Goal: Task Accomplishment & Management: Complete application form

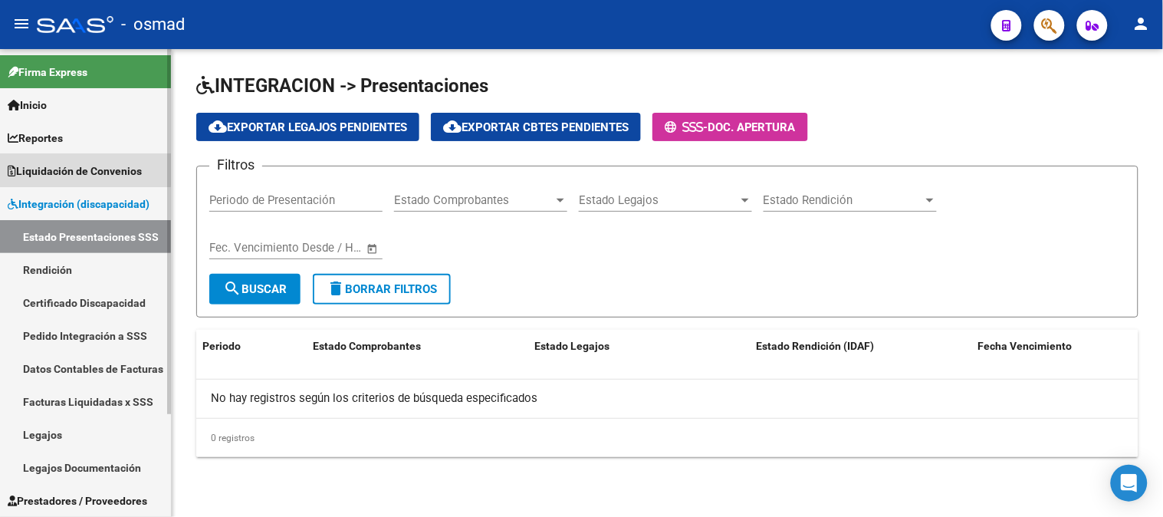
click at [23, 166] on span "Liquidación de Convenios" at bounding box center [75, 171] width 134 height 17
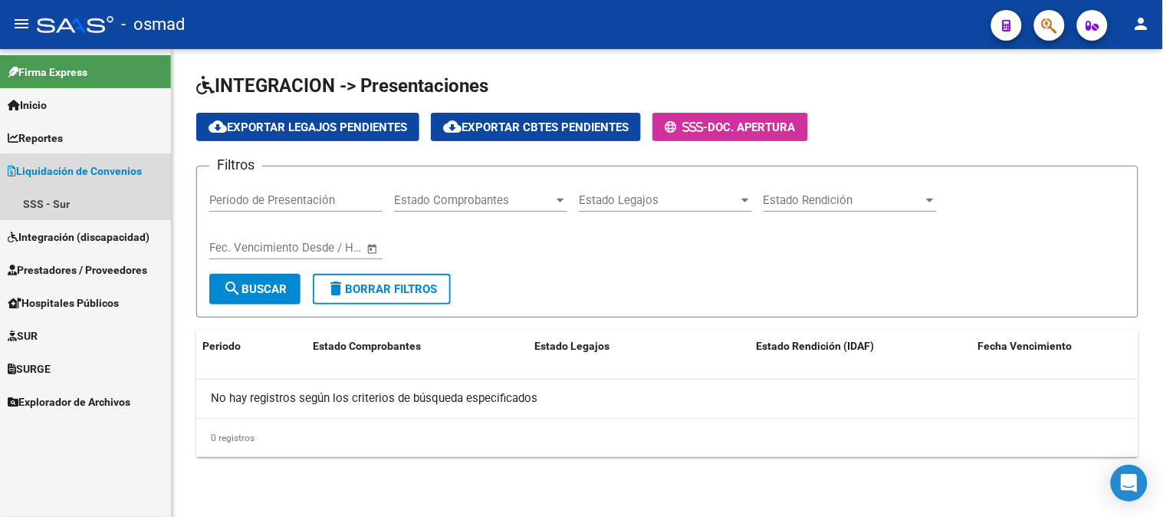
click at [23, 166] on span "Liquidación de Convenios" at bounding box center [75, 171] width 134 height 17
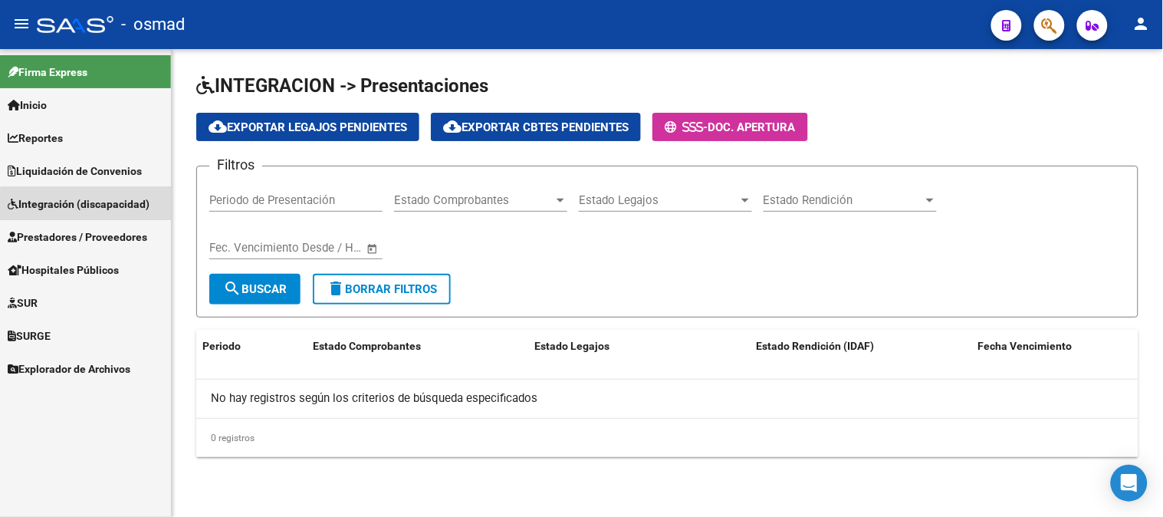
click at [90, 209] on span "Integración (discapacidad)" at bounding box center [79, 203] width 142 height 17
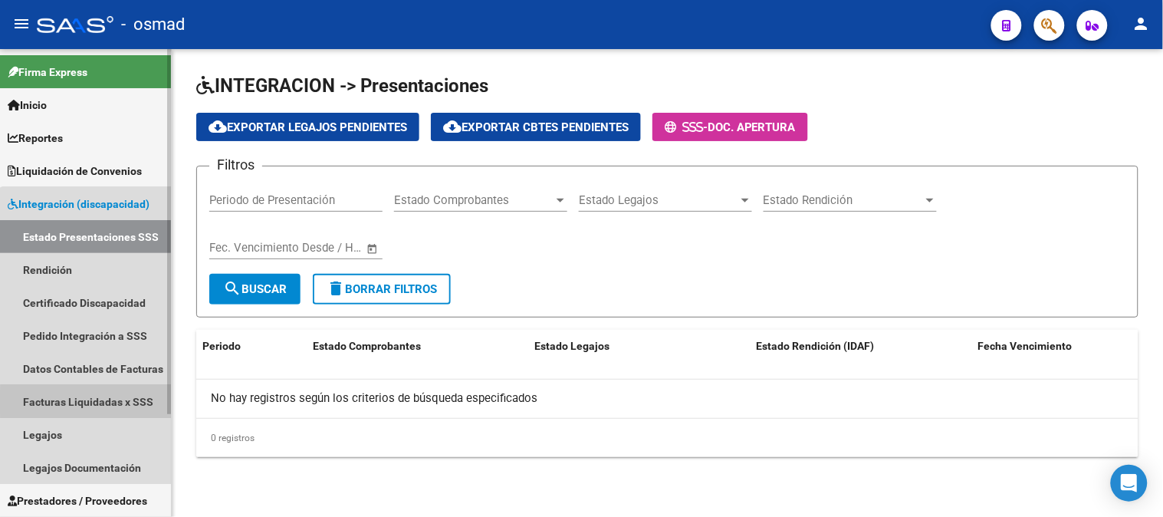
click at [110, 402] on link "Facturas Liquidadas x SSS" at bounding box center [85, 401] width 171 height 33
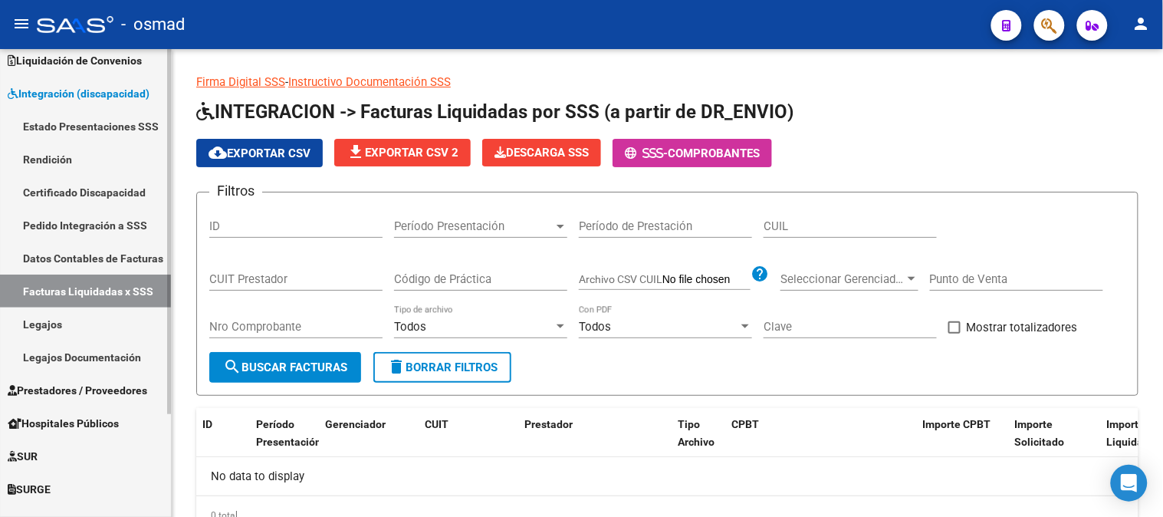
scroll to position [131, 0]
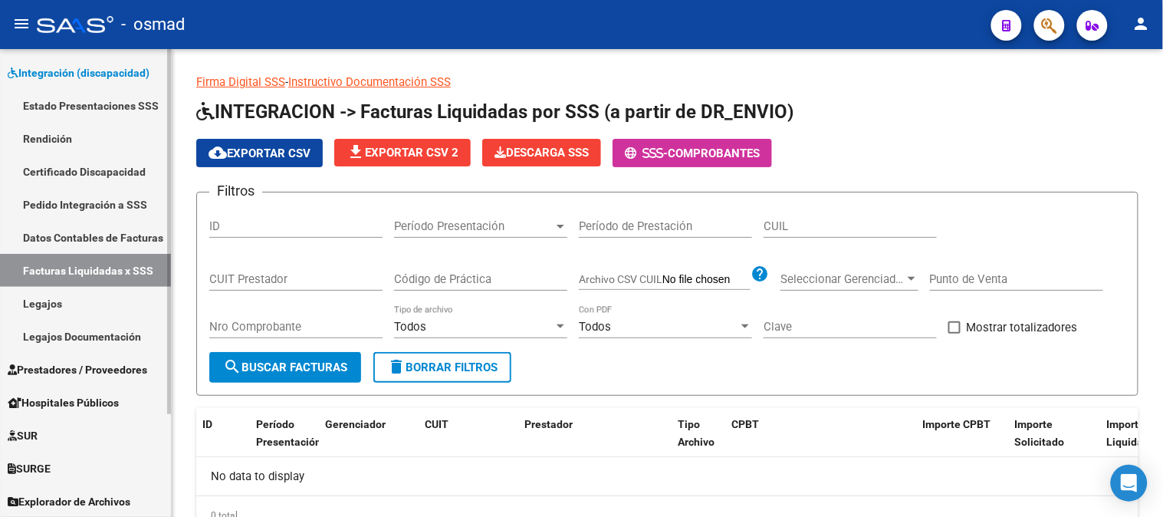
click at [110, 374] on span "Prestadores / Proveedores" at bounding box center [78, 369] width 140 height 17
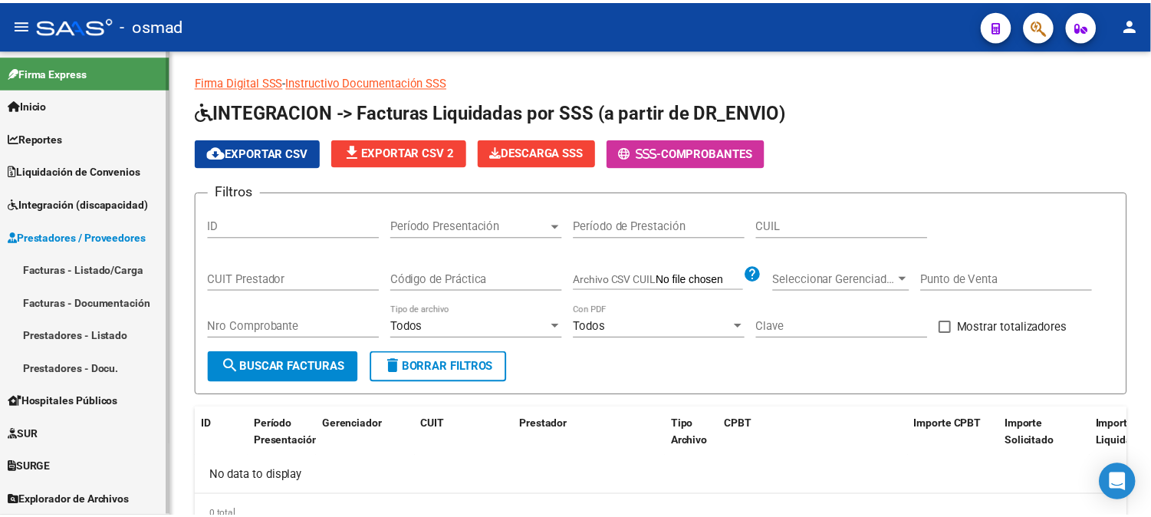
scroll to position [0, 0]
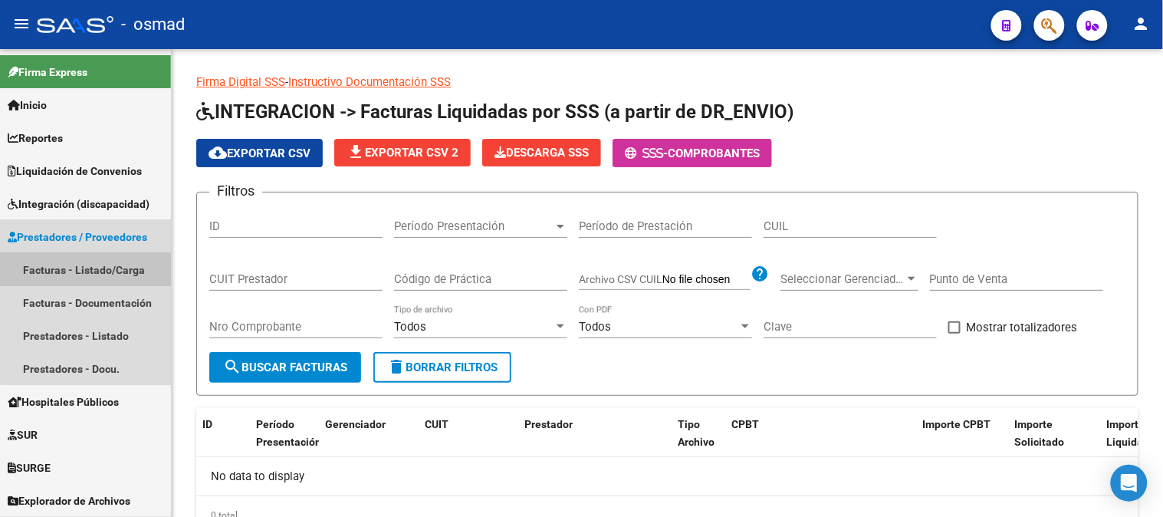
click at [94, 271] on link "Facturas - Listado/Carga" at bounding box center [85, 269] width 171 height 33
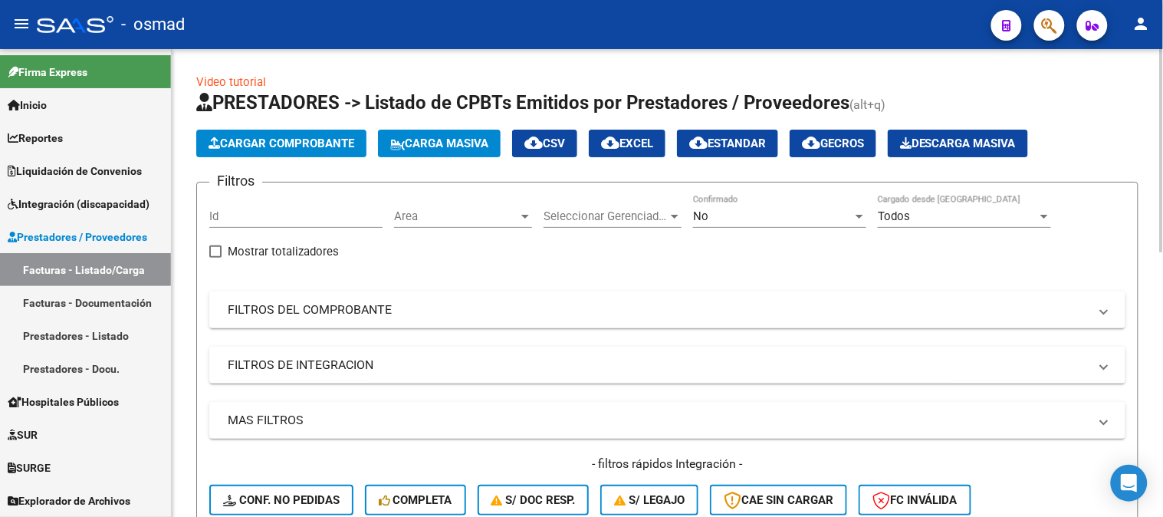
click at [294, 149] on span "Cargar Comprobante" at bounding box center [282, 143] width 146 height 14
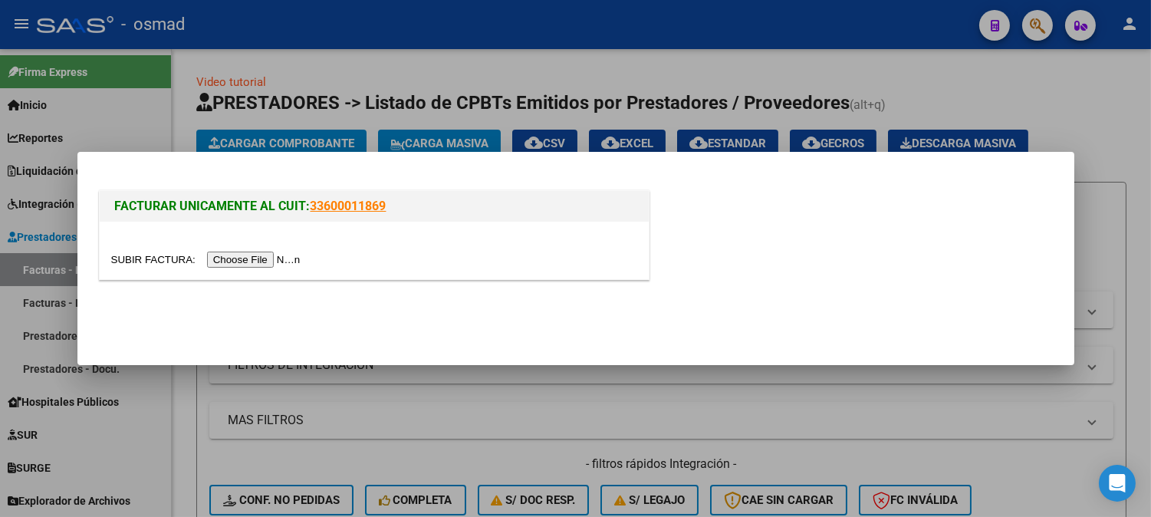
click at [287, 264] on input "file" at bounding box center [208, 259] width 194 height 16
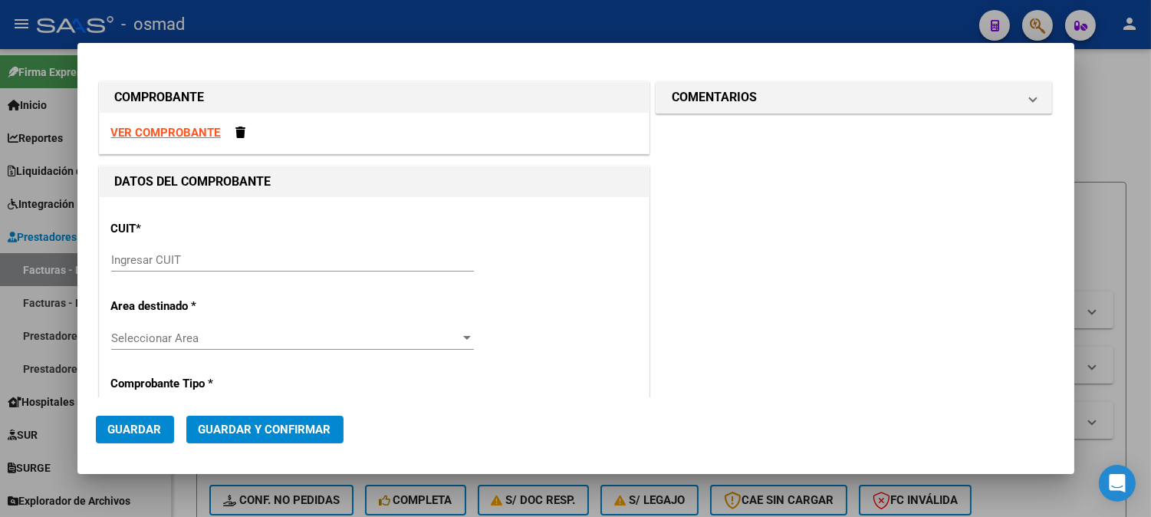
click at [173, 135] on strong "VER COMPROBANTE" at bounding box center [166, 133] width 110 height 14
click at [1131, 178] on div at bounding box center [575, 258] width 1151 height 517
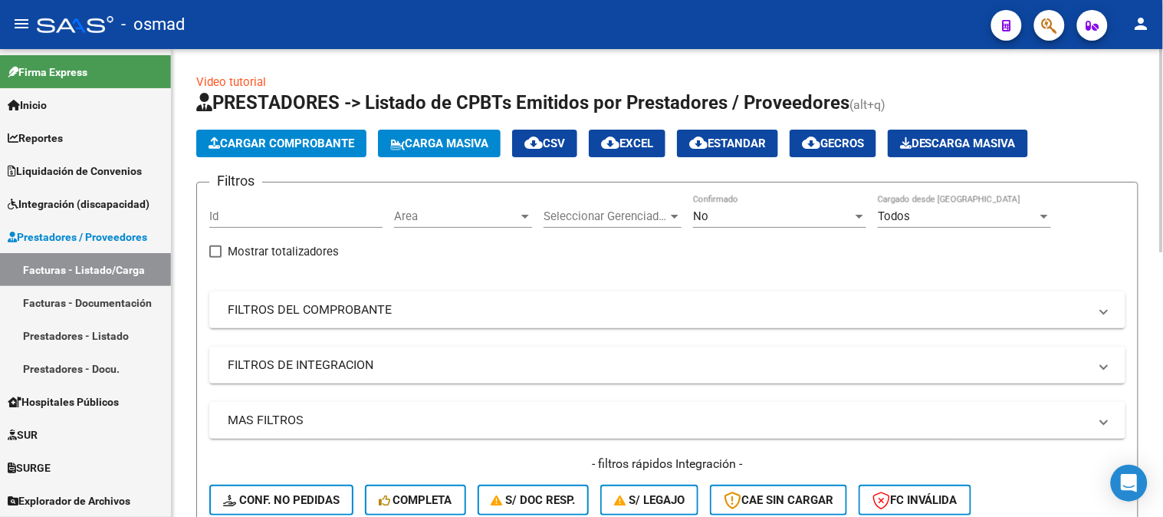
click at [324, 140] on span "Cargar Comprobante" at bounding box center [282, 143] width 146 height 14
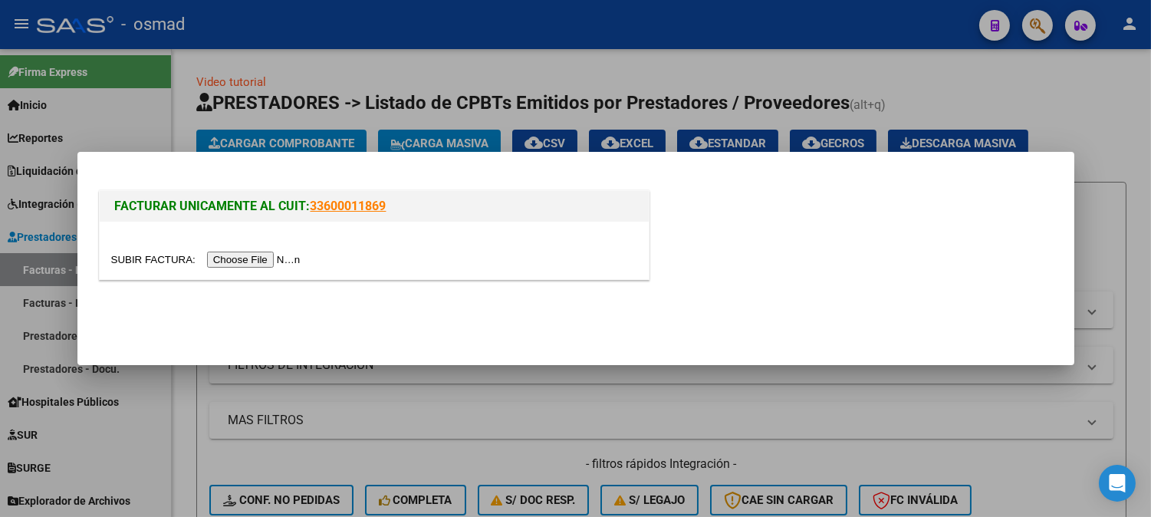
click at [266, 257] on input "file" at bounding box center [208, 259] width 194 height 16
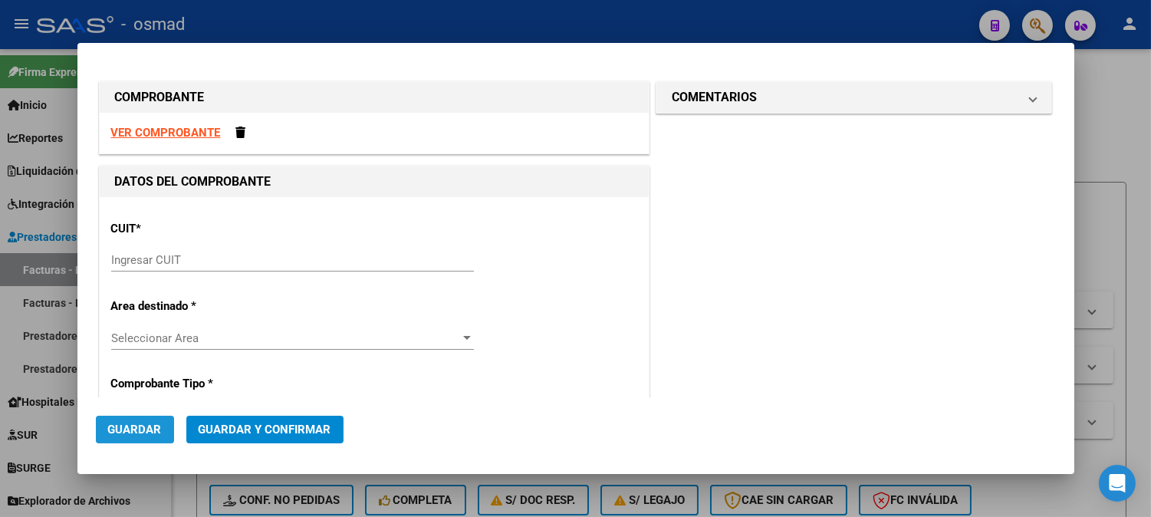
click at [150, 418] on button "Guardar" at bounding box center [135, 429] width 78 height 28
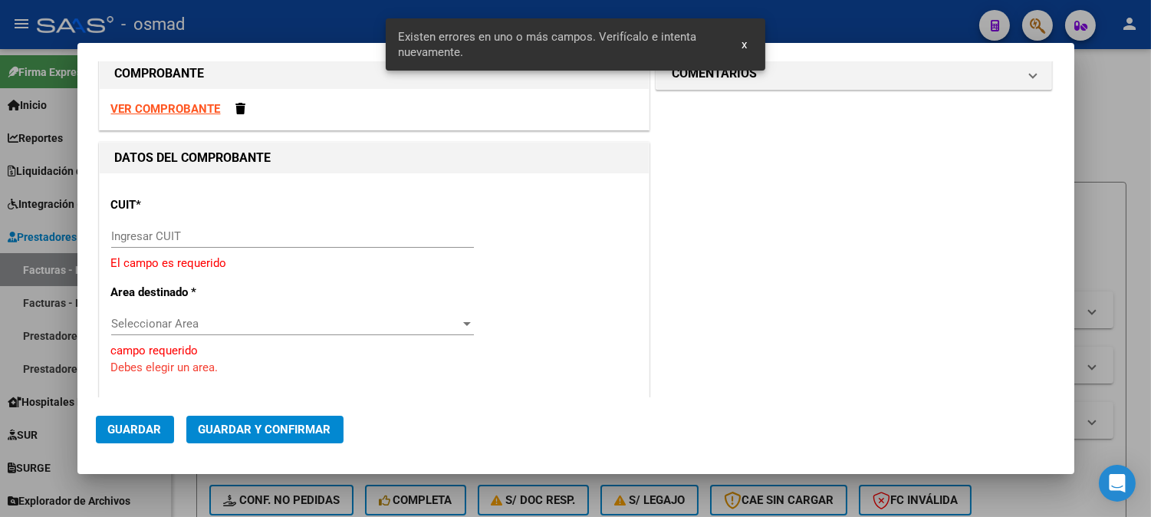
click at [738, 41] on button "x" at bounding box center [744, 45] width 30 height 28
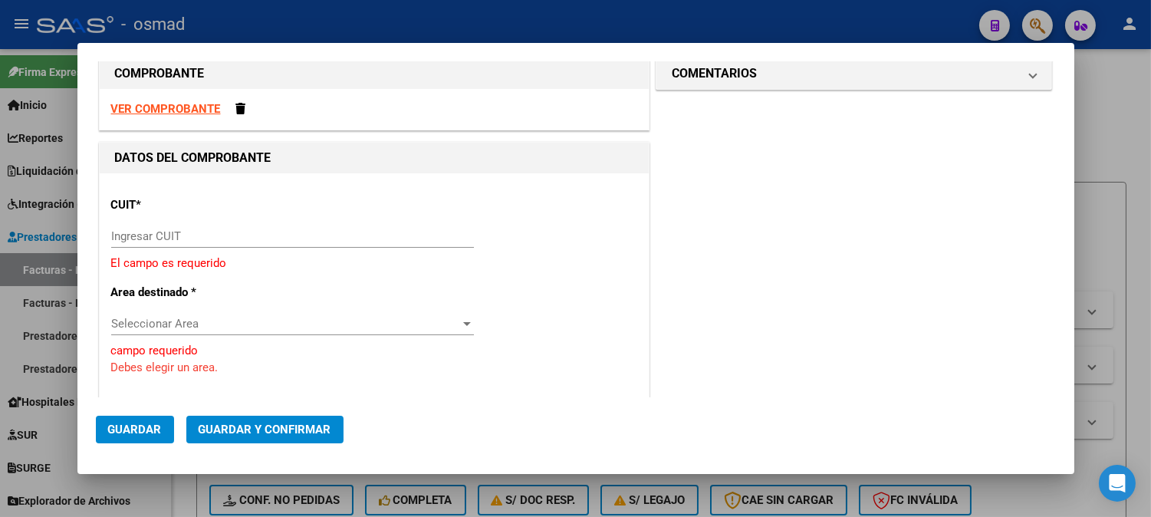
click at [1127, 144] on div at bounding box center [575, 258] width 1151 height 517
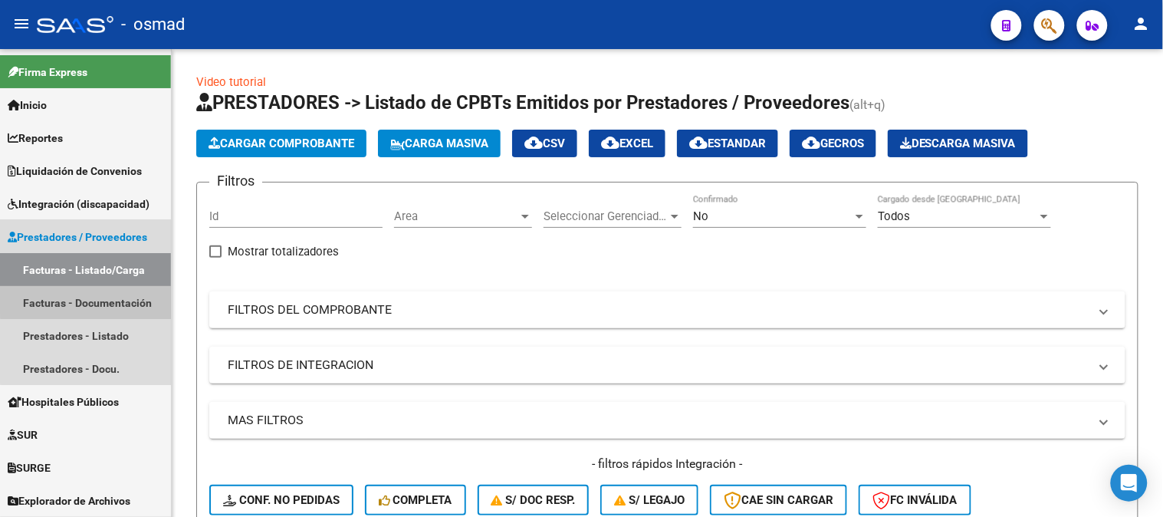
click at [94, 291] on link "Facturas - Documentación" at bounding box center [85, 302] width 171 height 33
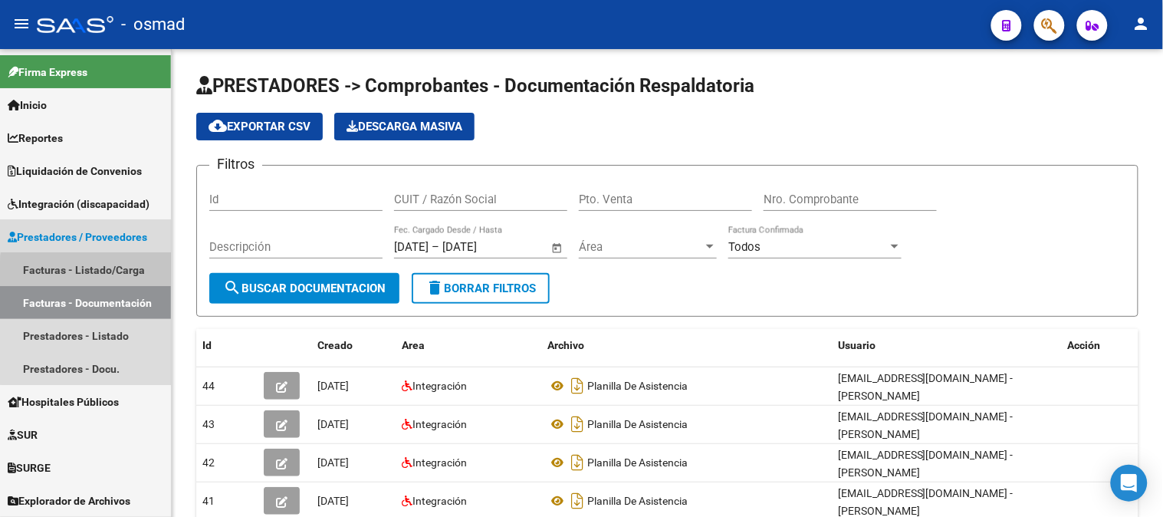
click at [104, 273] on link "Facturas - Listado/Carga" at bounding box center [85, 269] width 171 height 33
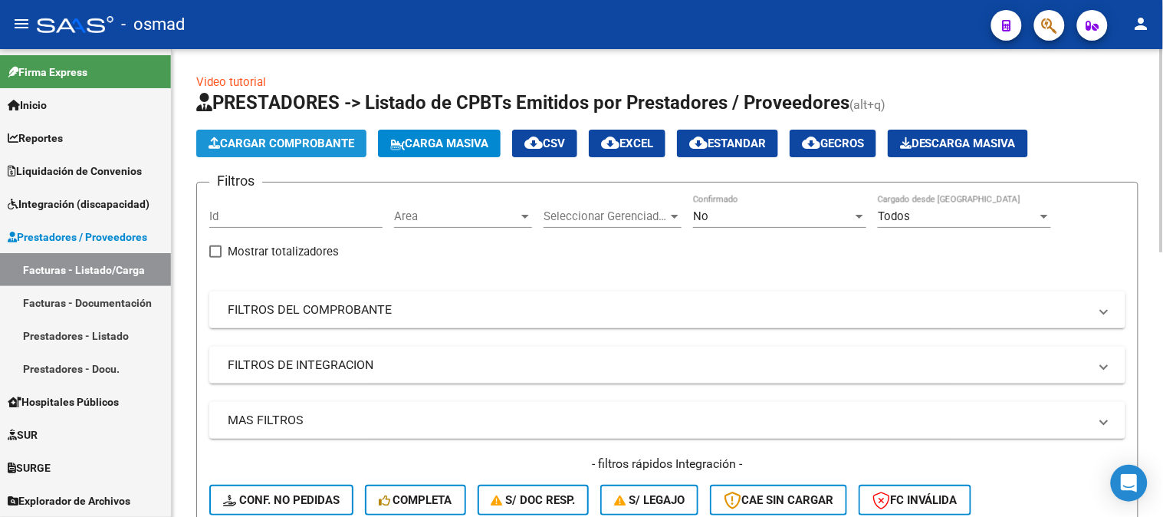
click at [326, 148] on span "Cargar Comprobante" at bounding box center [282, 143] width 146 height 14
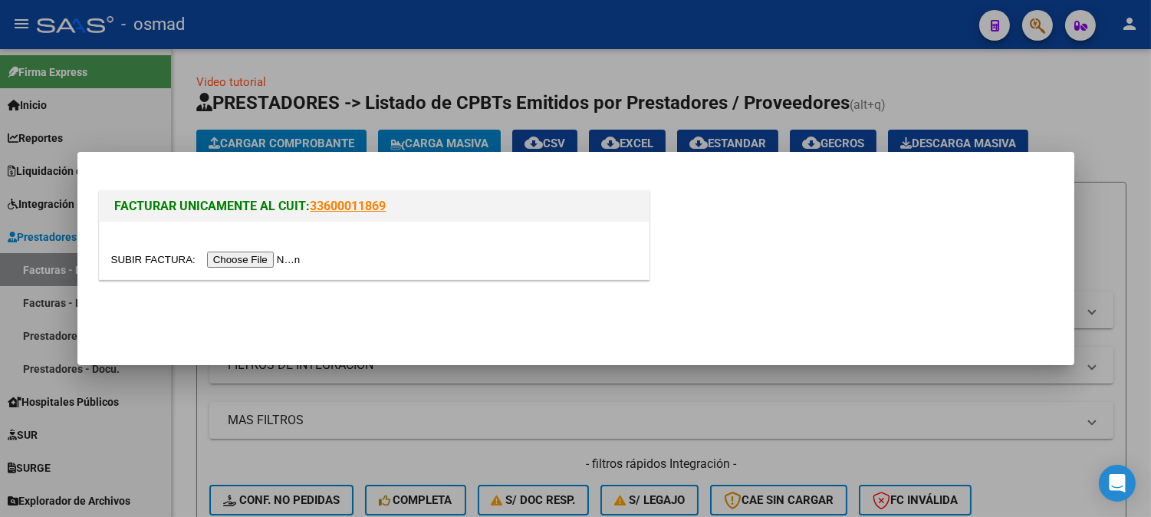
click at [296, 263] on input "file" at bounding box center [208, 259] width 194 height 16
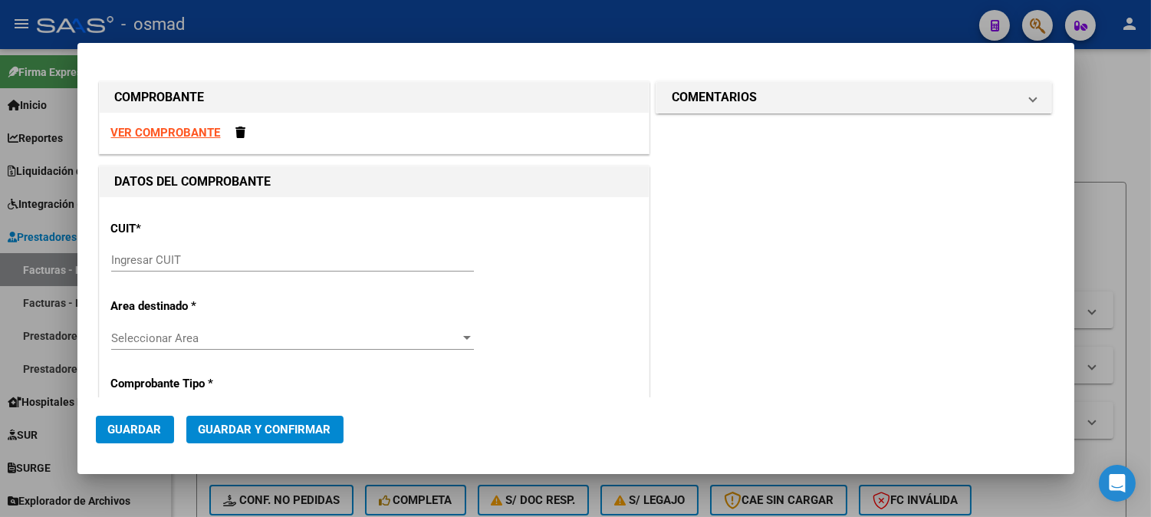
click at [1142, 322] on div at bounding box center [575, 258] width 1151 height 517
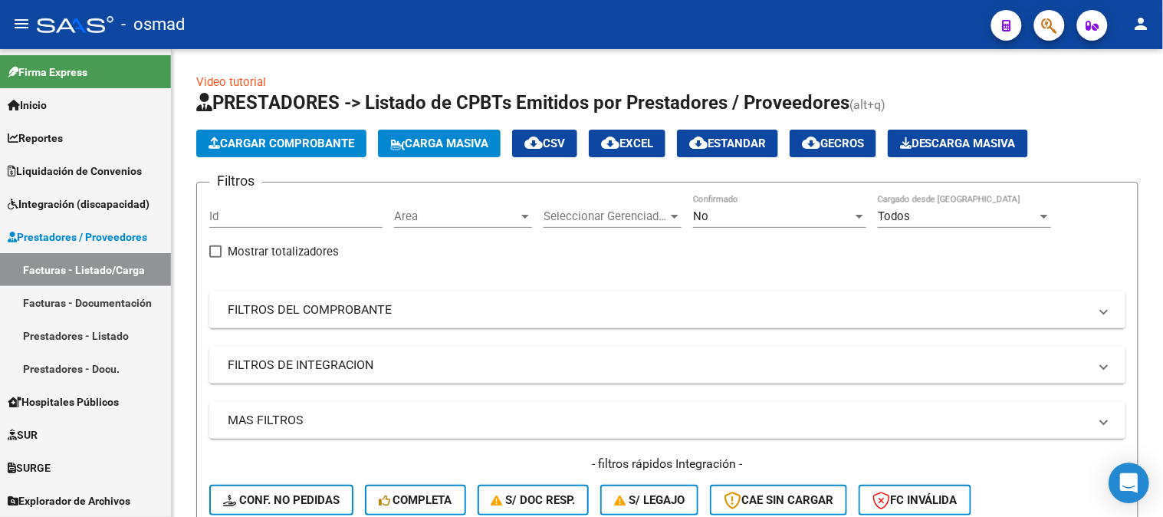
click at [1125, 486] on icon "Open Intercom Messenger" at bounding box center [1129, 483] width 20 height 20
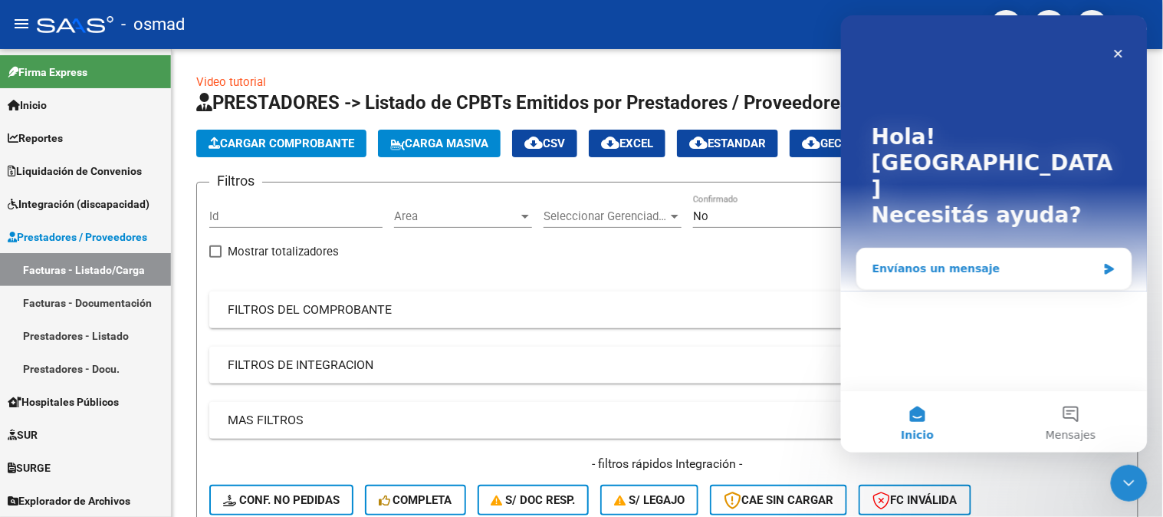
click at [1024, 260] on div "Envíanos un mensaje" at bounding box center [984, 268] width 225 height 16
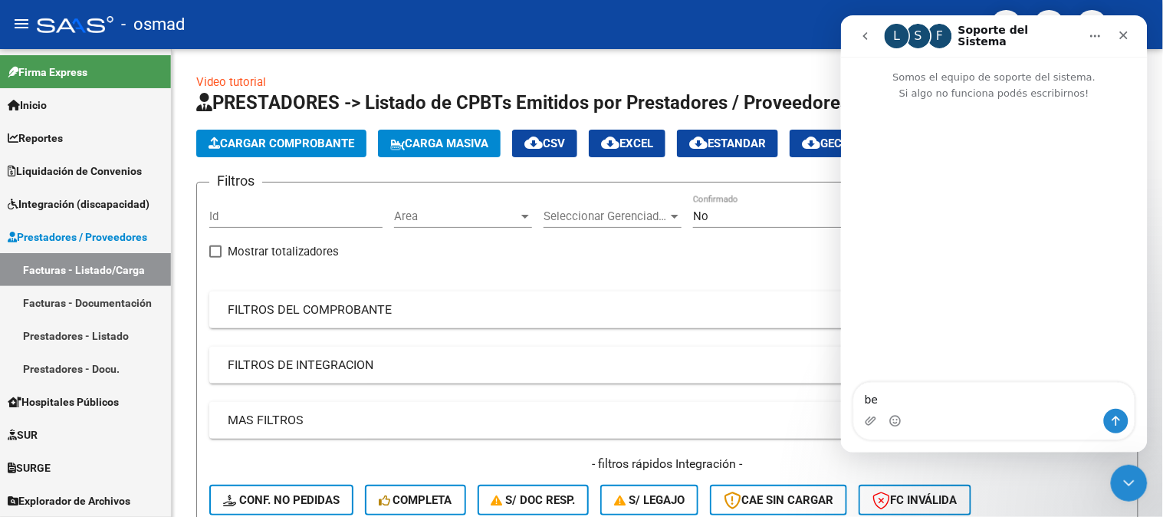
type textarea "b"
type textarea "Buenos días"
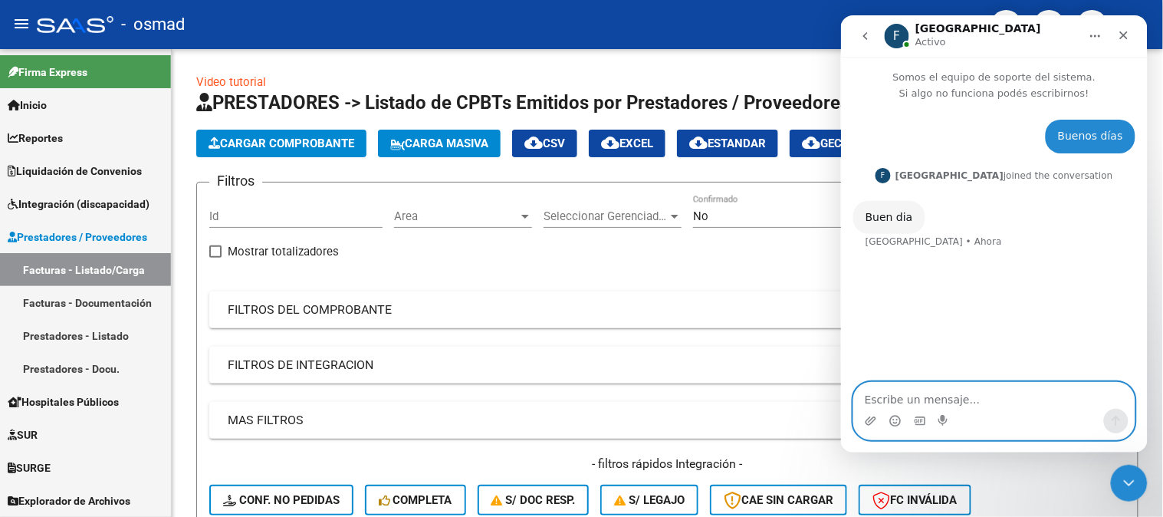
click at [947, 391] on textarea "Escribe un mensaje..." at bounding box center [993, 395] width 281 height 26
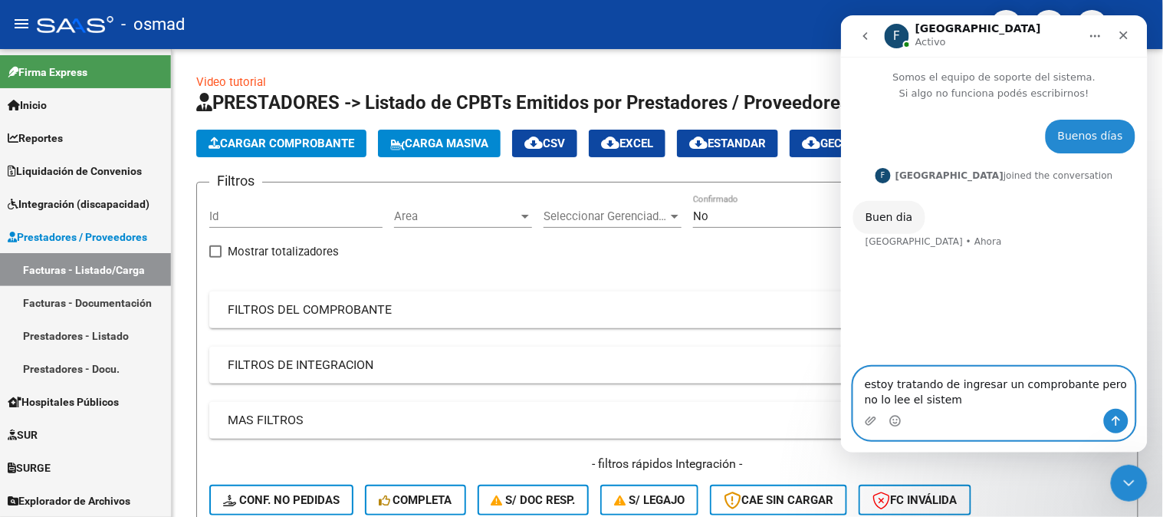
type textarea "estoy tratando de ingresar un comprobante pero no lo lee el sistema"
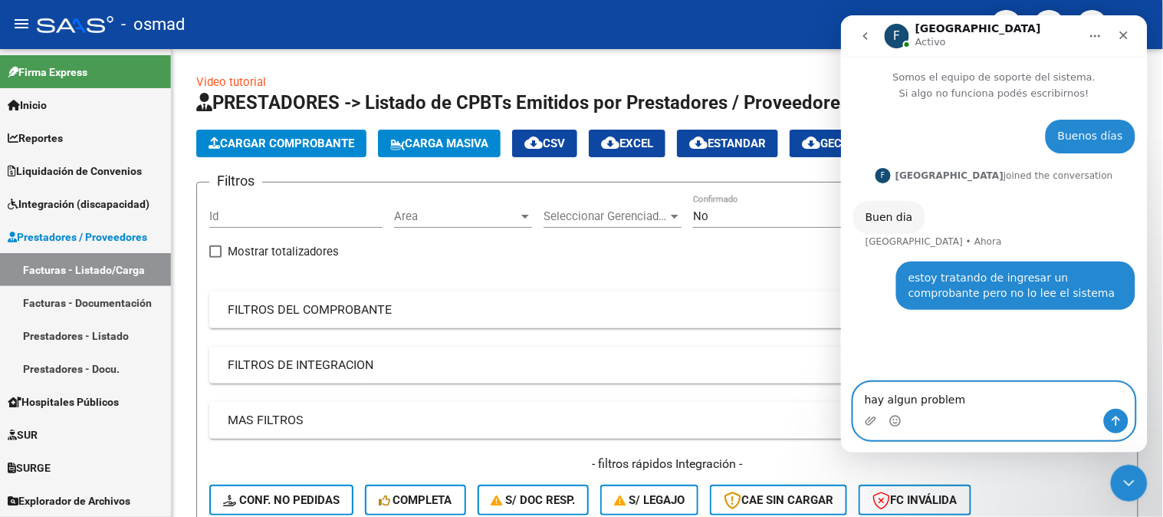
type textarea "hay algun problema"
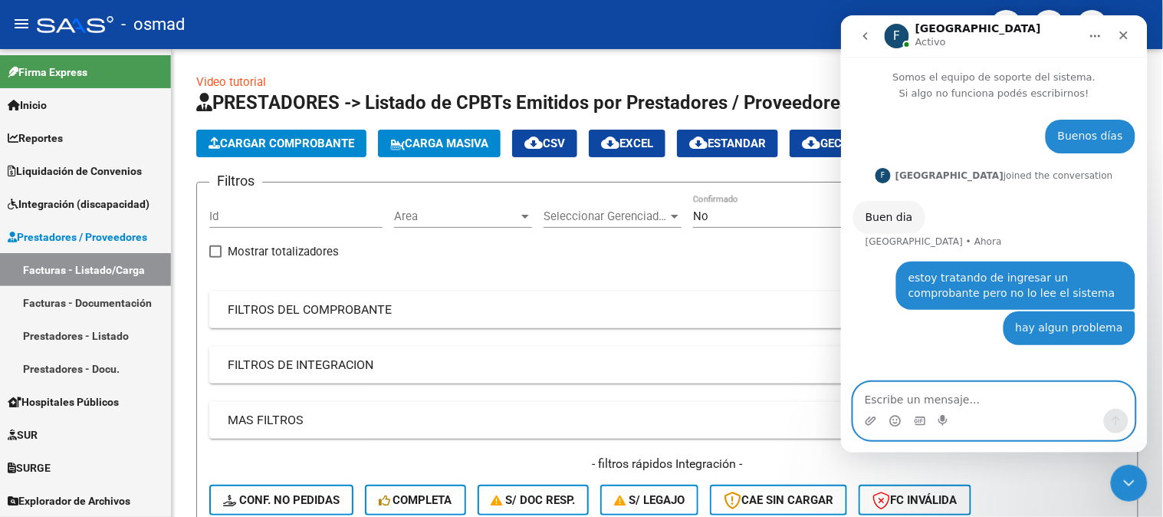
type textarea "?"
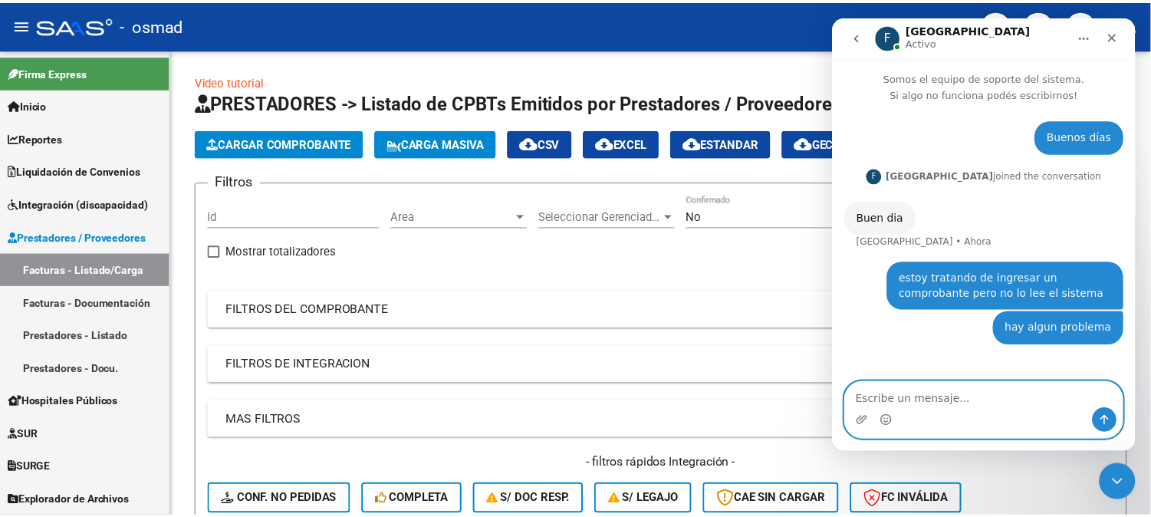
scroll to position [14, 0]
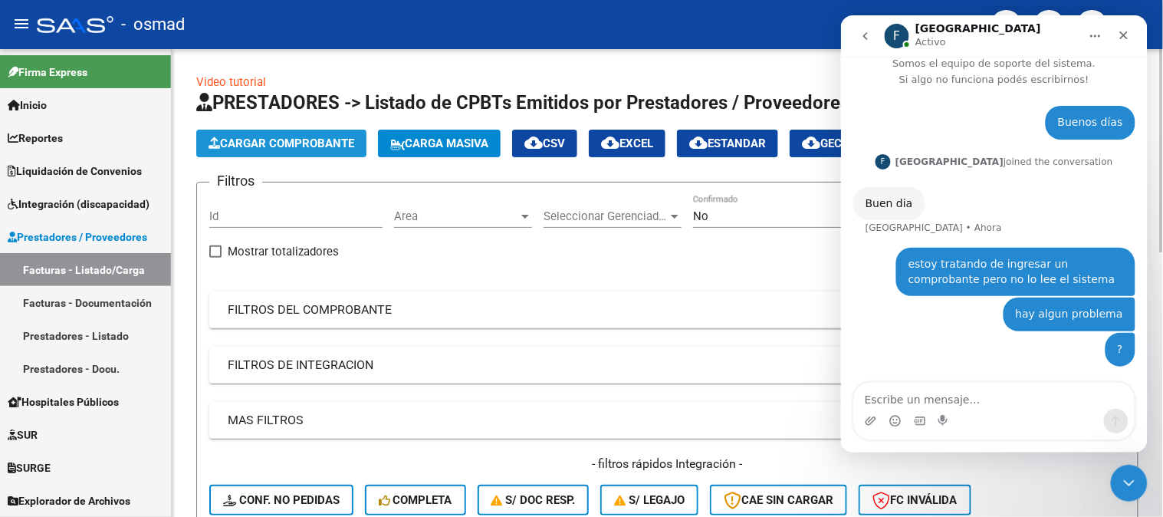
click at [334, 135] on button "Cargar Comprobante" at bounding box center [281, 144] width 170 height 28
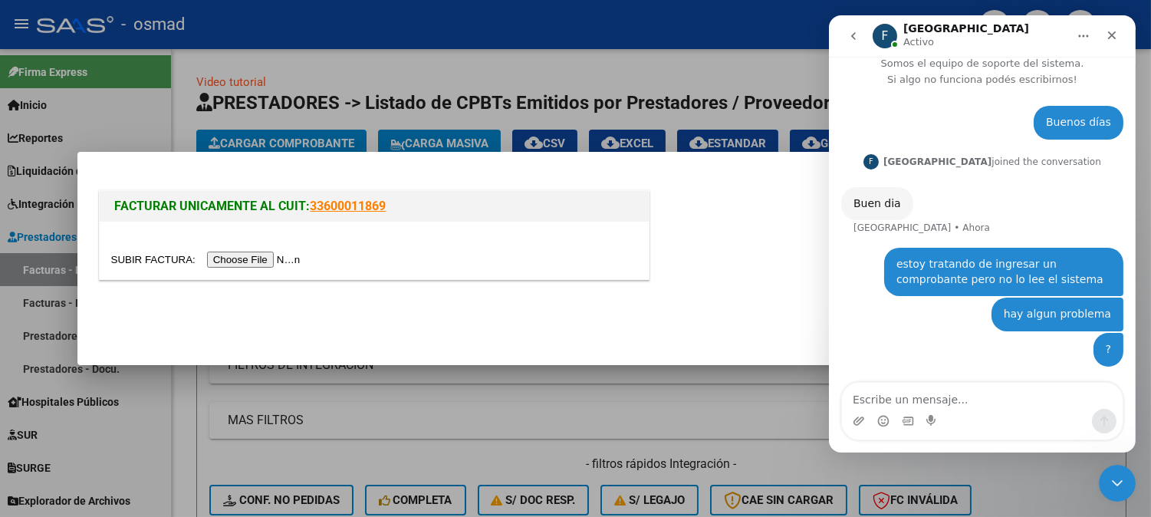
click at [281, 256] on input "file" at bounding box center [208, 259] width 194 height 16
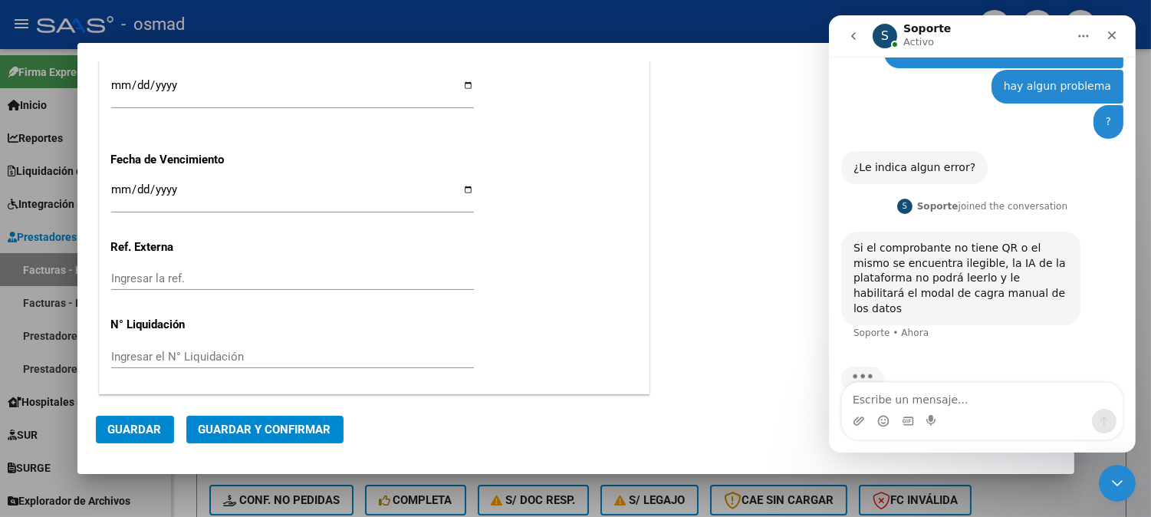
scroll to position [245, 0]
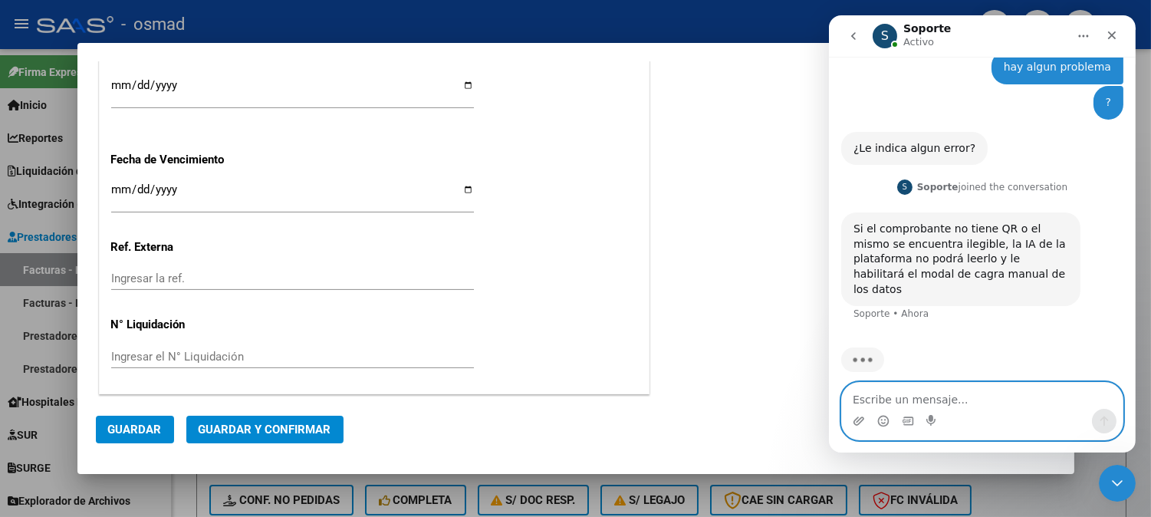
click at [1016, 402] on textarea "Escribe un mensaje..." at bounding box center [981, 396] width 281 height 26
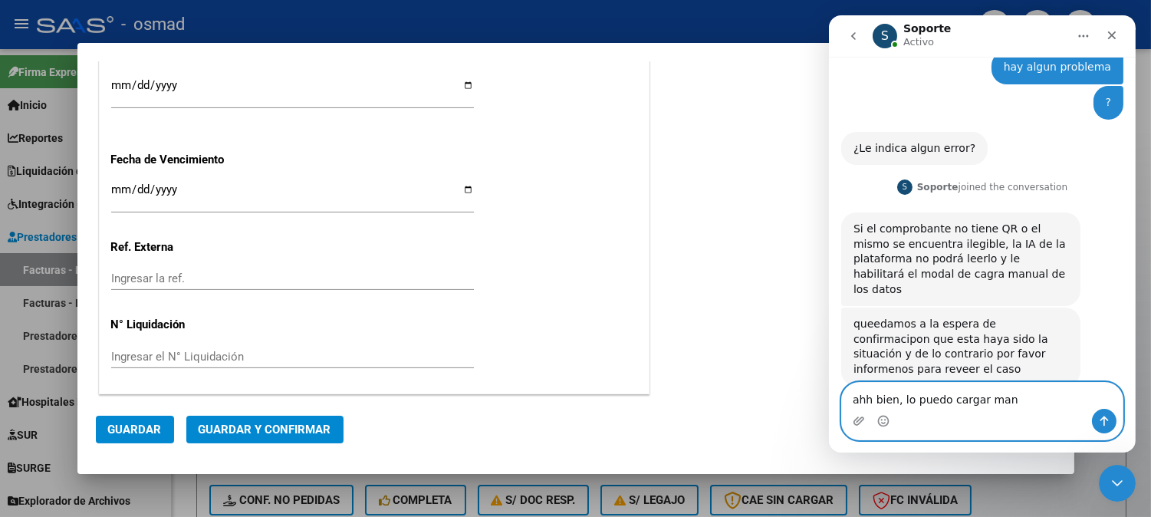
scroll to position [266, 0]
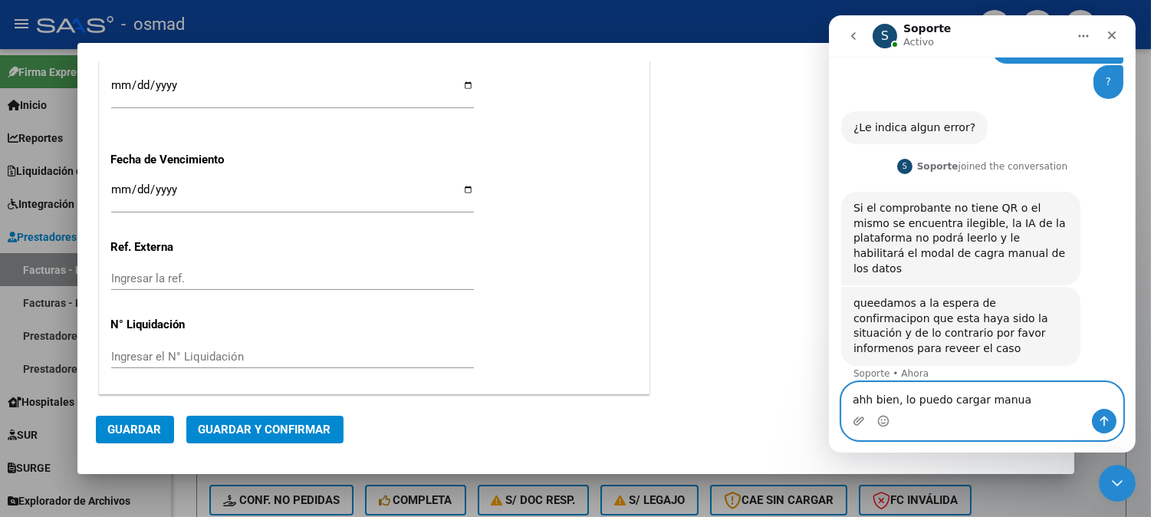
type textarea "ahh bien, lo puedo cargar manual"
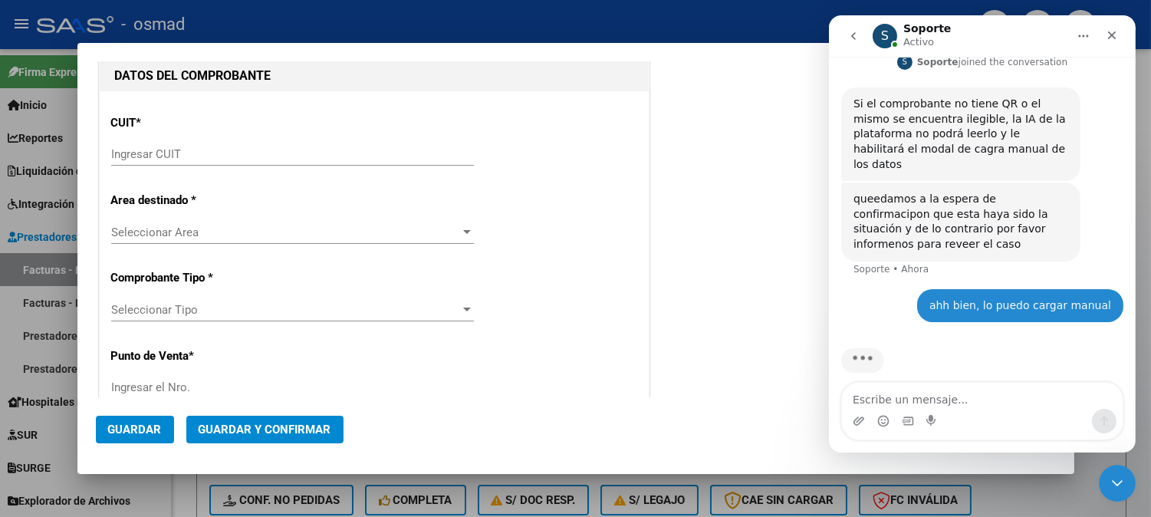
scroll to position [0, 0]
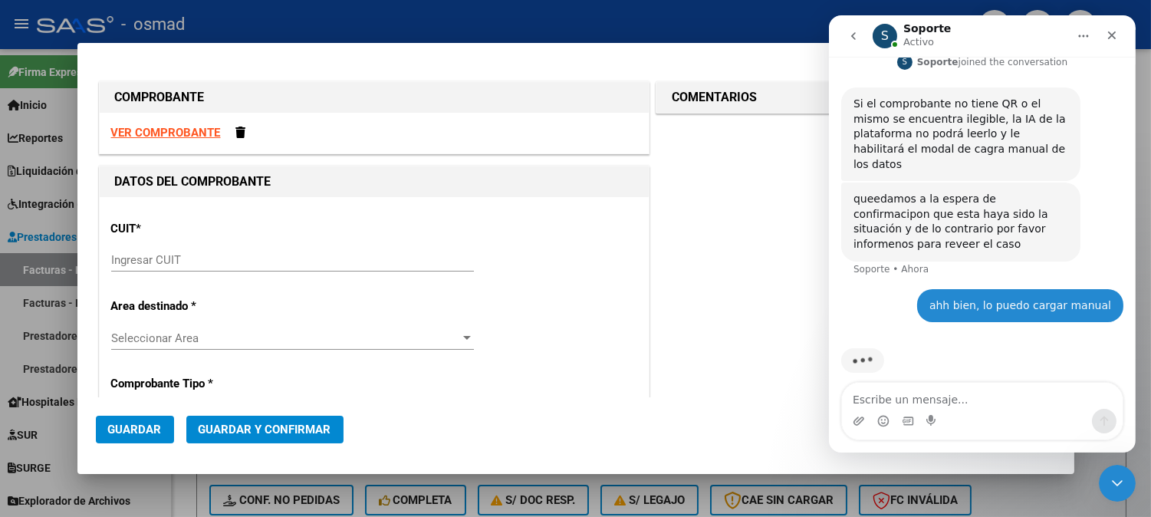
click at [264, 251] on div "Ingresar CUIT" at bounding box center [292, 259] width 363 height 23
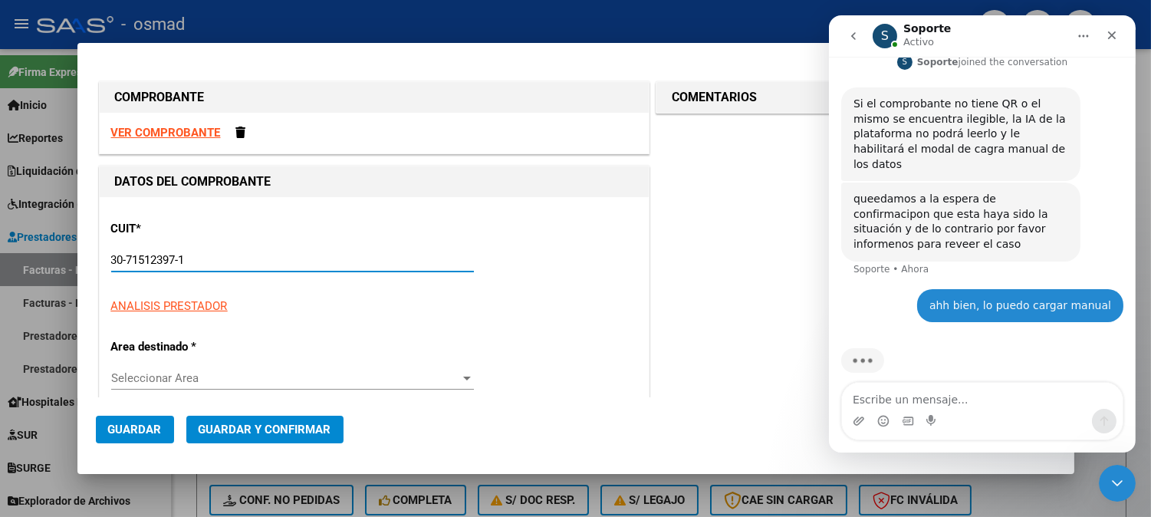
type input "30-71512397-1"
type input "6"
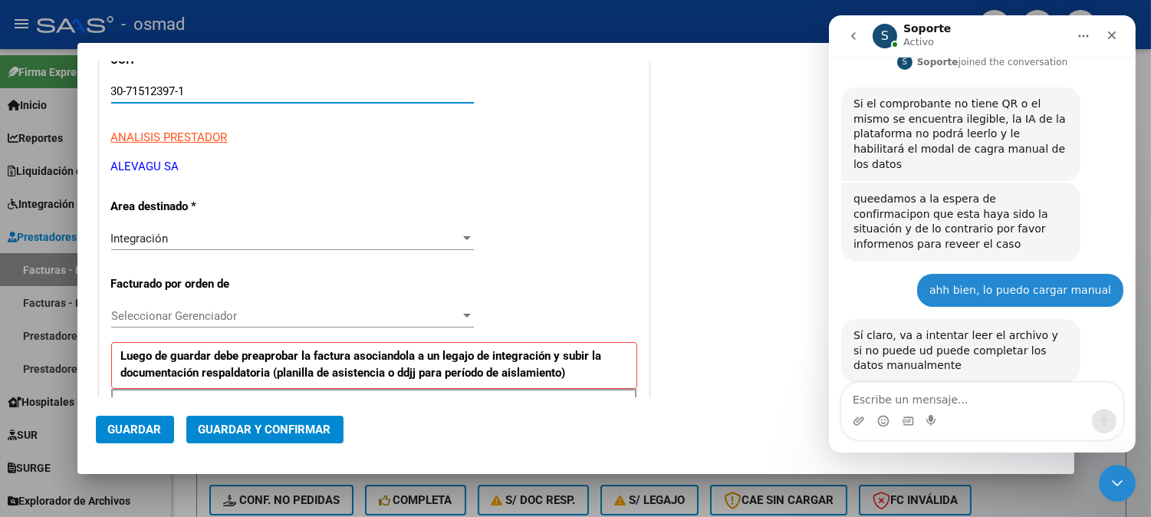
scroll to position [387, 0]
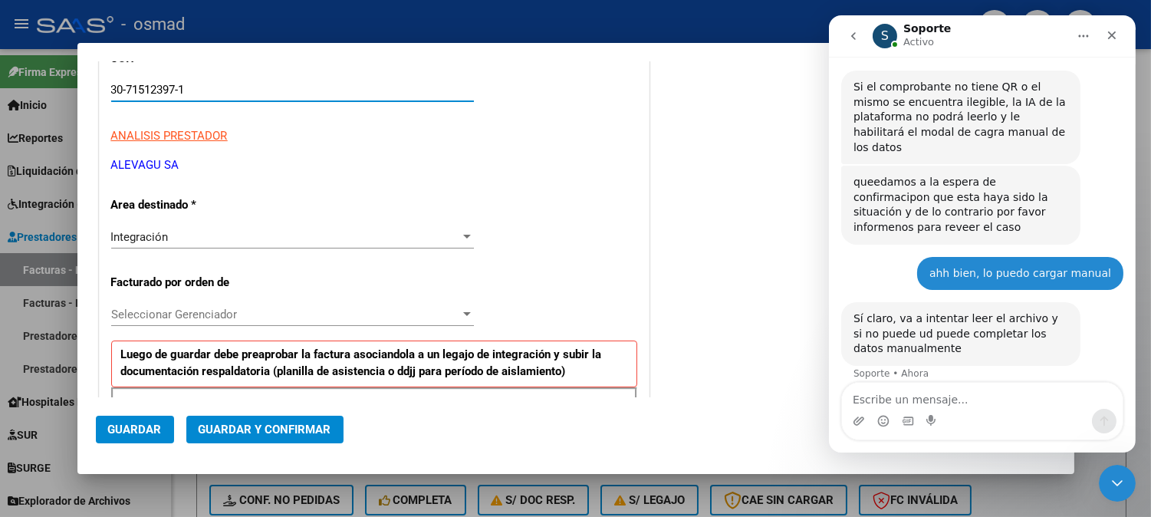
click at [323, 310] on span "Seleccionar Gerenciador" at bounding box center [285, 314] width 349 height 14
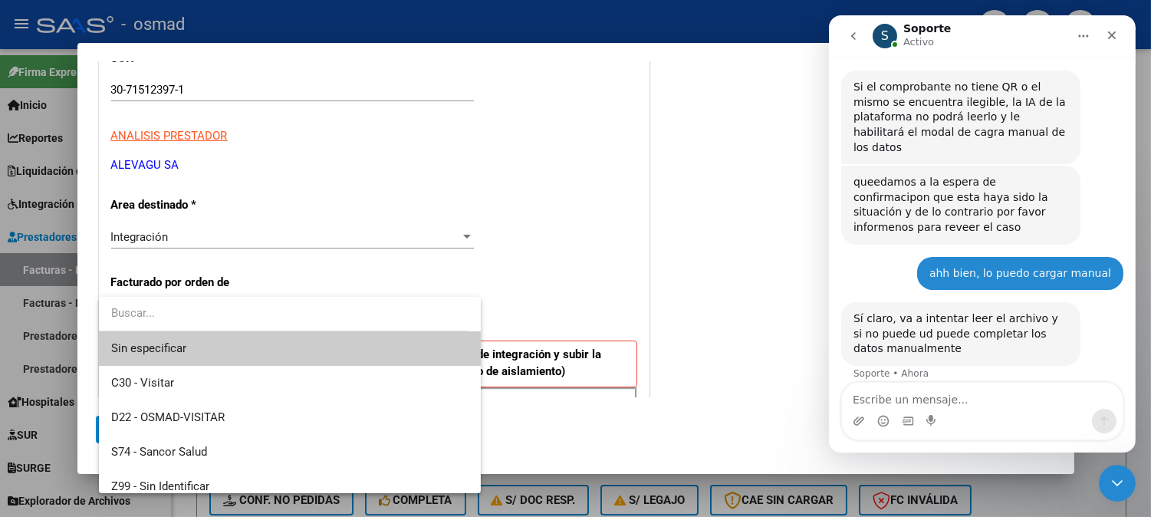
click at [323, 310] on input "dropdown search" at bounding box center [283, 313] width 369 height 34
click at [531, 274] on div at bounding box center [575, 258] width 1151 height 517
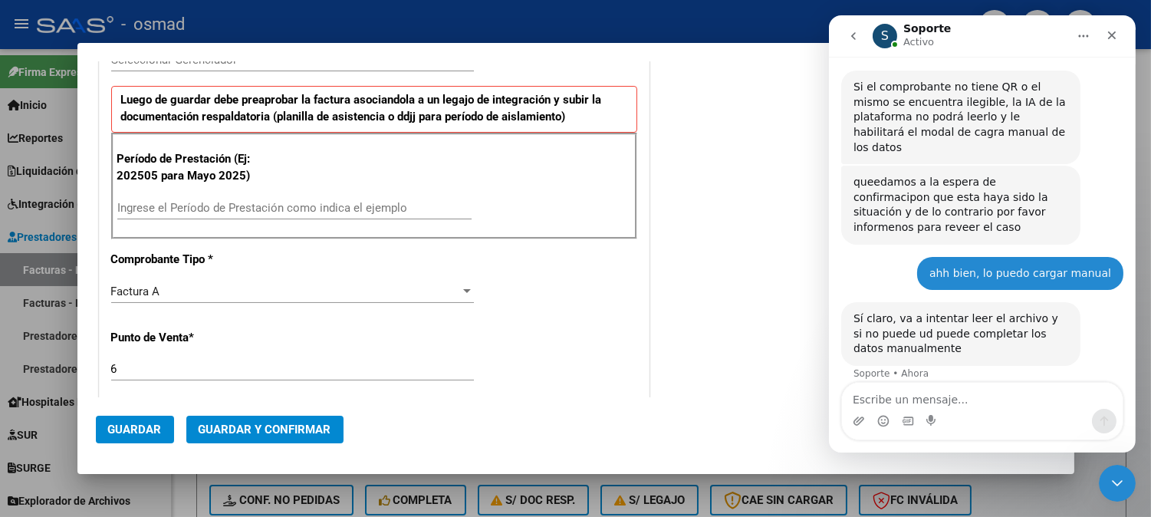
scroll to position [425, 0]
click at [235, 217] on div "Ingrese el Período de Prestación como indica el ejemplo" at bounding box center [294, 206] width 354 height 23
type input "202509"
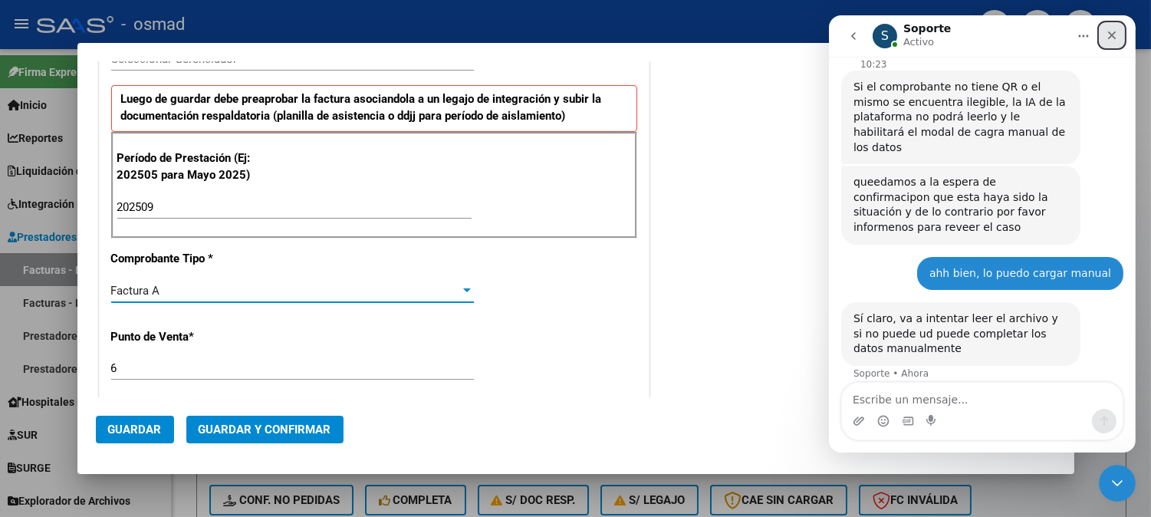
click at [1116, 33] on icon "Cerrar" at bounding box center [1111, 35] width 12 height 12
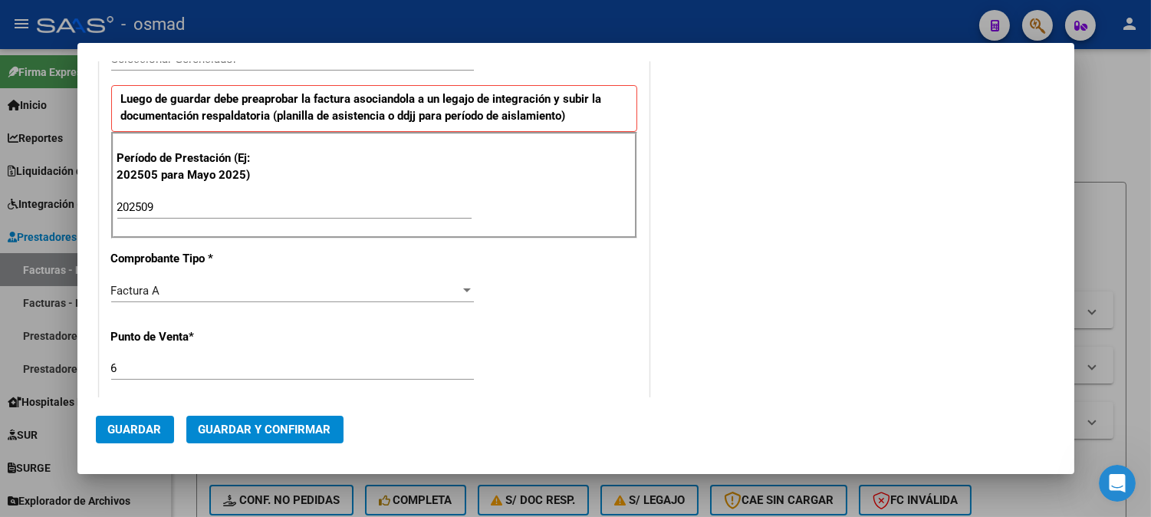
scroll to position [387, 0]
click at [1140, 126] on div at bounding box center [575, 258] width 1151 height 517
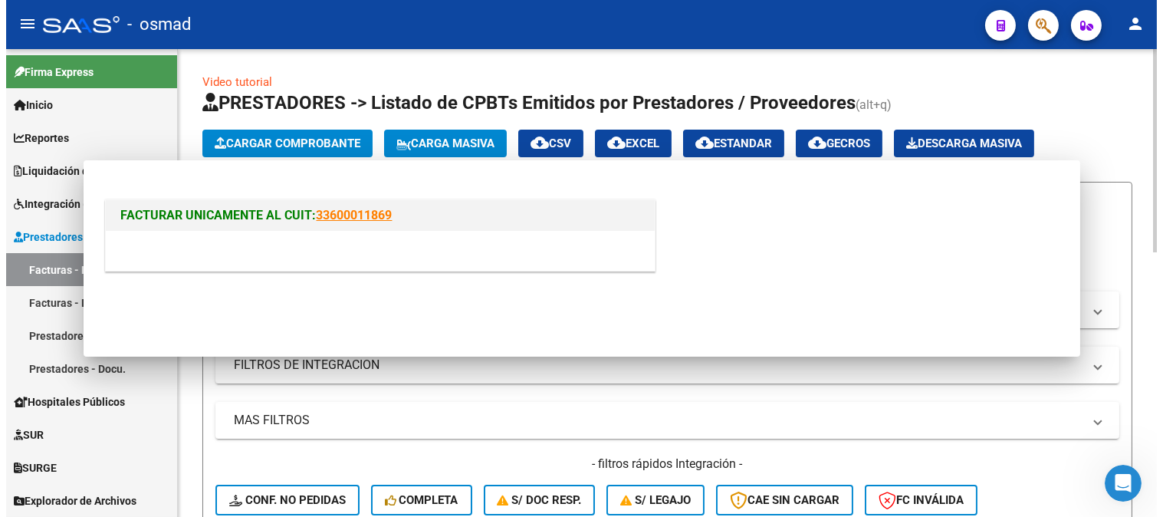
scroll to position [0, 0]
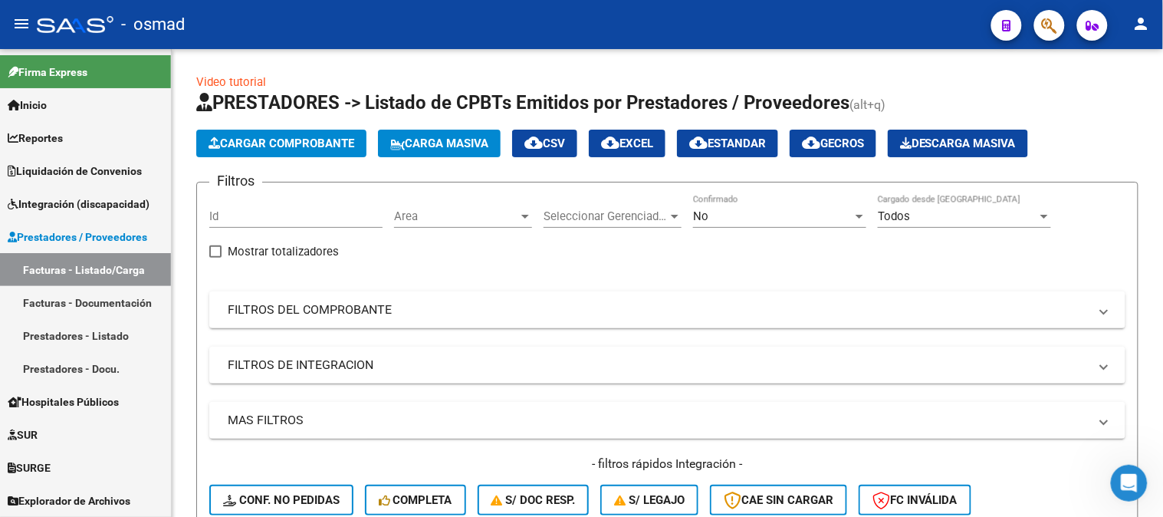
click at [107, 195] on span "Integración (discapacidad)" at bounding box center [79, 203] width 142 height 17
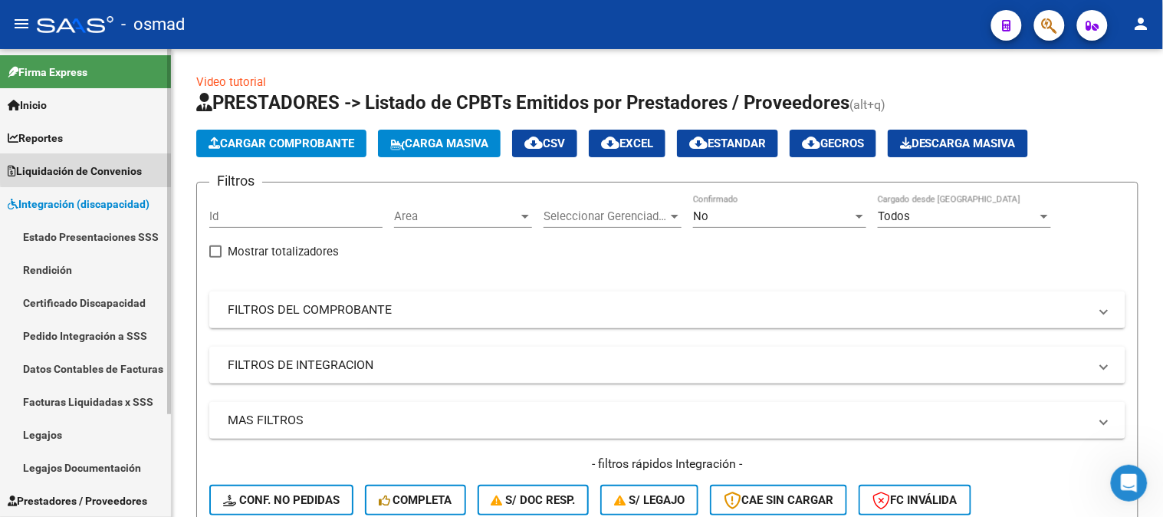
click at [126, 166] on span "Liquidación de Convenios" at bounding box center [75, 171] width 134 height 17
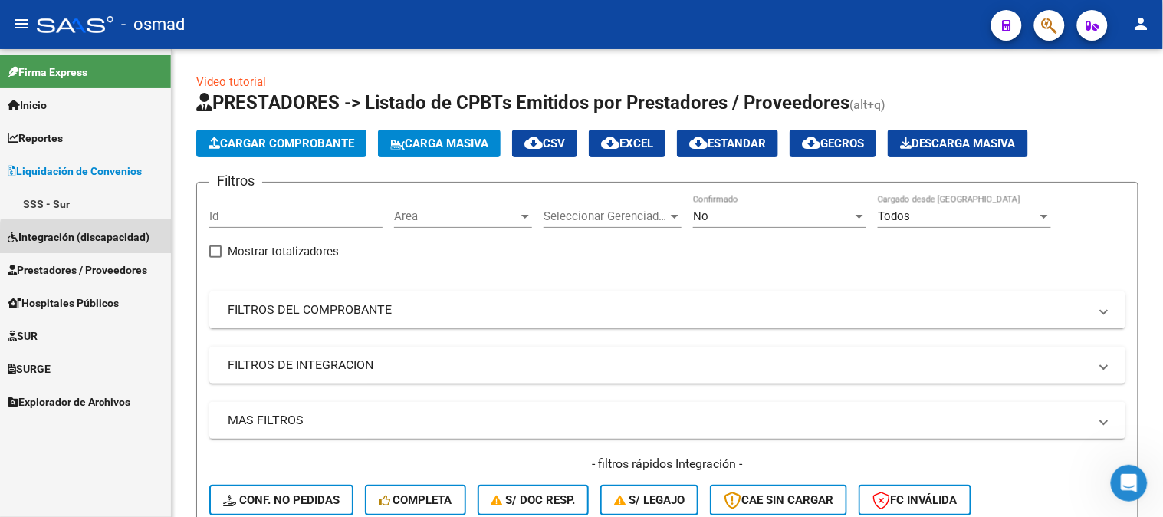
click at [124, 241] on span "Integración (discapacidad)" at bounding box center [79, 236] width 142 height 17
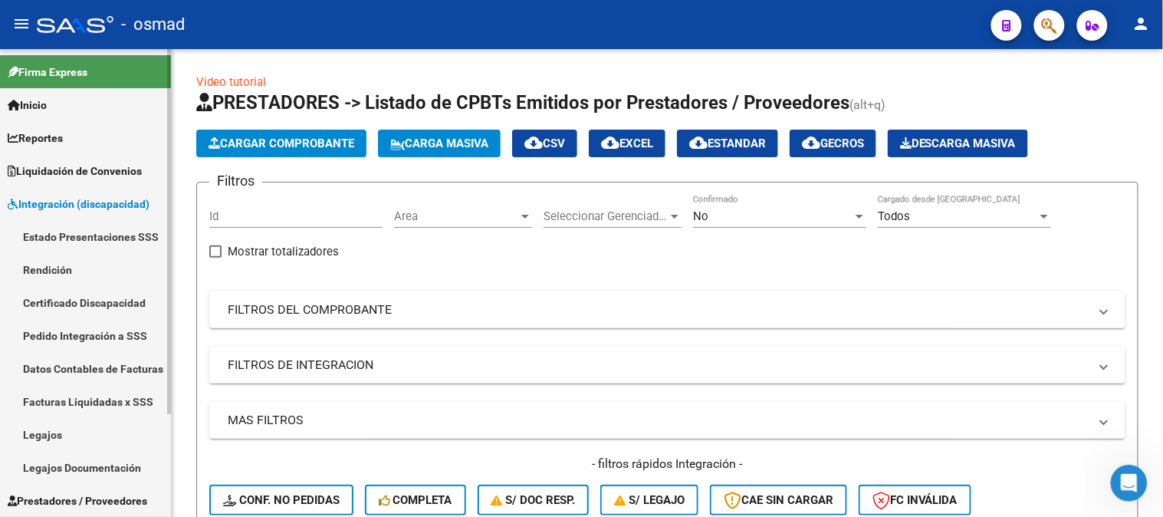
click at [109, 333] on link "Pedido Integración a SSS" at bounding box center [85, 335] width 171 height 33
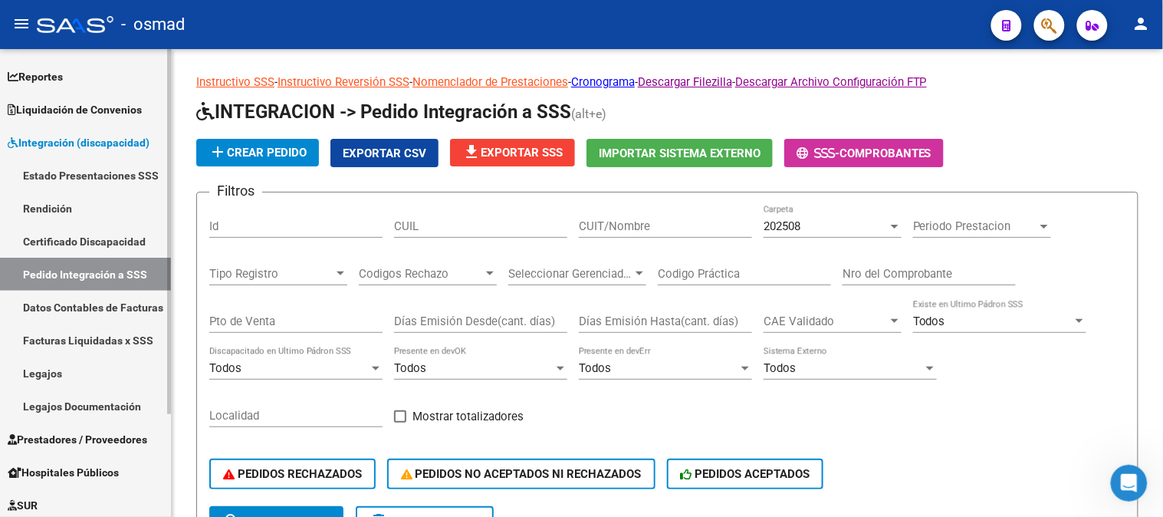
scroll to position [85, 0]
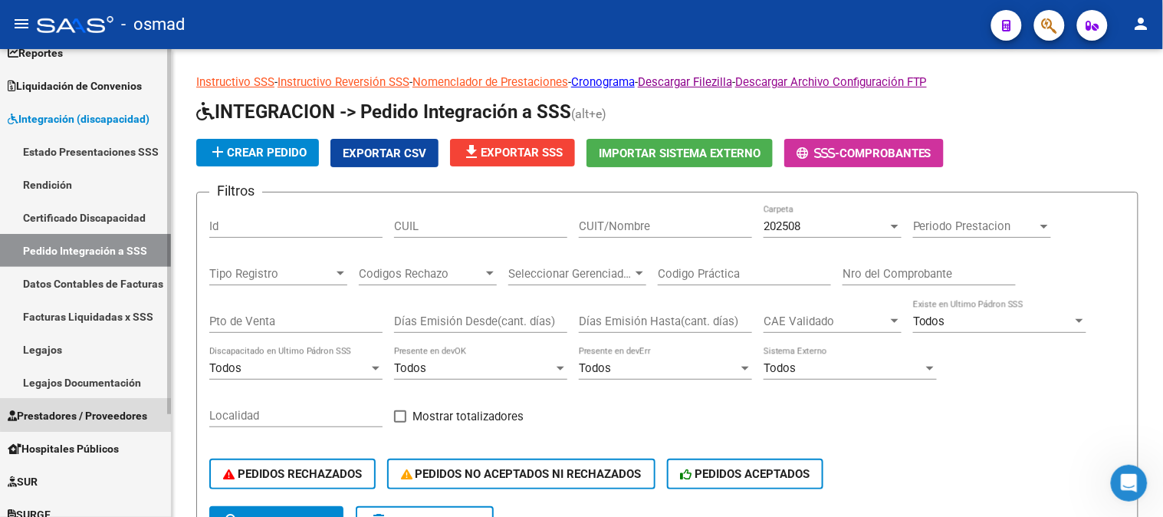
click at [131, 408] on span "Prestadores / Proveedores" at bounding box center [78, 415] width 140 height 17
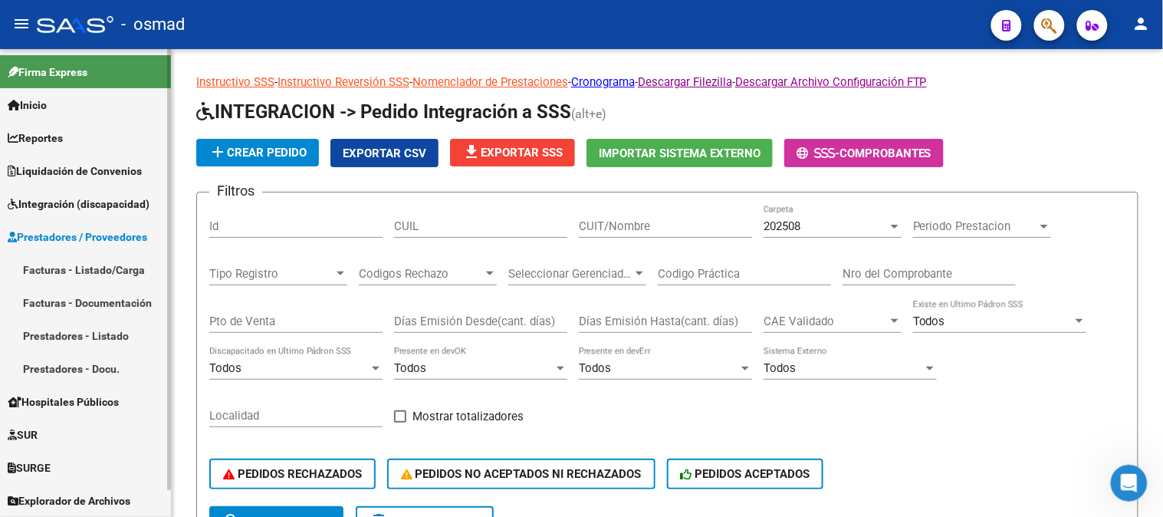
scroll to position [0, 0]
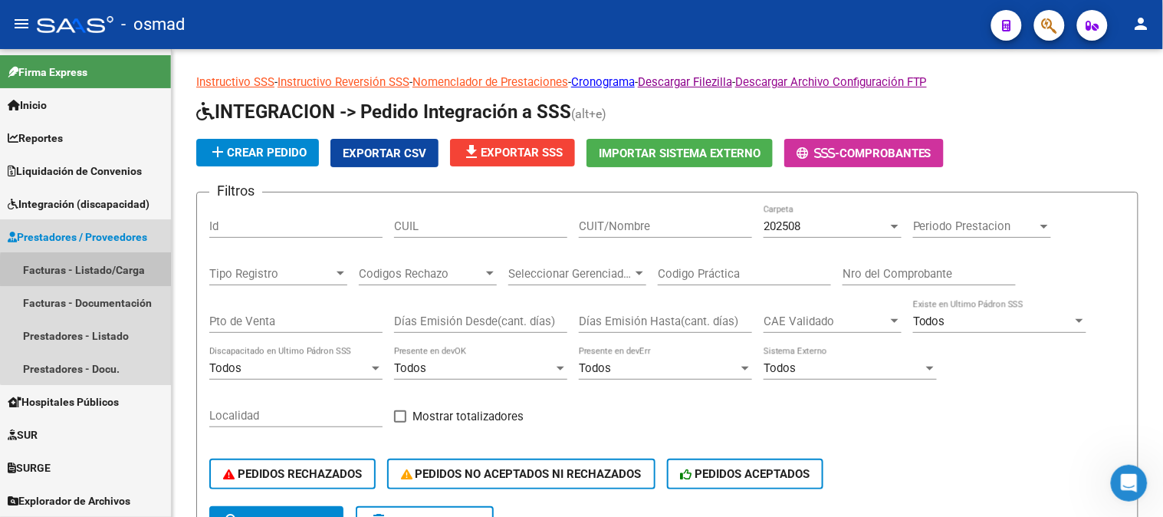
click at [111, 272] on link "Facturas - Listado/Carga" at bounding box center [85, 269] width 171 height 33
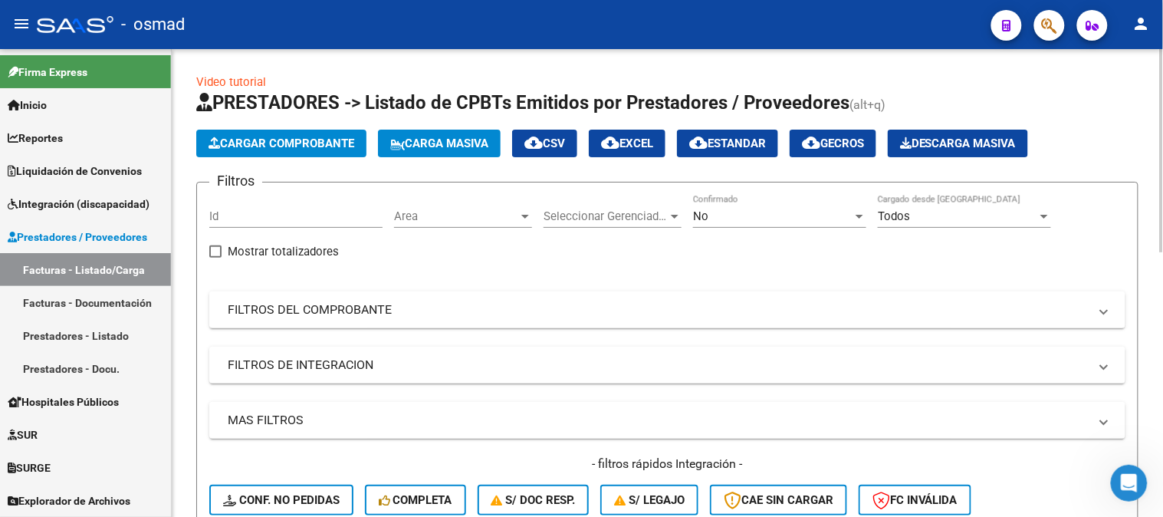
click at [343, 159] on app-list-header "PRESTADORES -> Listado de CPBTs Emitidos por Prestadores / Proveedores (alt+q) …" at bounding box center [667, 330] width 942 height 481
click at [350, 143] on span "Cargar Comprobante" at bounding box center [282, 143] width 146 height 14
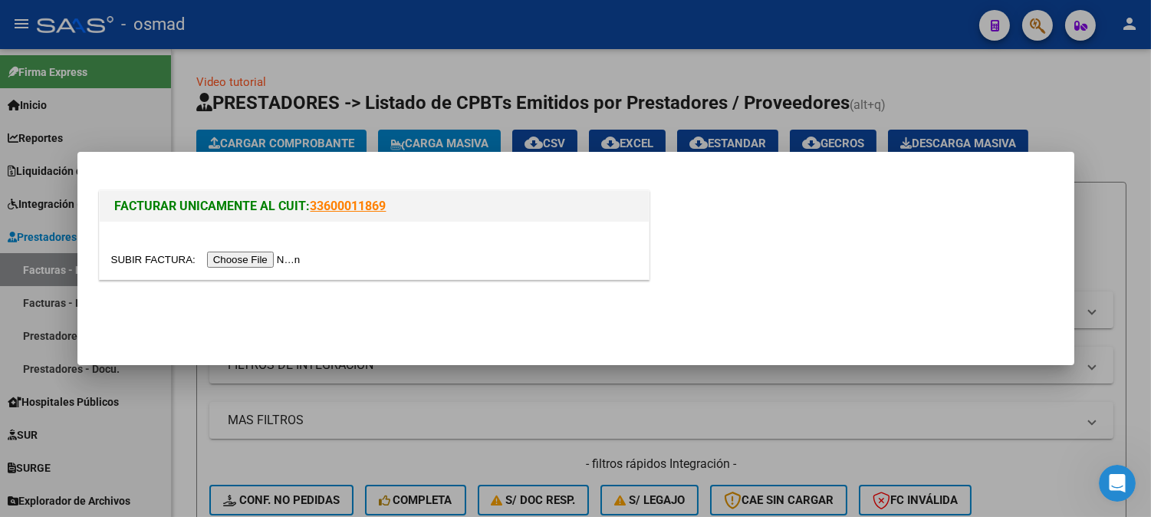
click at [303, 257] on input "file" at bounding box center [208, 259] width 194 height 16
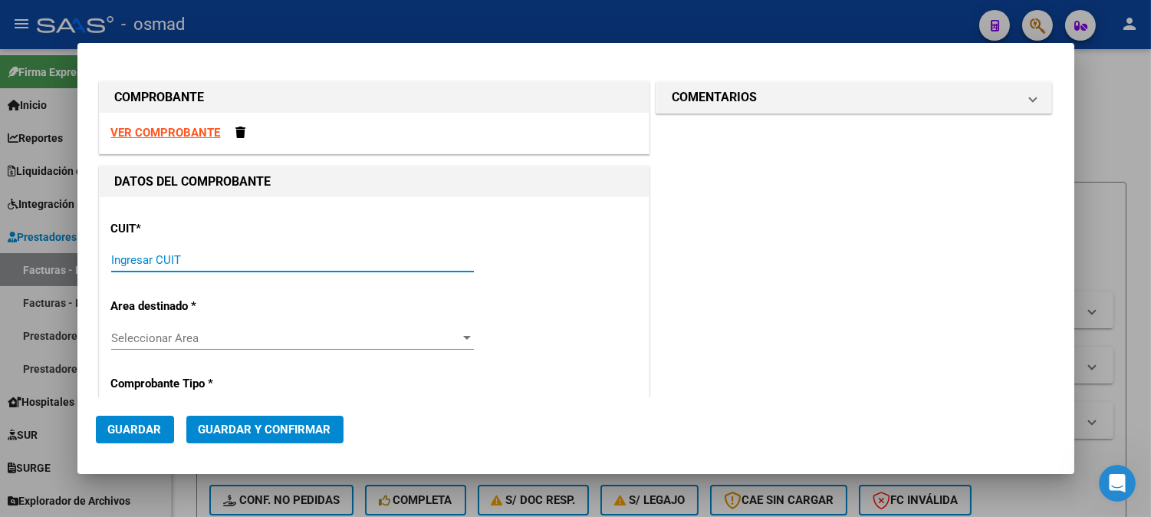
click at [342, 265] on input "Ingresar CUIT" at bounding box center [292, 260] width 363 height 14
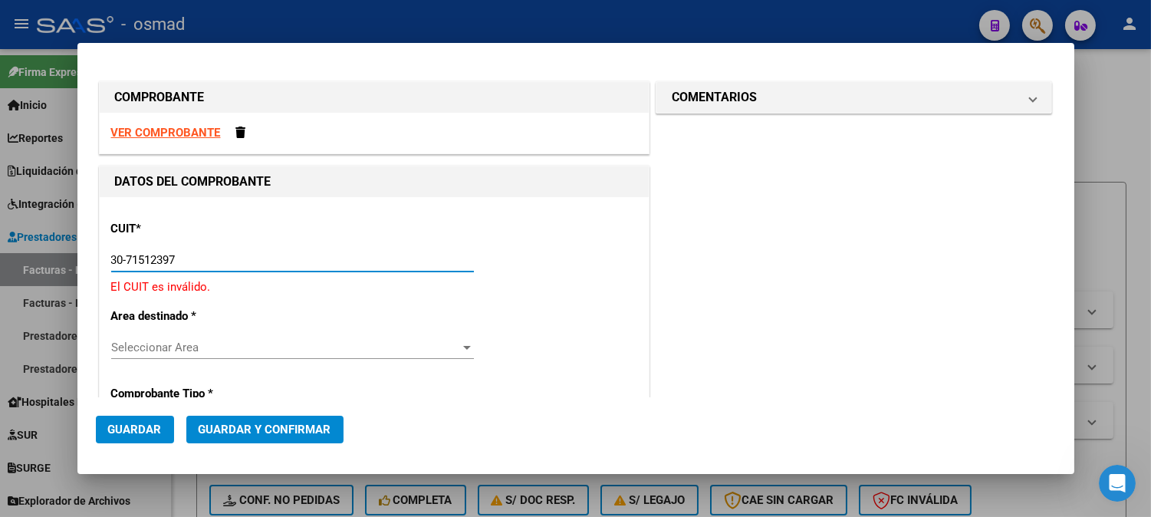
type input "30-71512397-1"
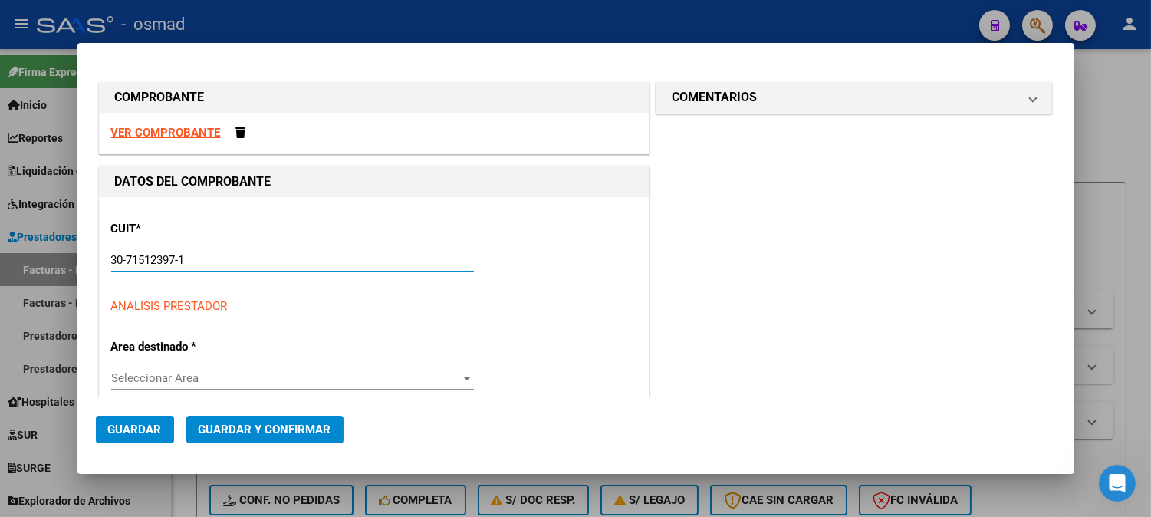
type input "6"
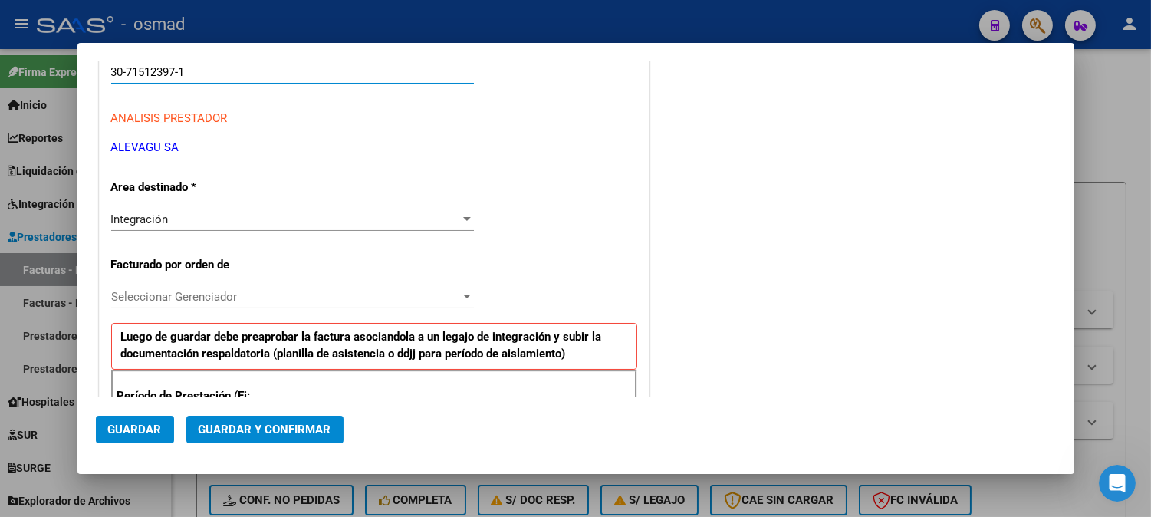
scroll to position [255, 0]
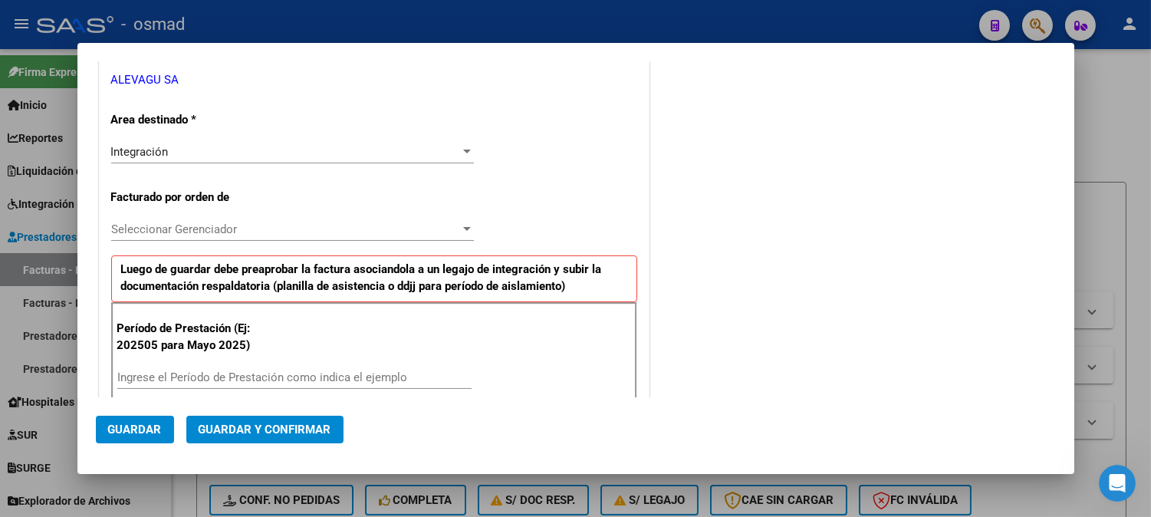
type input "30-71512397-1"
click at [226, 219] on div "Seleccionar Gerenciador Seleccionar Gerenciador" at bounding box center [292, 229] width 363 height 23
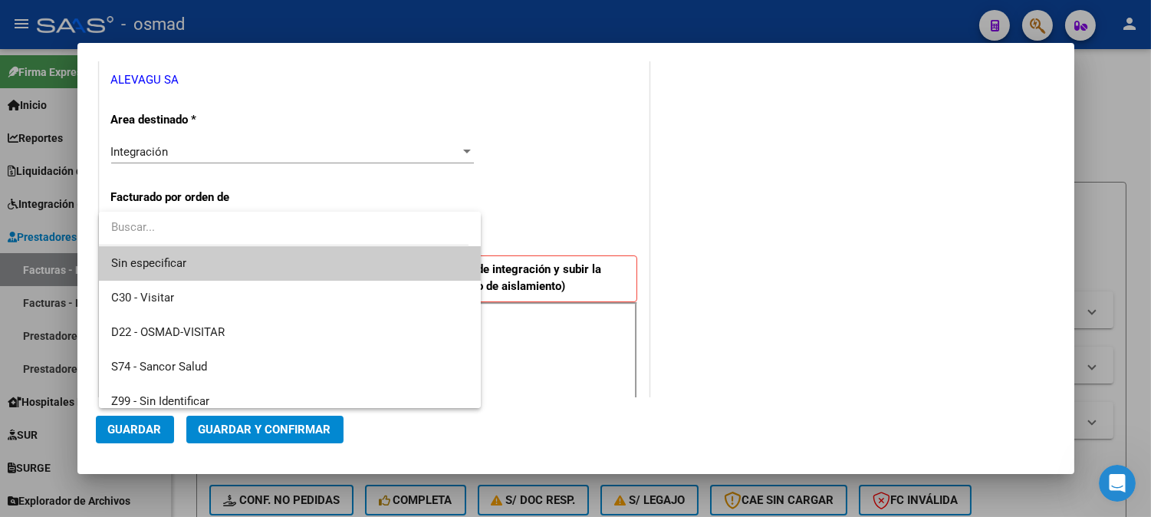
click at [801, 186] on div at bounding box center [575, 258] width 1151 height 517
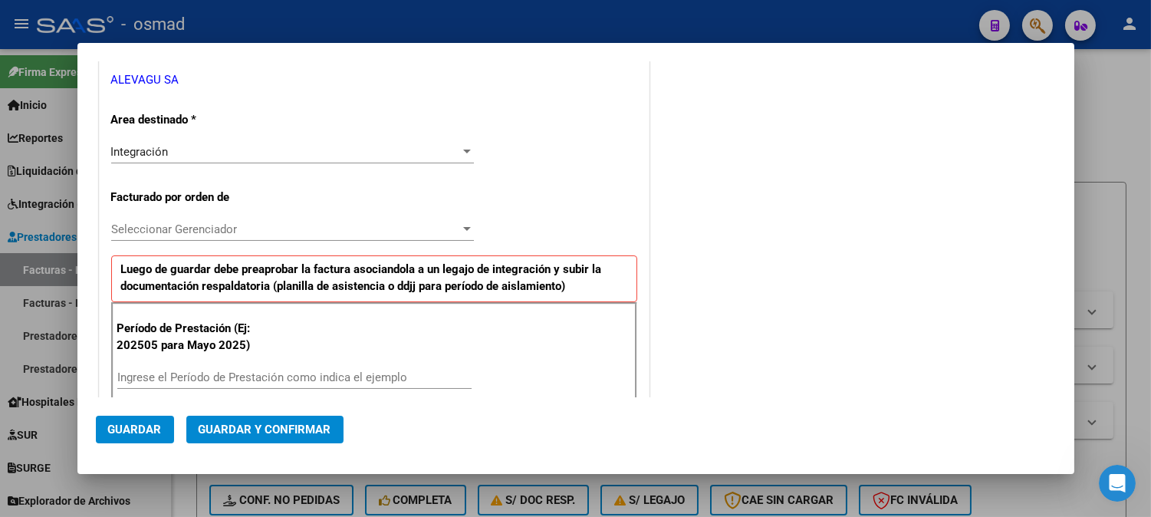
click at [241, 370] on input "Ingrese el Período de Prestación como indica el ejemplo" at bounding box center [294, 377] width 354 height 14
type input "202509"
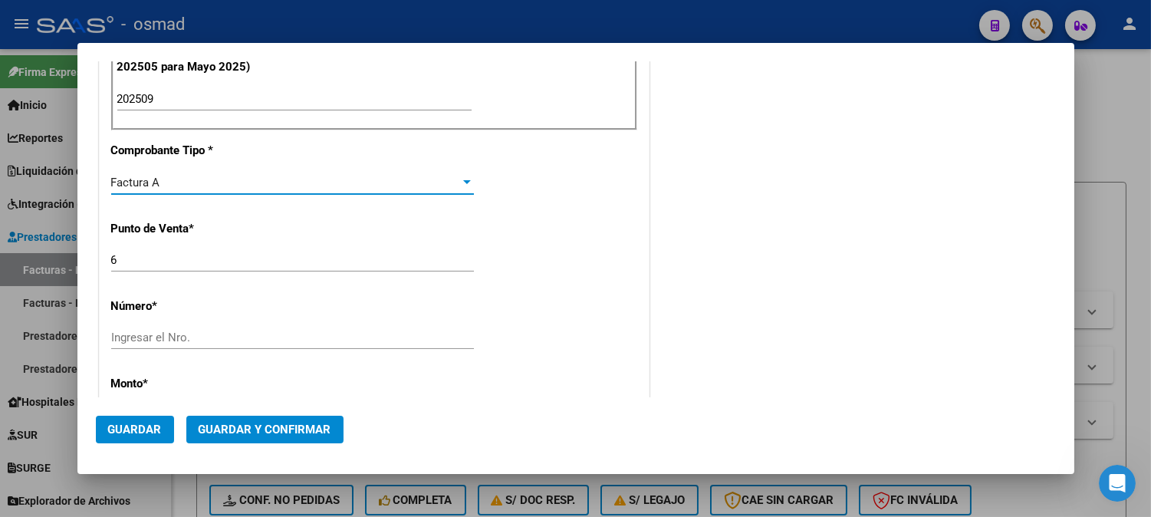
scroll to position [572, 0]
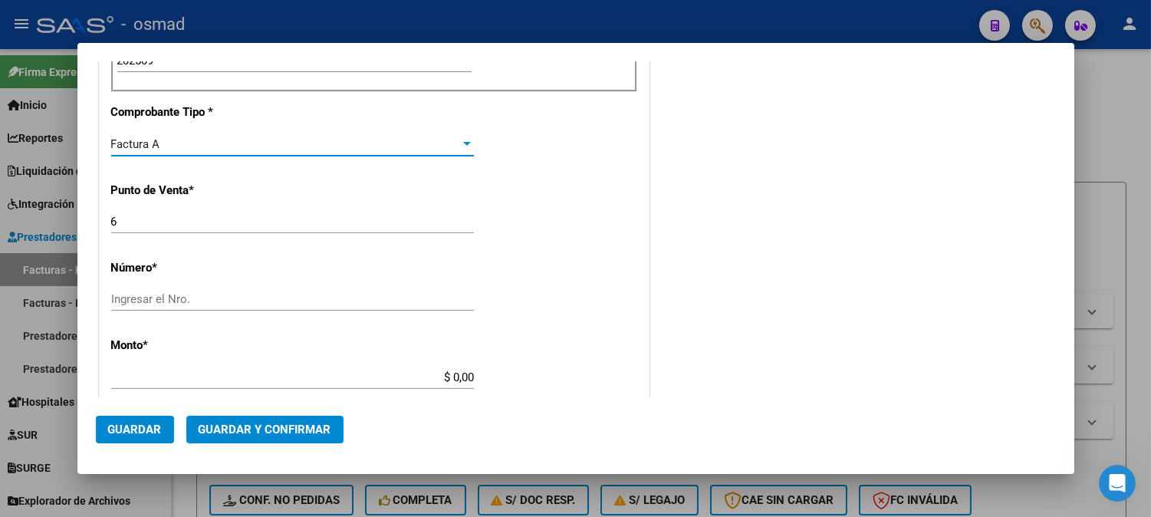
click at [248, 304] on input "Ingresar el Nro." at bounding box center [292, 299] width 363 height 14
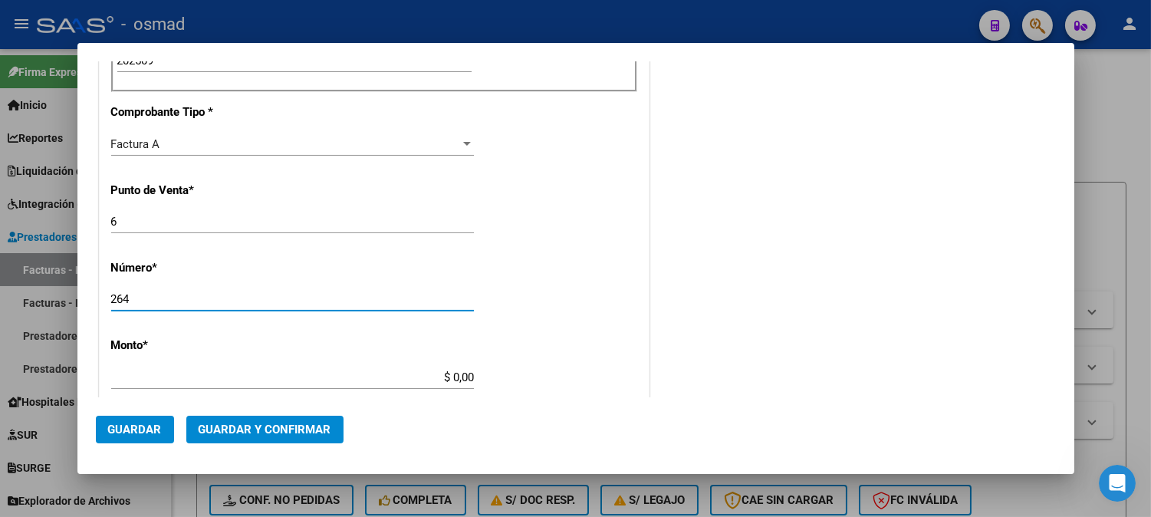
type input "264"
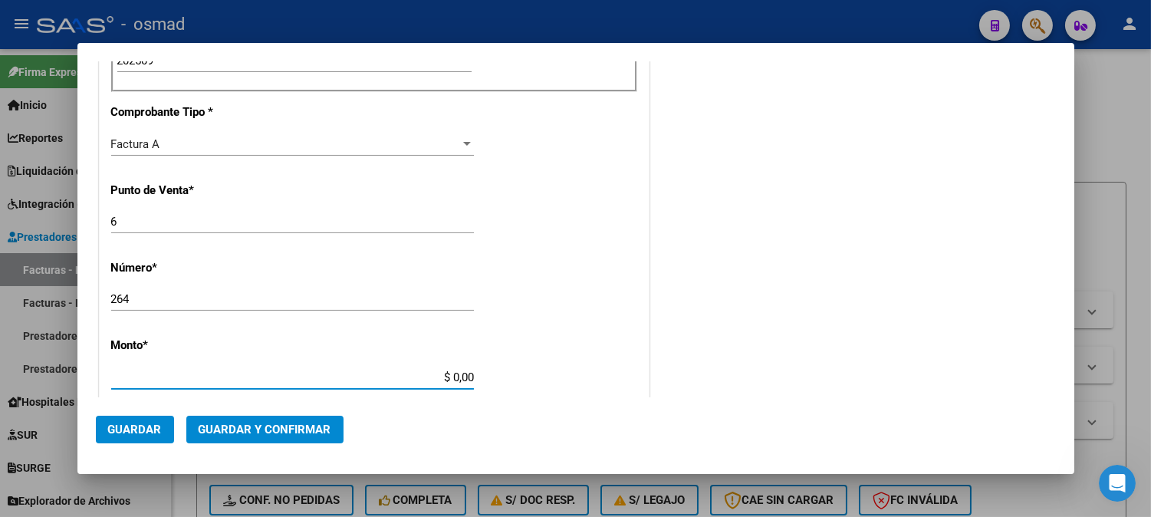
type input "$ 475.830,36"
type input "[DATE]"
type input "75391559464246"
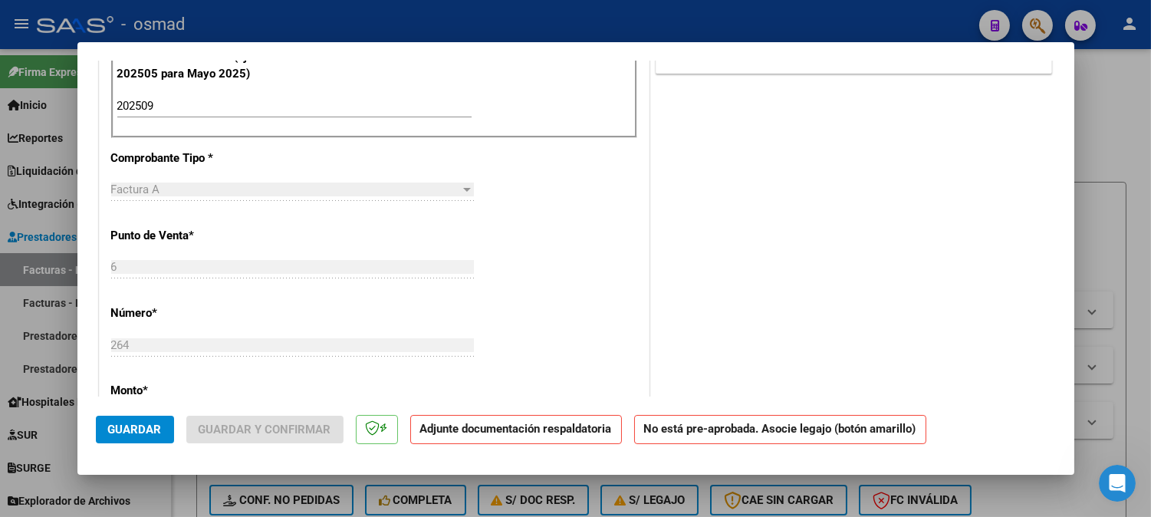
scroll to position [0, 0]
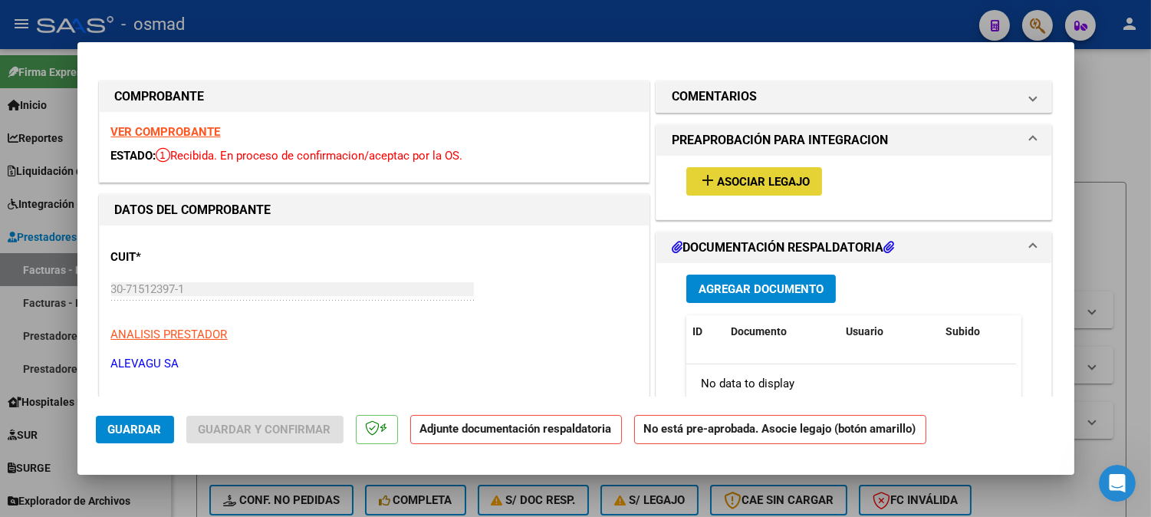
click at [780, 175] on span "Asociar Legajo" at bounding box center [763, 182] width 93 height 14
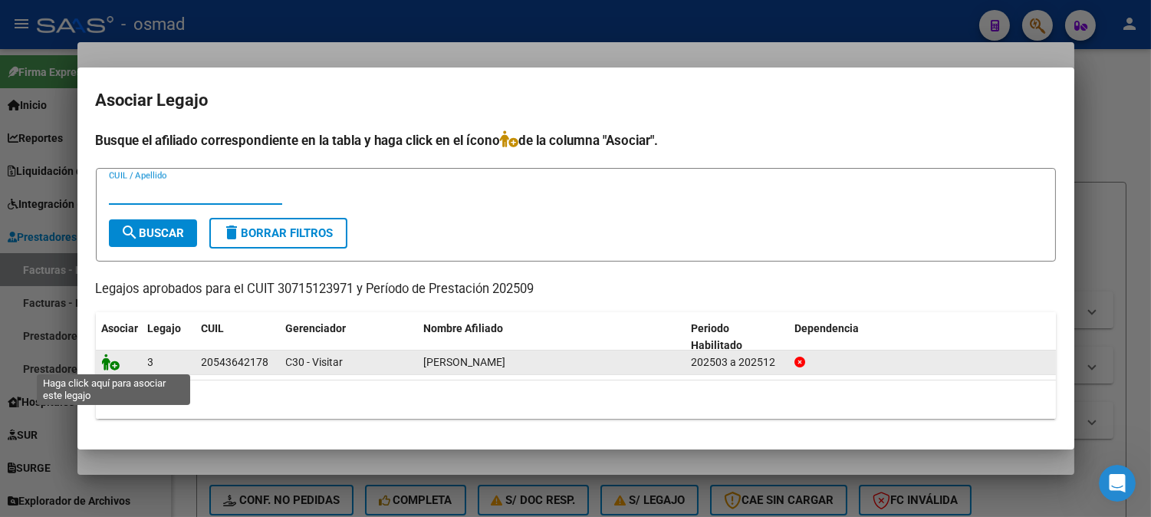
click at [115, 360] on icon at bounding box center [111, 361] width 18 height 17
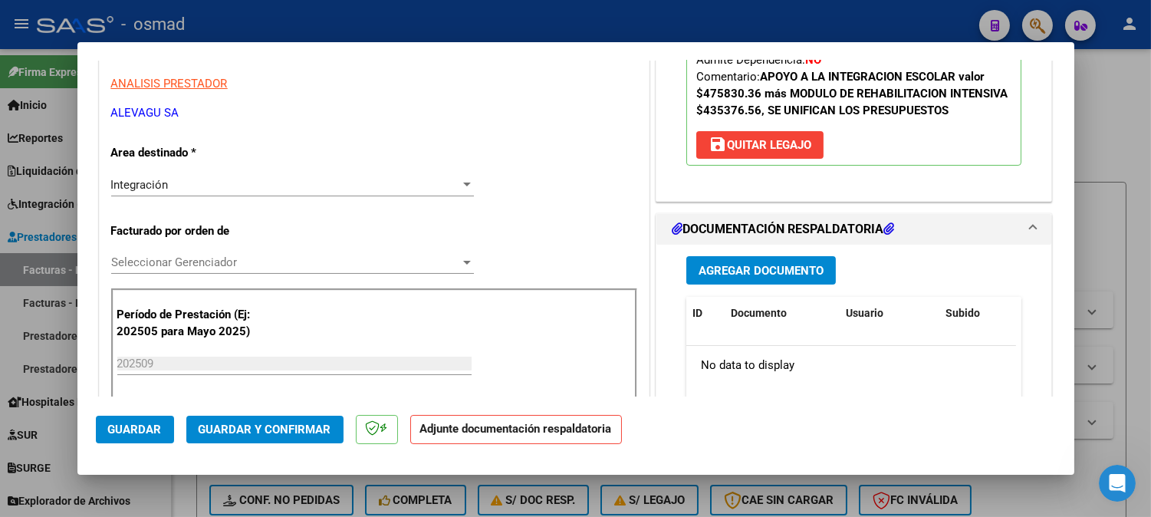
scroll to position [255, 0]
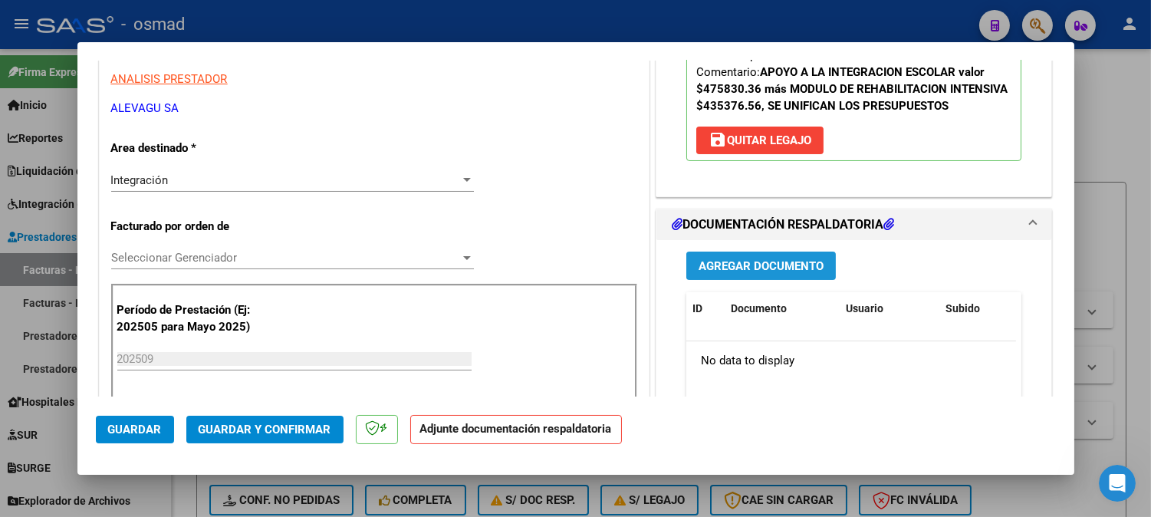
click at [775, 274] on button "Agregar Documento" at bounding box center [760, 265] width 149 height 28
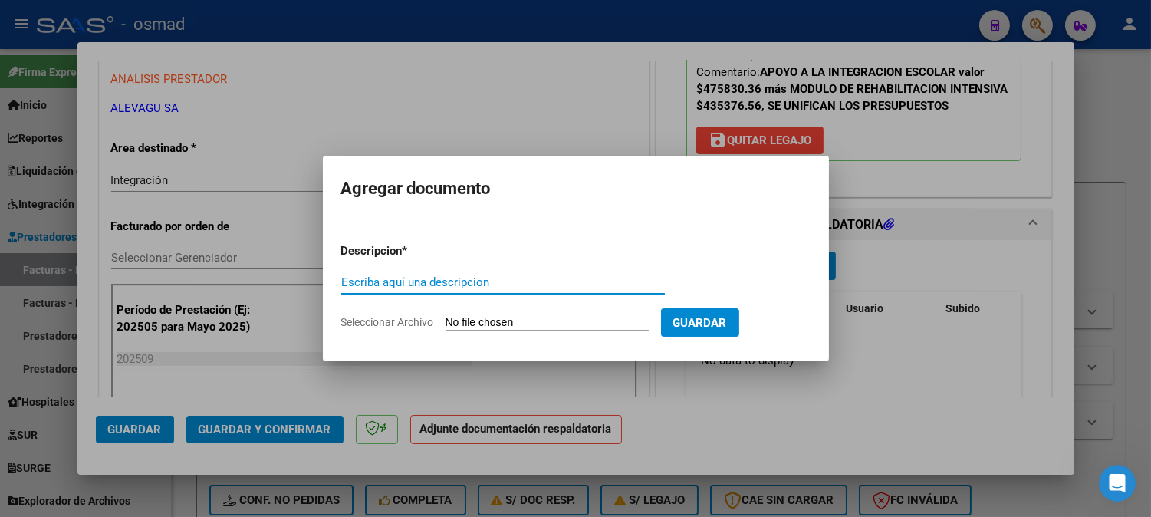
type input "l"
type input "p"
type input "Planilla de asistencia"
click at [481, 310] on form "Descripcion * Planilla de asistencia Escriba aquí una descripcion Seleccionar A…" at bounding box center [575, 287] width 469 height 112
click at [494, 323] on input "Seleccionar Archivo" at bounding box center [546, 323] width 203 height 15
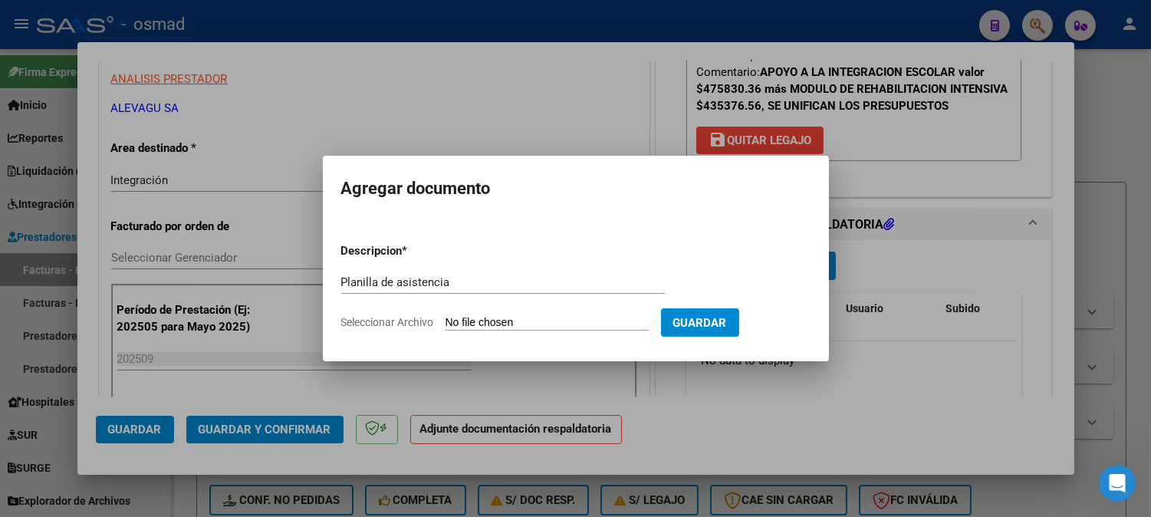
scroll to position [446, 0]
type input "C:\fakepath\PA_30715123971_A_0006_00000264..pdf"
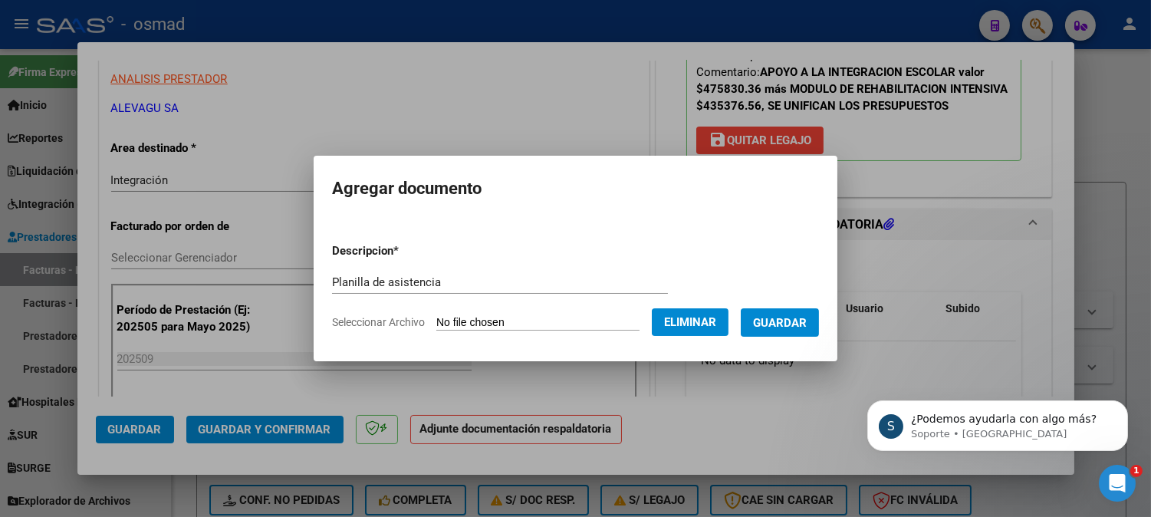
scroll to position [0, 0]
click at [806, 325] on span "Guardar" at bounding box center [780, 323] width 54 height 14
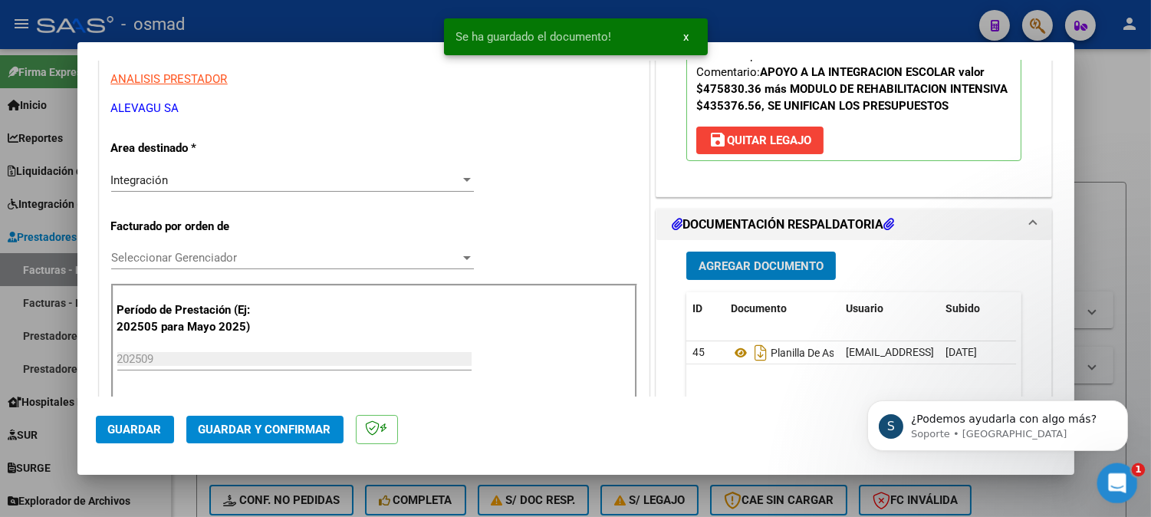
click at [1115, 470] on div "Abrir Intercom Messenger" at bounding box center [1114, 480] width 51 height 51
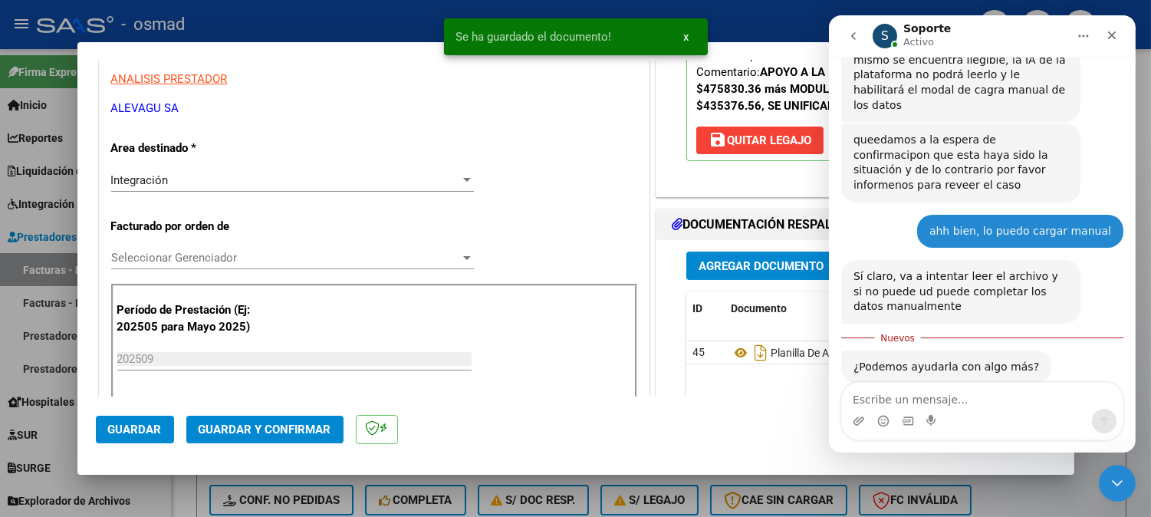
scroll to position [448, 0]
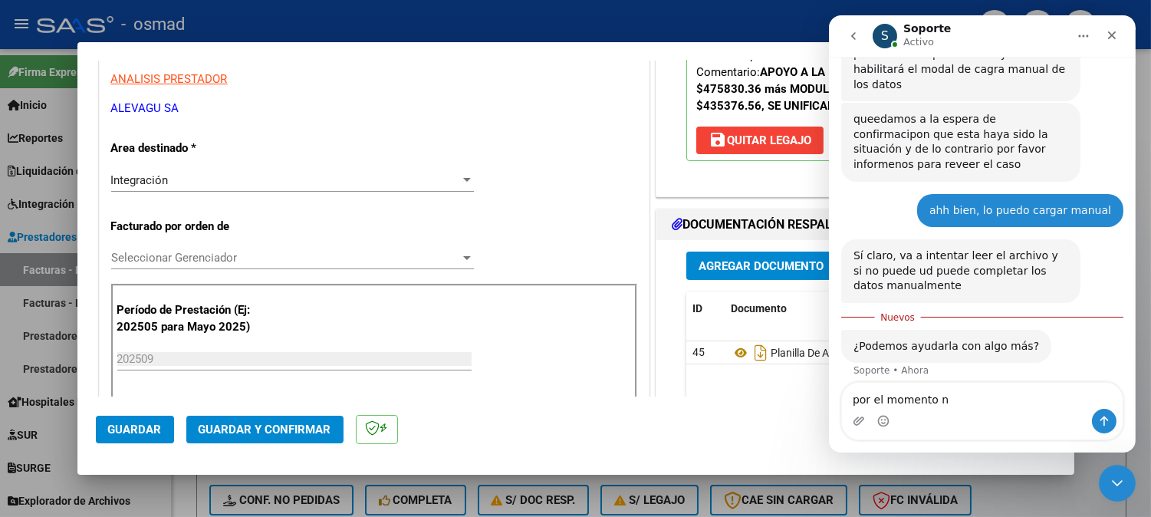
type textarea "por el momento no"
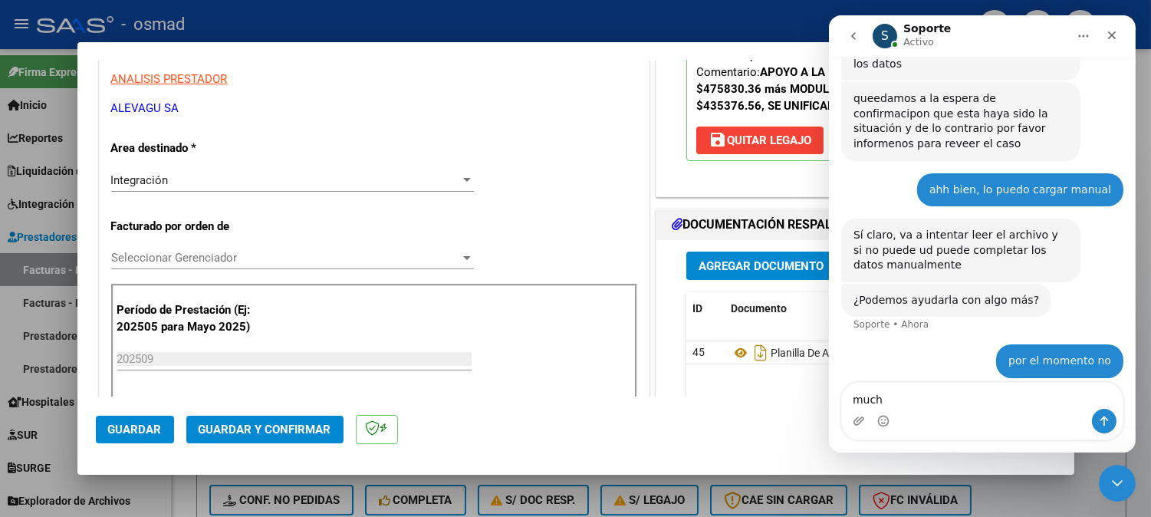
scroll to position [468, 0]
type textarea "muchas gracias"
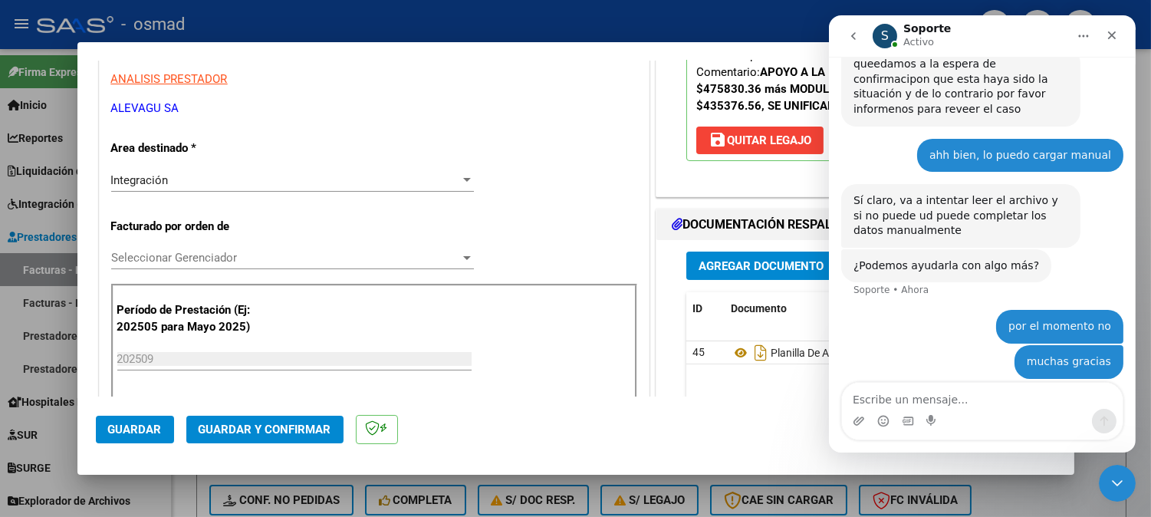
scroll to position [502, 0]
click at [1117, 42] on div "Cerrar" at bounding box center [1111, 35] width 28 height 28
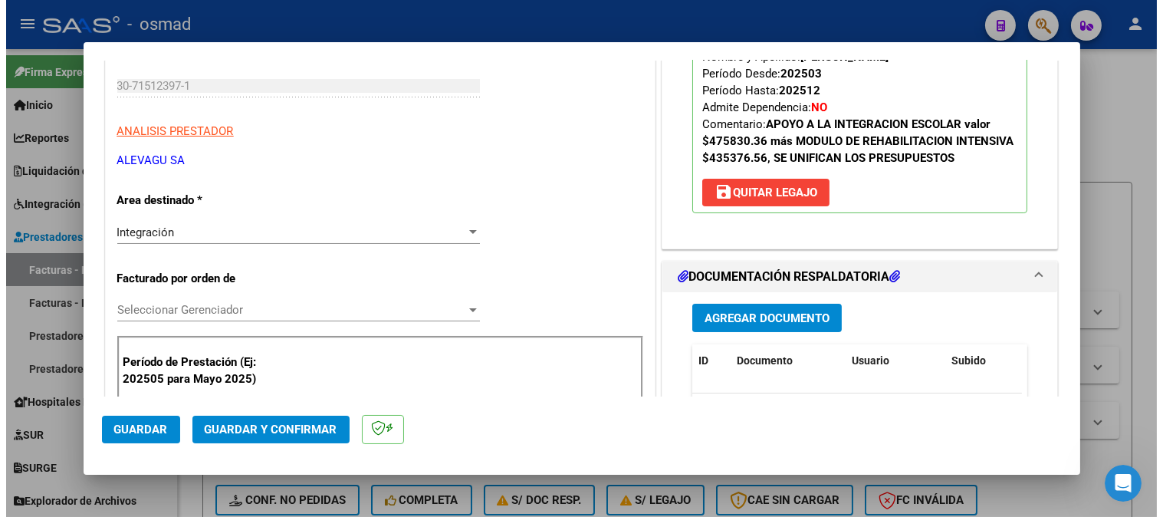
scroll to position [85, 0]
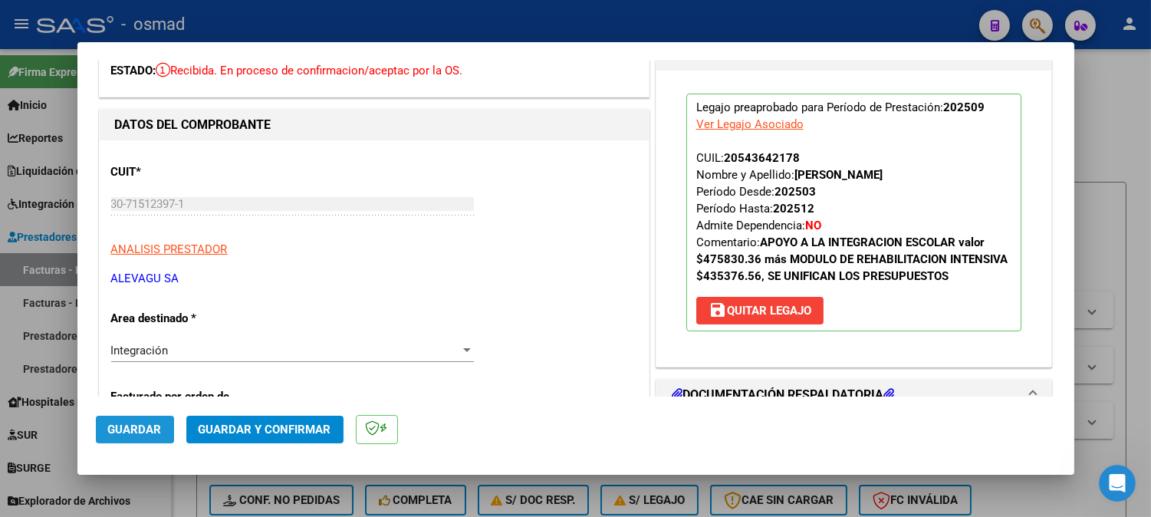
click at [141, 431] on span "Guardar" at bounding box center [135, 429] width 54 height 14
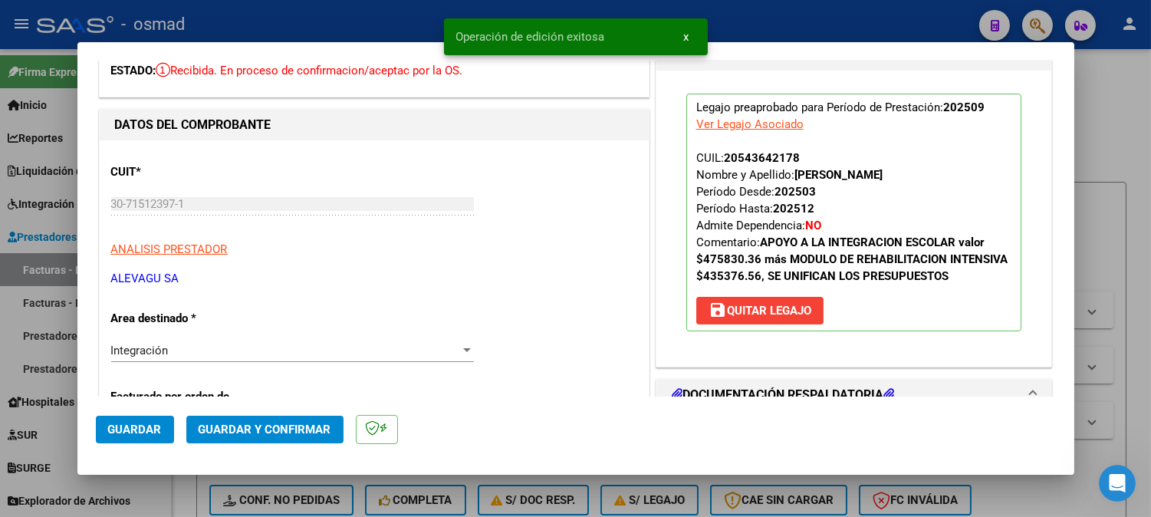
click at [1133, 133] on div at bounding box center [575, 258] width 1151 height 517
type input "$ 0,00"
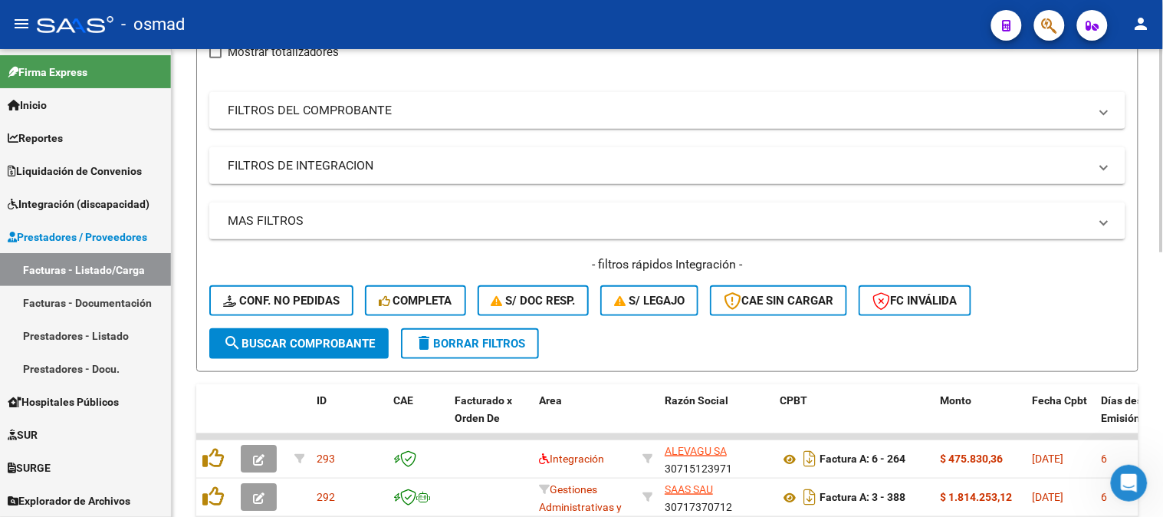
scroll to position [425, 0]
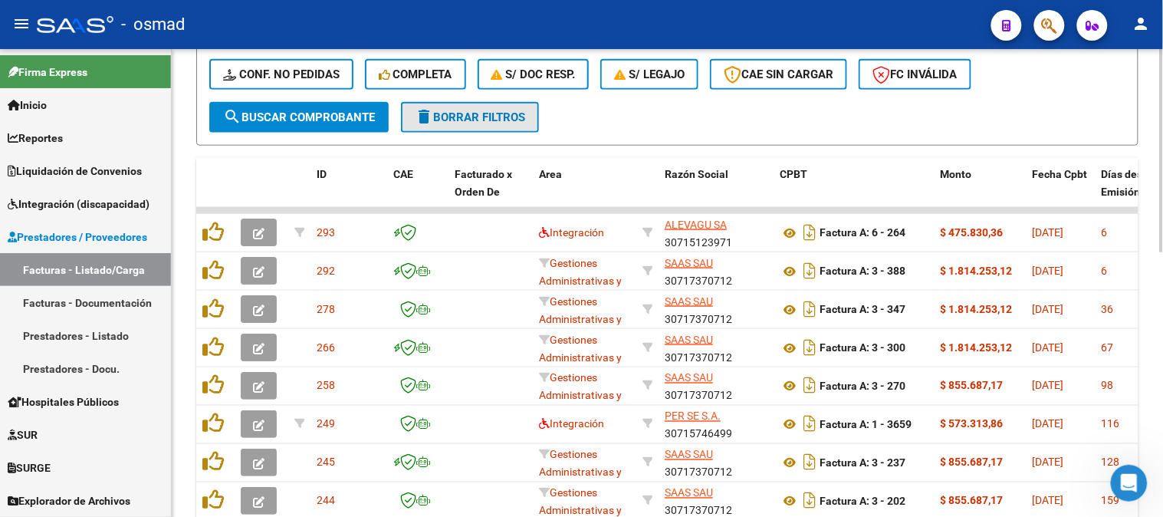
click at [507, 121] on span "delete Borrar Filtros" at bounding box center [470, 117] width 110 height 14
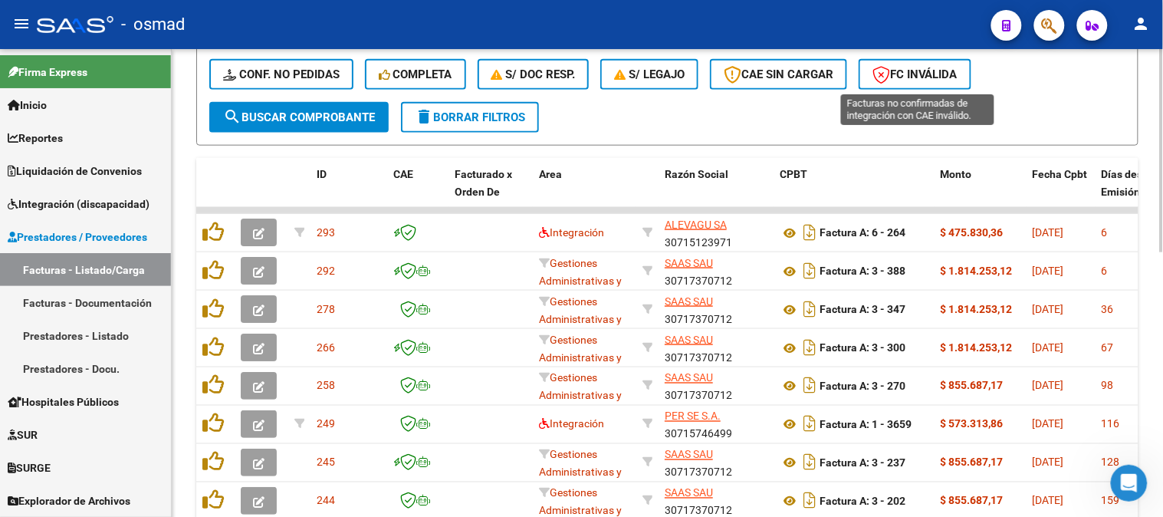
click at [932, 79] on span "FC Inválida" at bounding box center [914, 74] width 85 height 14
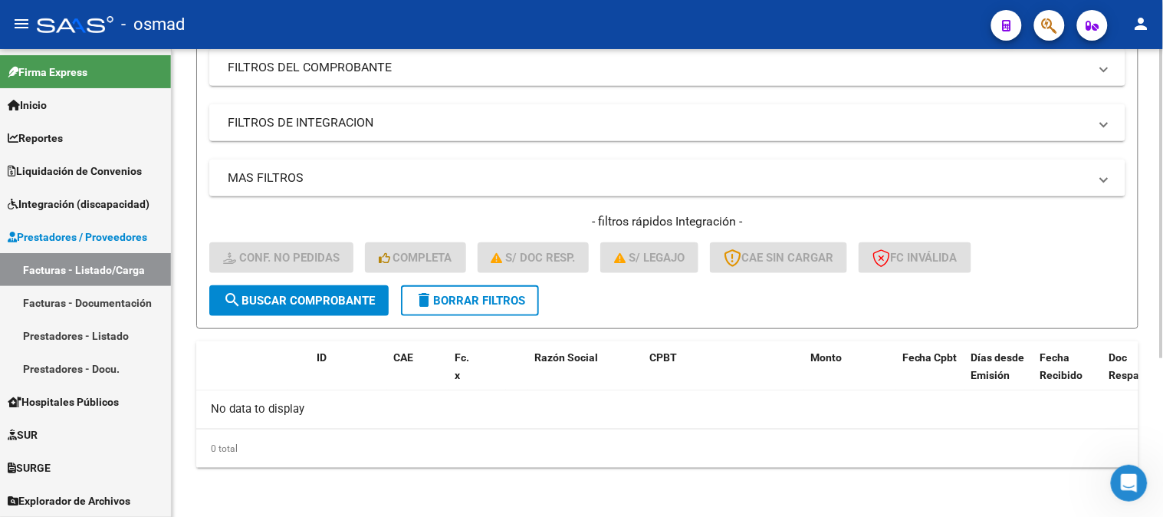
scroll to position [240, 0]
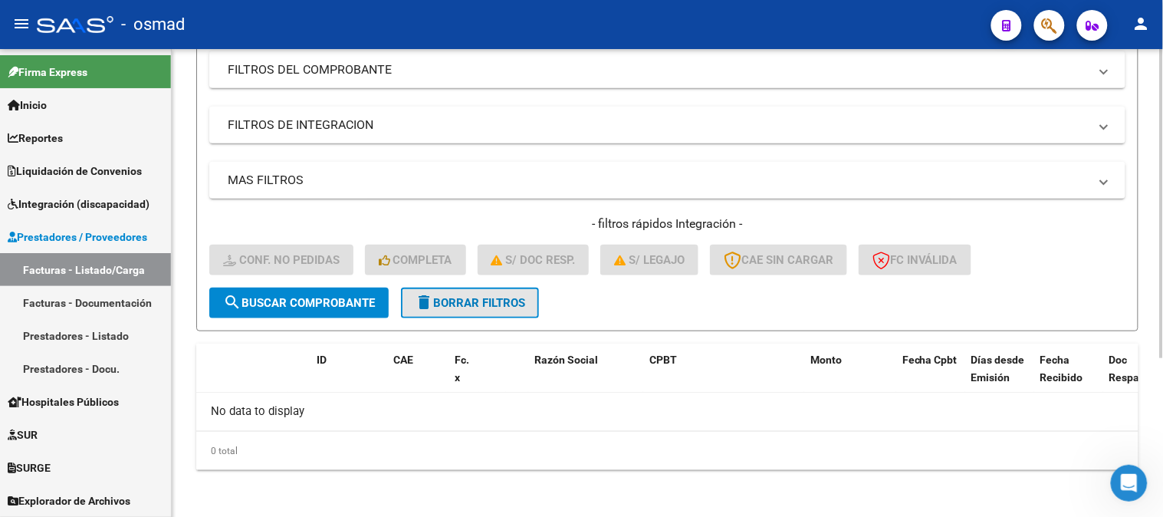
click at [511, 304] on span "delete Borrar Filtros" at bounding box center [470, 303] width 110 height 14
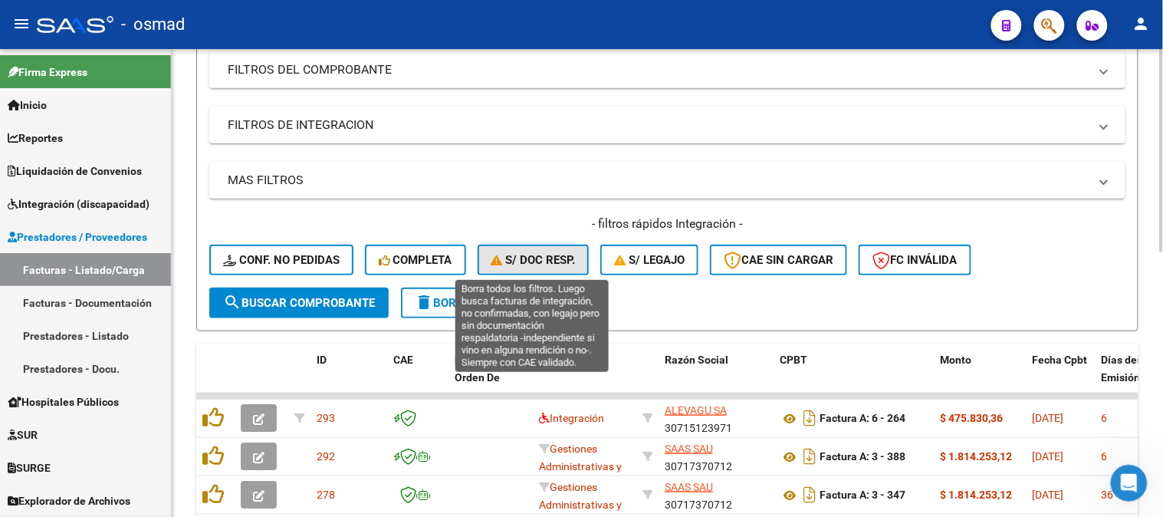
click at [550, 265] on span "S/ Doc Resp." at bounding box center [533, 260] width 84 height 14
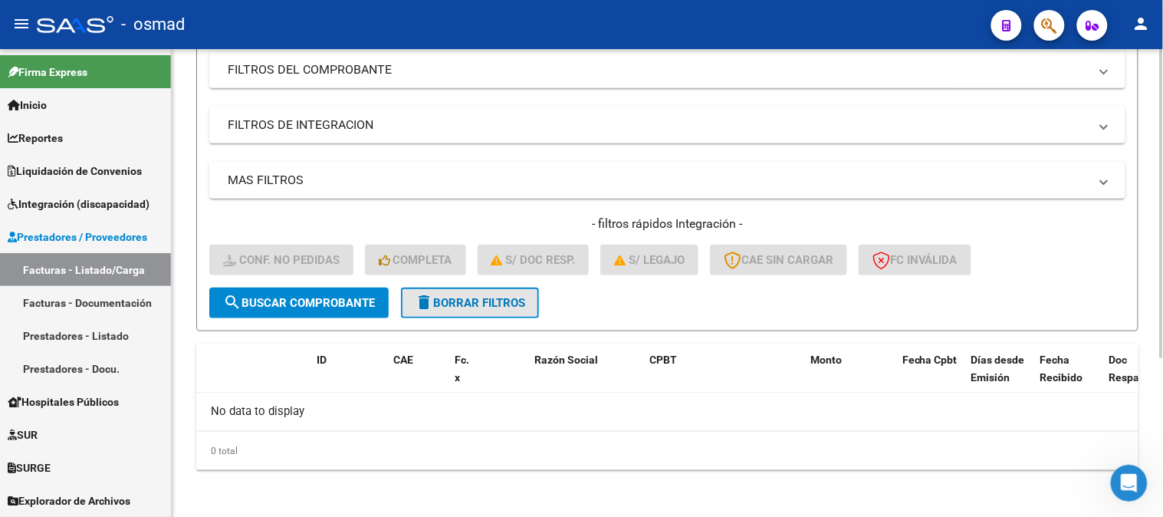
click at [510, 301] on span "delete Borrar Filtros" at bounding box center [470, 303] width 110 height 14
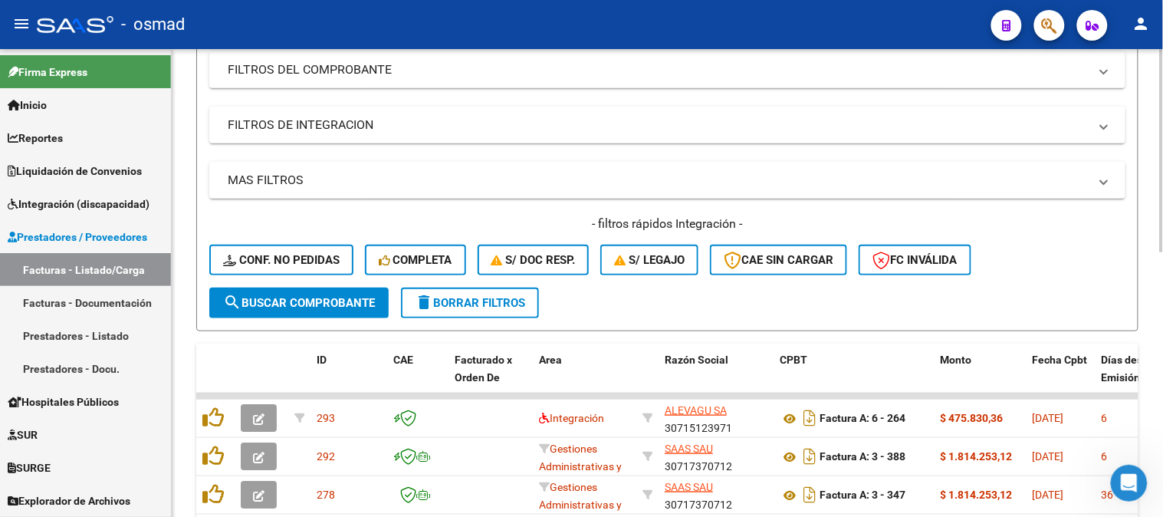
click at [425, 293] on mat-icon "delete" at bounding box center [424, 302] width 18 height 18
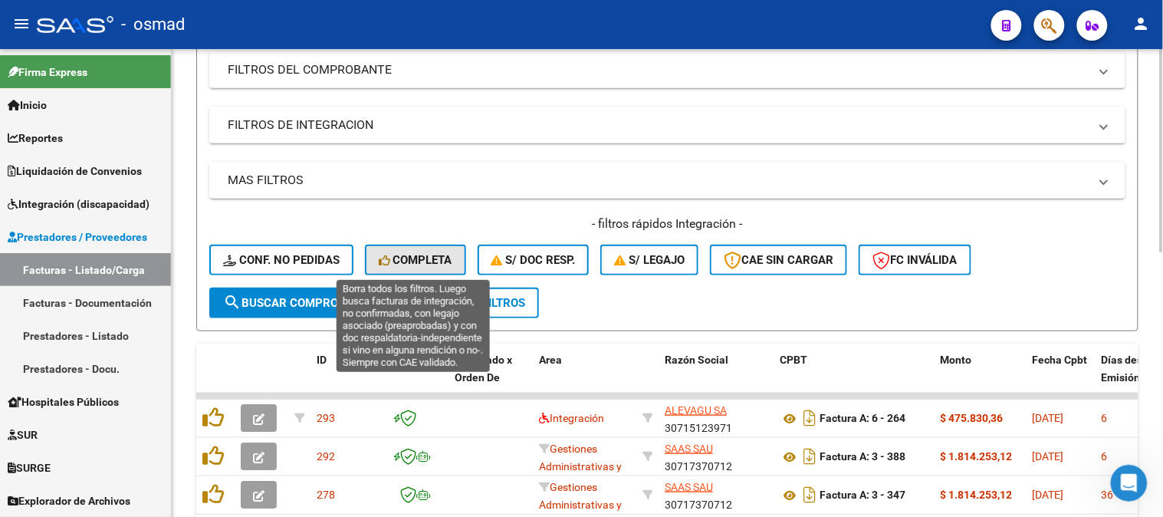
click at [423, 261] on span "Completa" at bounding box center [416, 260] width 74 height 14
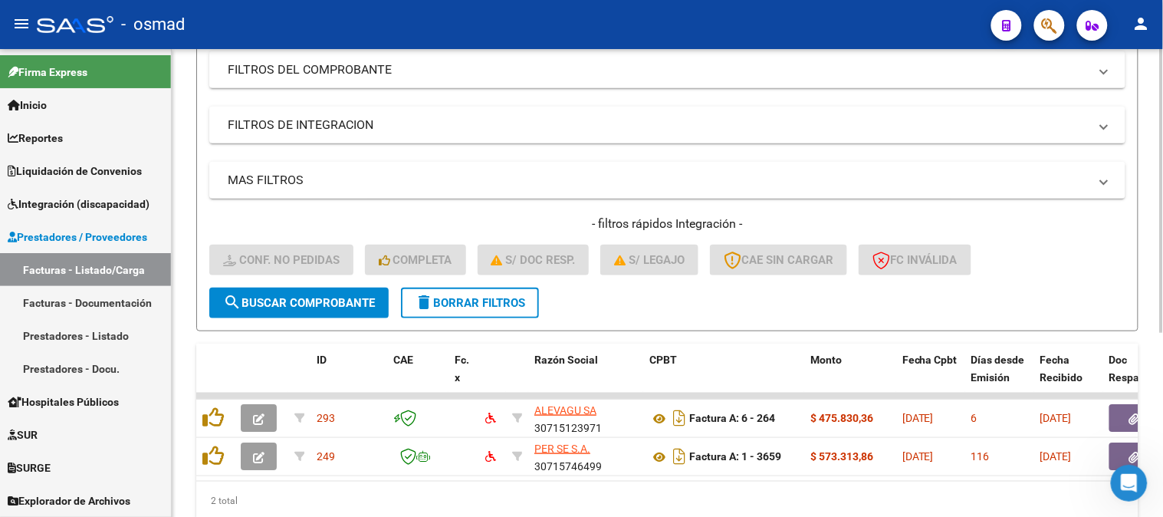
drag, startPoint x: 481, startPoint y: 301, endPoint x: 491, endPoint y: 303, distance: 10.1
click at [481, 301] on span "delete Borrar Filtros" at bounding box center [470, 303] width 110 height 14
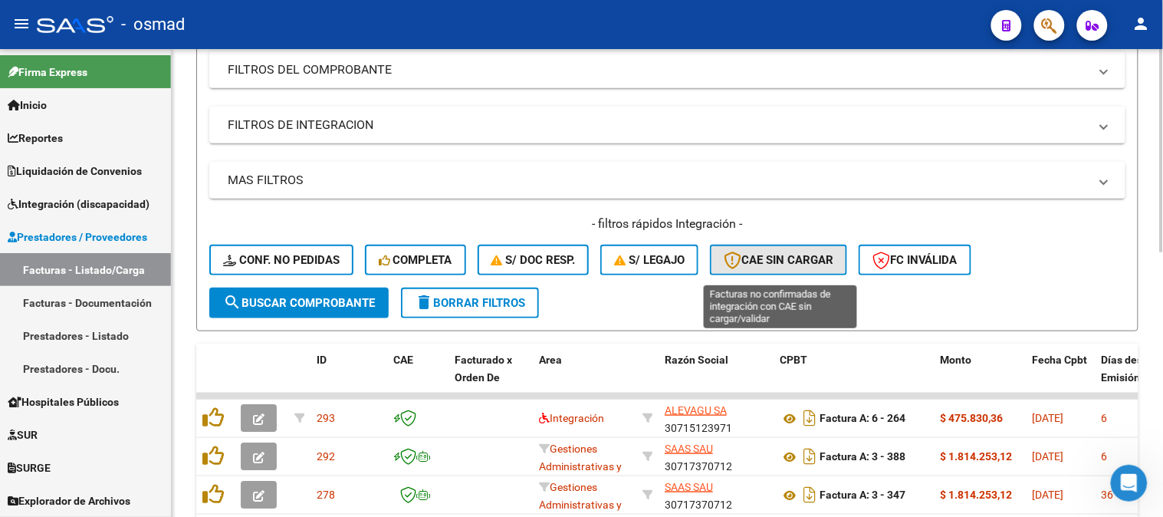
click at [771, 268] on button "CAE SIN CARGAR" at bounding box center [778, 260] width 137 height 31
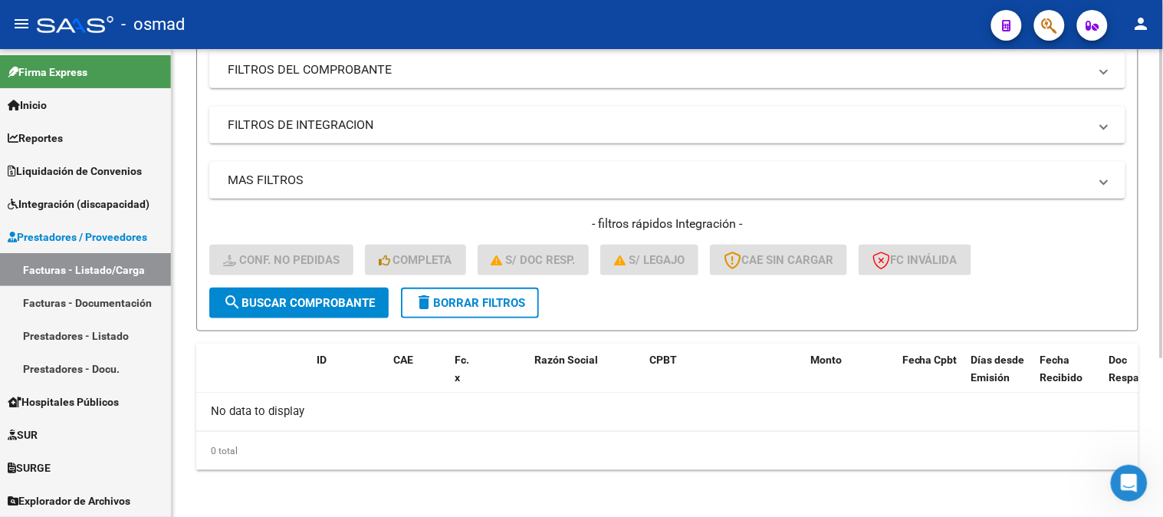
click at [494, 312] on button "delete Borrar Filtros" at bounding box center [470, 302] width 138 height 31
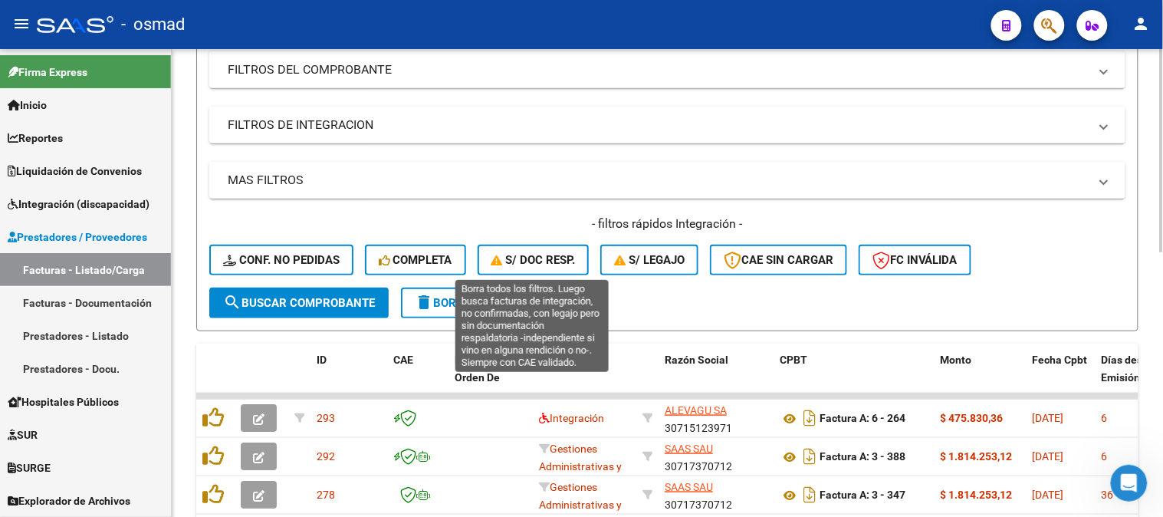
click at [547, 264] on span "S/ Doc Resp." at bounding box center [533, 260] width 84 height 14
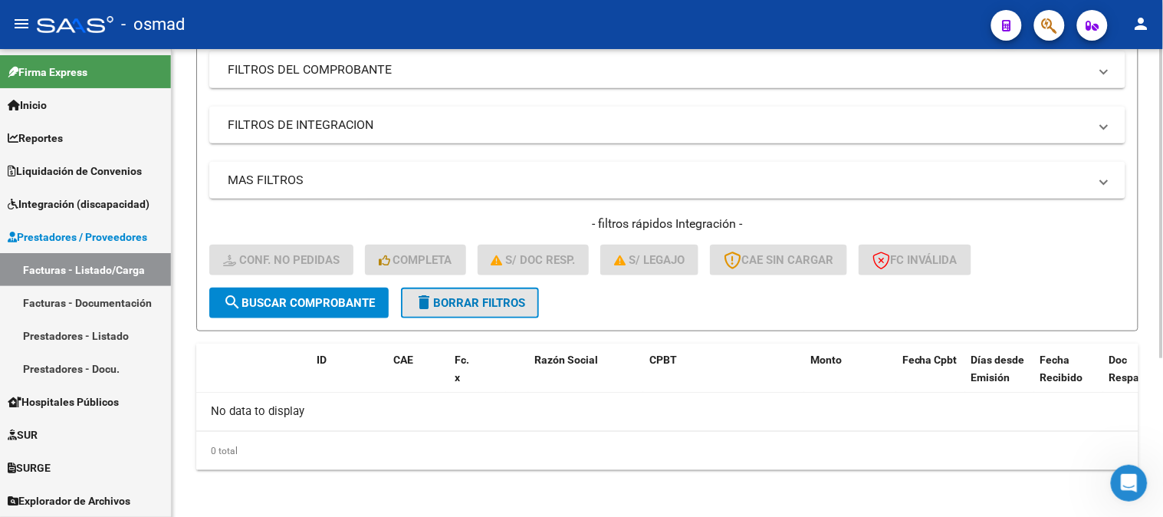
click at [506, 297] on span "delete Borrar Filtros" at bounding box center [470, 303] width 110 height 14
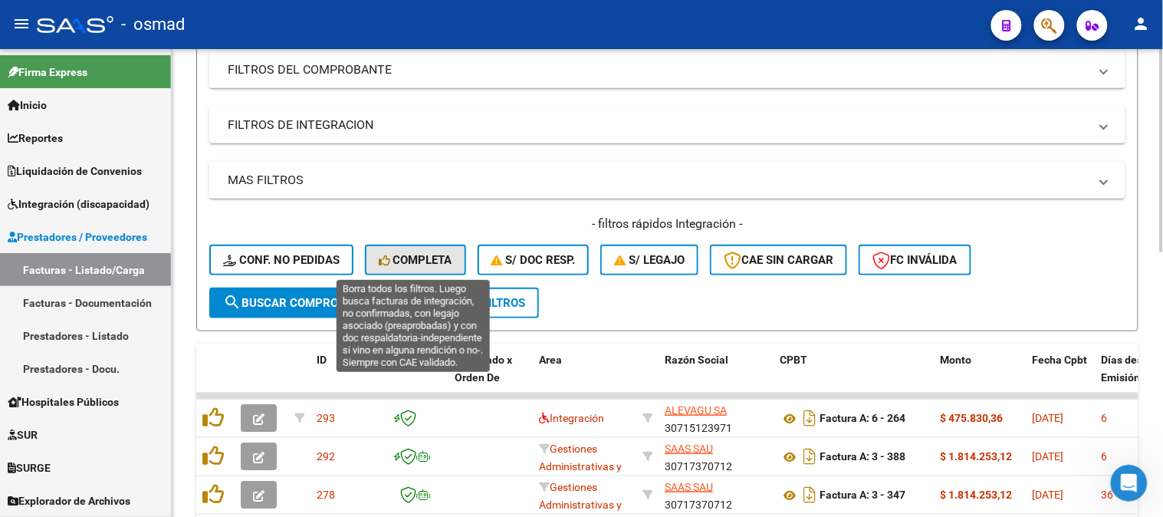
click at [437, 271] on button "Completa" at bounding box center [415, 260] width 101 height 31
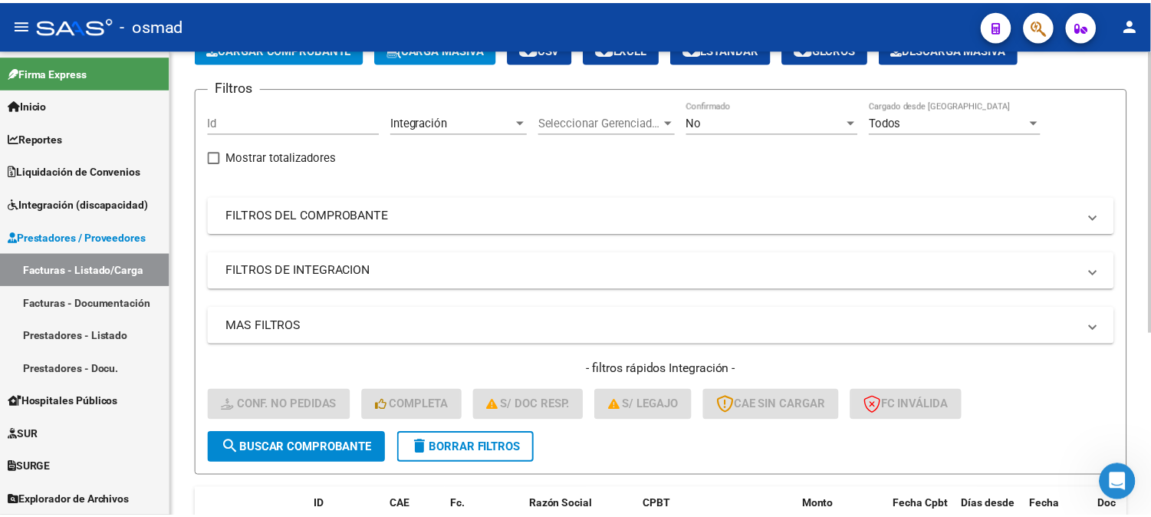
scroll to position [0, 0]
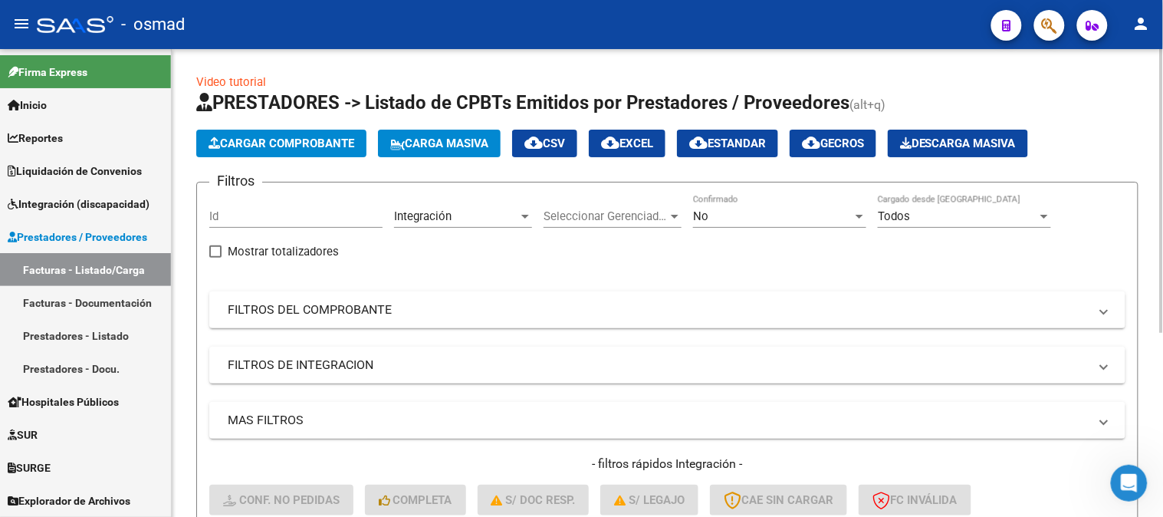
click at [222, 139] on span "Cargar Comprobante" at bounding box center [282, 143] width 146 height 14
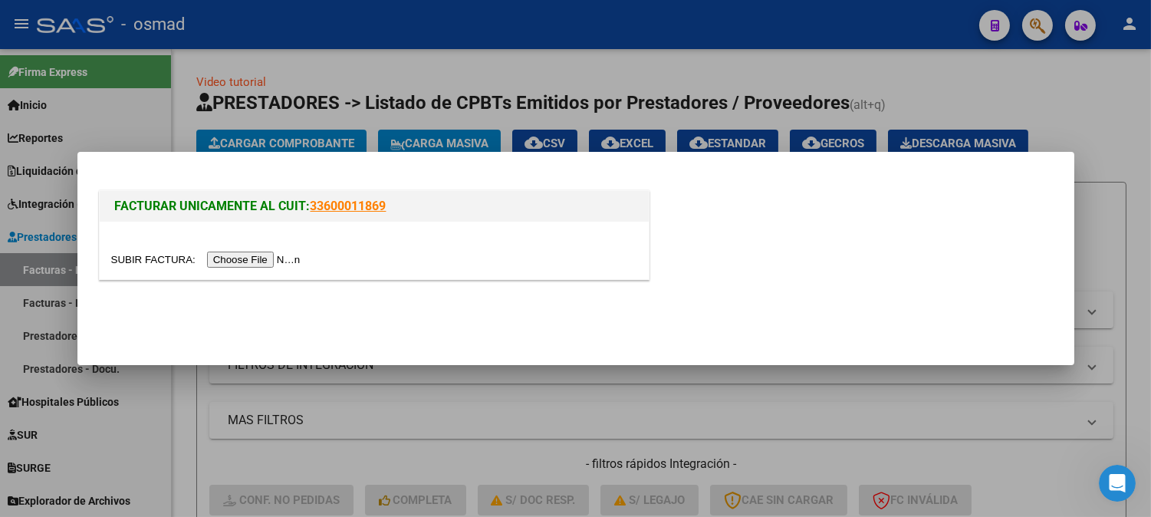
click at [267, 259] on input "file" at bounding box center [208, 259] width 194 height 16
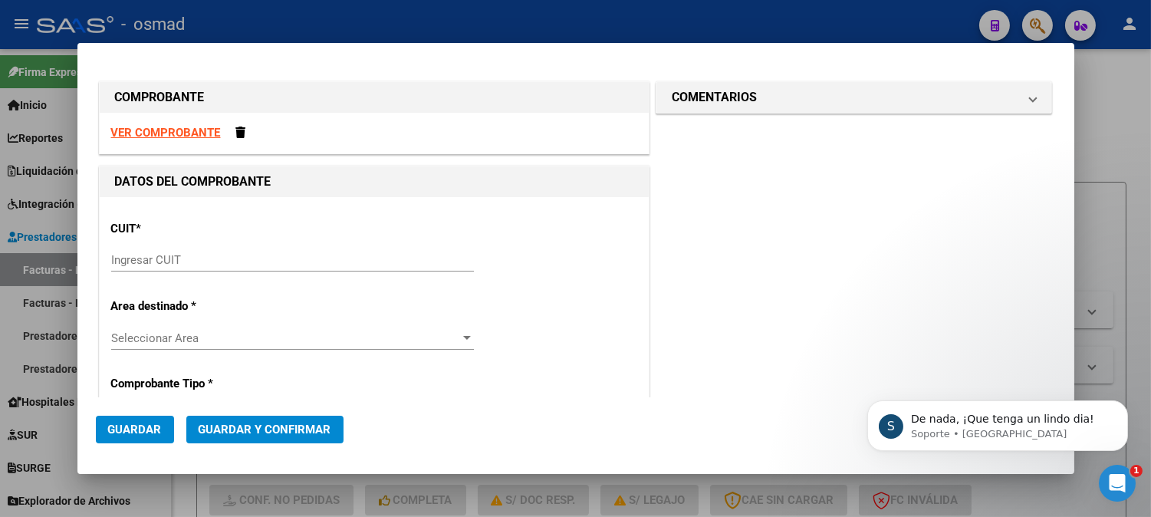
scroll to position [548, 0]
drag, startPoint x: 172, startPoint y: 255, endPoint x: 142, endPoint y: 251, distance: 30.1
click at [172, 256] on input "Ingresar CUIT" at bounding box center [292, 260] width 363 height 14
click at [200, 257] on input "Ingresar CUIT" at bounding box center [292, 260] width 363 height 14
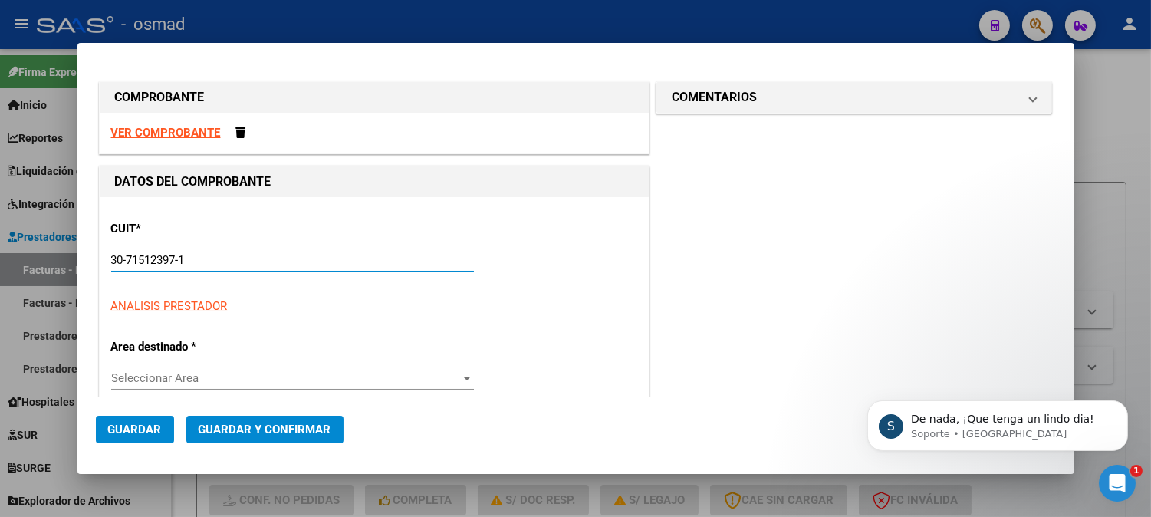
type input "30-71512397-1"
type input "6"
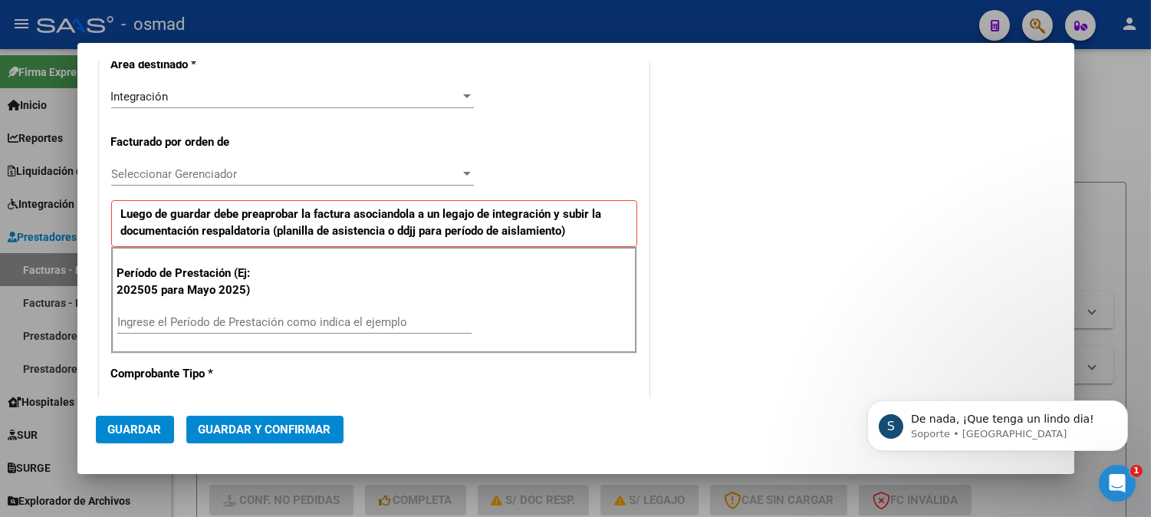
scroll to position [340, 0]
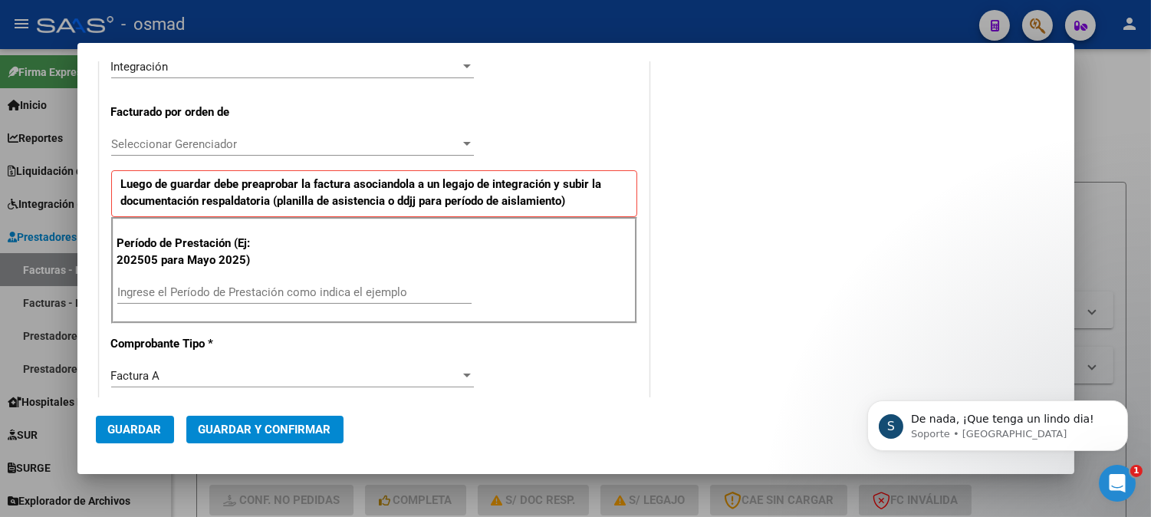
click at [280, 289] on input "Ingrese el Período de Prestación como indica el ejemplo" at bounding box center [294, 292] width 354 height 14
type input "202509"
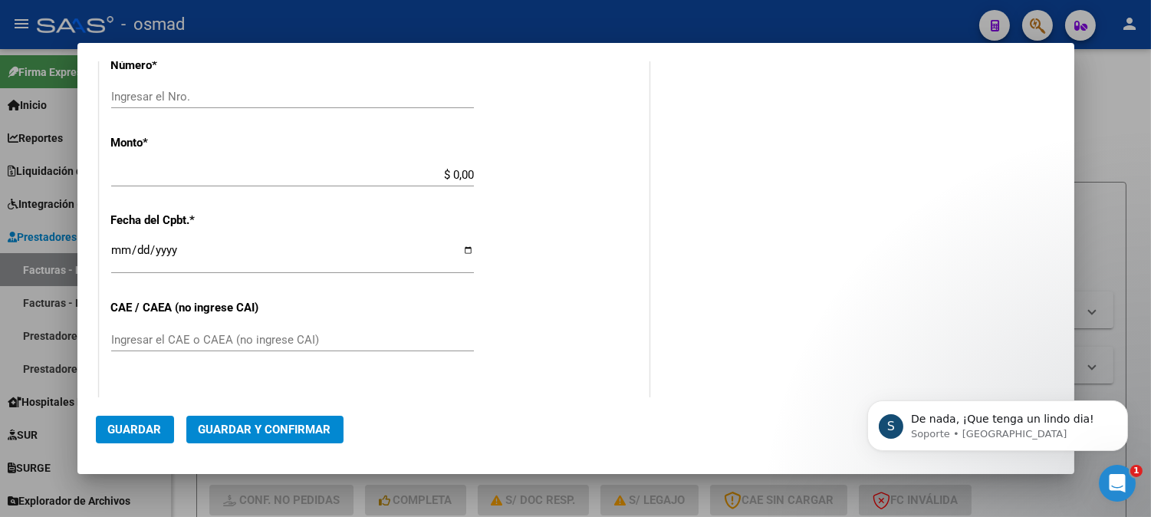
scroll to position [681, 0]
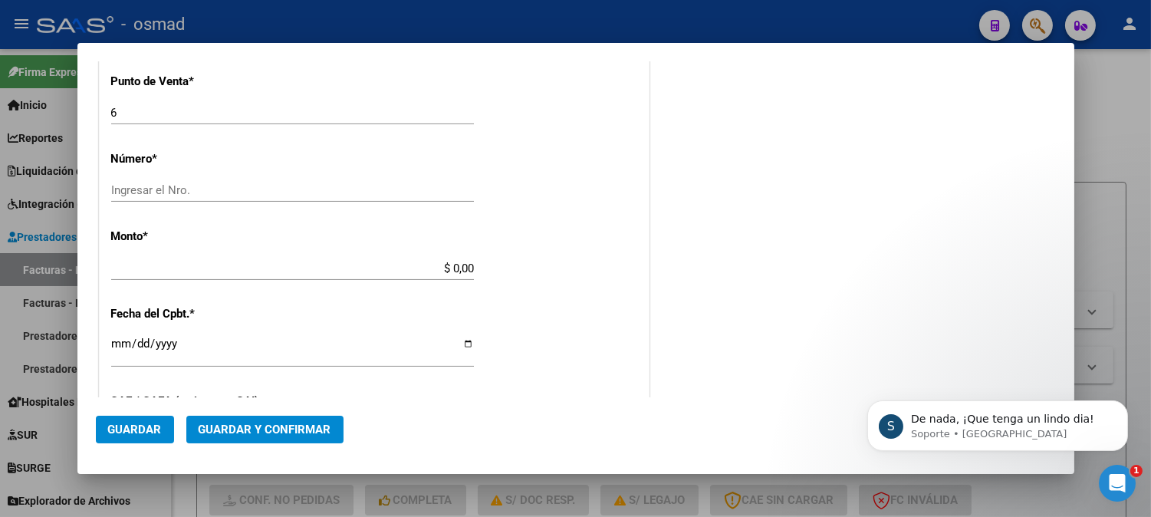
click at [341, 179] on div "Ingresar el Nro." at bounding box center [292, 190] width 363 height 23
type input "265"
type input "$ 435.376,52"
type input "[DATE]"
type input "75391559464555"
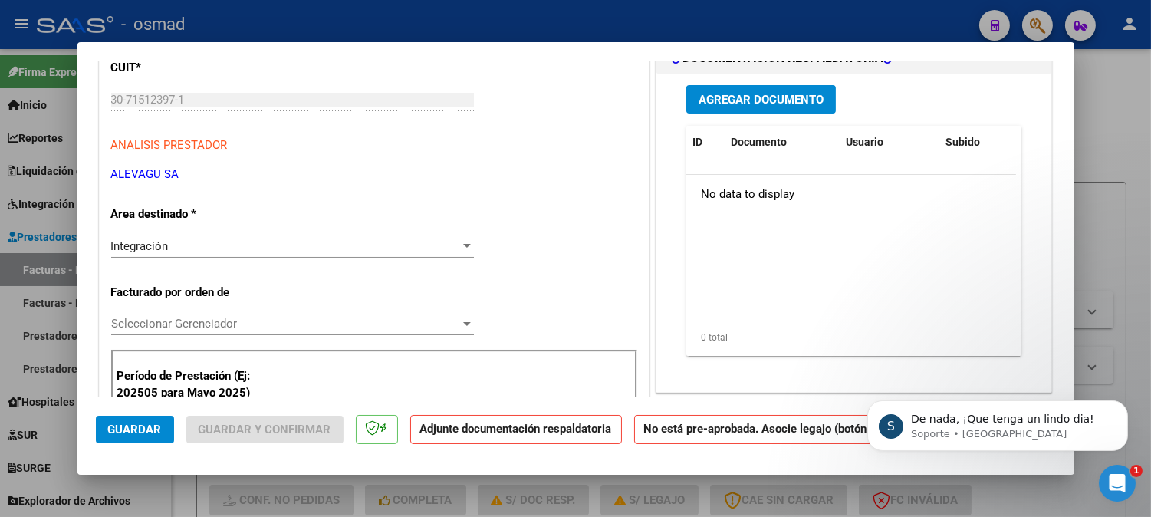
scroll to position [0, 0]
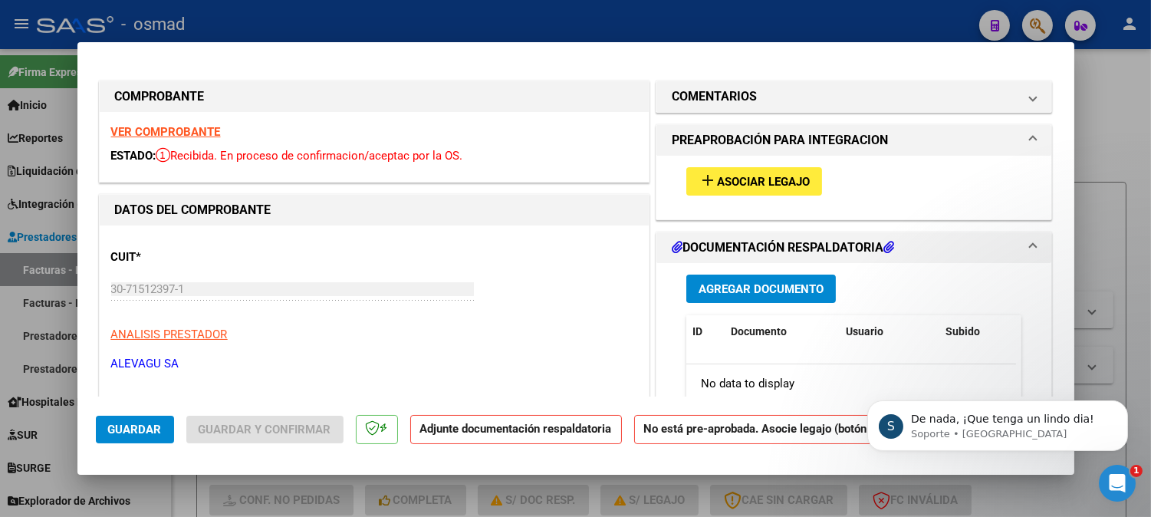
click at [797, 186] on span "Asociar Legajo" at bounding box center [763, 182] width 93 height 14
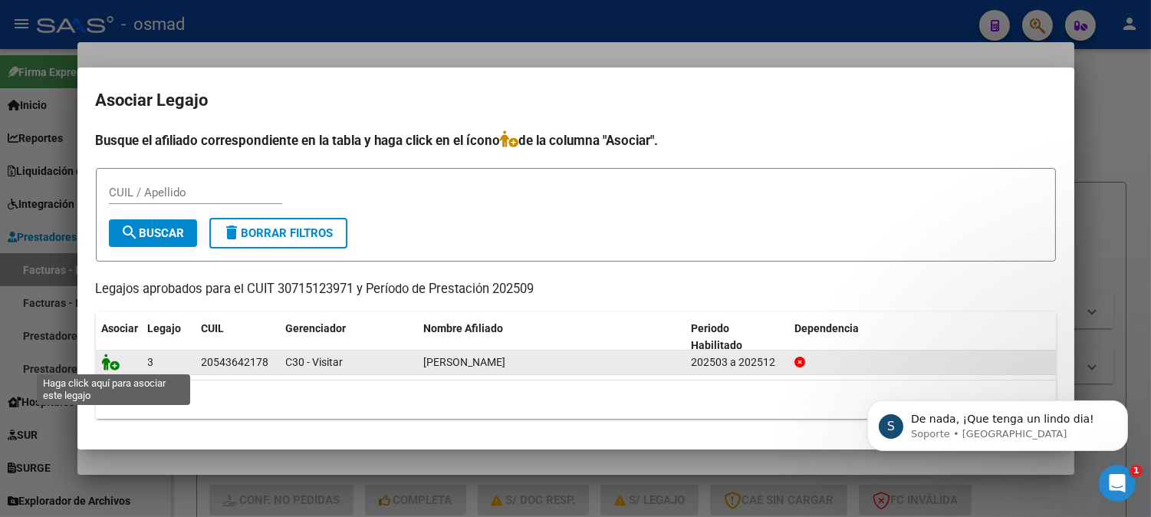
click at [113, 363] on icon at bounding box center [111, 361] width 18 height 17
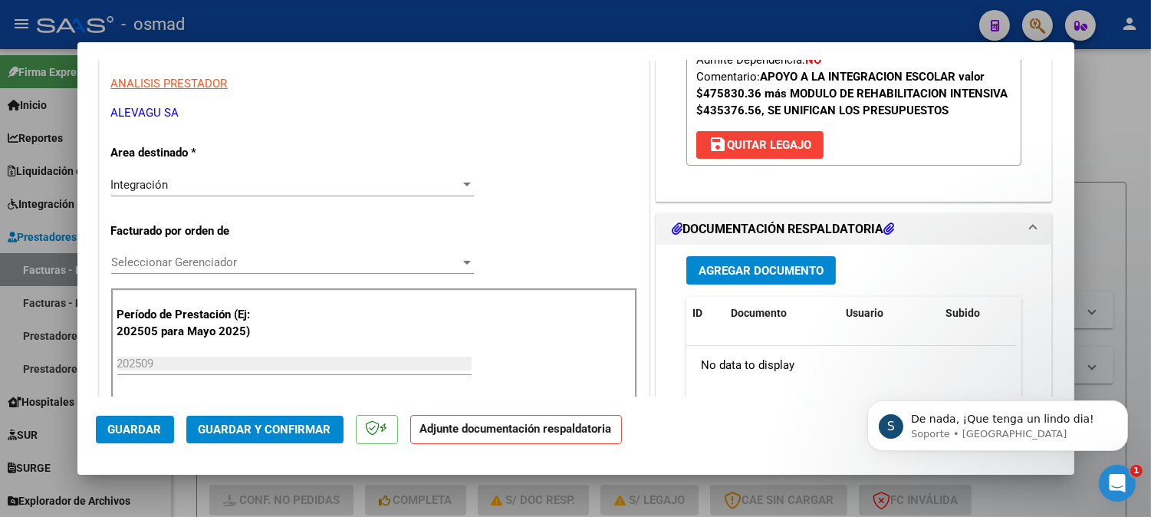
scroll to position [255, 0]
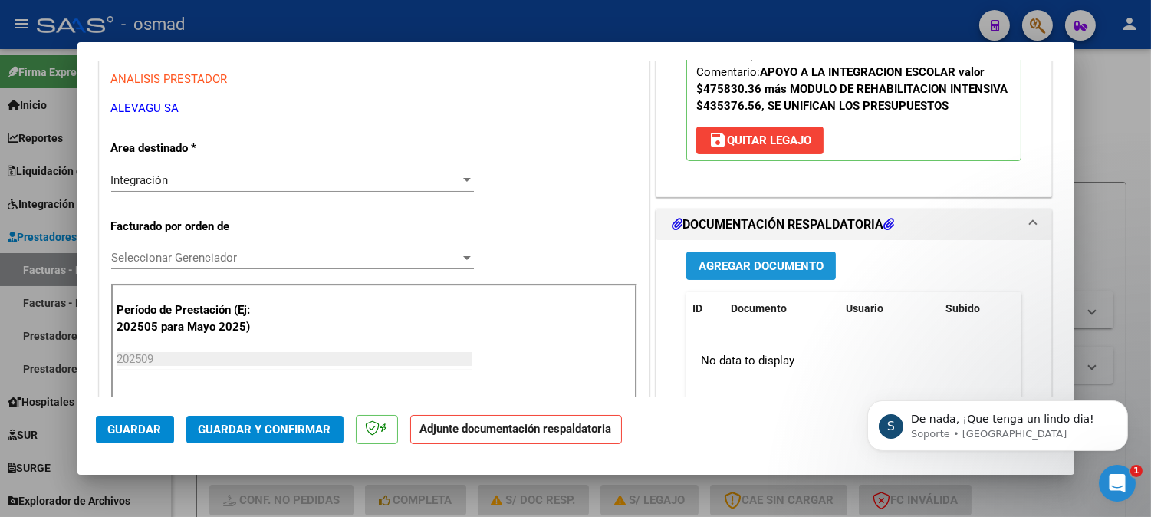
click at [773, 261] on span "Agregar Documento" at bounding box center [760, 266] width 125 height 14
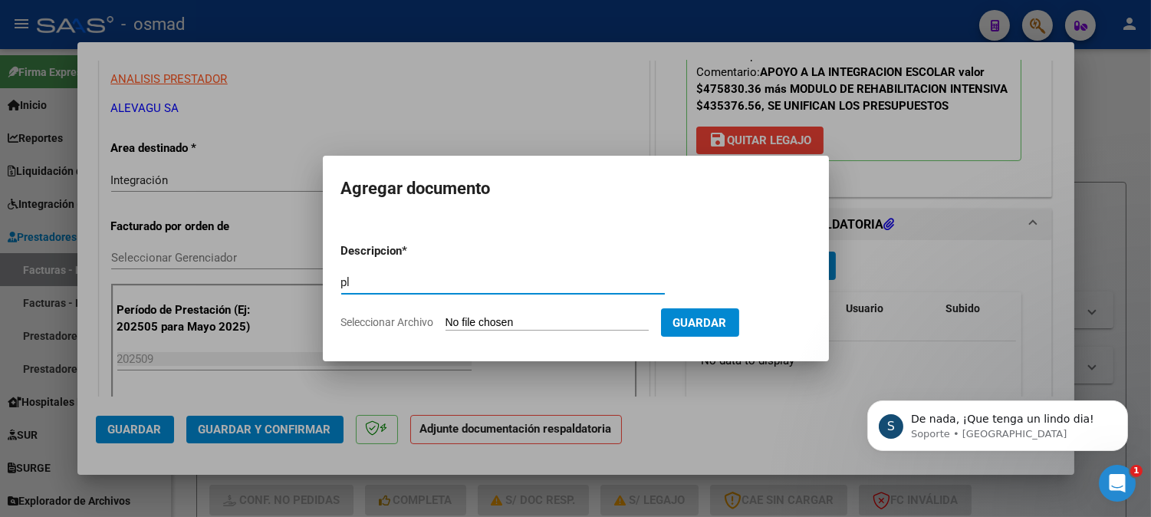
type input "p"
type input "Planilla de asistencia"
click at [608, 327] on input "Seleccionar Archivo" at bounding box center [546, 323] width 203 height 15
type input "C:\fakepath\PA_30715123971_A_0006_00000265.pdf"
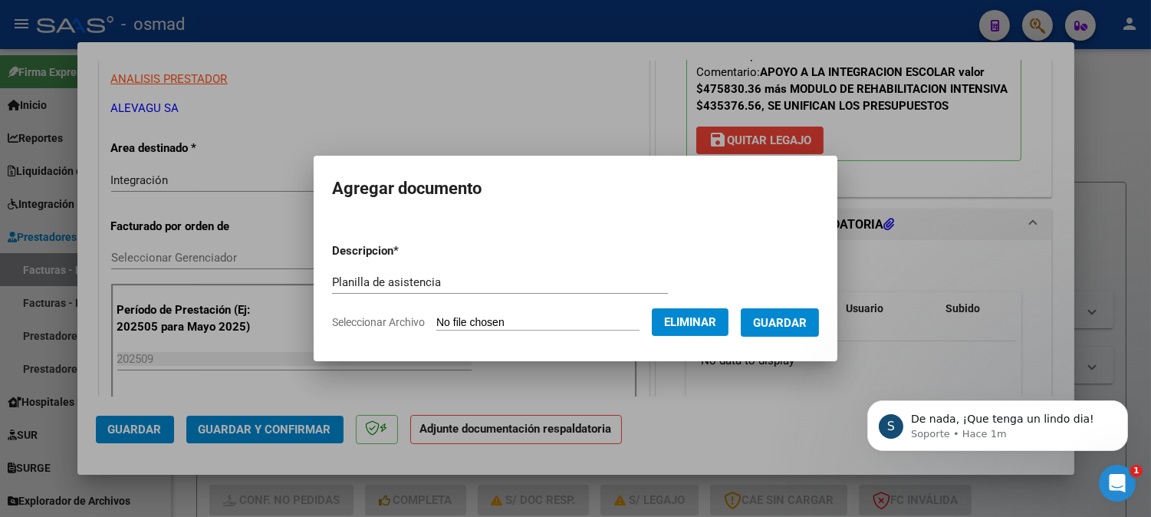
click at [809, 331] on button "Guardar" at bounding box center [779, 322] width 78 height 28
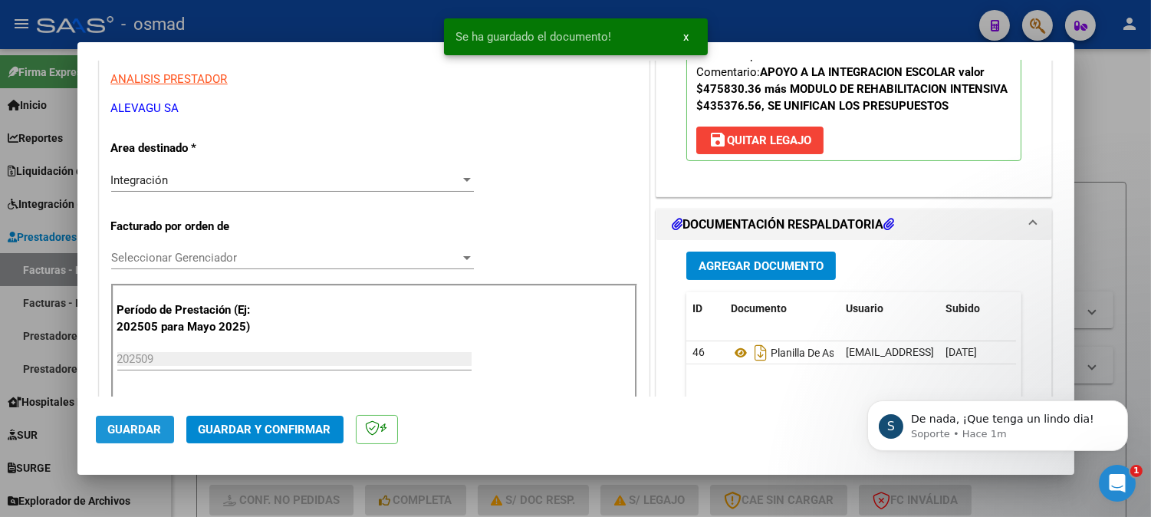
click at [143, 422] on button "Guardar" at bounding box center [135, 429] width 78 height 28
click at [164, 427] on button "Guardar" at bounding box center [135, 429] width 78 height 28
drag, startPoint x: 1110, startPoint y: 124, endPoint x: 1098, endPoint y: 124, distance: 12.3
click at [1107, 124] on div at bounding box center [575, 258] width 1151 height 517
type input "$ 0,00"
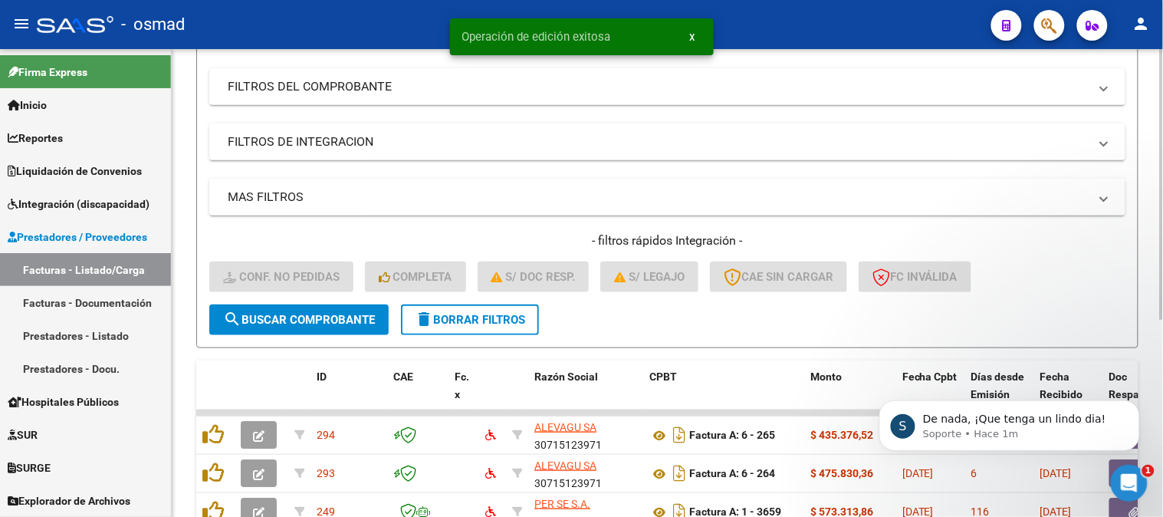
scroll to position [340, 0]
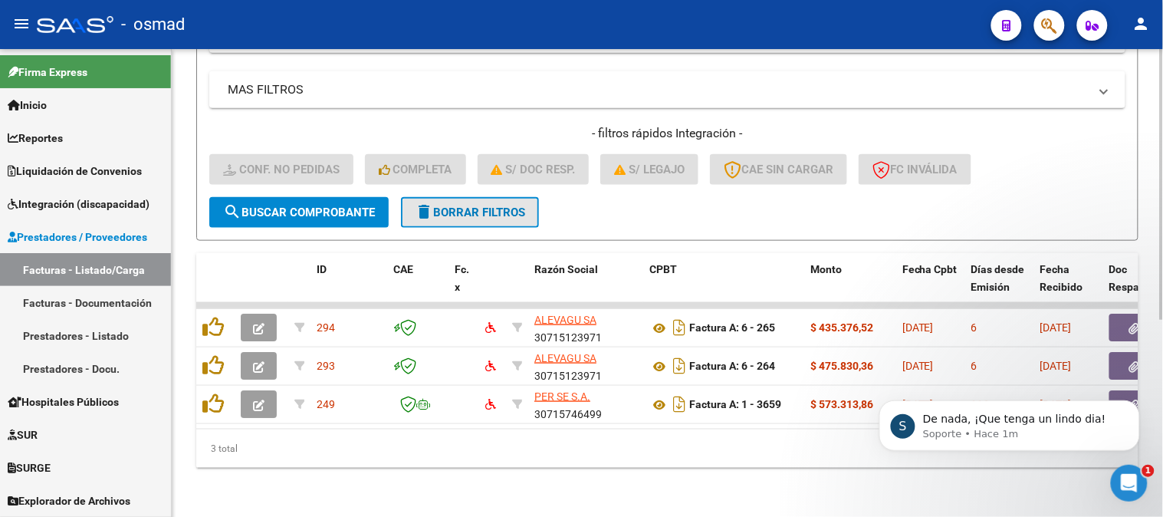
click at [439, 205] on span "delete Borrar Filtros" at bounding box center [470, 212] width 110 height 14
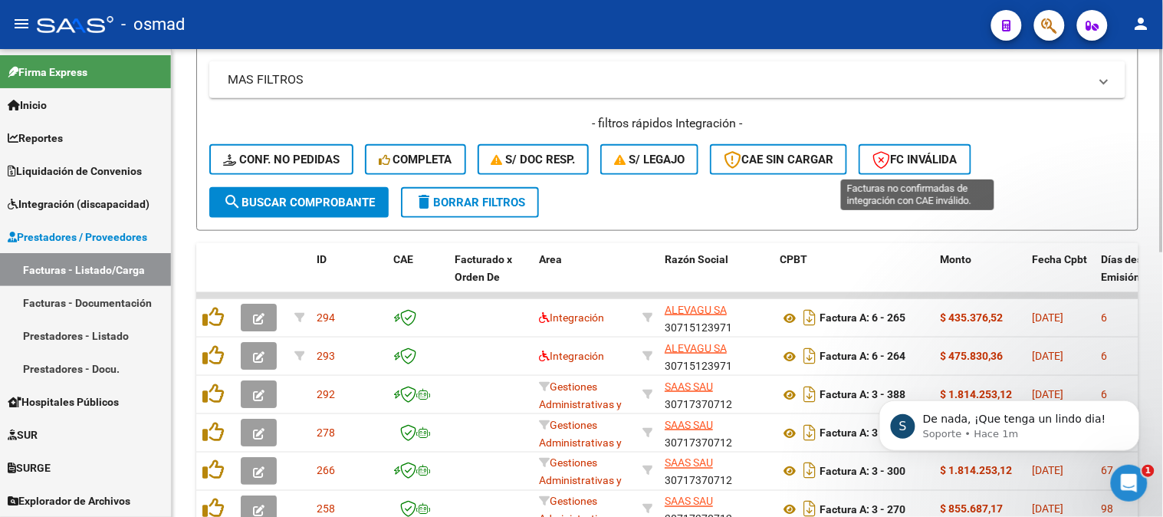
click at [907, 159] on span "FC Inválida" at bounding box center [914, 160] width 85 height 14
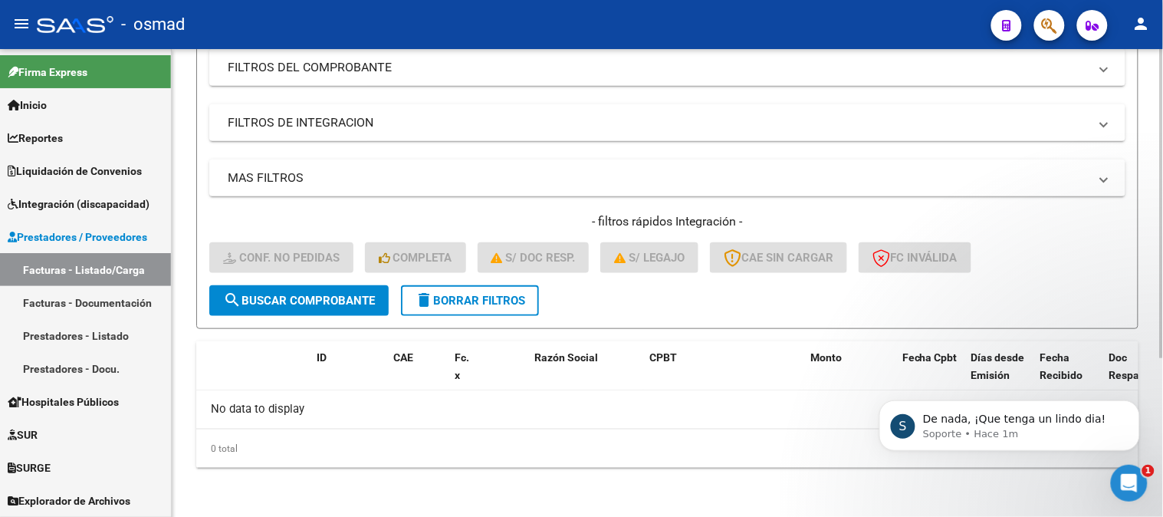
scroll to position [240, 0]
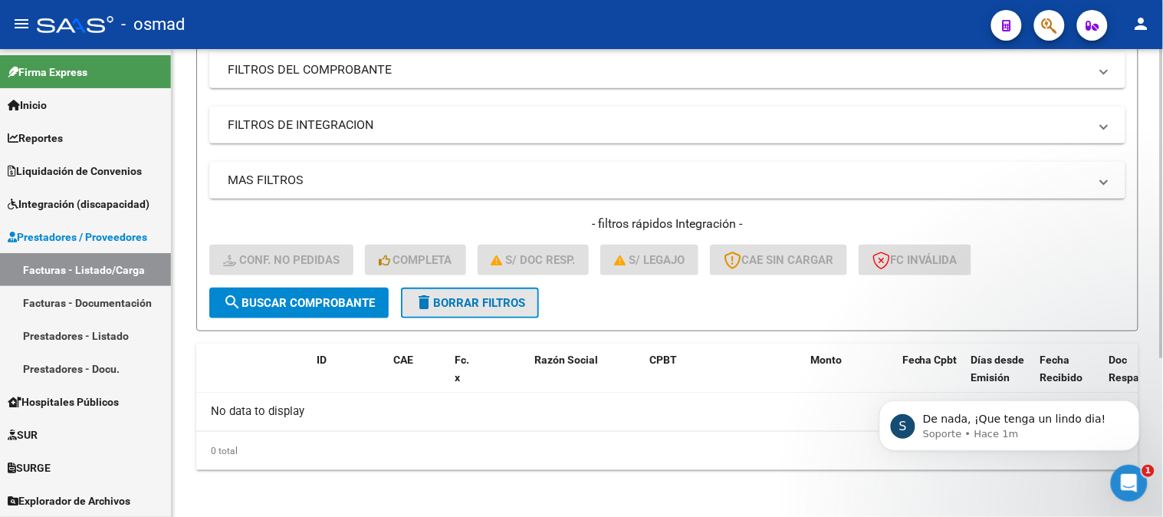
click at [445, 292] on button "delete Borrar Filtros" at bounding box center [470, 302] width 138 height 31
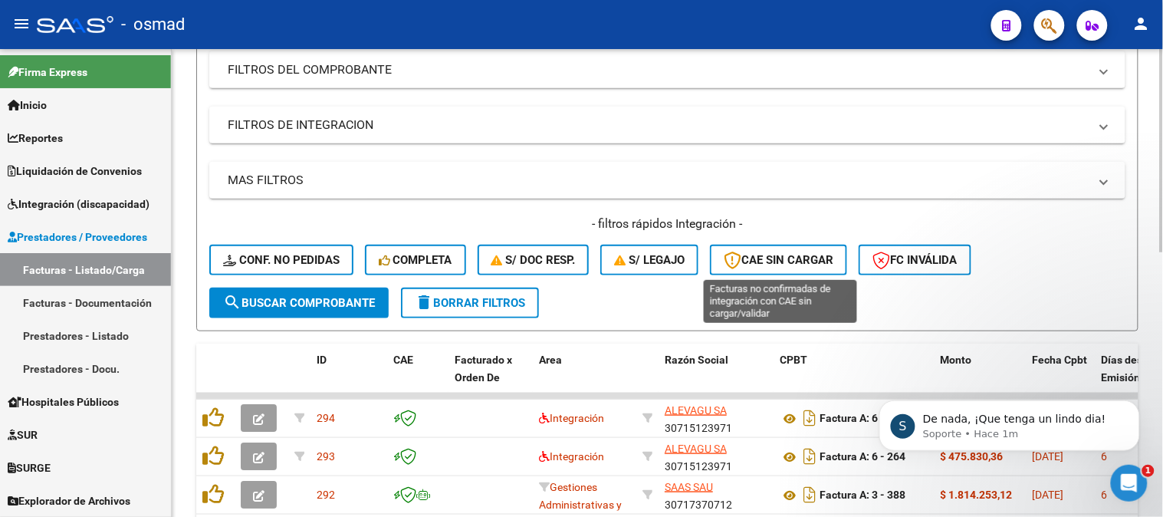
click at [745, 251] on button "CAE SIN CARGAR" at bounding box center [778, 260] width 137 height 31
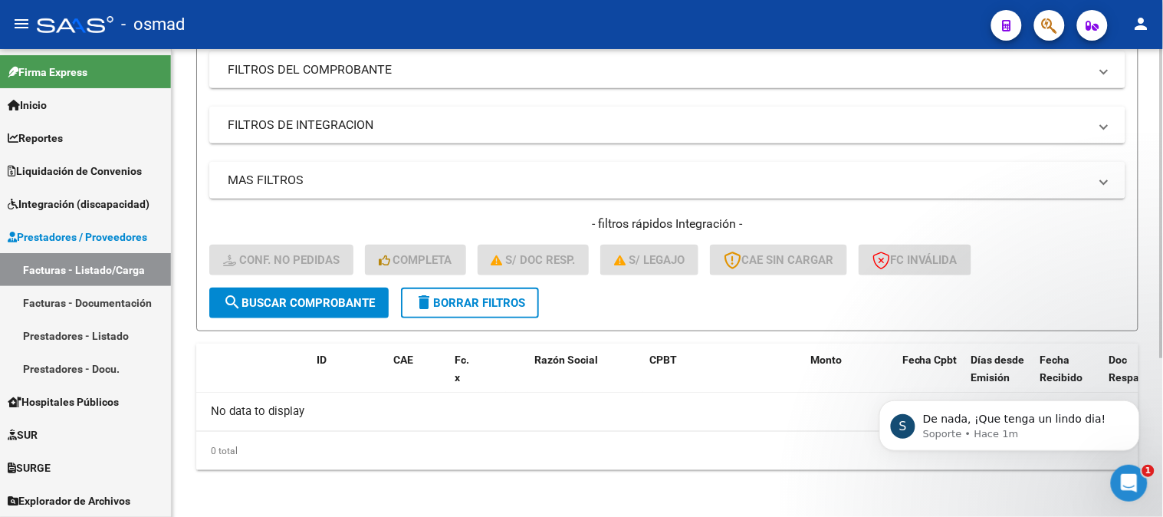
click at [493, 301] on span "delete Borrar Filtros" at bounding box center [470, 303] width 110 height 14
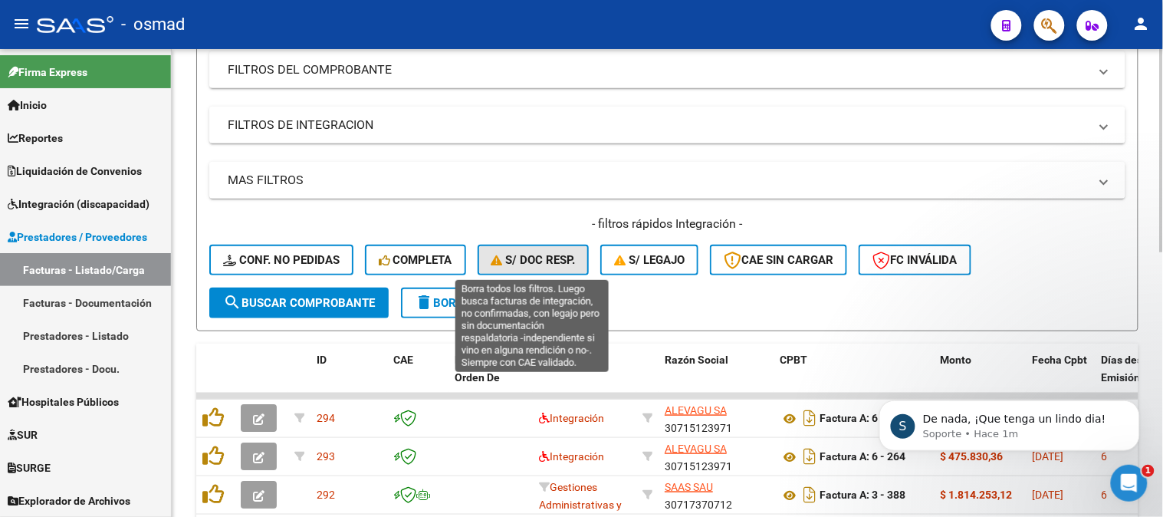
click at [556, 259] on span "S/ Doc Resp." at bounding box center [533, 260] width 84 height 14
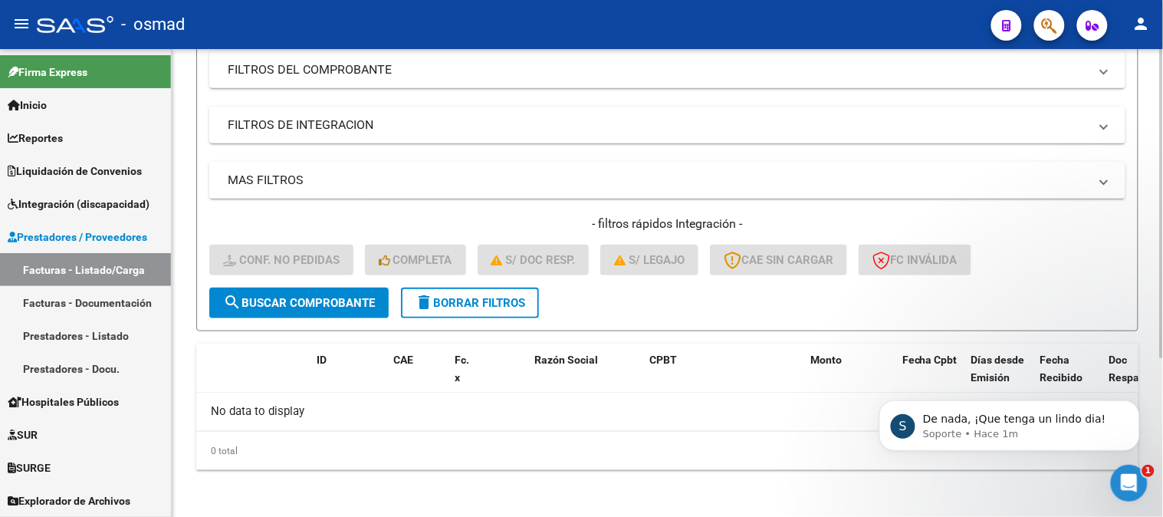
click at [520, 304] on span "delete Borrar Filtros" at bounding box center [470, 303] width 110 height 14
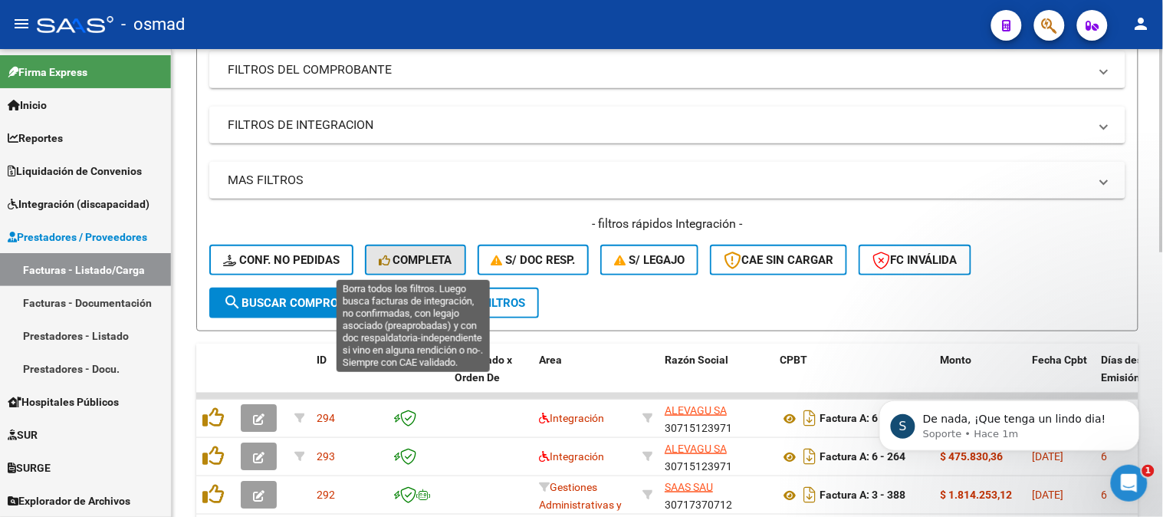
click at [438, 258] on span "Completa" at bounding box center [416, 260] width 74 height 14
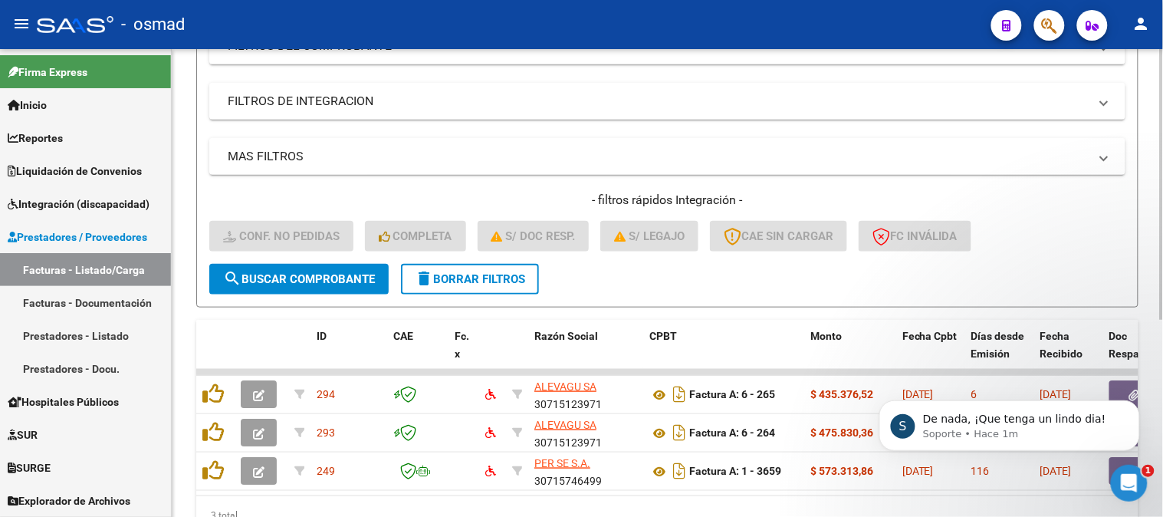
scroll to position [325, 0]
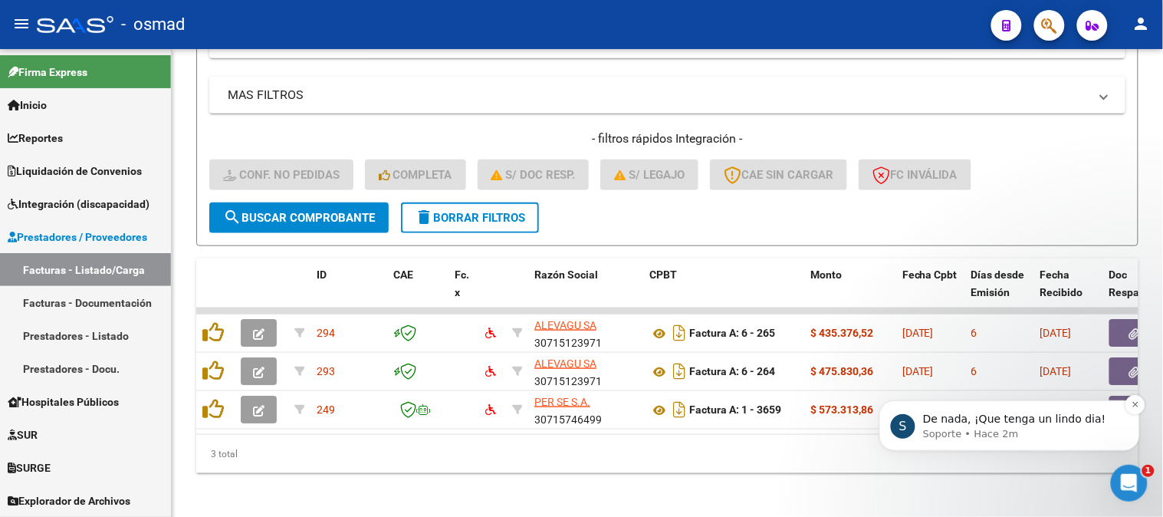
click at [1052, 429] on p "Soporte • Hace 2m" at bounding box center [1021, 433] width 198 height 14
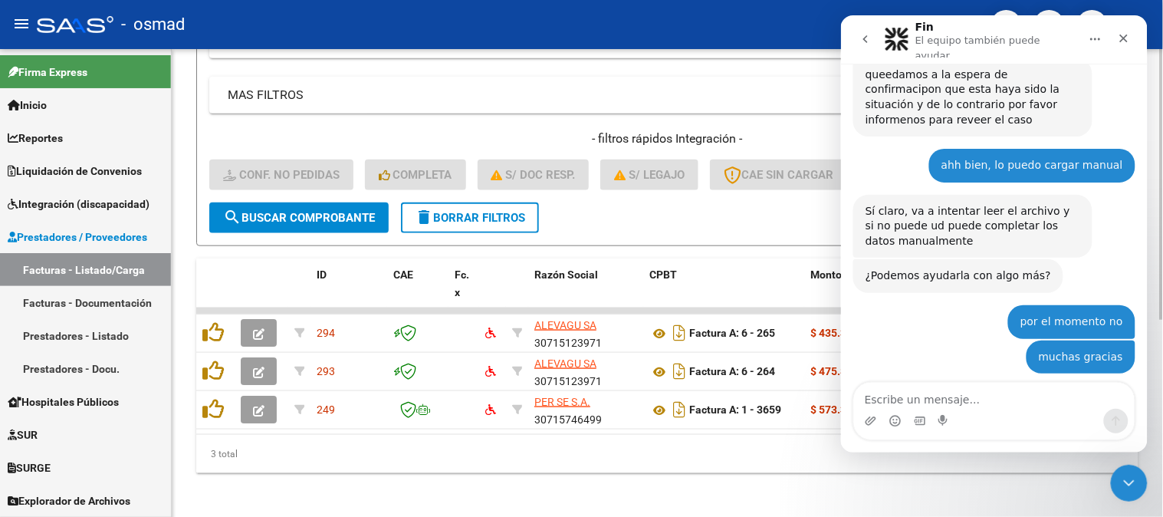
scroll to position [573, 0]
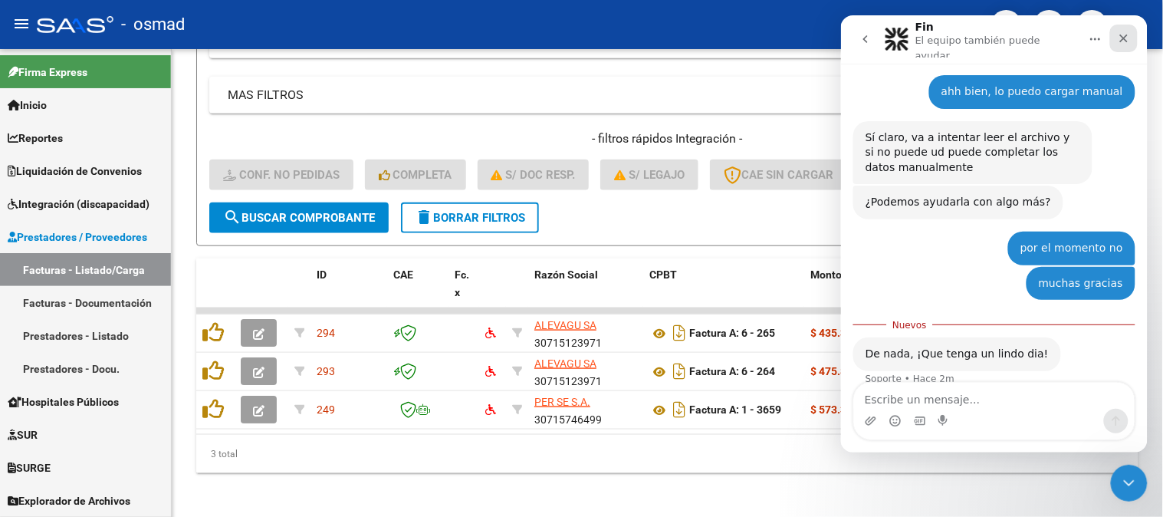
click at [1133, 34] on div "Cerrar" at bounding box center [1123, 38] width 28 height 28
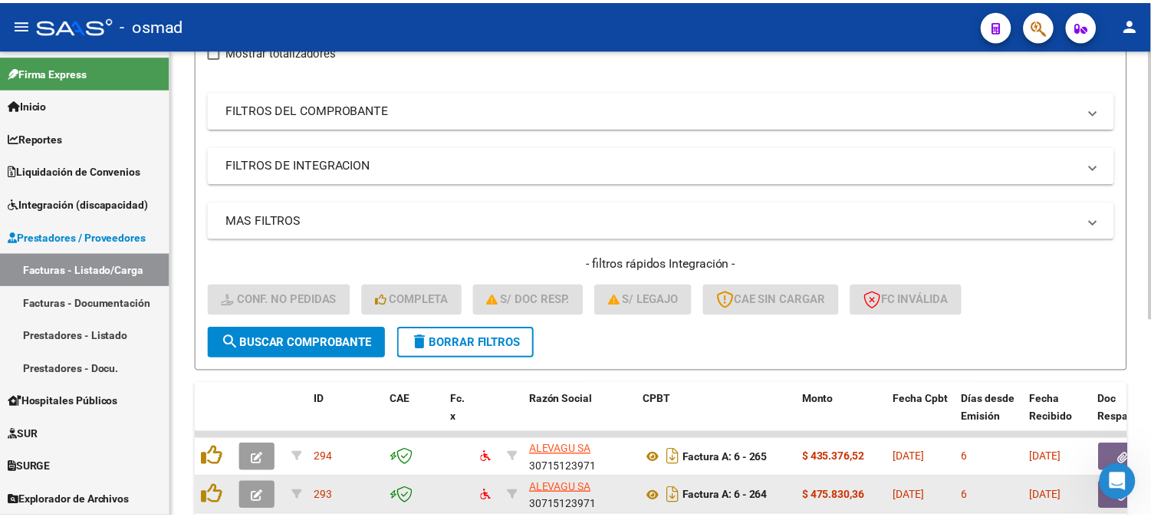
scroll to position [0, 0]
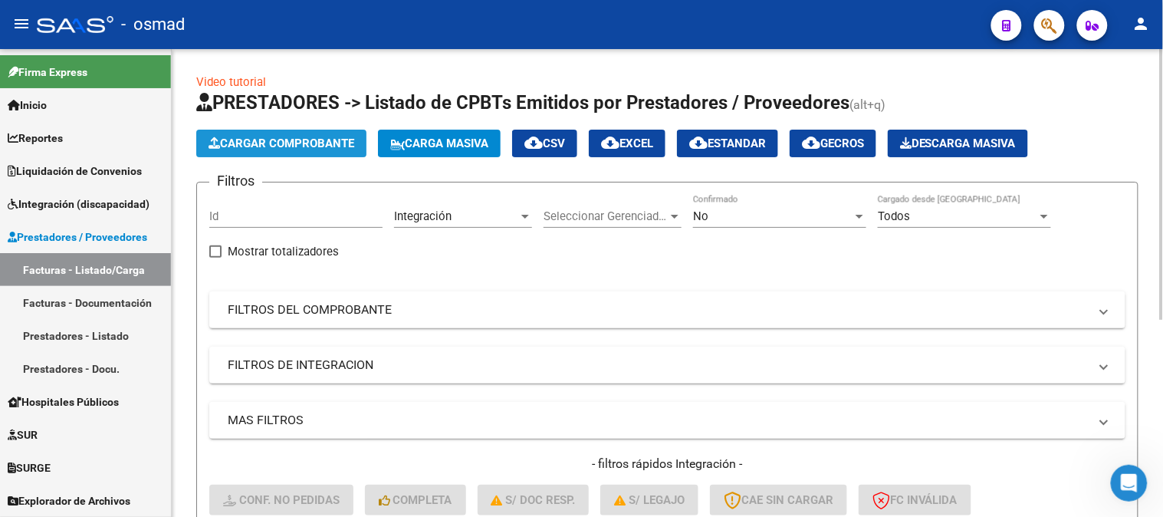
click at [284, 147] on span "Cargar Comprobante" at bounding box center [282, 143] width 146 height 14
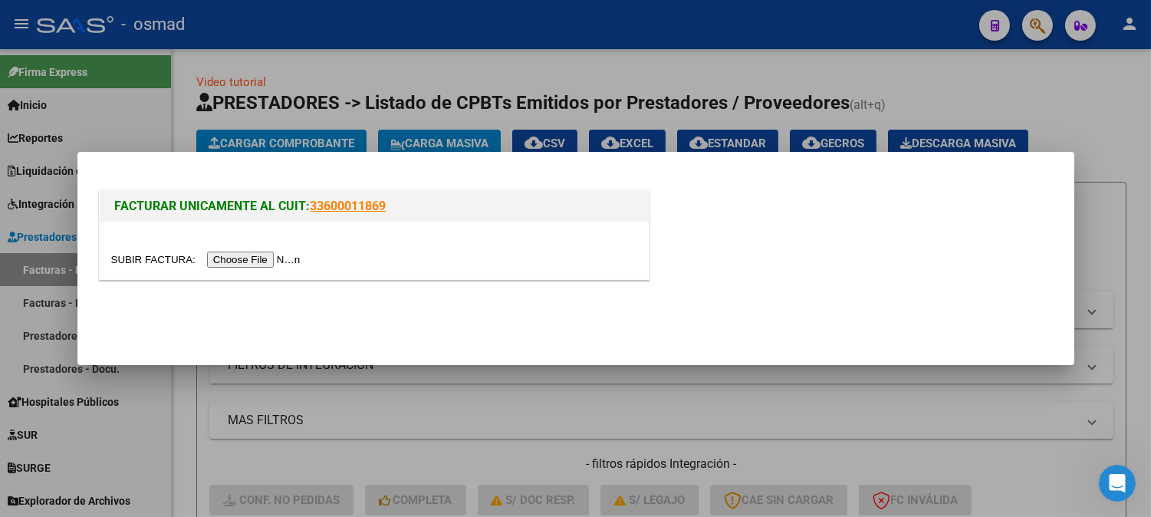
click at [262, 257] on input "file" at bounding box center [208, 259] width 194 height 16
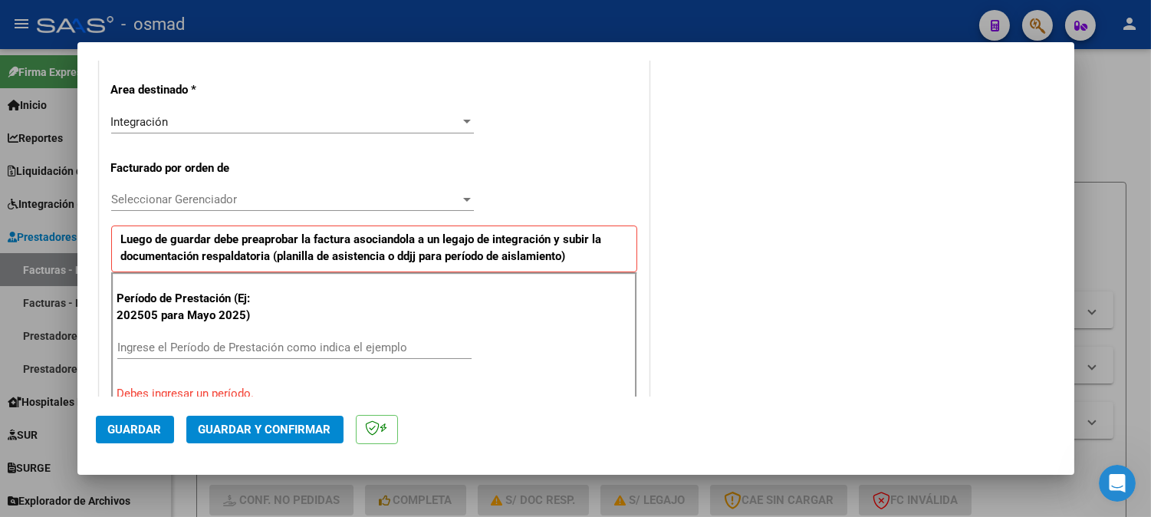
scroll to position [425, 0]
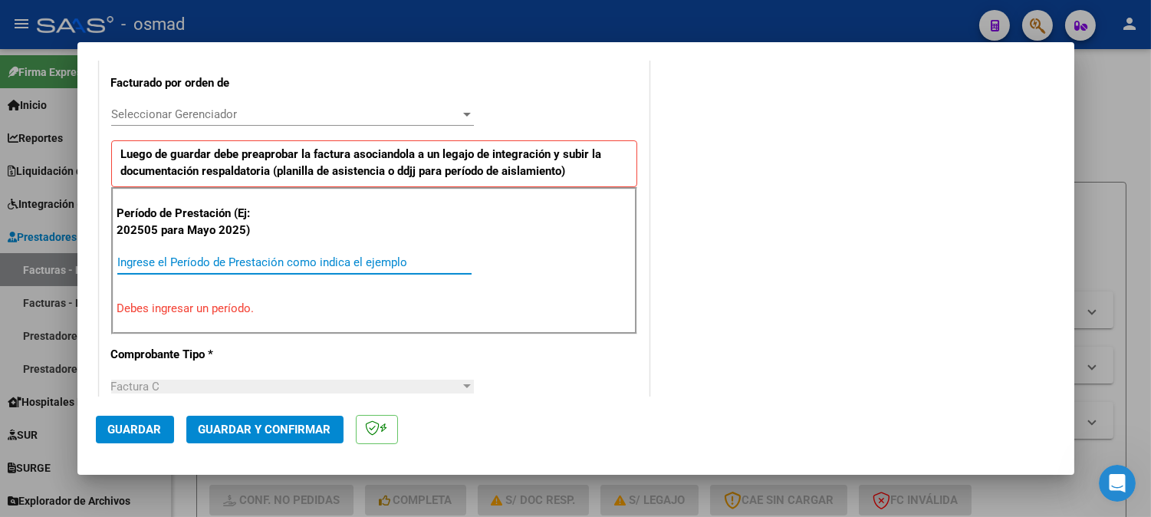
click at [325, 263] on input "Ingrese el Período de Prestación como indica el ejemplo" at bounding box center [294, 262] width 354 height 14
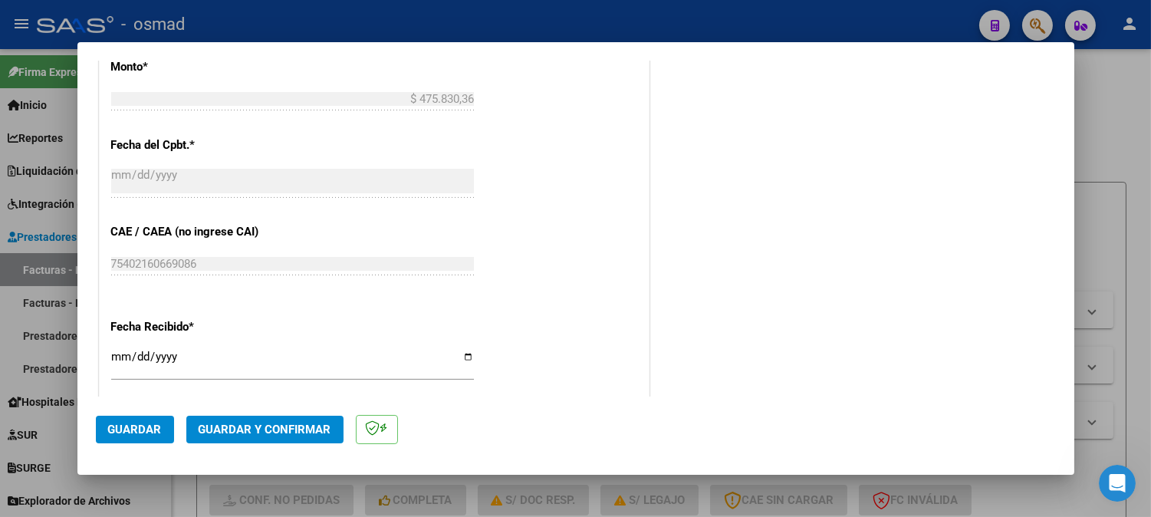
scroll to position [837, 0]
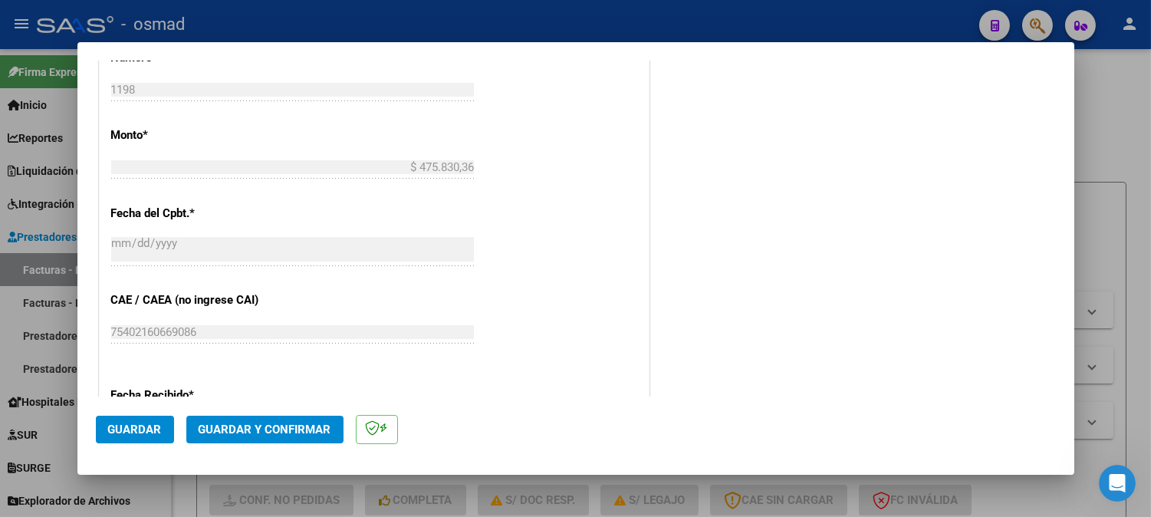
type input "202509"
click at [125, 429] on span "Guardar" at bounding box center [135, 429] width 54 height 14
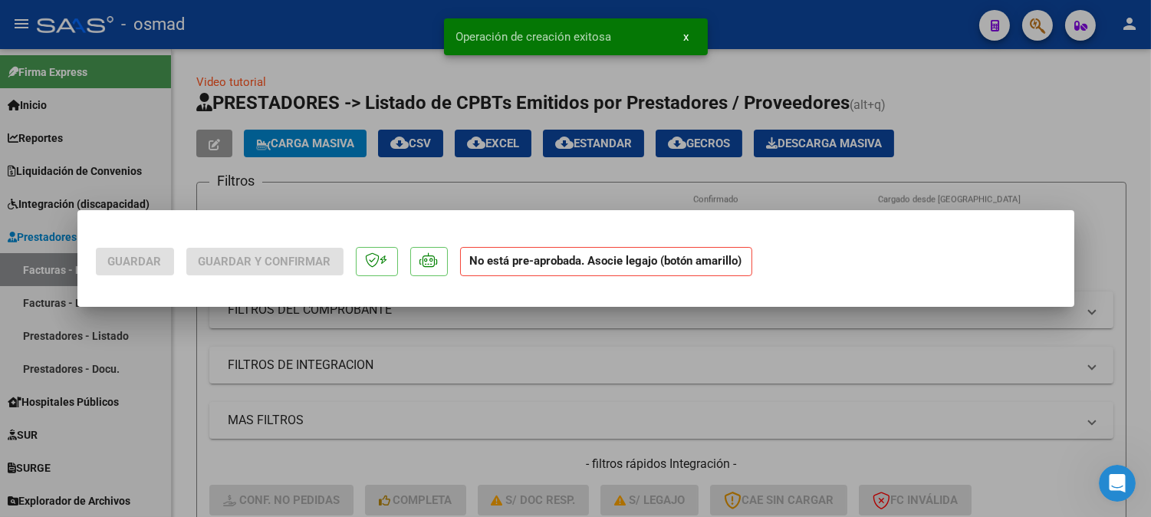
scroll to position [0, 0]
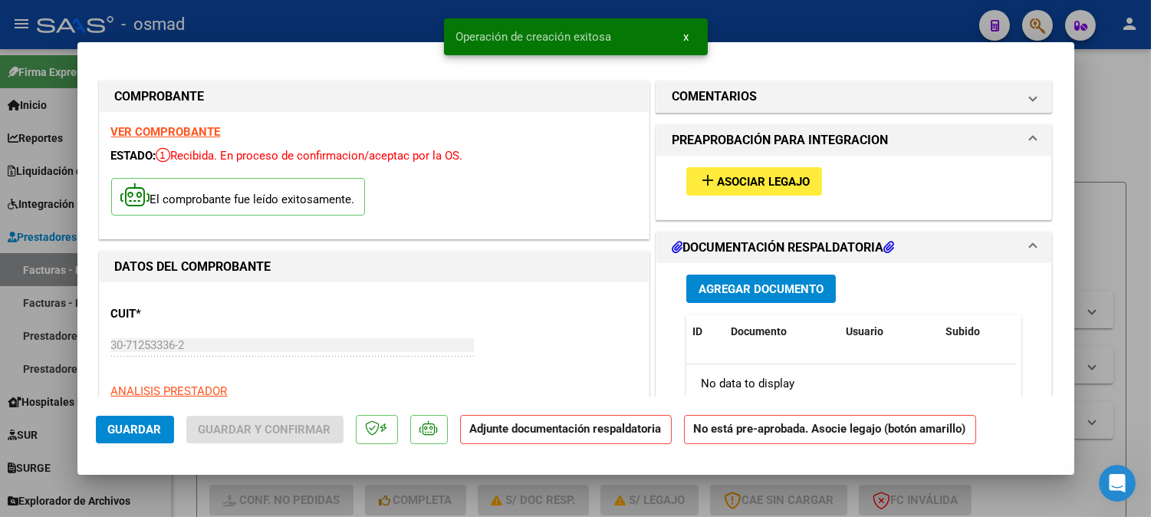
click at [728, 179] on span "Asociar Legajo" at bounding box center [763, 182] width 93 height 14
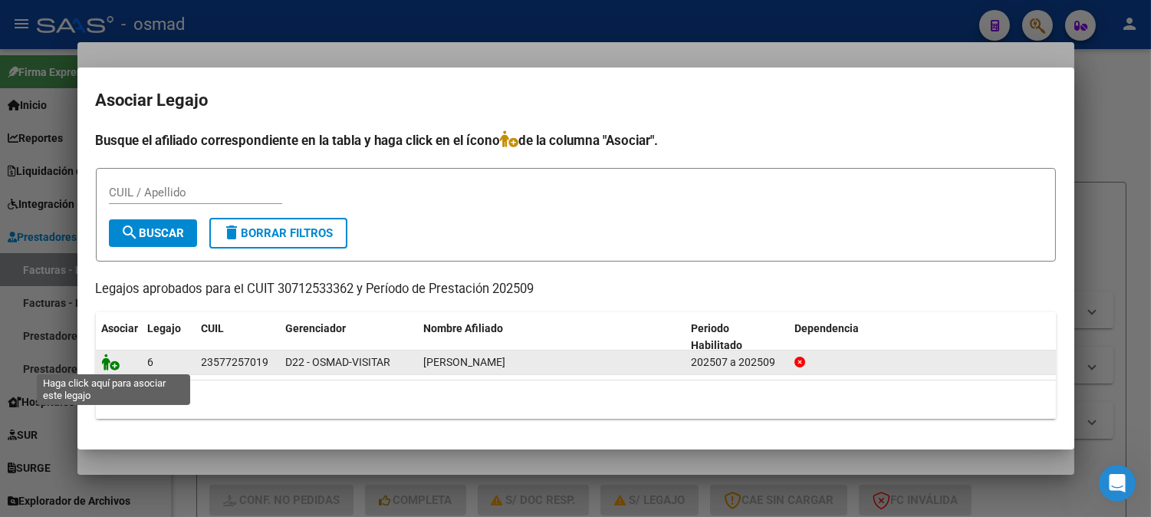
click at [110, 363] on icon at bounding box center [111, 361] width 18 height 17
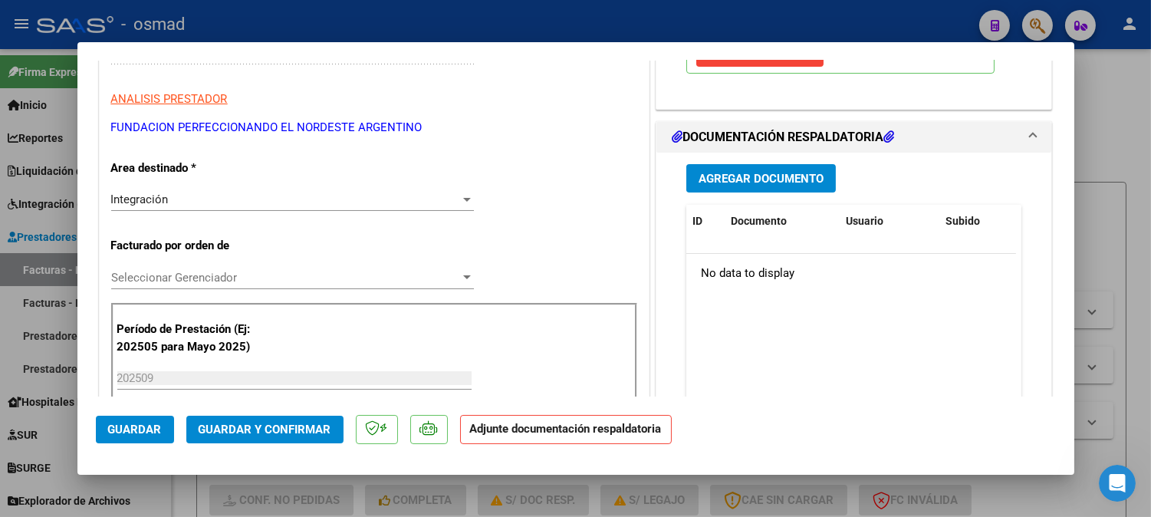
scroll to position [255, 0]
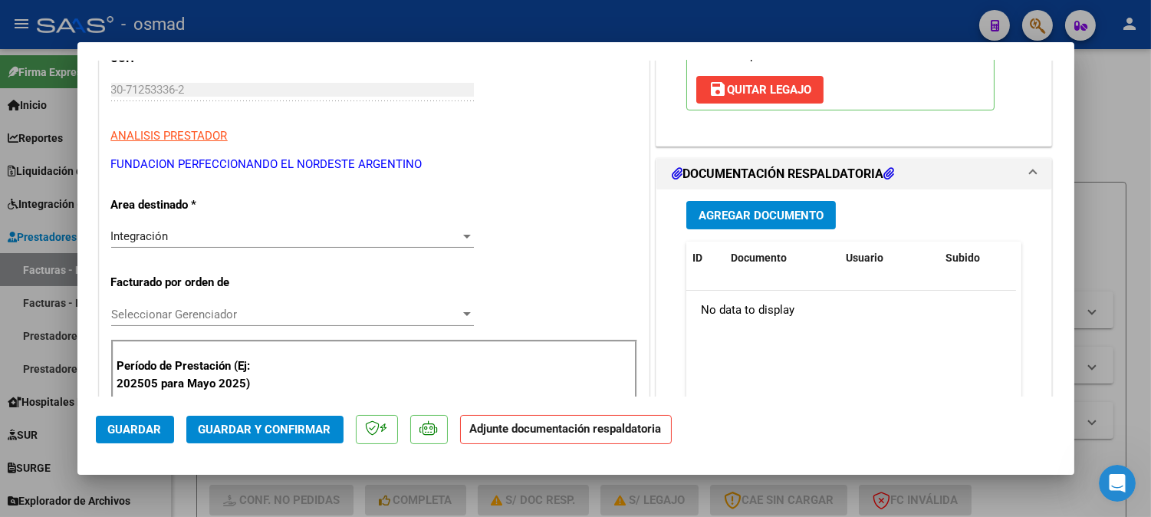
click at [791, 222] on span "Agregar Documento" at bounding box center [760, 216] width 125 height 14
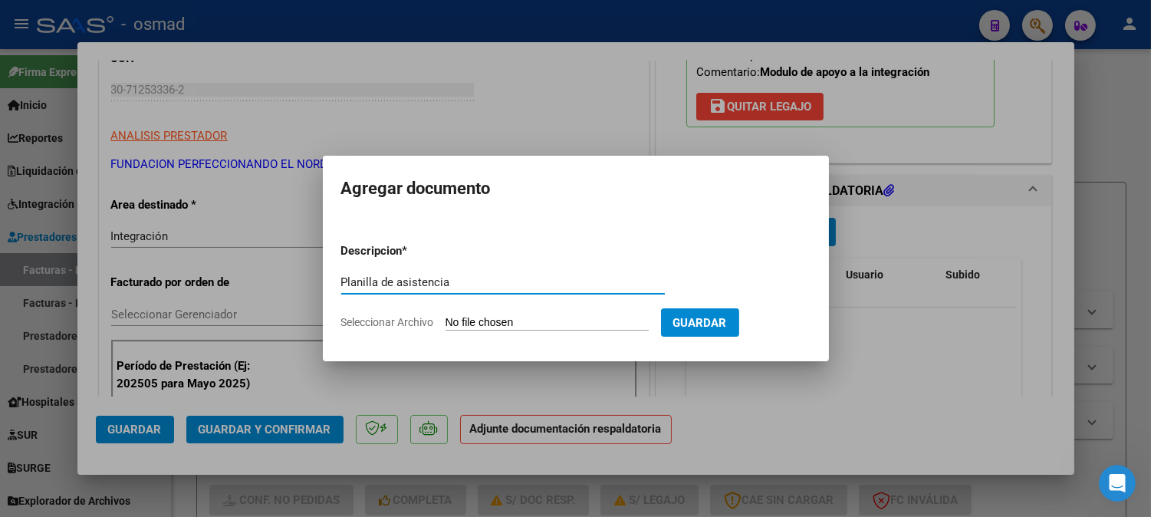
type input "Planilla de asistencia"
click at [458, 322] on input "Seleccionar Archivo" at bounding box center [546, 323] width 203 height 15
type input "C:\fakepath\PA_30712533362_011_00006-00001198.pdf"
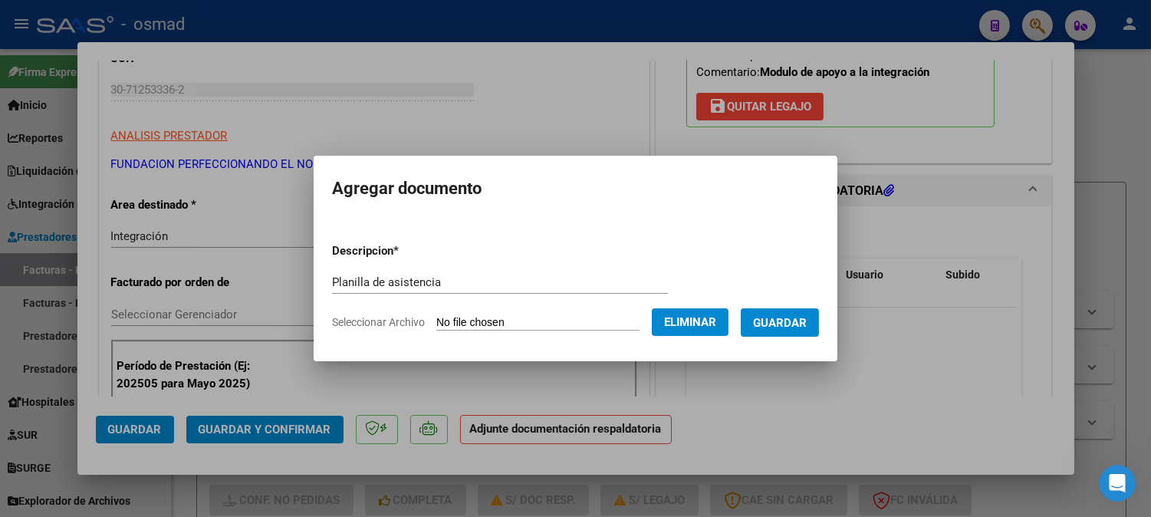
click at [803, 322] on span "Guardar" at bounding box center [780, 323] width 54 height 14
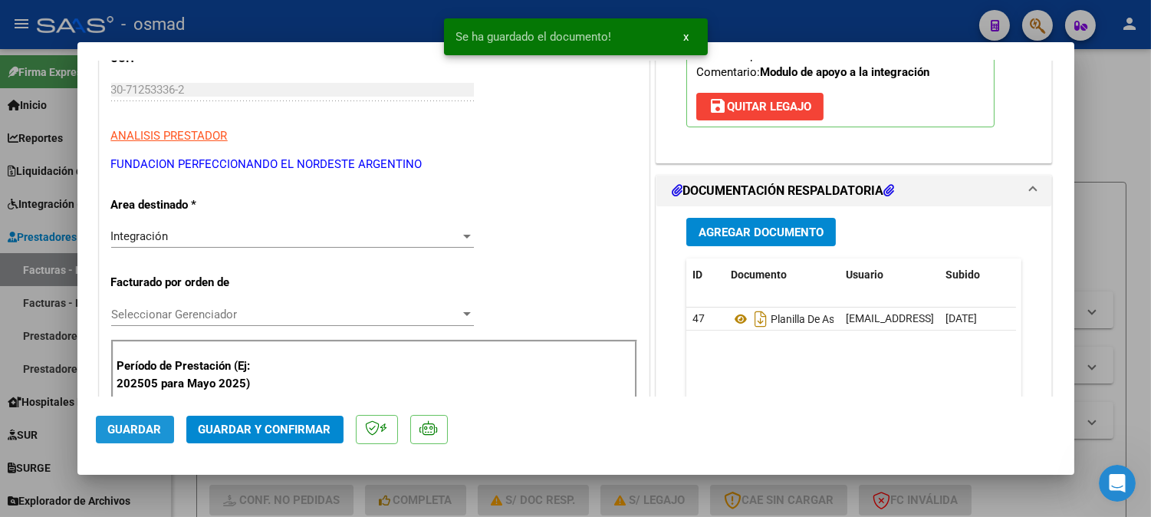
click at [152, 435] on span "Guardar" at bounding box center [135, 429] width 54 height 14
click at [1137, 297] on div at bounding box center [575, 258] width 1151 height 517
type input "$ 0,00"
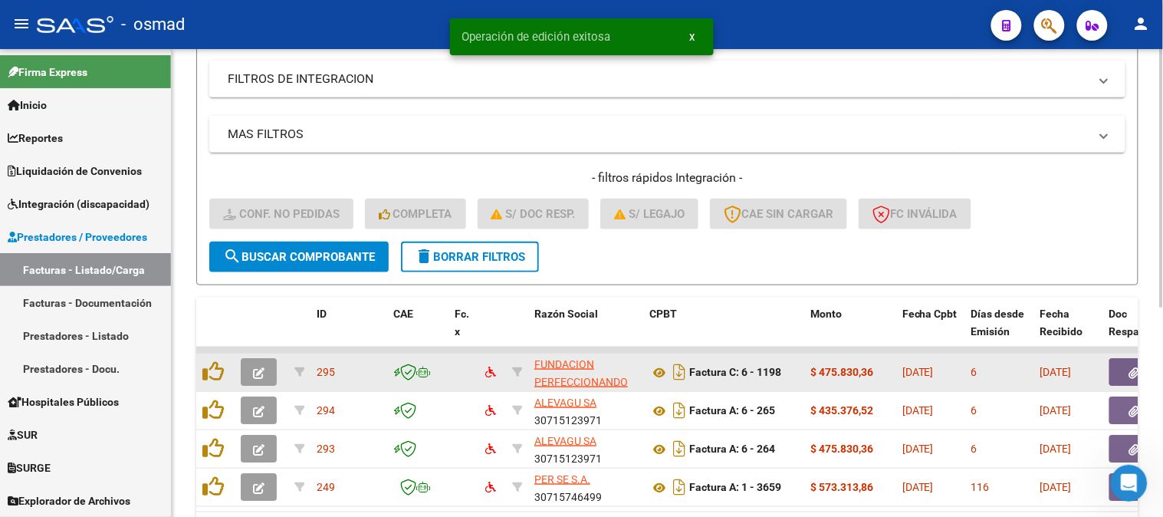
scroll to position [379, 0]
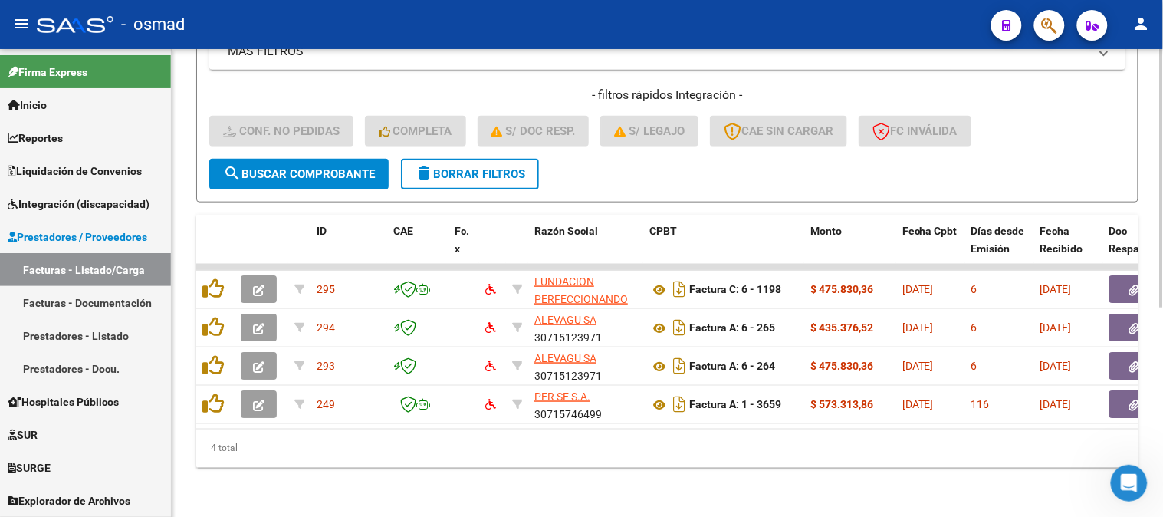
click at [481, 167] on span "delete Borrar Filtros" at bounding box center [470, 174] width 110 height 14
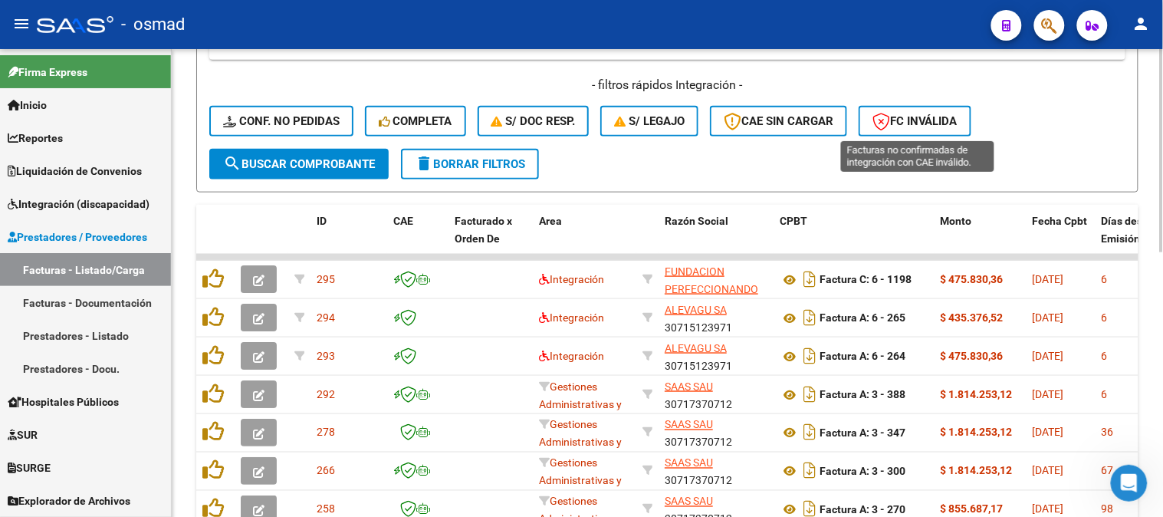
click at [924, 123] on span "FC Inválida" at bounding box center [914, 121] width 85 height 14
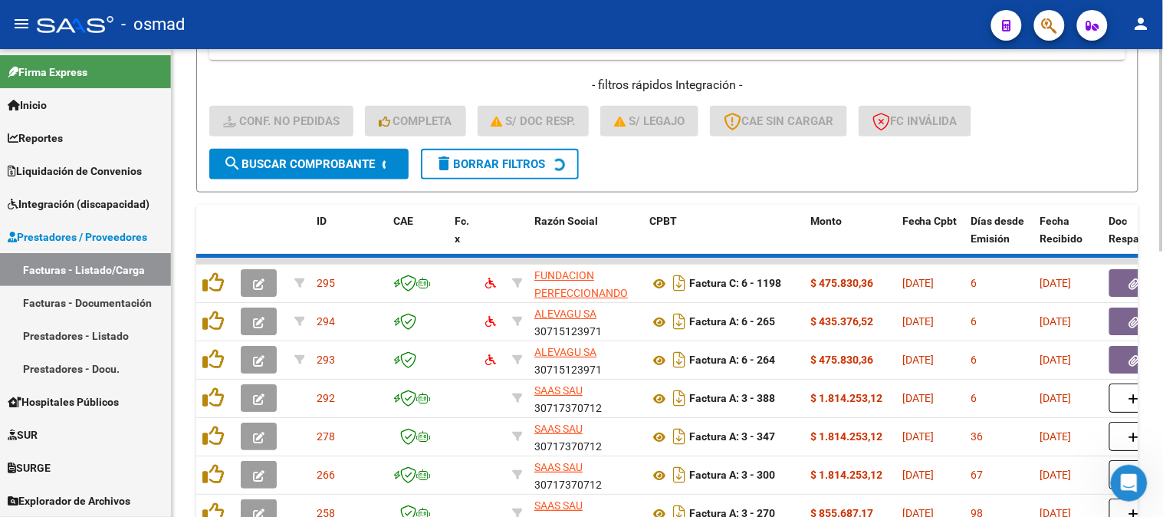
scroll to position [240, 0]
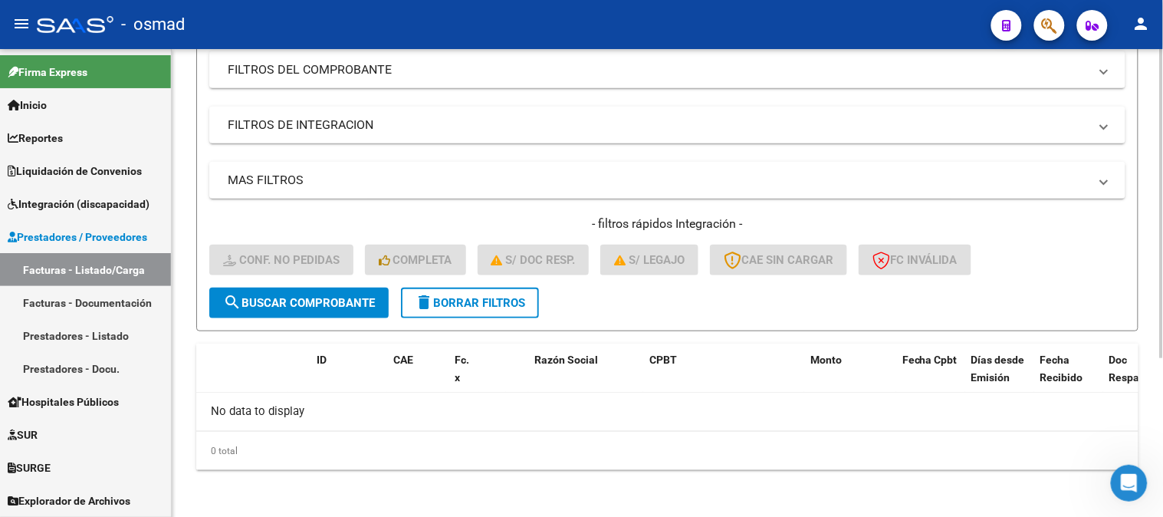
click at [492, 296] on span "delete Borrar Filtros" at bounding box center [470, 303] width 110 height 14
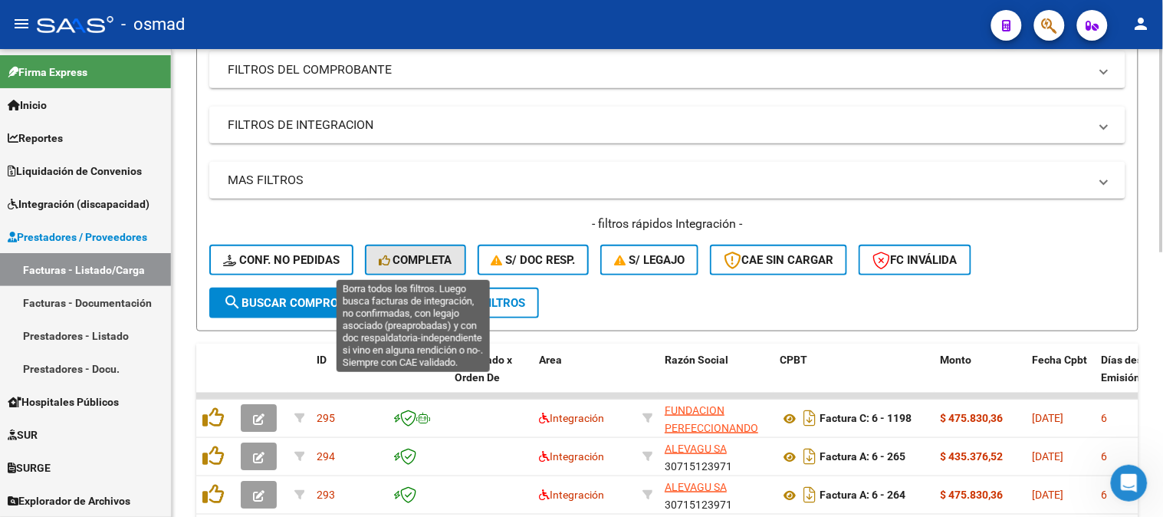
click at [453, 268] on button "Completa" at bounding box center [415, 260] width 101 height 31
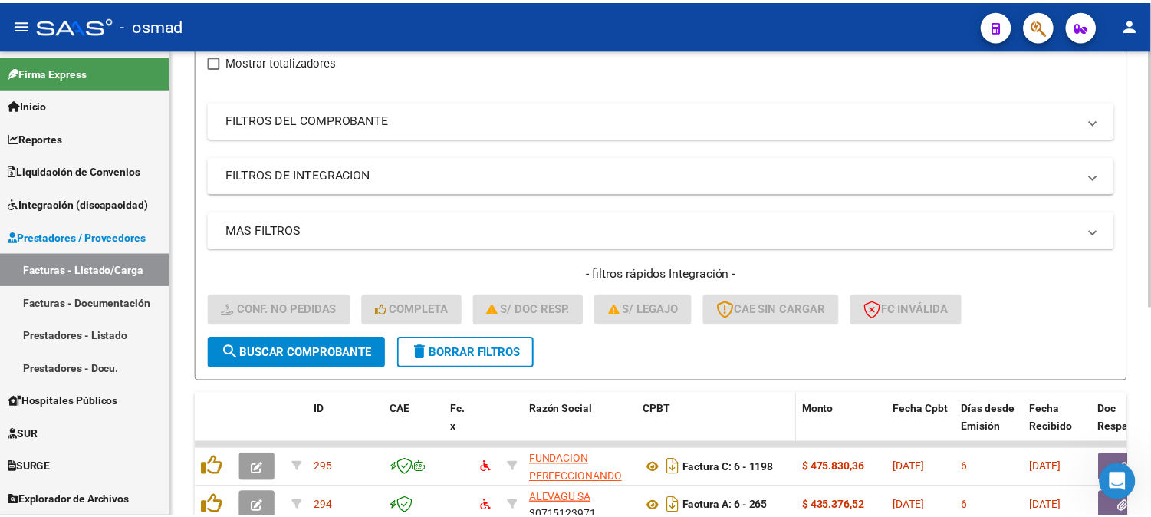
scroll to position [0, 0]
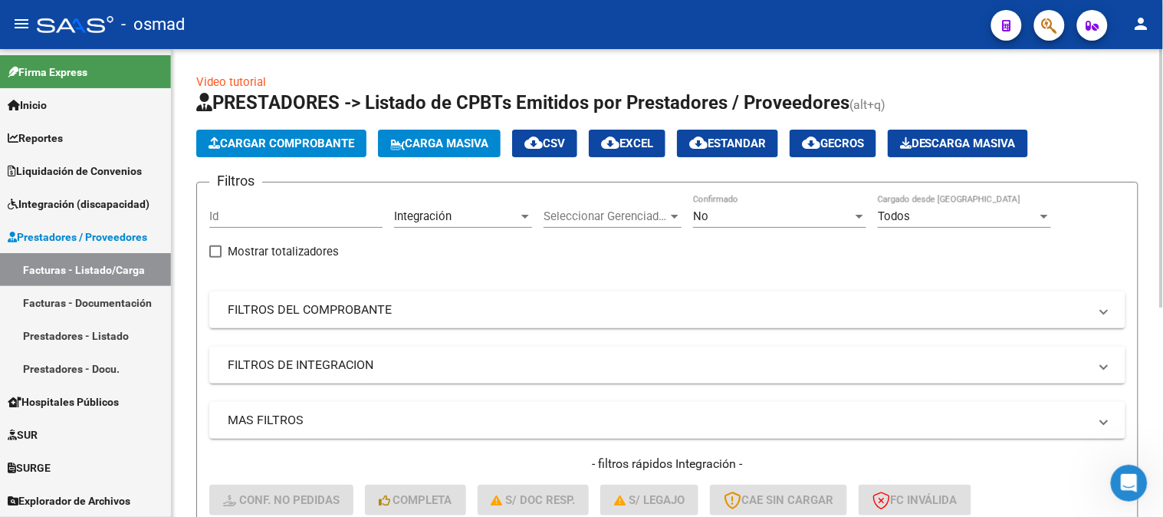
click at [318, 139] on span "Cargar Comprobante" at bounding box center [282, 143] width 146 height 14
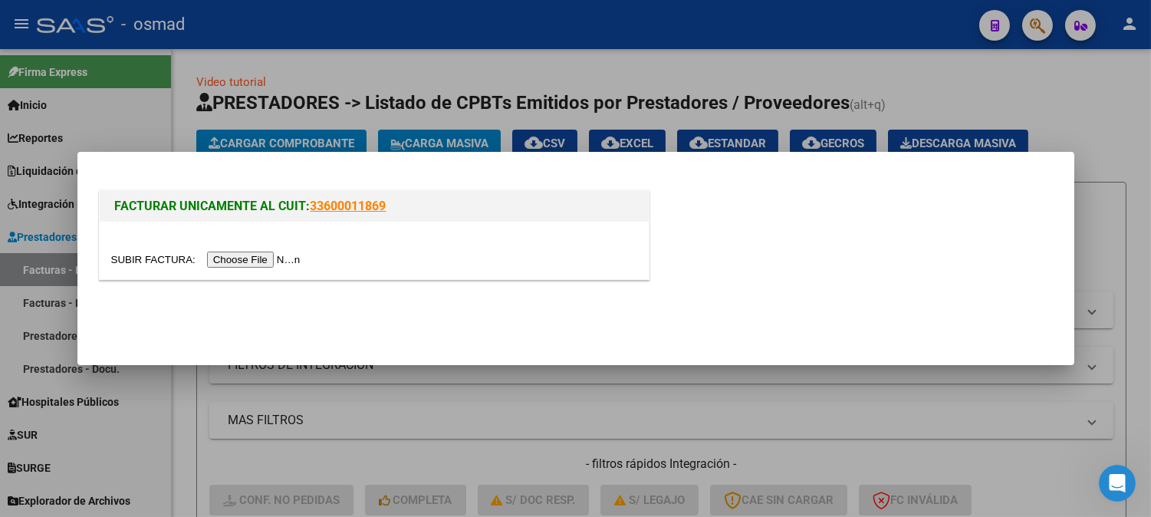
click at [280, 259] on input "file" at bounding box center [208, 259] width 194 height 16
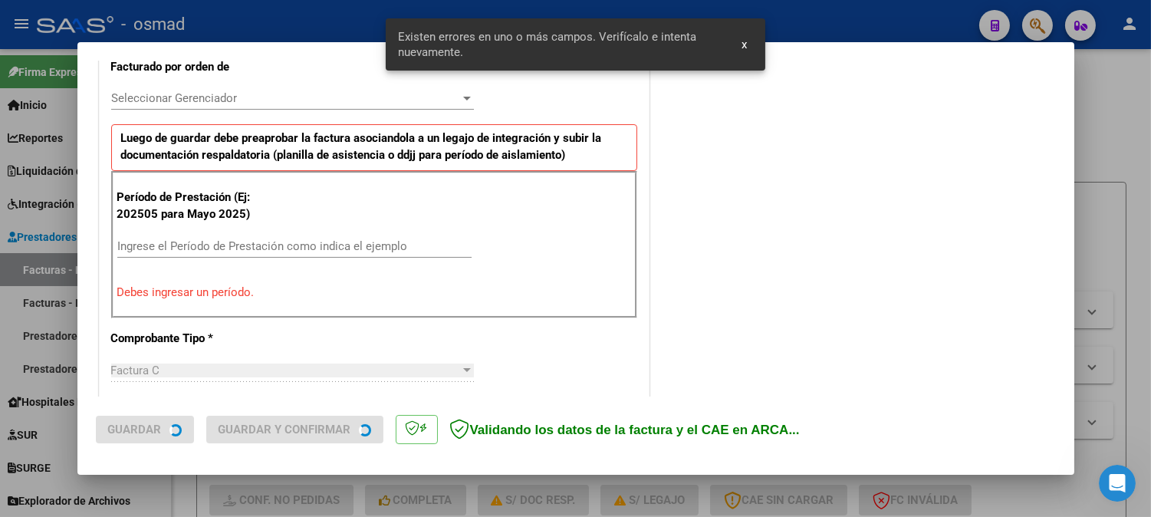
scroll to position [442, 0]
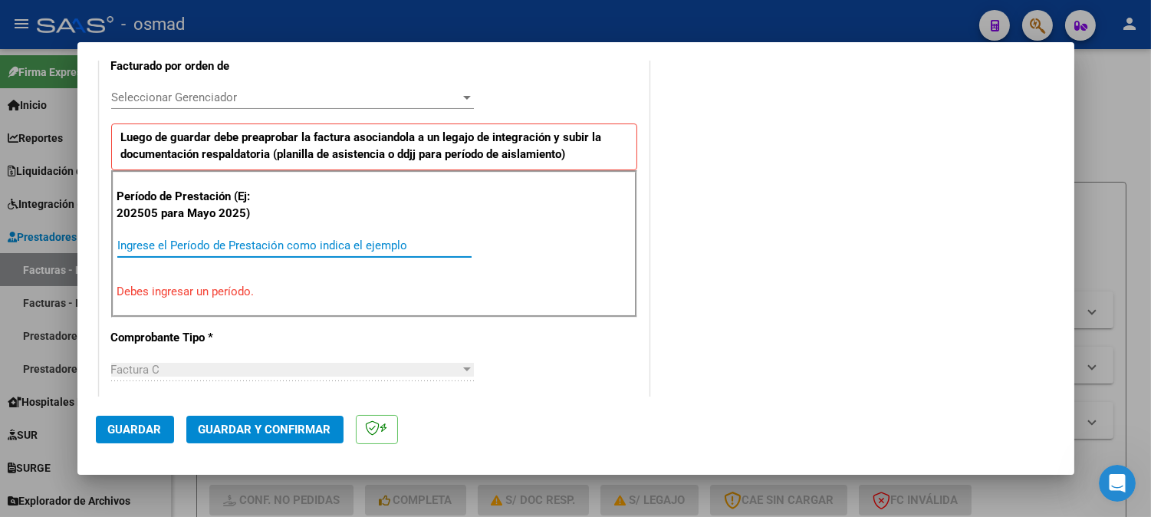
drag, startPoint x: 234, startPoint y: 250, endPoint x: 801, endPoint y: 244, distance: 567.3
click at [235, 248] on input "Ingrese el Período de Prestación como indica el ejemplo" at bounding box center [294, 245] width 354 height 14
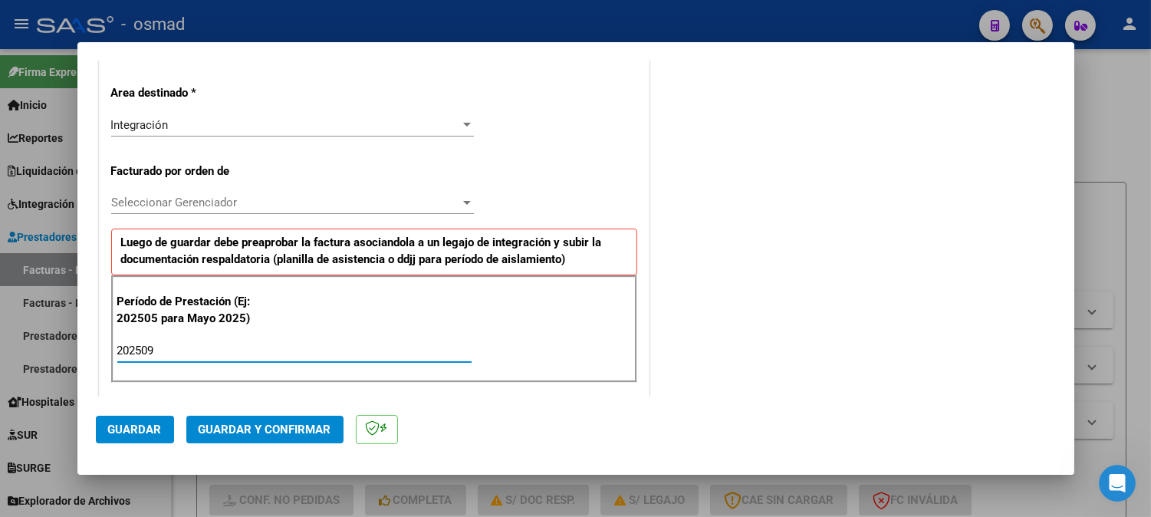
scroll to position [340, 0]
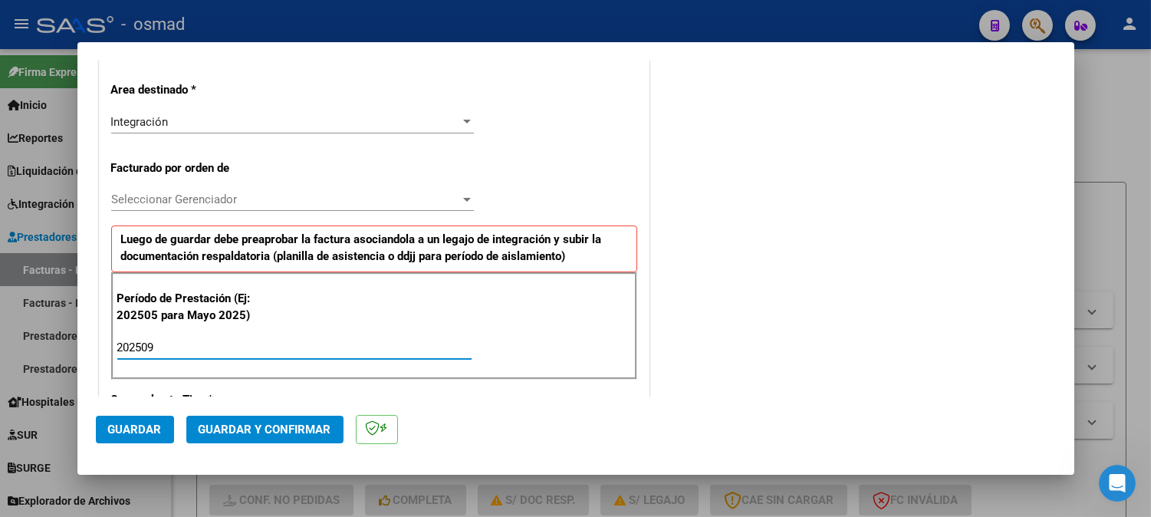
type input "202509"
click at [149, 430] on span "Guardar" at bounding box center [135, 429] width 54 height 14
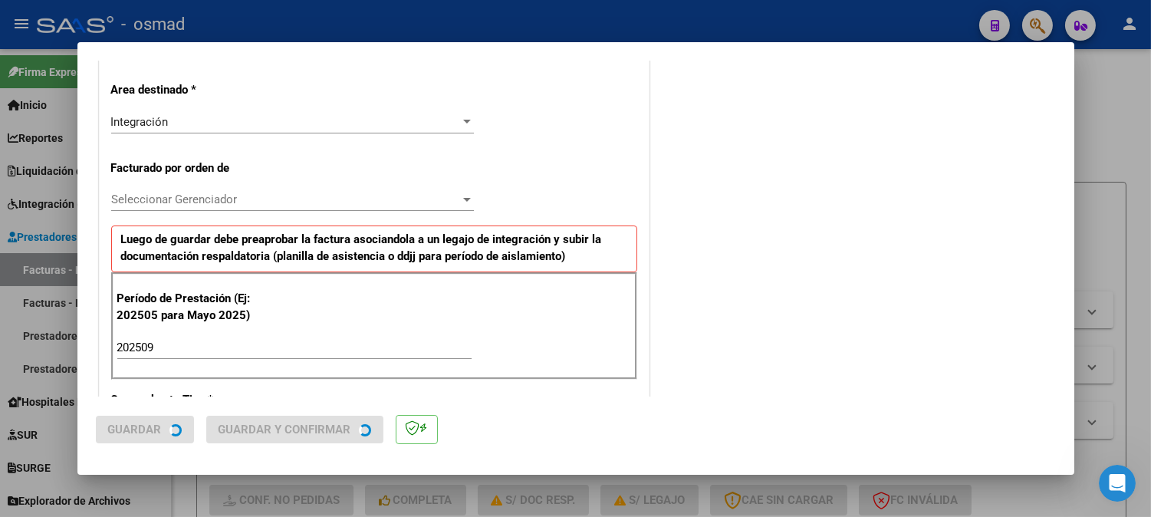
scroll to position [0, 0]
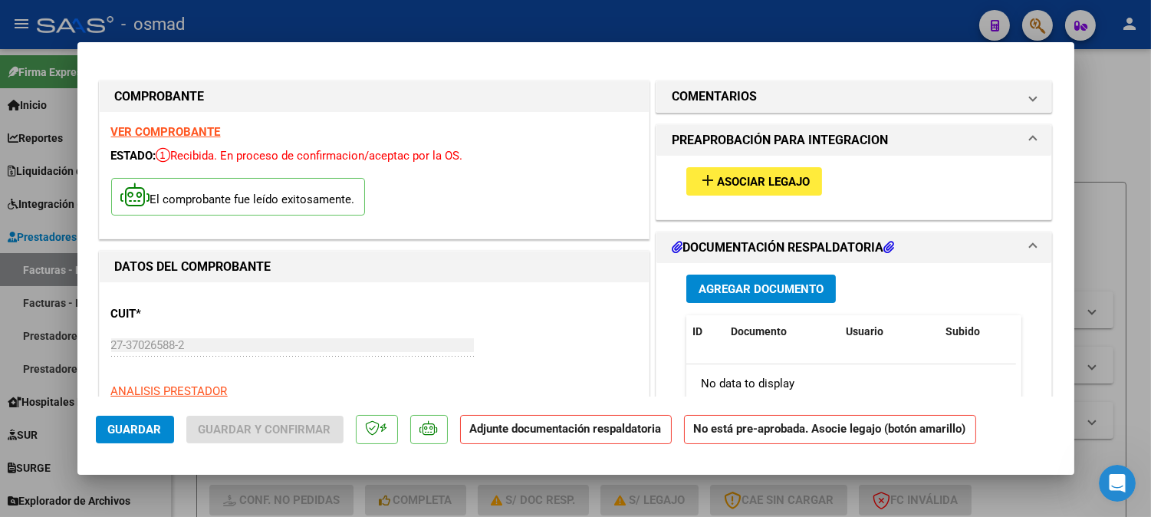
click at [769, 180] on span "Asociar Legajo" at bounding box center [763, 182] width 93 height 14
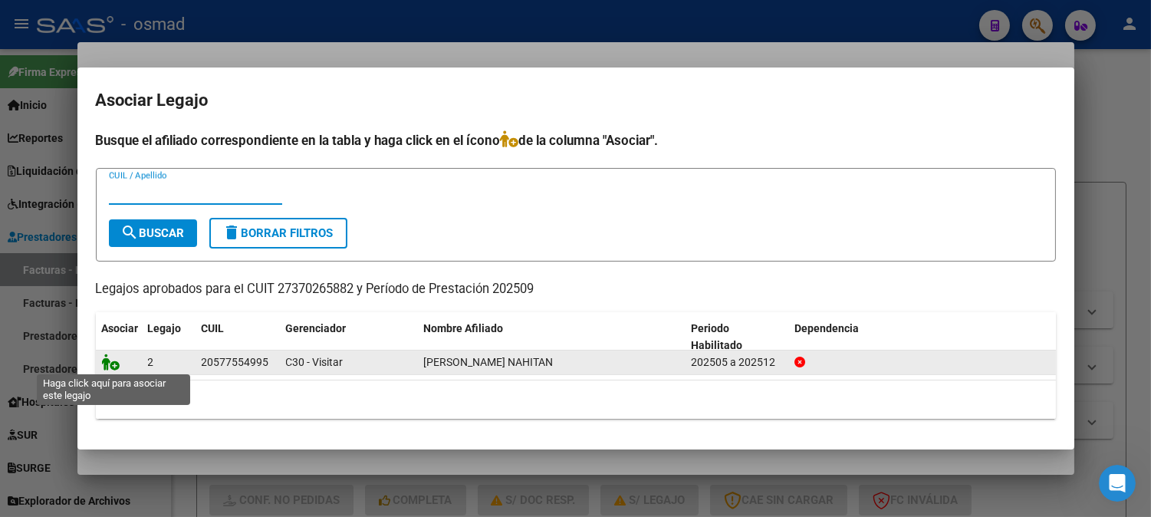
click at [110, 365] on icon at bounding box center [111, 361] width 18 height 17
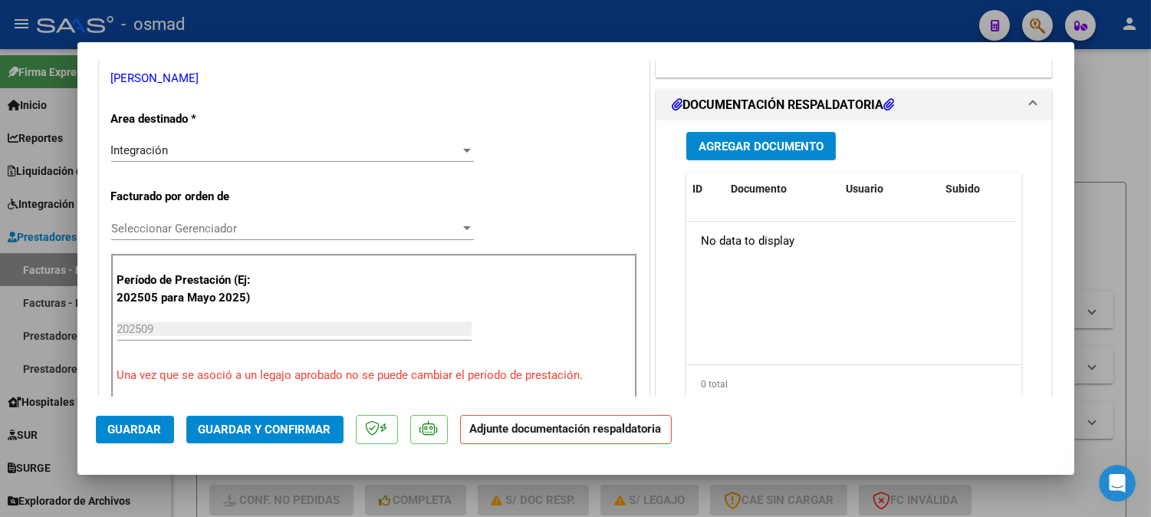
scroll to position [340, 0]
click at [797, 146] on span "Agregar Documento" at bounding box center [760, 147] width 125 height 14
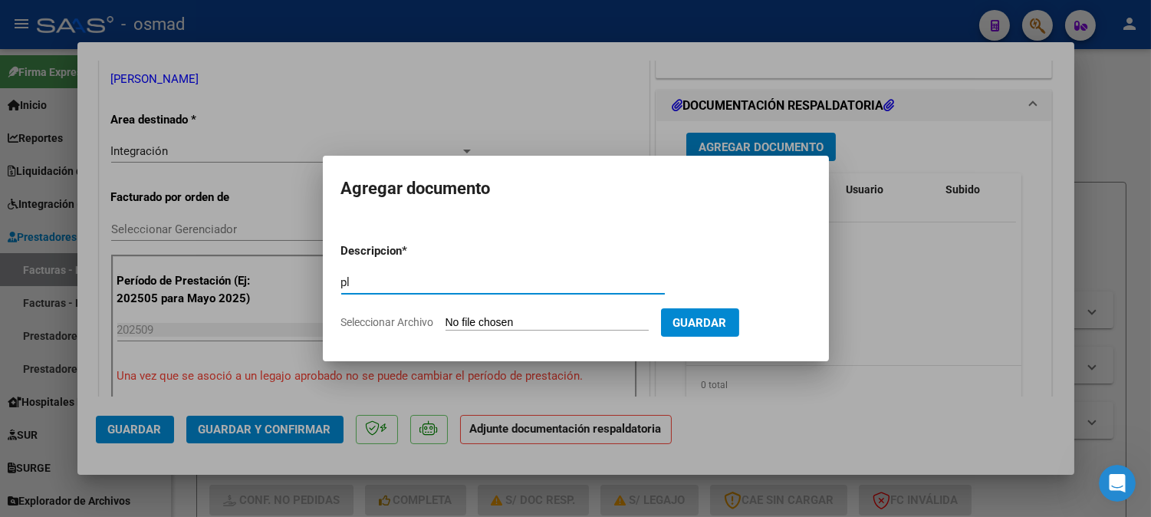
type input "p"
type input "Planilla de asistencia"
click at [613, 318] on input "Seleccionar Archivo" at bounding box center [546, 323] width 203 height 15
type input "C:\fakepath\PA_27370265882_011_00001_00000297.pdf"
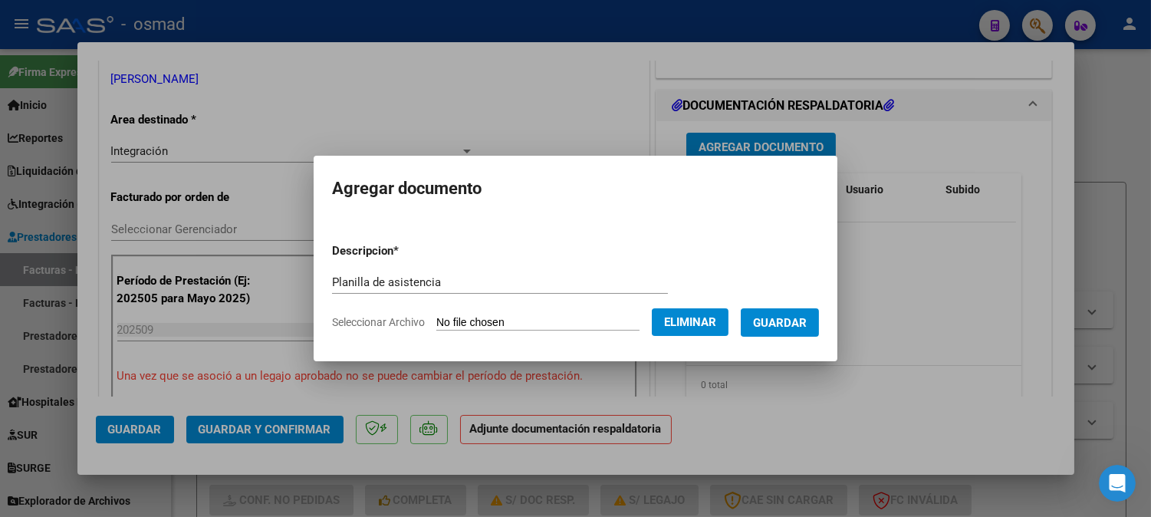
drag, startPoint x: 800, startPoint y: 322, endPoint x: 745, endPoint y: 317, distance: 54.7
click at [800, 323] on span "Guardar" at bounding box center [780, 323] width 54 height 14
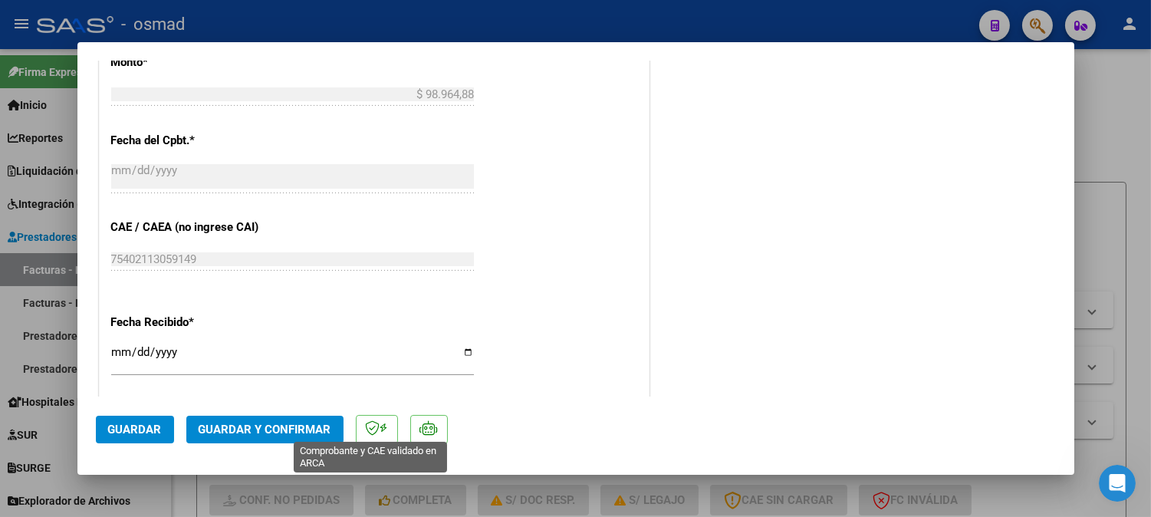
scroll to position [937, 0]
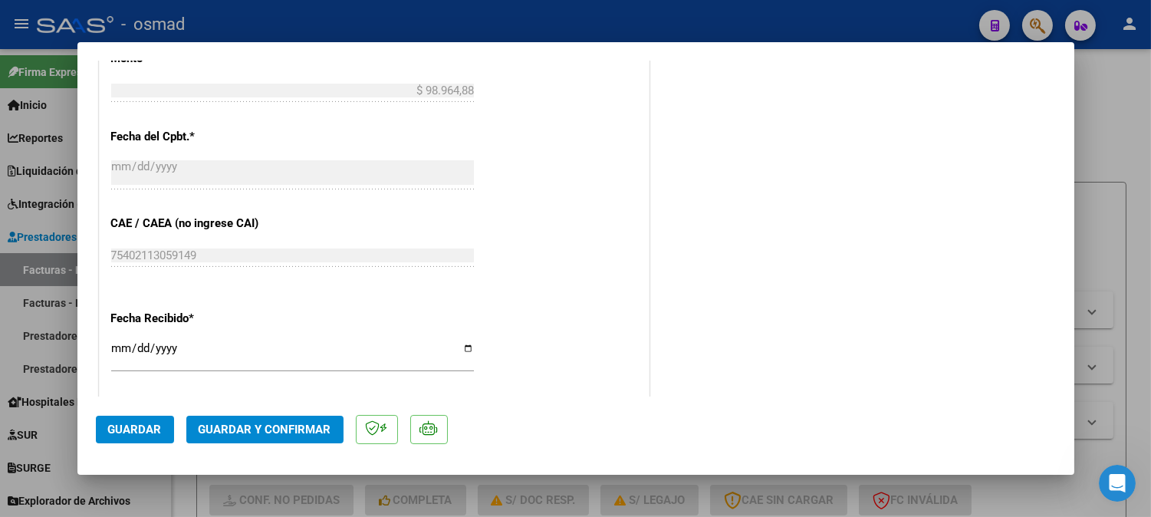
click at [154, 419] on button "Guardar" at bounding box center [135, 429] width 78 height 28
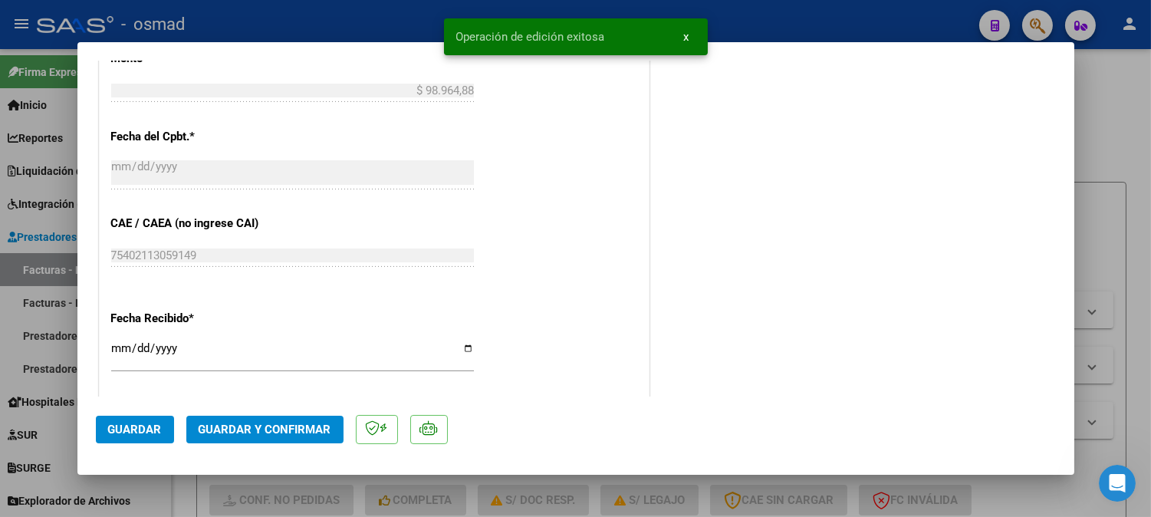
click at [1131, 293] on div at bounding box center [575, 258] width 1151 height 517
type input "$ 0,00"
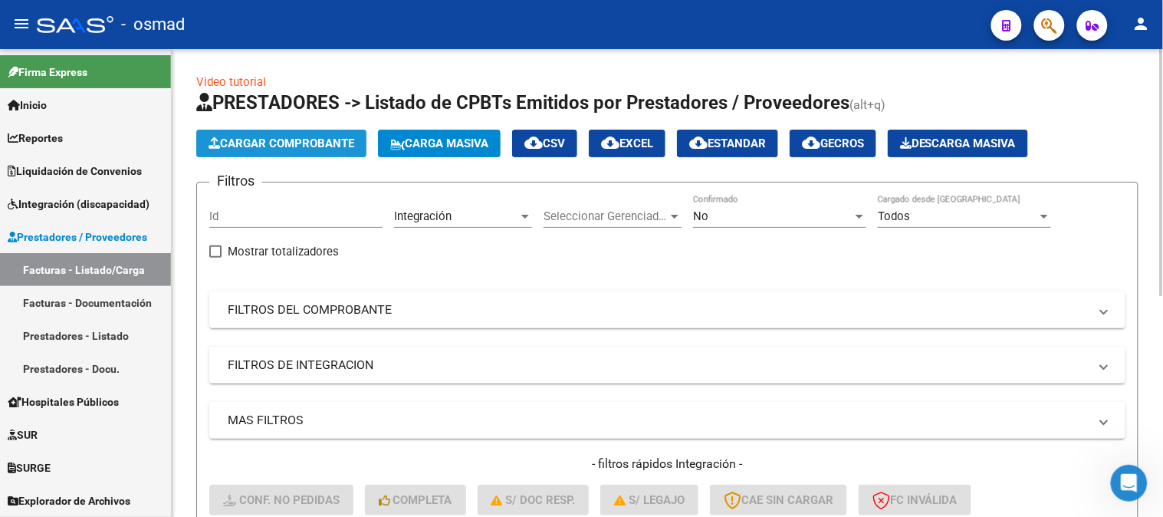
click at [294, 149] on span "Cargar Comprobante" at bounding box center [282, 143] width 146 height 14
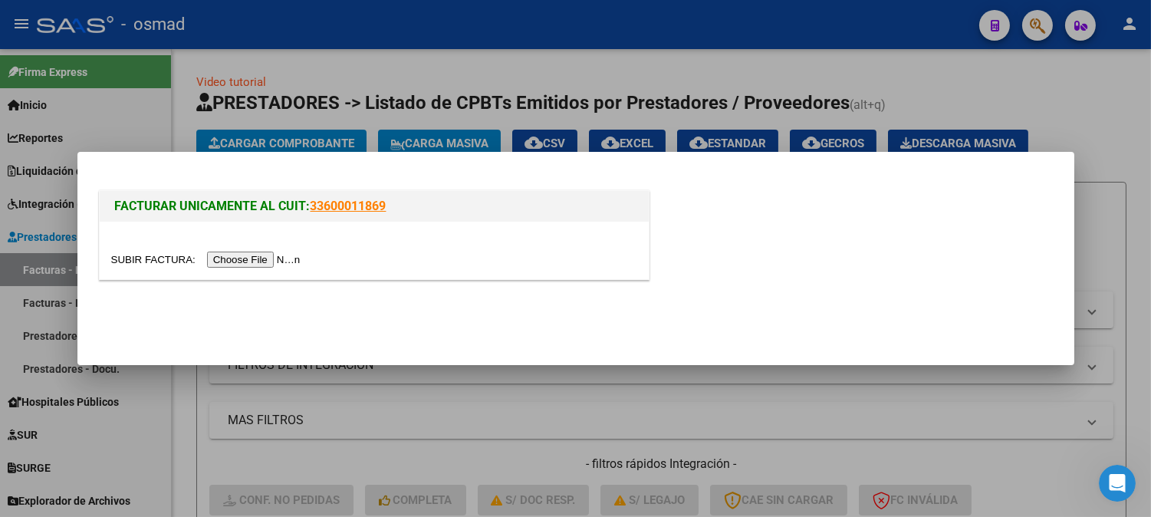
click at [284, 259] on input "file" at bounding box center [208, 259] width 194 height 16
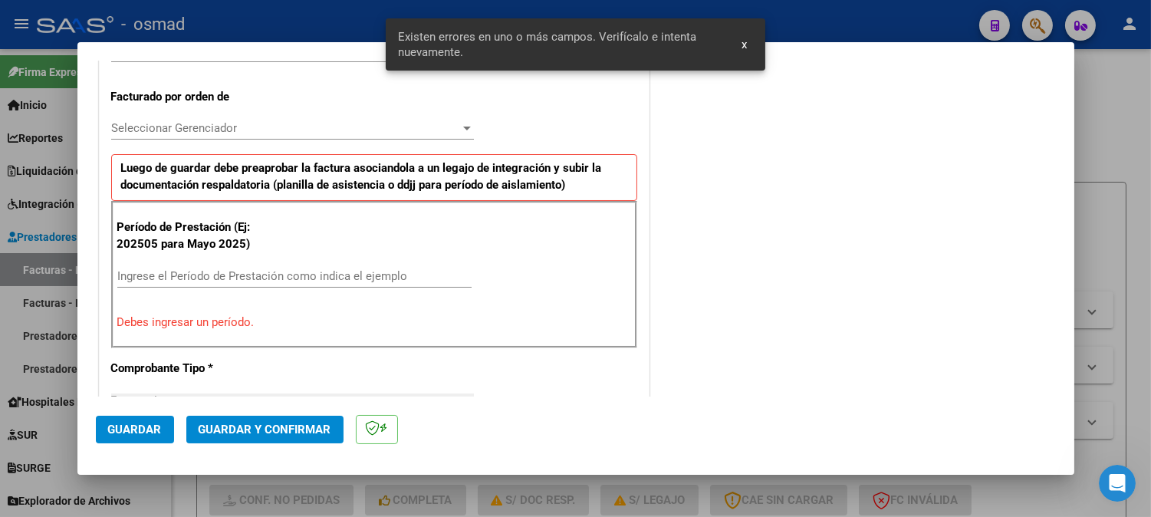
scroll to position [442, 0]
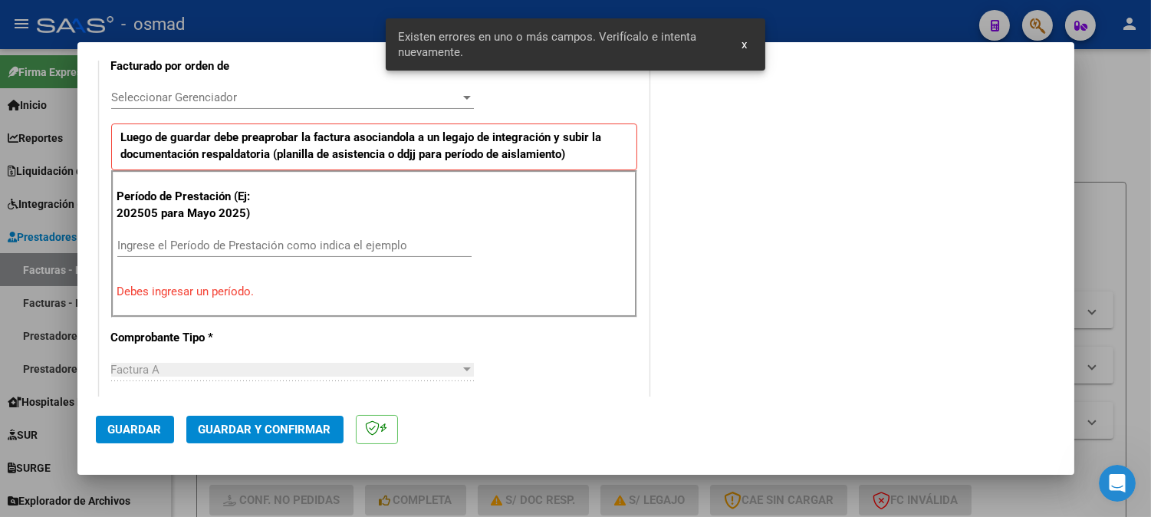
click at [353, 227] on div "Período de Prestación (Ej: 202505 para [DATE]) Ingrese el Período de Prestación…" at bounding box center [374, 243] width 526 height 147
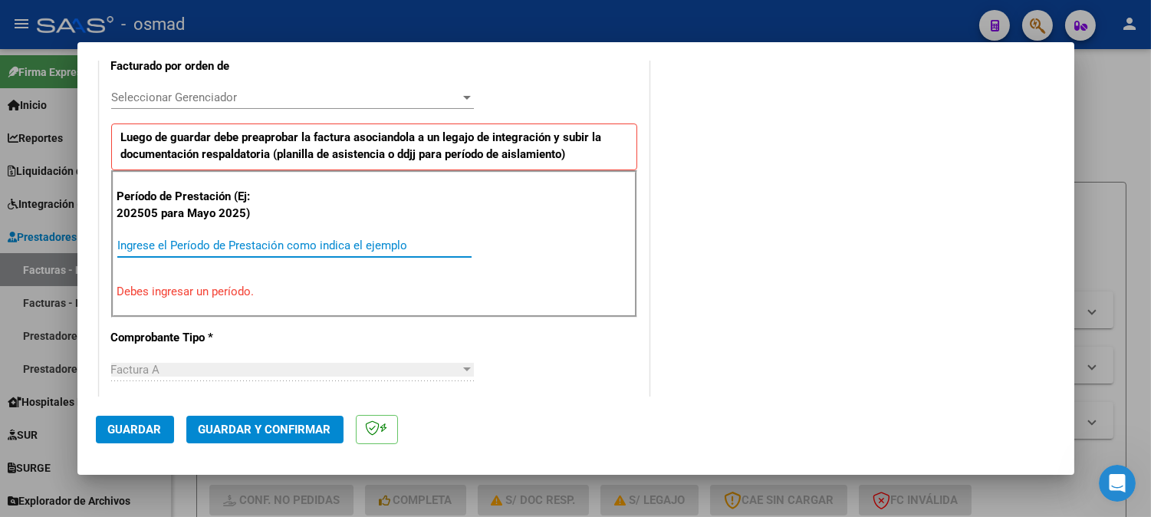
click at [230, 240] on input "Ingrese el Período de Prestación como indica el ejemplo" at bounding box center [294, 245] width 354 height 14
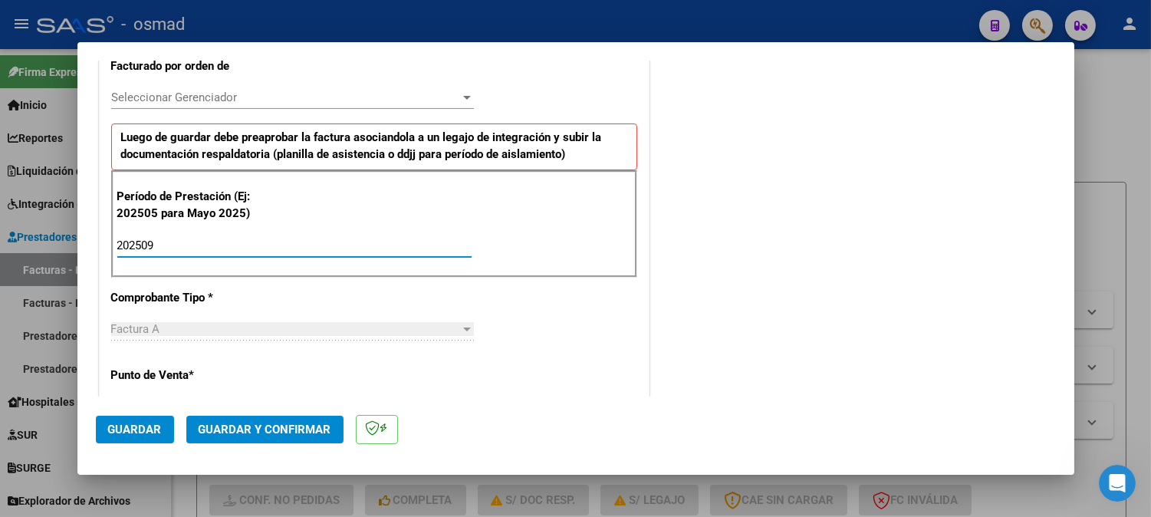
type input "202509"
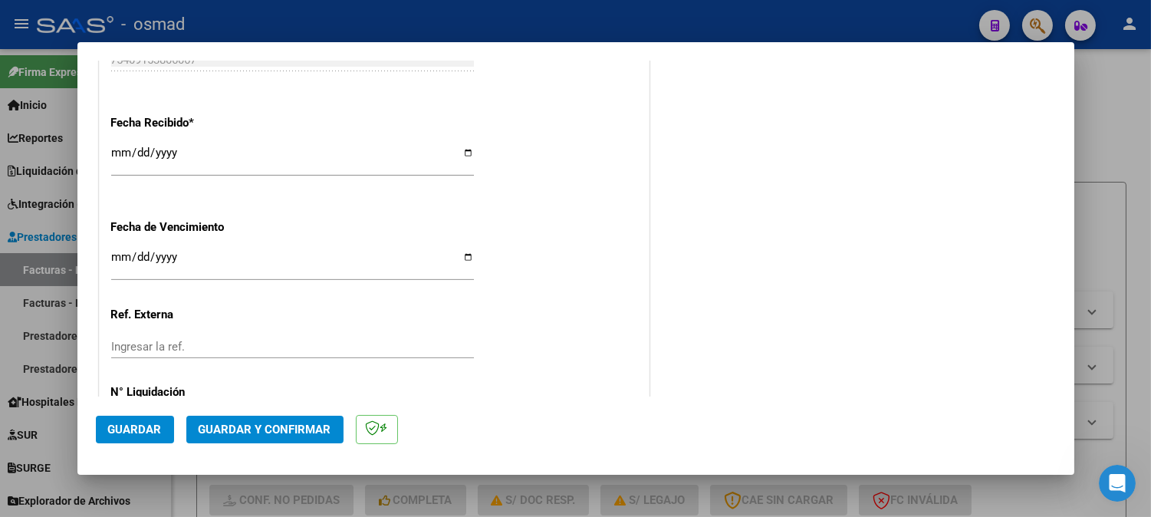
scroll to position [1124, 0]
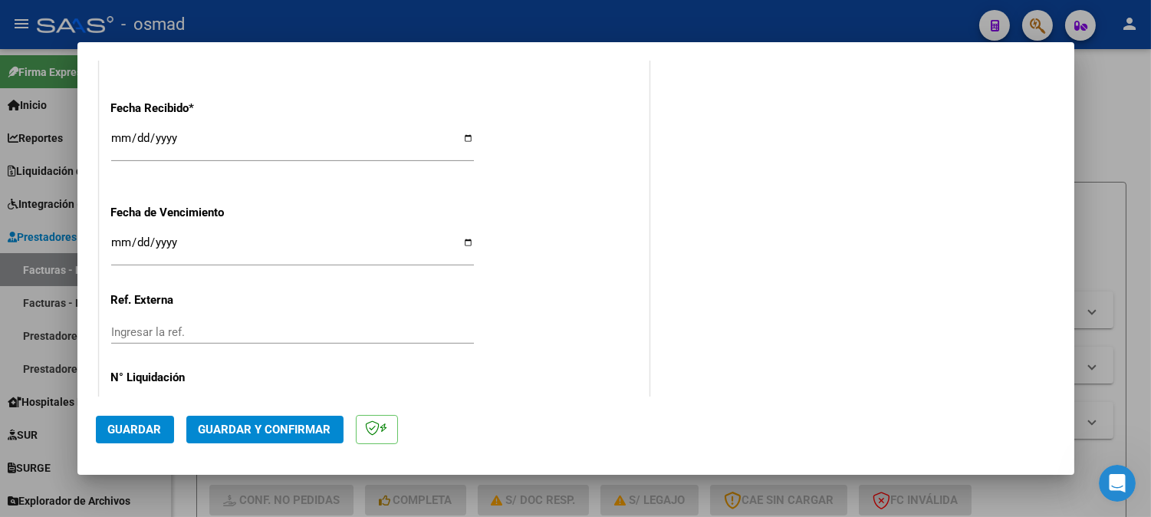
click at [133, 433] on span "Guardar" at bounding box center [135, 429] width 54 height 14
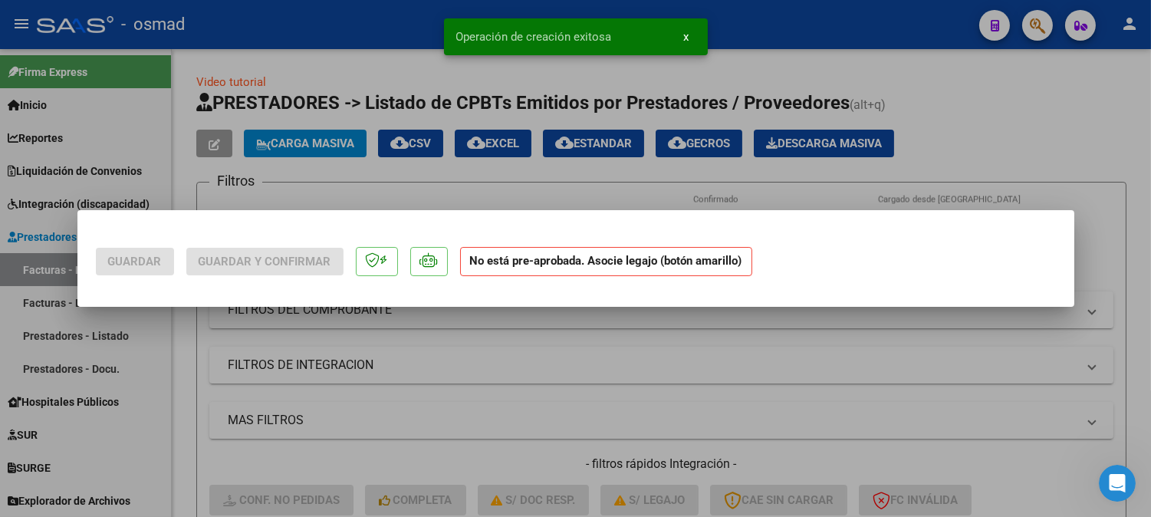
scroll to position [0, 0]
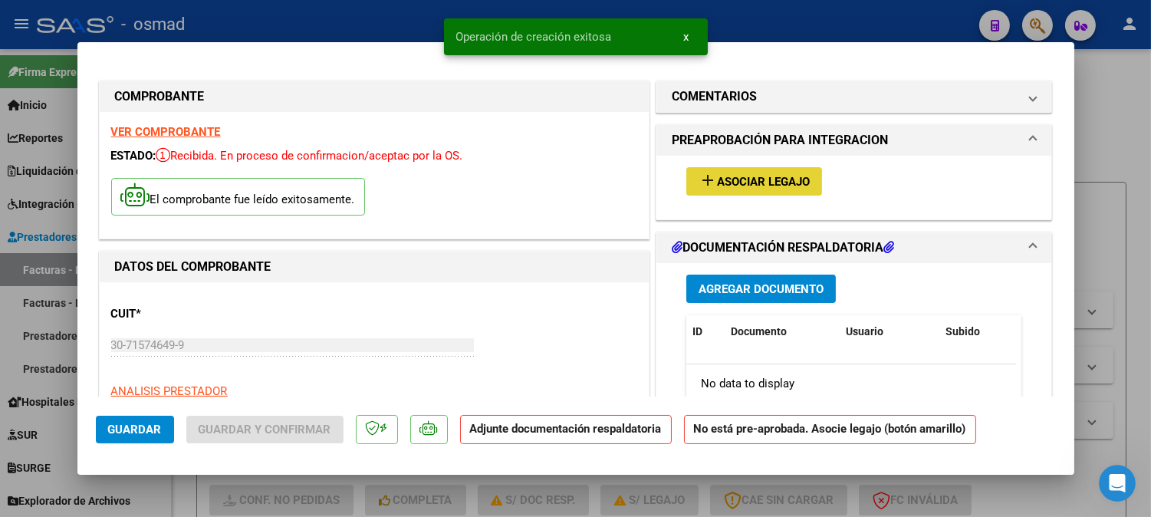
click at [768, 175] on span "Asociar Legajo" at bounding box center [763, 182] width 93 height 14
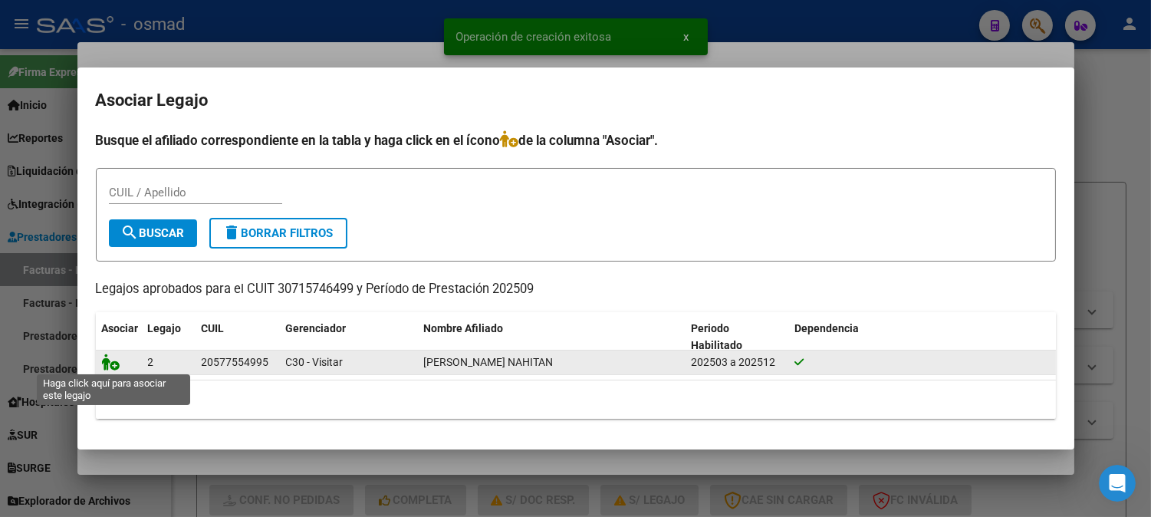
click at [118, 362] on icon at bounding box center [111, 361] width 18 height 17
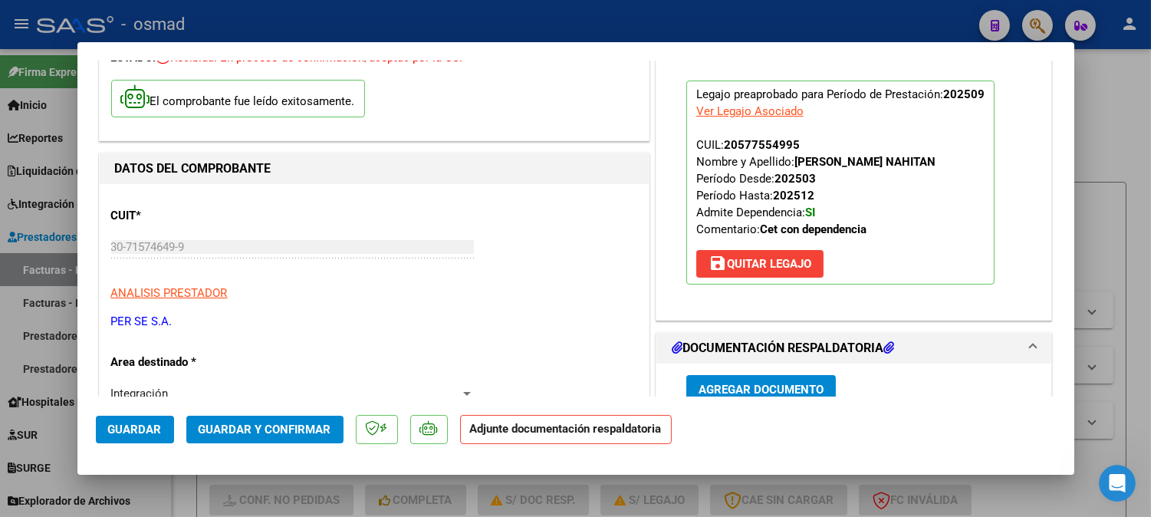
scroll to position [255, 0]
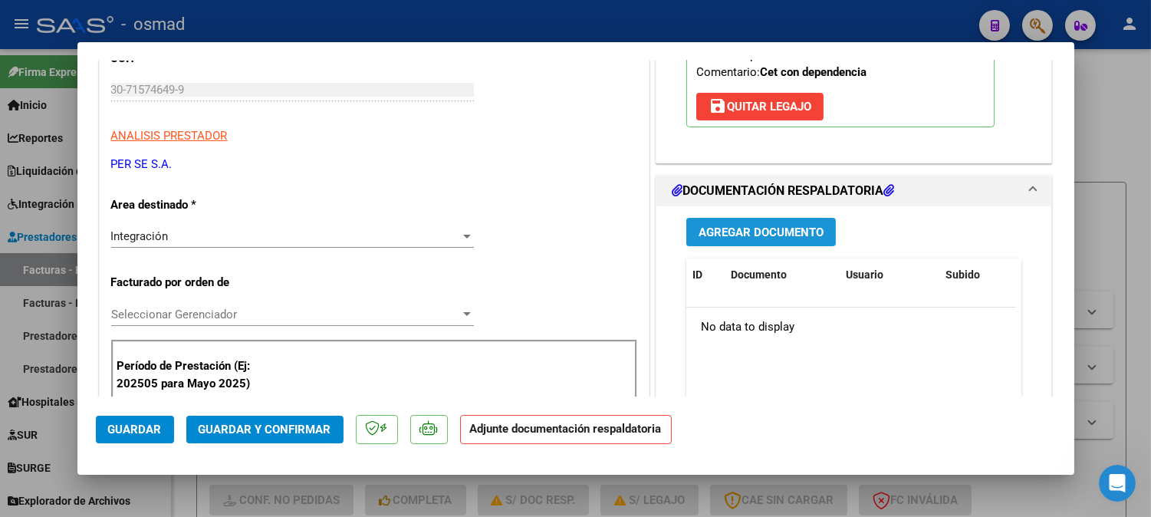
click at [790, 231] on span "Agregar Documento" at bounding box center [760, 232] width 125 height 14
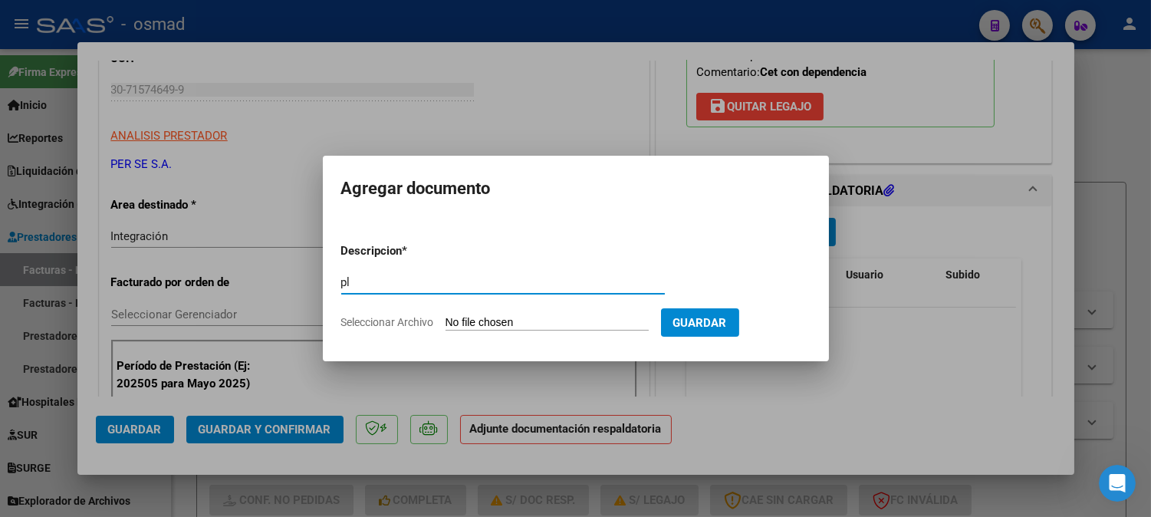
type input "p"
type input "Planilla de asistencia"
click at [616, 317] on input "Seleccionar Archivo" at bounding box center [546, 323] width 203 height 15
type input "C:\fakepath\PA_30715746499_001_00001_00004058.pdf"
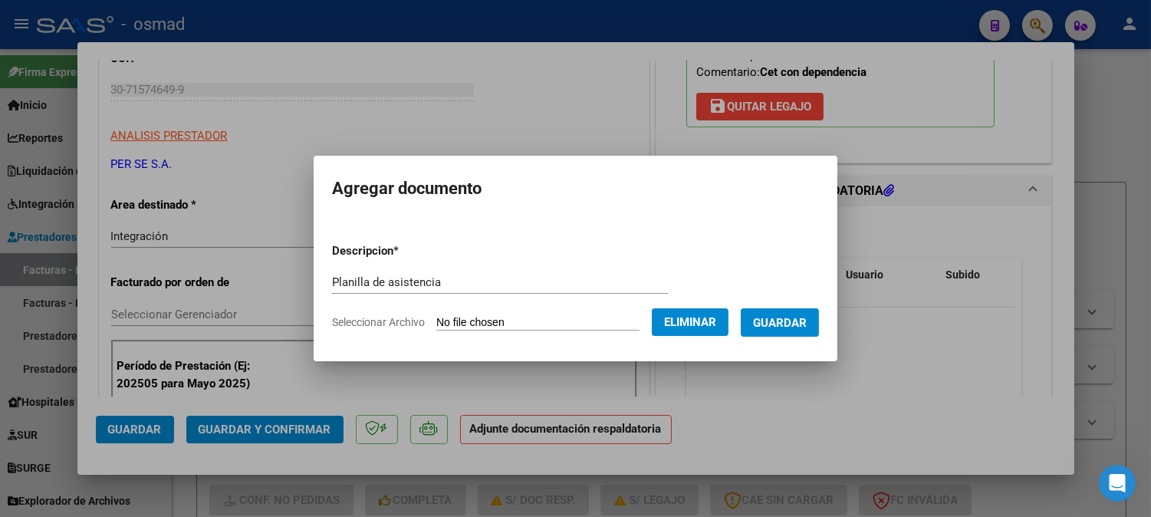
click at [806, 326] on span "Guardar" at bounding box center [780, 323] width 54 height 14
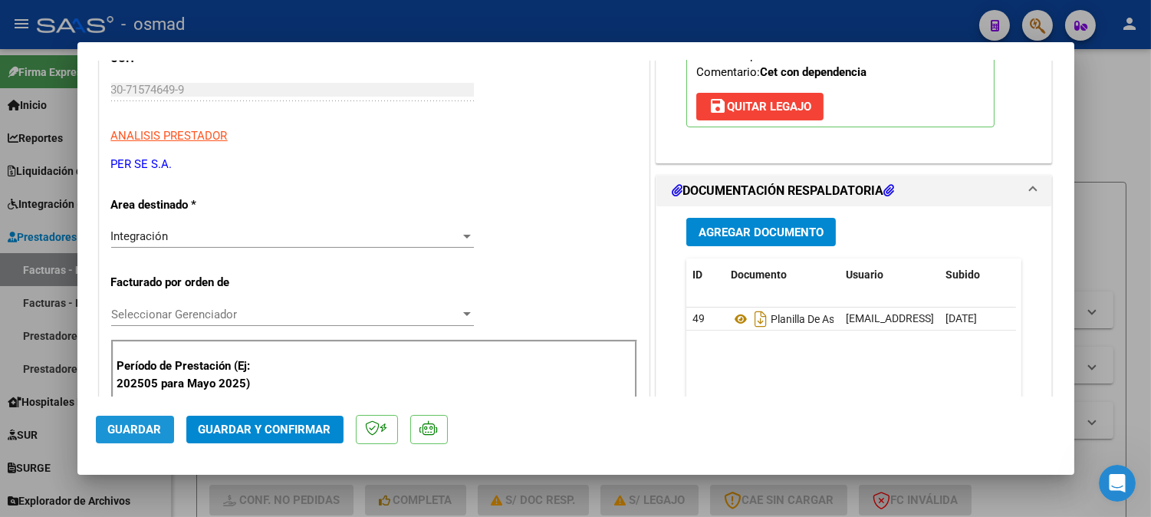
click at [134, 416] on button "Guardar" at bounding box center [135, 429] width 78 height 28
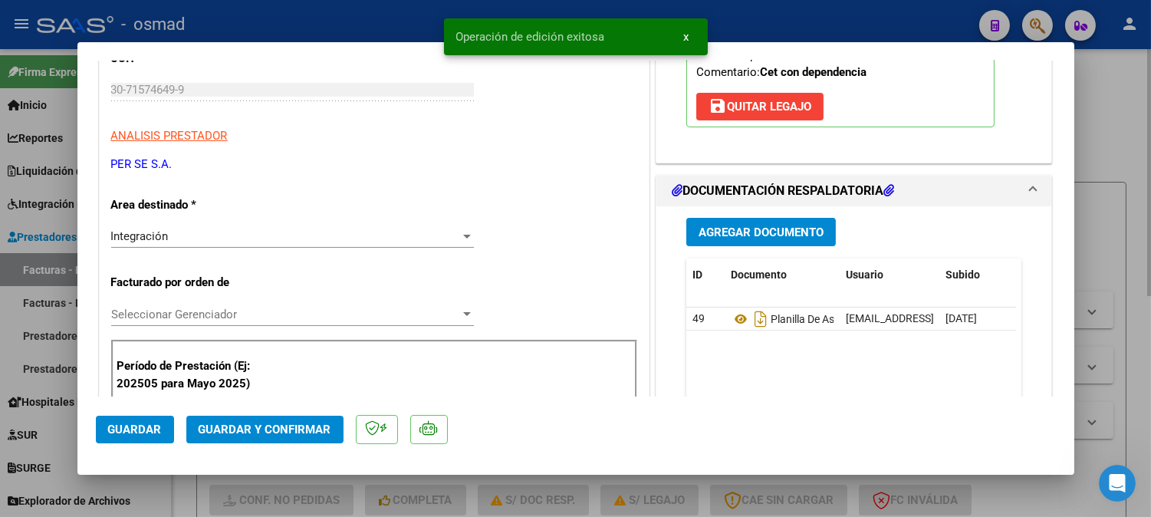
drag, startPoint x: 1125, startPoint y: 215, endPoint x: 1118, endPoint y: 218, distance: 8.0
click at [1121, 217] on div at bounding box center [575, 258] width 1151 height 517
type input "$ 0,00"
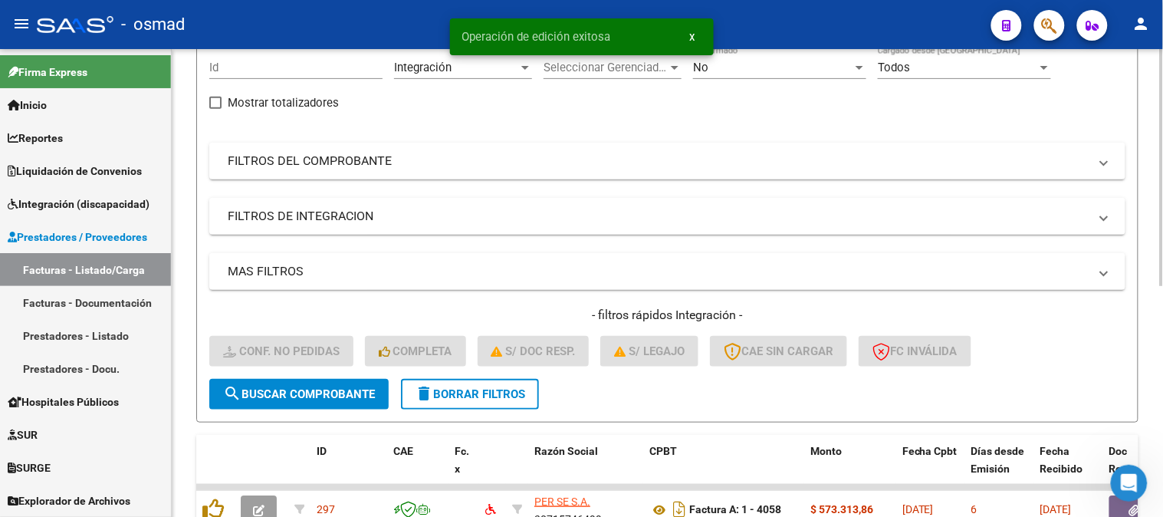
scroll to position [455, 0]
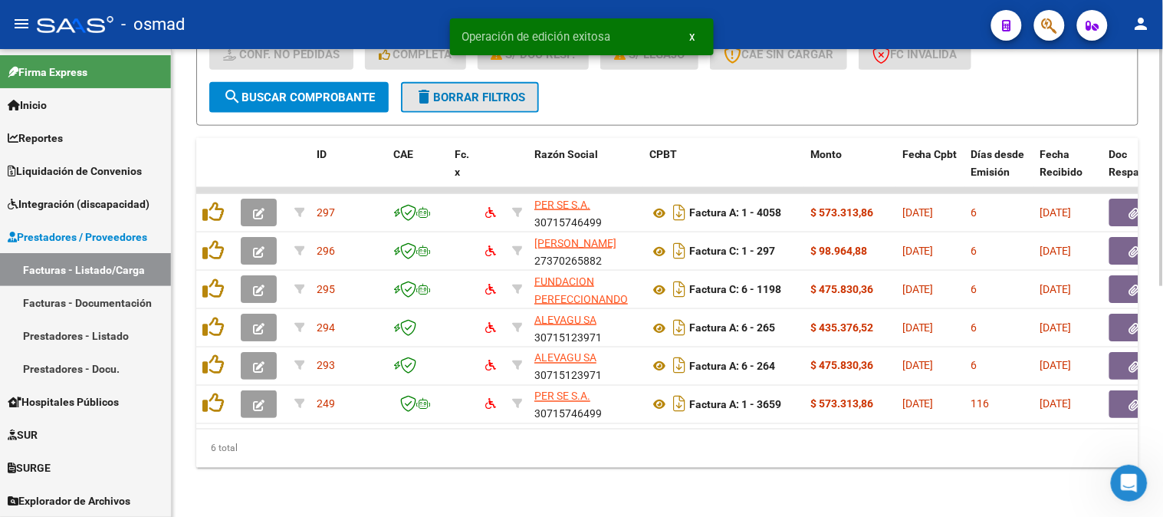
click at [431, 90] on mat-icon "delete" at bounding box center [424, 96] width 18 height 18
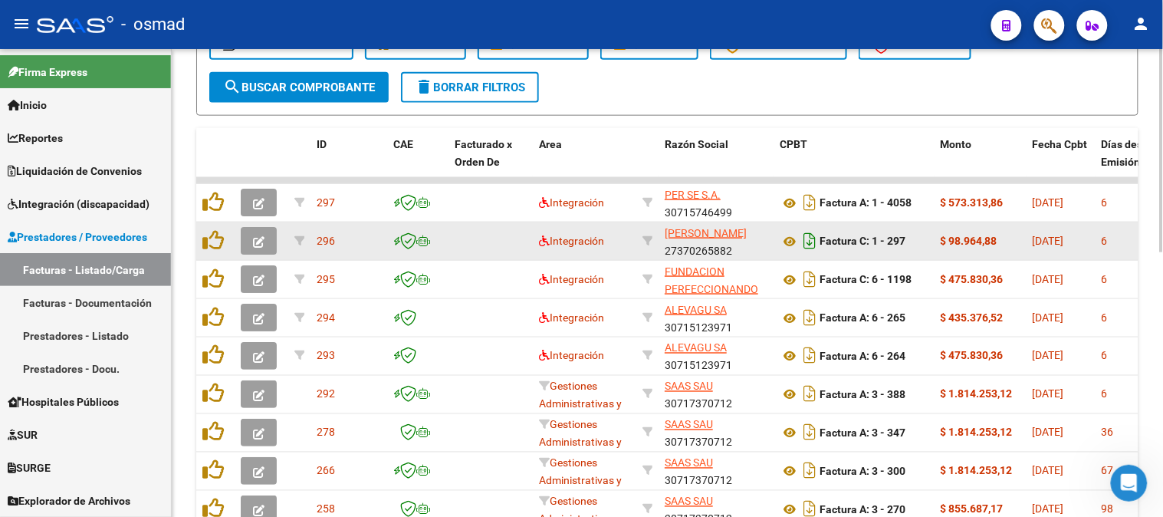
scroll to position [115, 0]
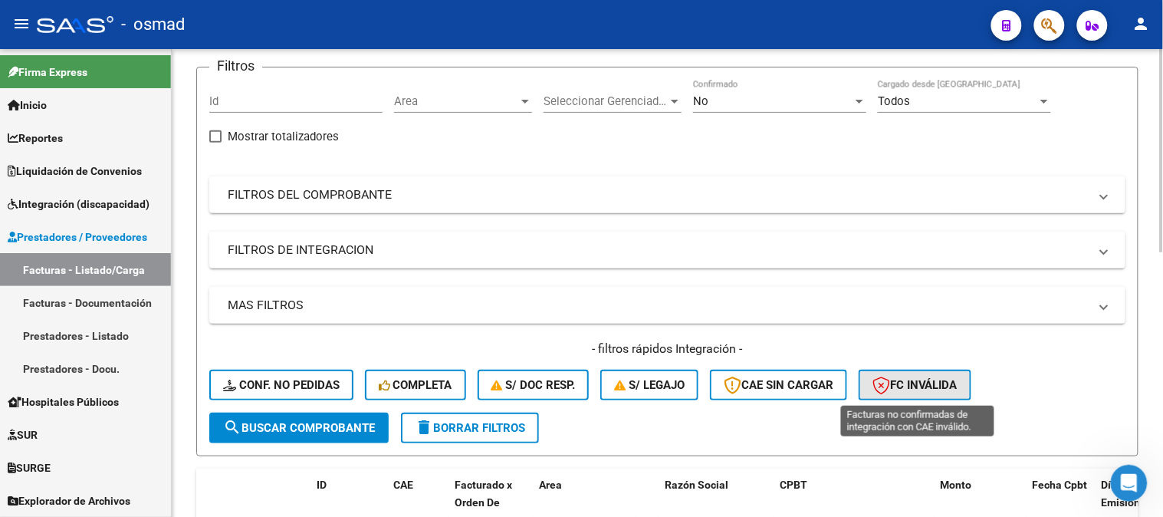
click at [909, 383] on span "FC Inválida" at bounding box center [914, 385] width 85 height 14
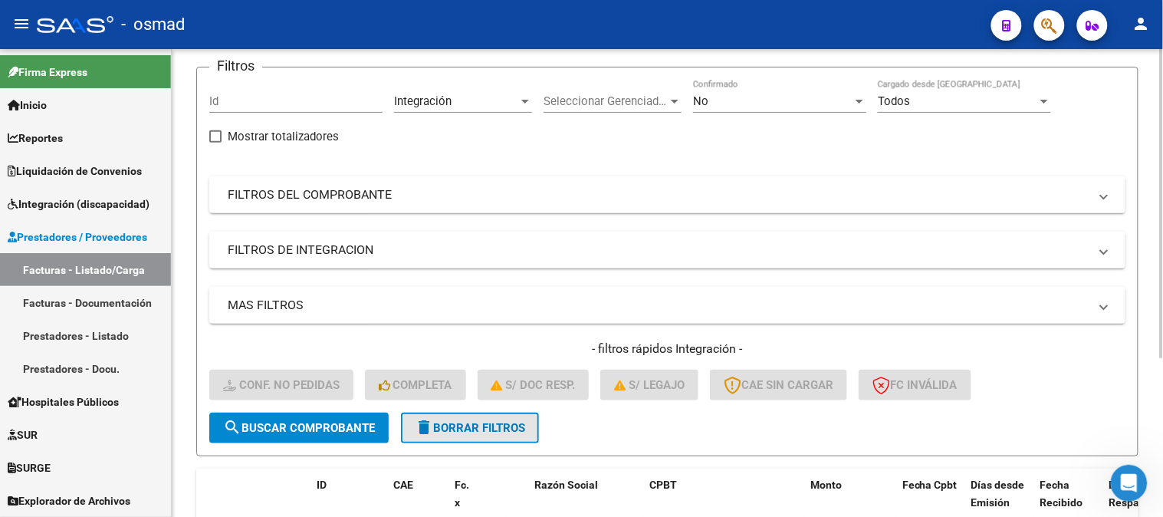
click at [524, 433] on button "delete Borrar Filtros" at bounding box center [470, 427] width 138 height 31
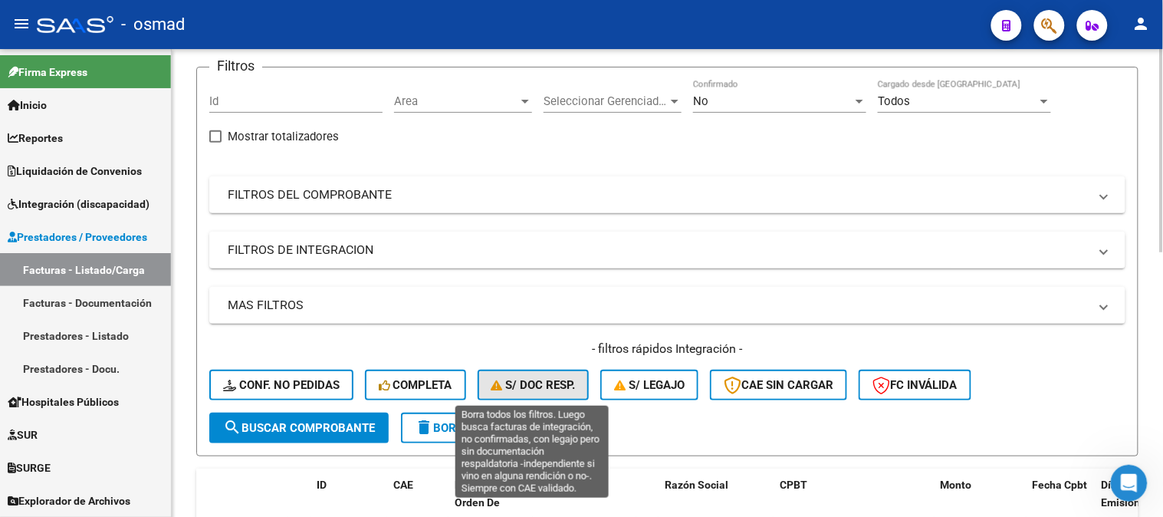
click at [556, 383] on span "S/ Doc Resp." at bounding box center [533, 385] width 84 height 14
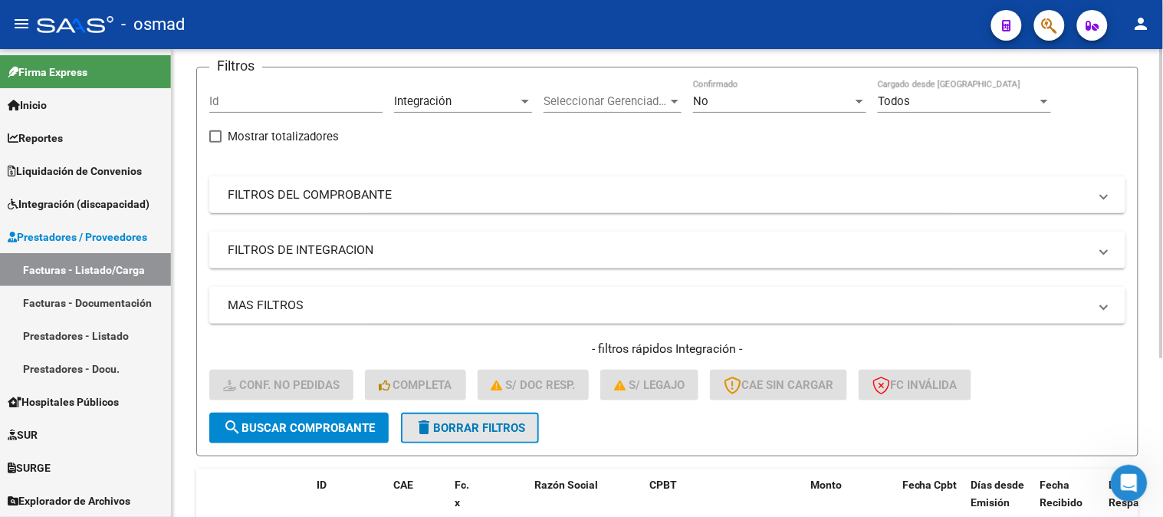
click at [489, 426] on span "delete Borrar Filtros" at bounding box center [470, 428] width 110 height 14
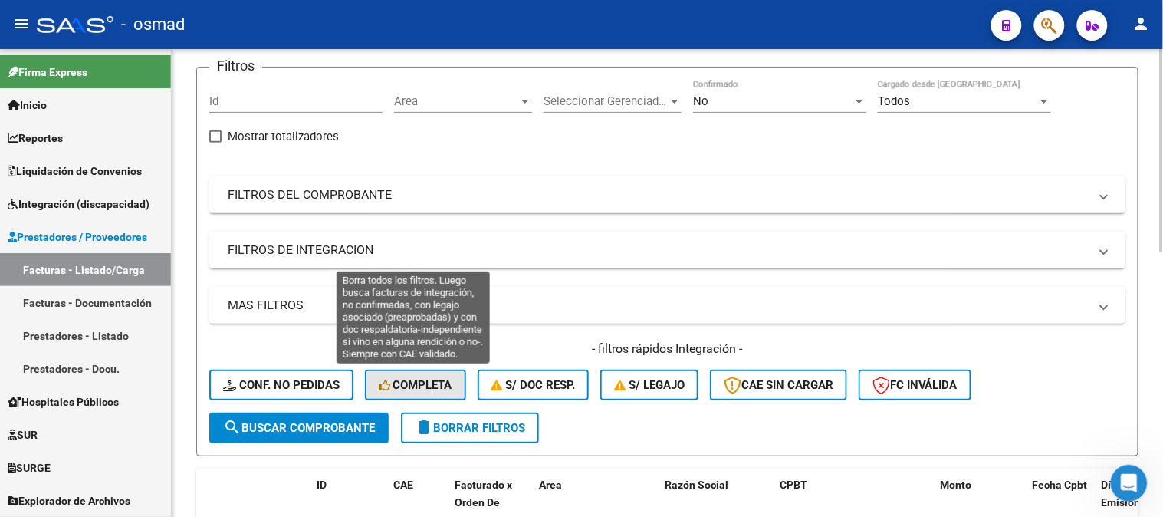
click at [443, 389] on span "Completa" at bounding box center [416, 385] width 74 height 14
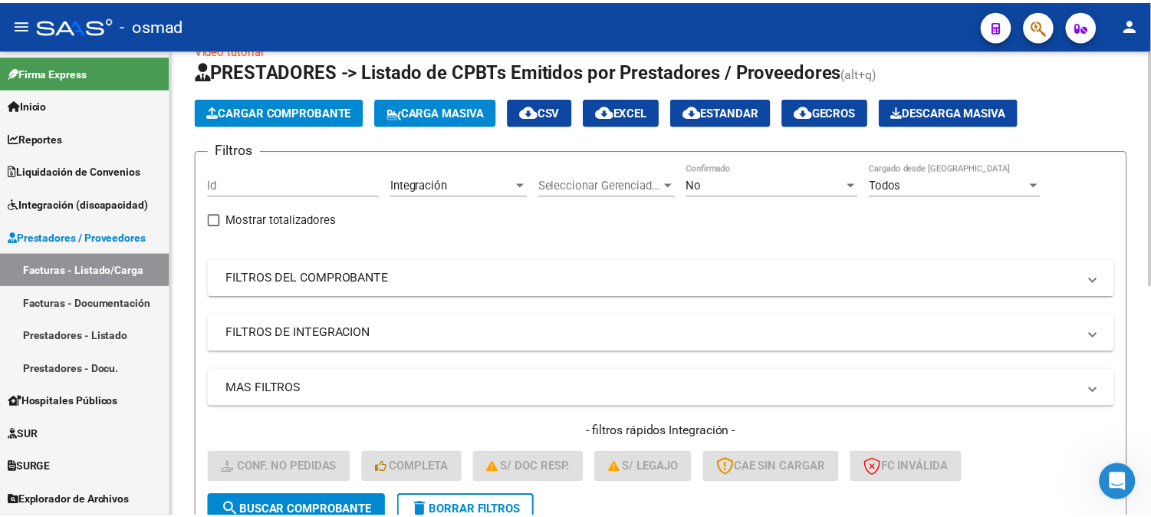
scroll to position [29, 0]
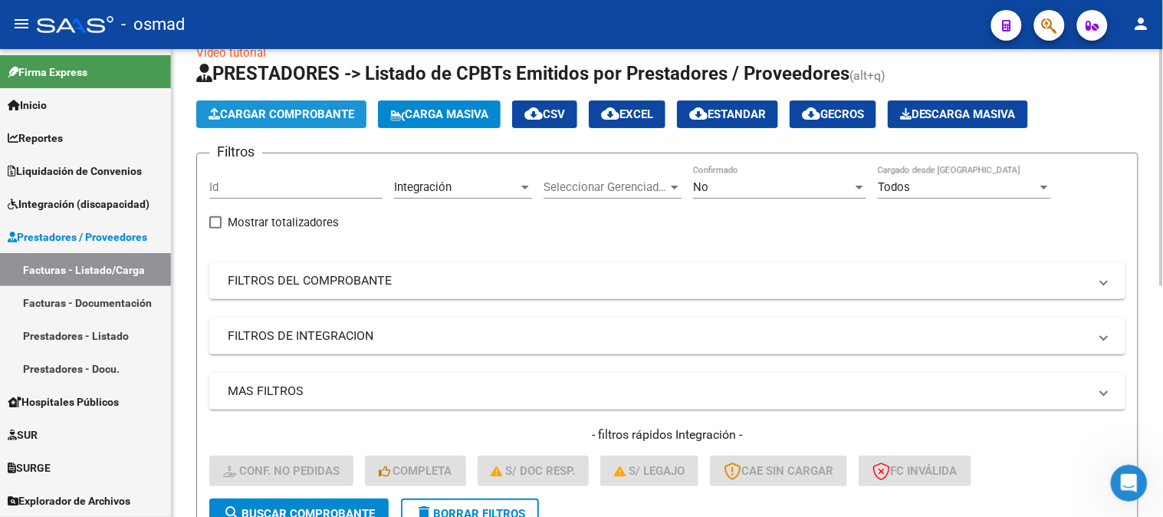
click at [340, 117] on span "Cargar Comprobante" at bounding box center [282, 114] width 146 height 14
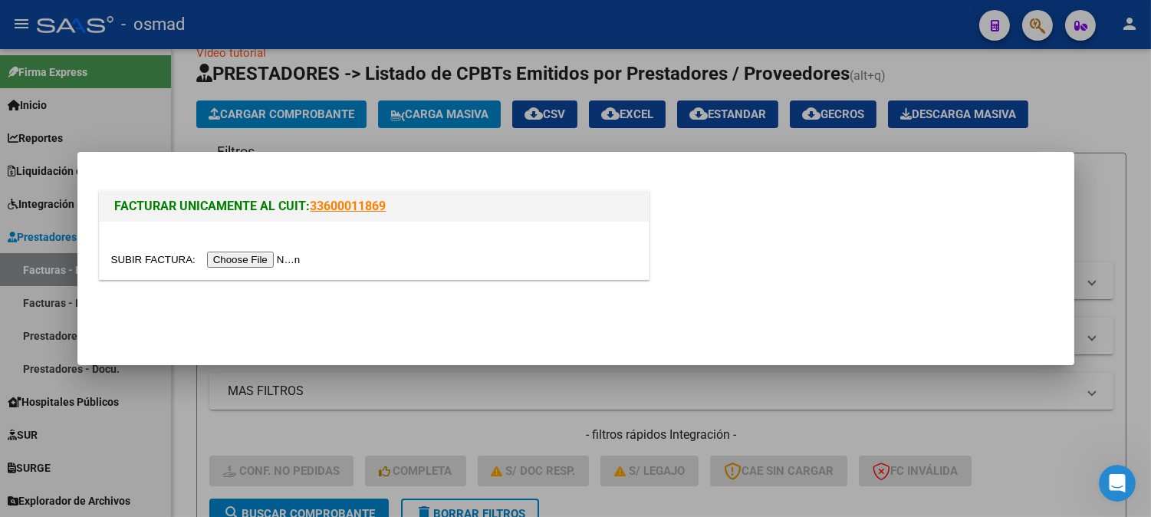
click at [235, 258] on input "file" at bounding box center [208, 259] width 194 height 16
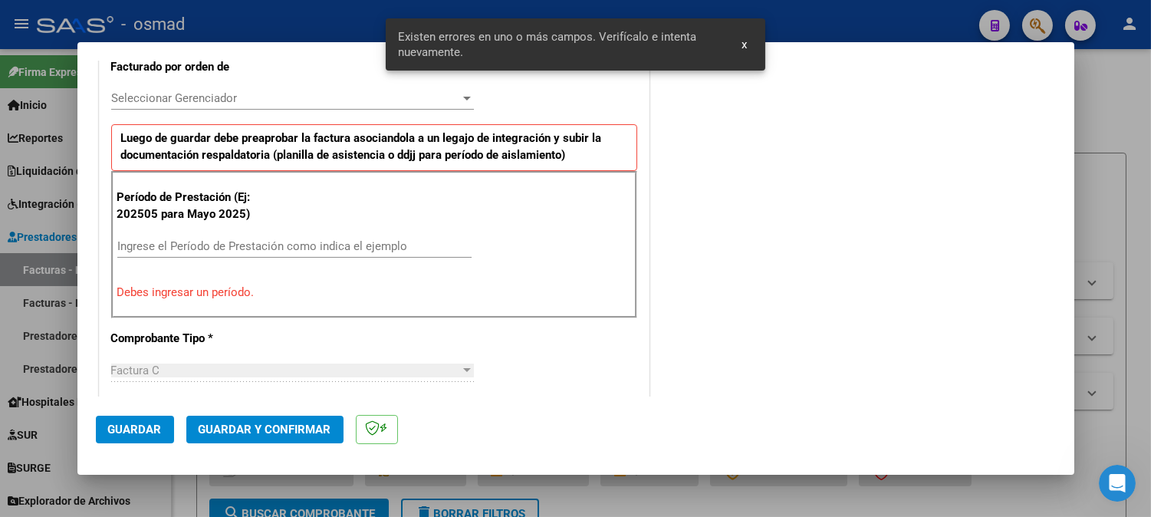
scroll to position [442, 0]
drag, startPoint x: 295, startPoint y: 232, endPoint x: 451, endPoint y: 273, distance: 161.0
click at [296, 232] on div "Período de Prestación (Ej: 202505 para [DATE]) Ingrese el Período de Prestación…" at bounding box center [374, 243] width 526 height 147
drag, startPoint x: 163, startPoint y: 246, endPoint x: 586, endPoint y: 248, distance: 423.1
click at [163, 246] on input "Ingrese el Período de Prestación como indica el ejemplo" at bounding box center [294, 245] width 354 height 14
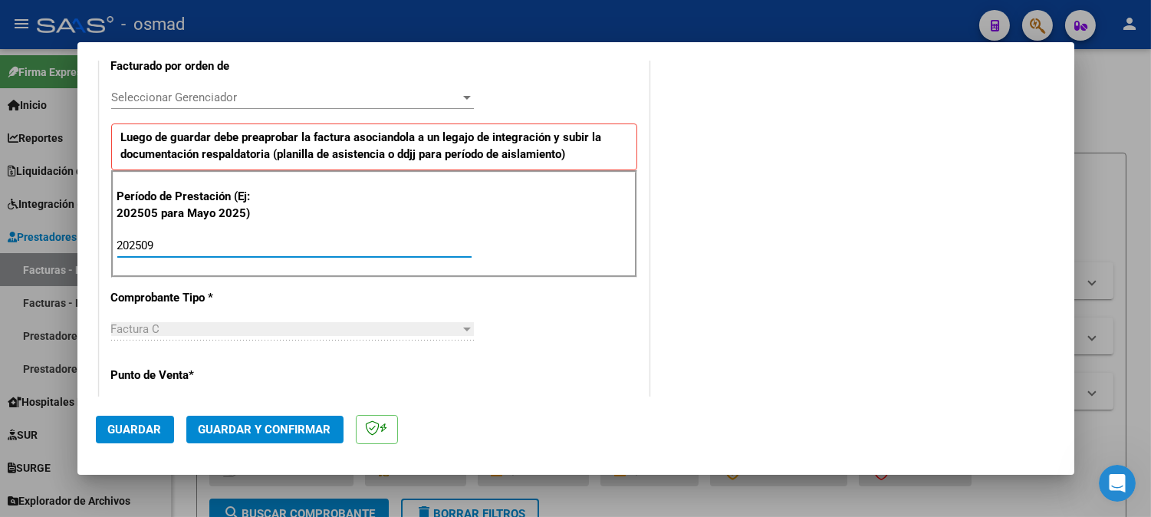
type input "202509"
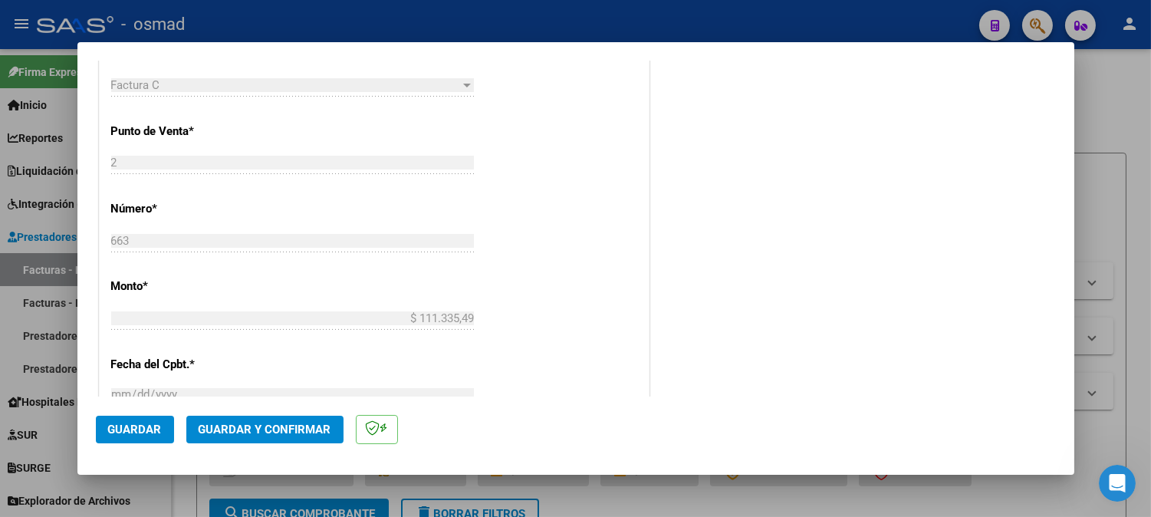
scroll to position [869, 0]
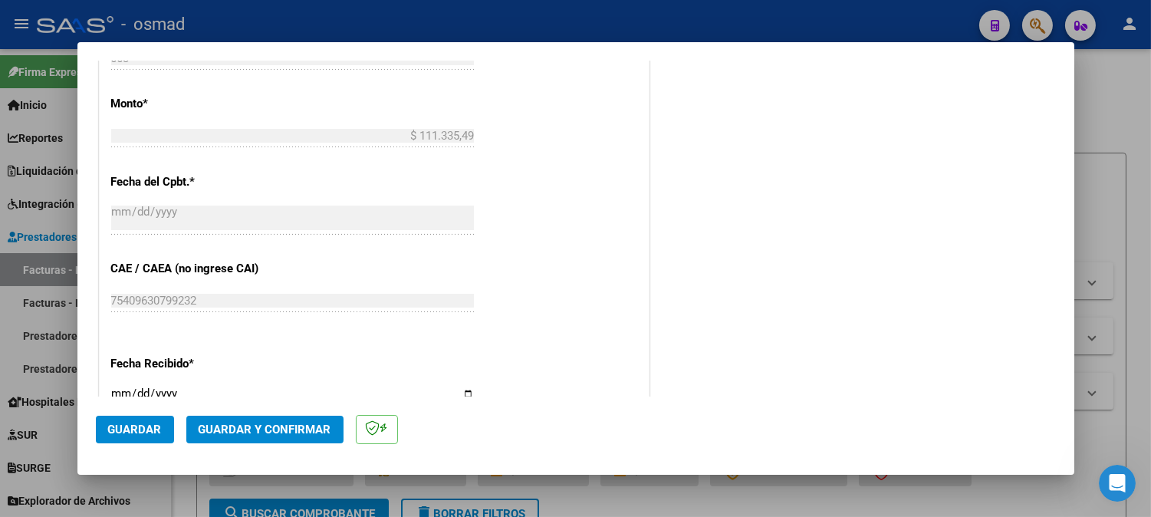
drag, startPoint x: 115, startPoint y: 432, endPoint x: 134, endPoint y: 428, distance: 19.5
click at [115, 432] on span "Guardar" at bounding box center [135, 429] width 54 height 14
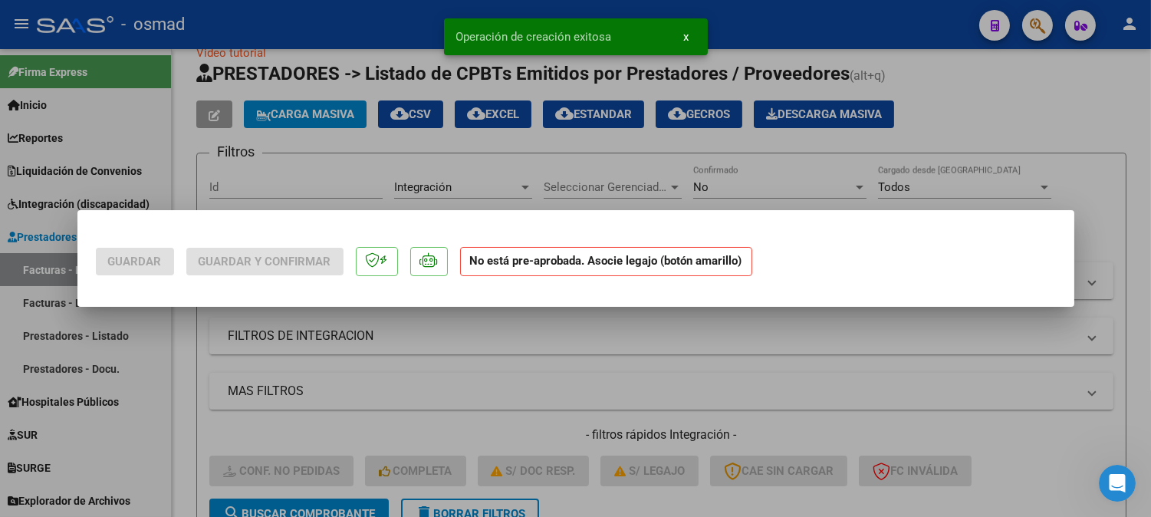
scroll to position [0, 0]
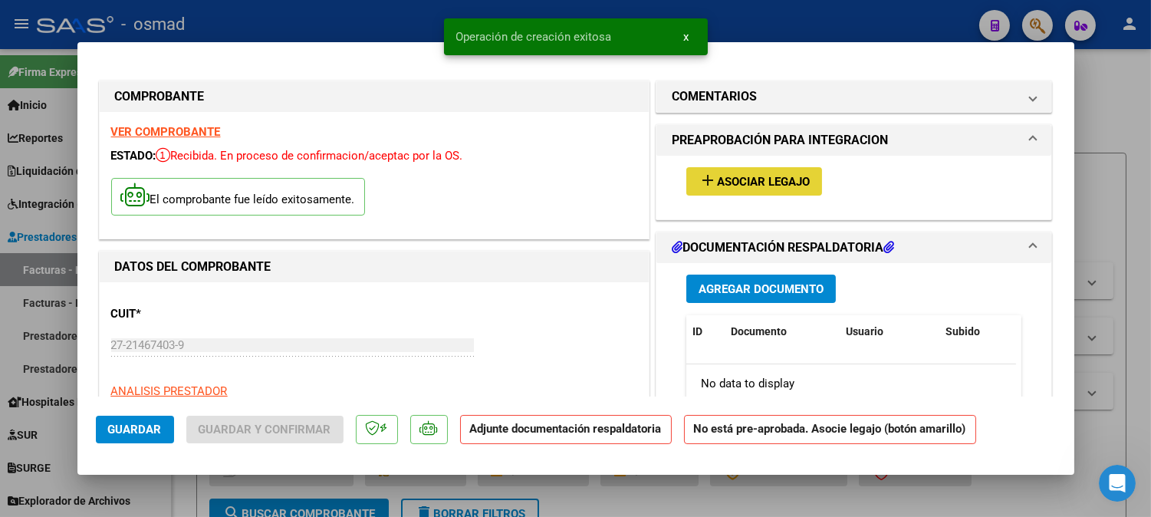
click at [717, 180] on span "Asociar Legajo" at bounding box center [763, 182] width 93 height 14
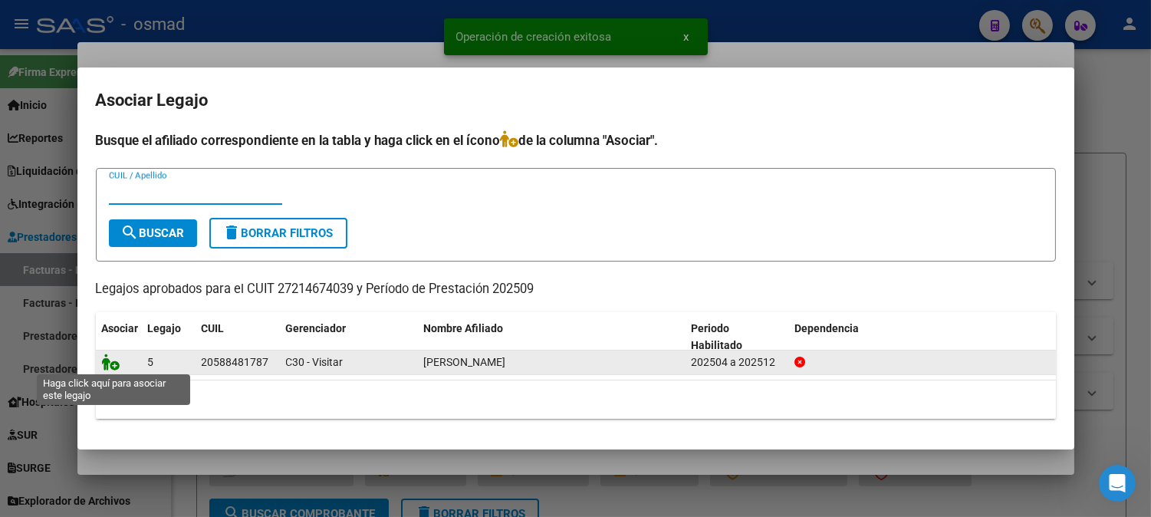
click at [118, 366] on icon at bounding box center [111, 361] width 18 height 17
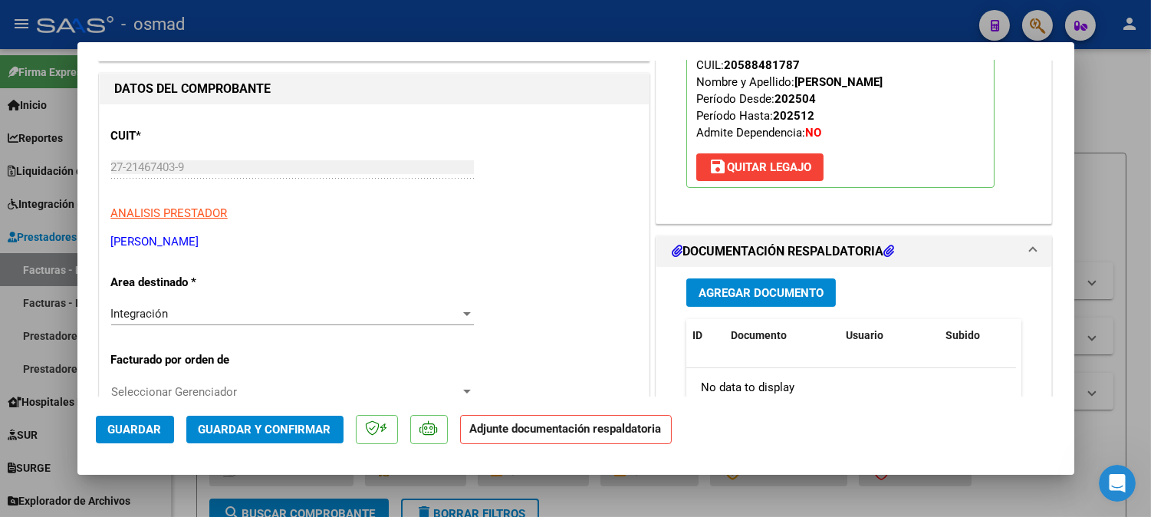
scroll to position [170, 0]
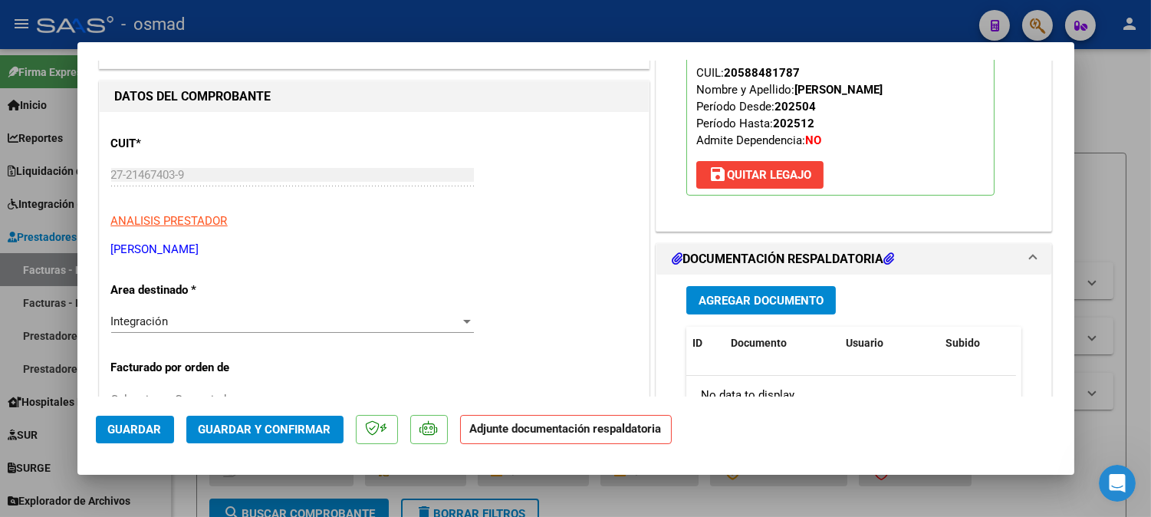
click at [775, 308] on button "Agregar Documento" at bounding box center [760, 300] width 149 height 28
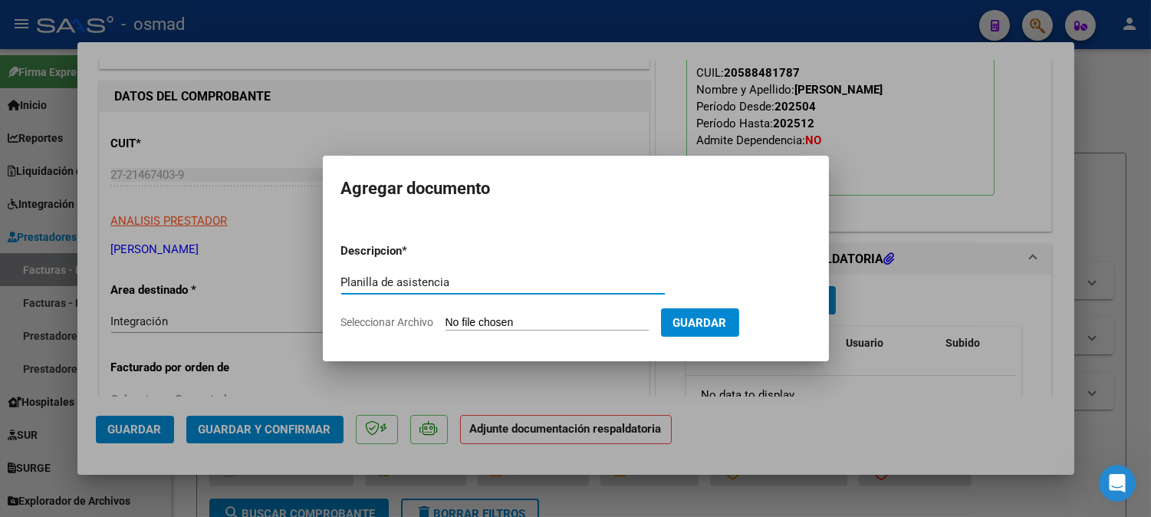
type input "Planilla de asistencia"
click at [630, 318] on input "Seleccionar Archivo" at bounding box center [546, 323] width 203 height 15
type input "C:\fakepath\PA_27214674039_011_00002_00000663.pdf"
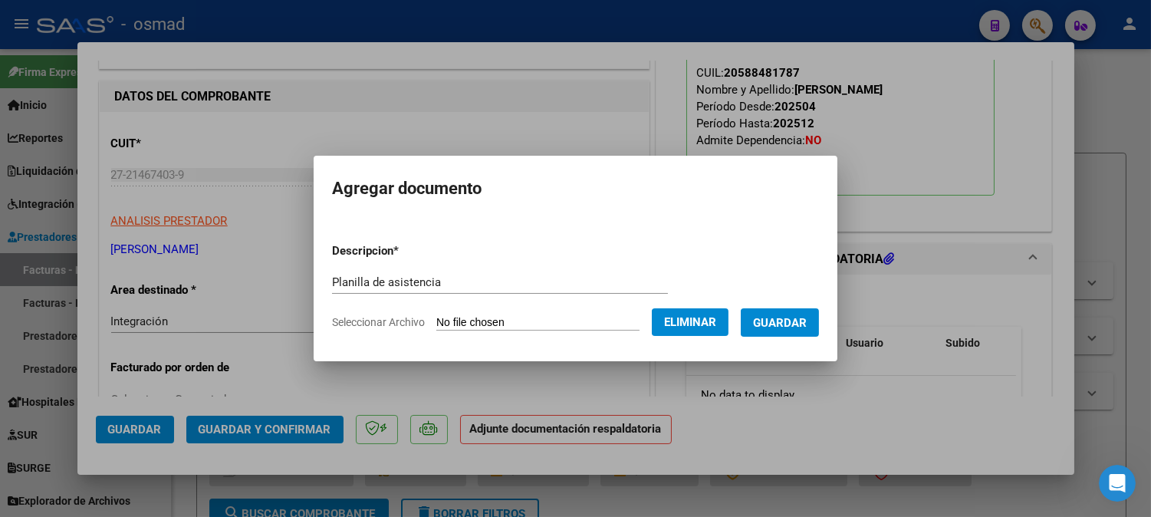
click at [819, 332] on button "Guardar" at bounding box center [779, 322] width 78 height 28
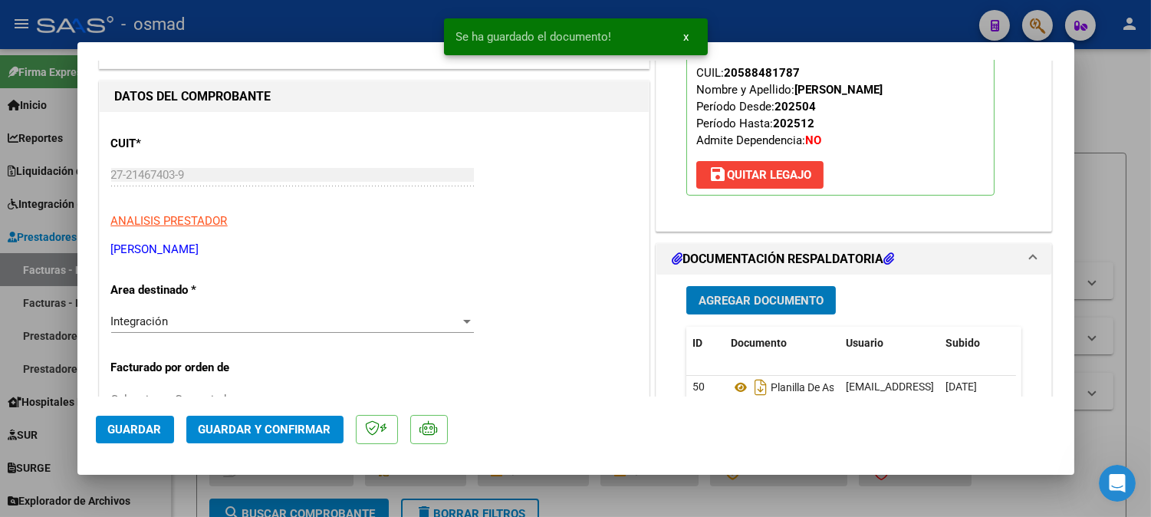
click at [148, 430] on span "Guardar" at bounding box center [135, 429] width 54 height 14
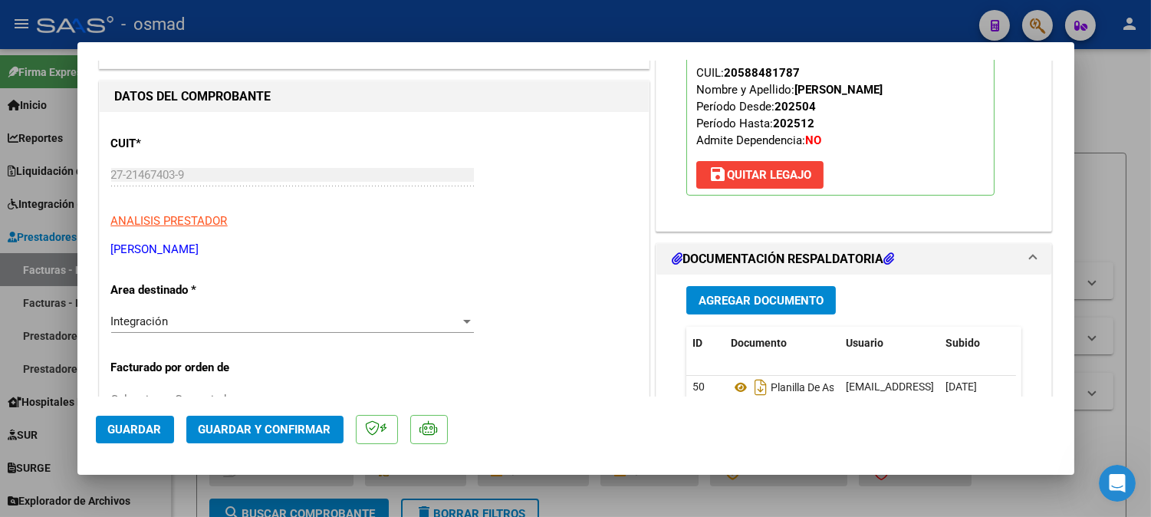
click at [1143, 290] on div at bounding box center [575, 258] width 1151 height 517
type input "$ 0,00"
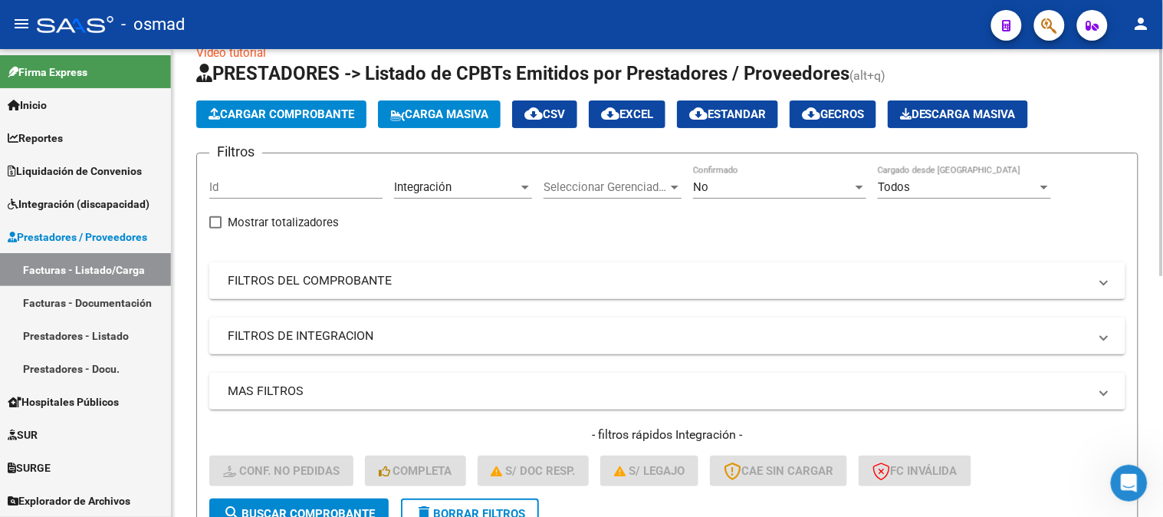
click at [302, 123] on button "Cargar Comprobante" at bounding box center [281, 114] width 170 height 28
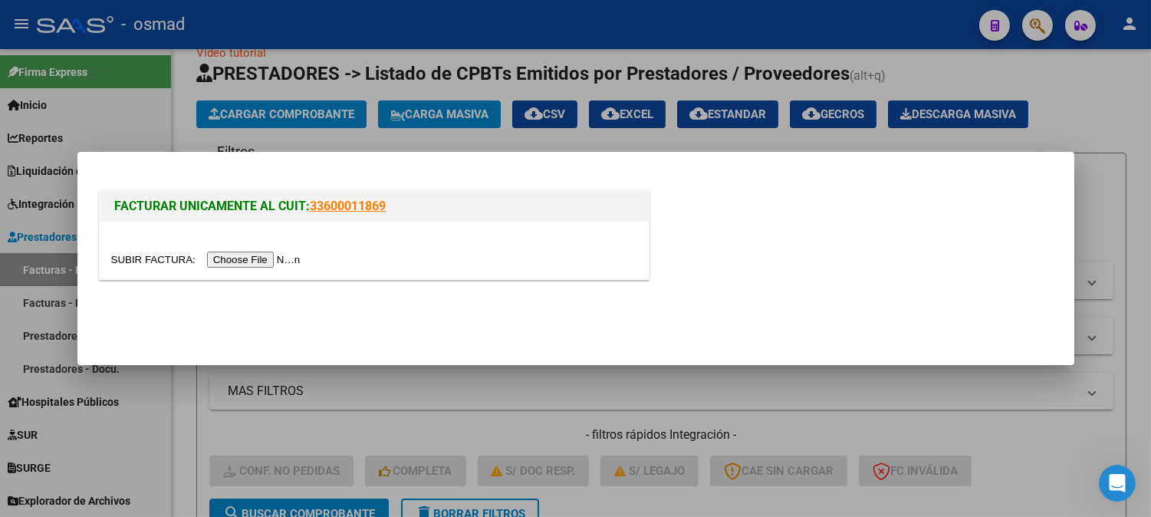
click at [277, 258] on input "file" at bounding box center [208, 259] width 194 height 16
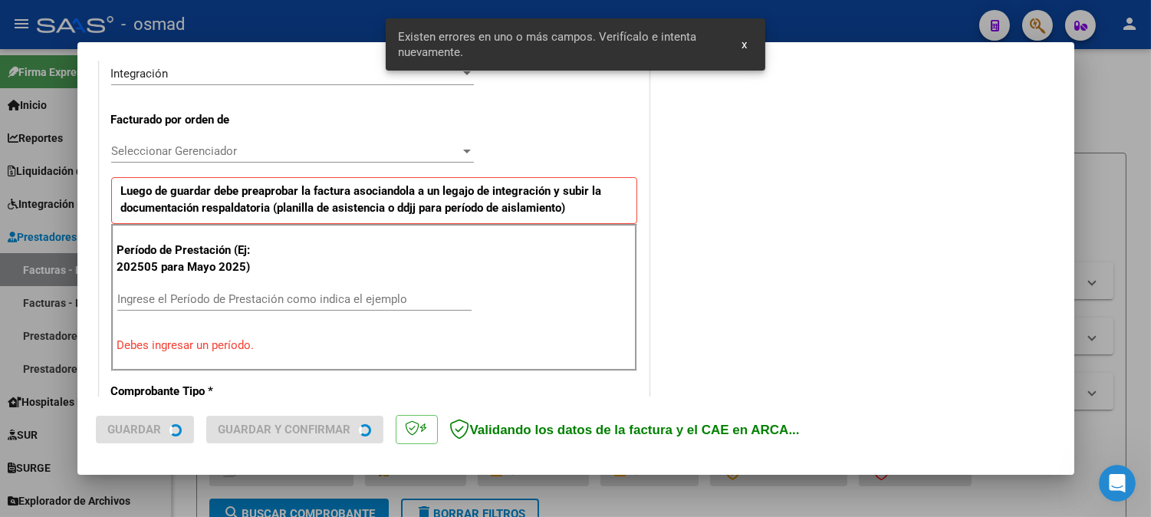
scroll to position [415, 0]
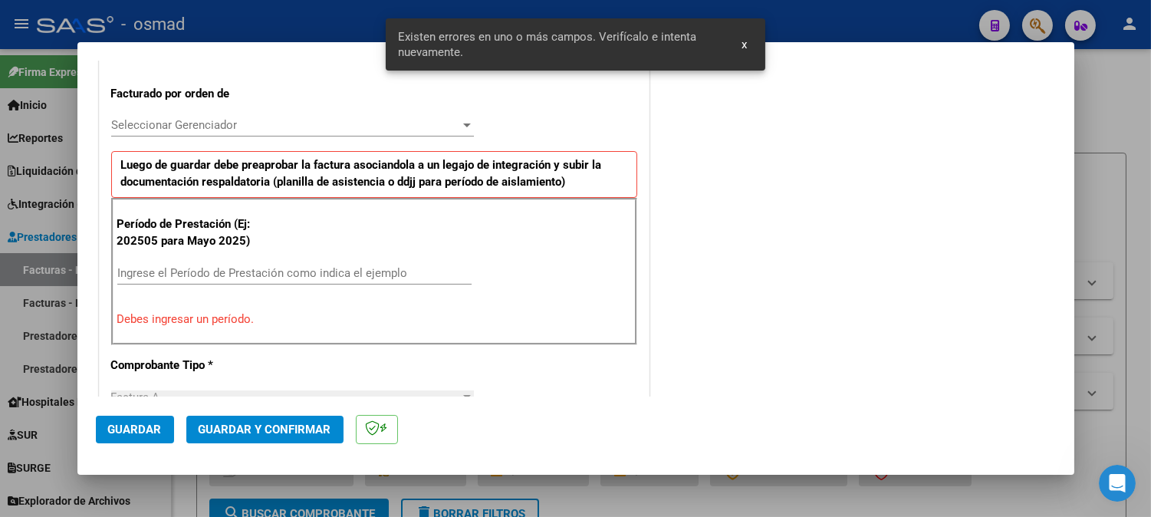
click at [253, 272] on input "Ingrese el Período de Prestación como indica el ejemplo" at bounding box center [294, 273] width 354 height 14
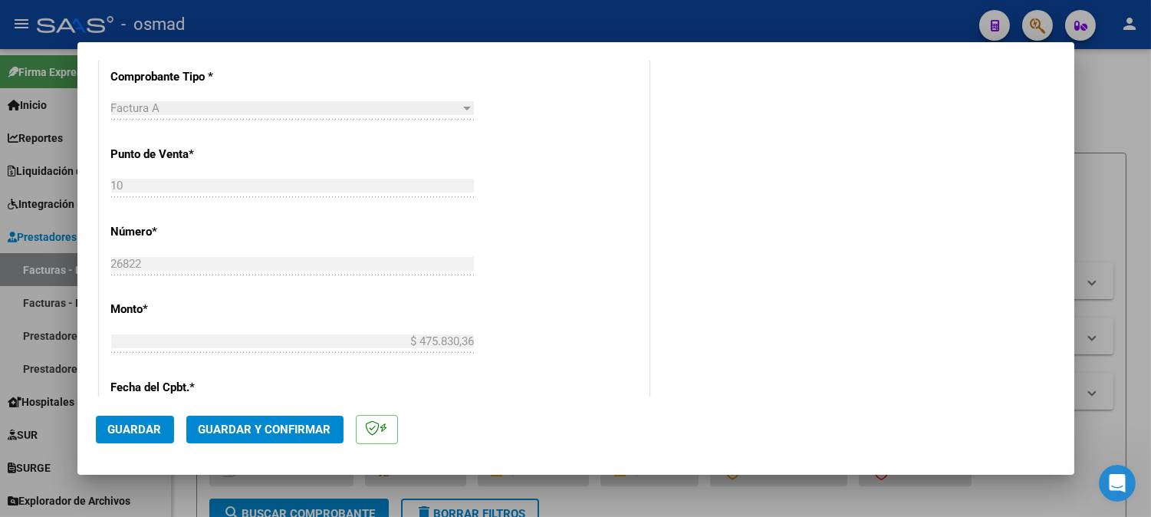
scroll to position [670, 0]
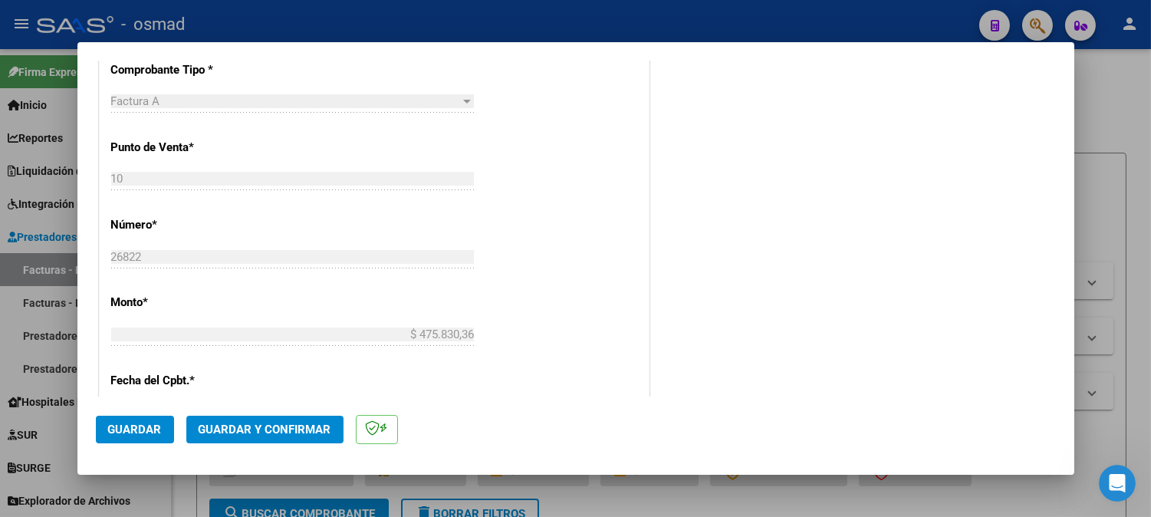
type input "202509"
click at [133, 420] on button "Guardar" at bounding box center [135, 429] width 78 height 28
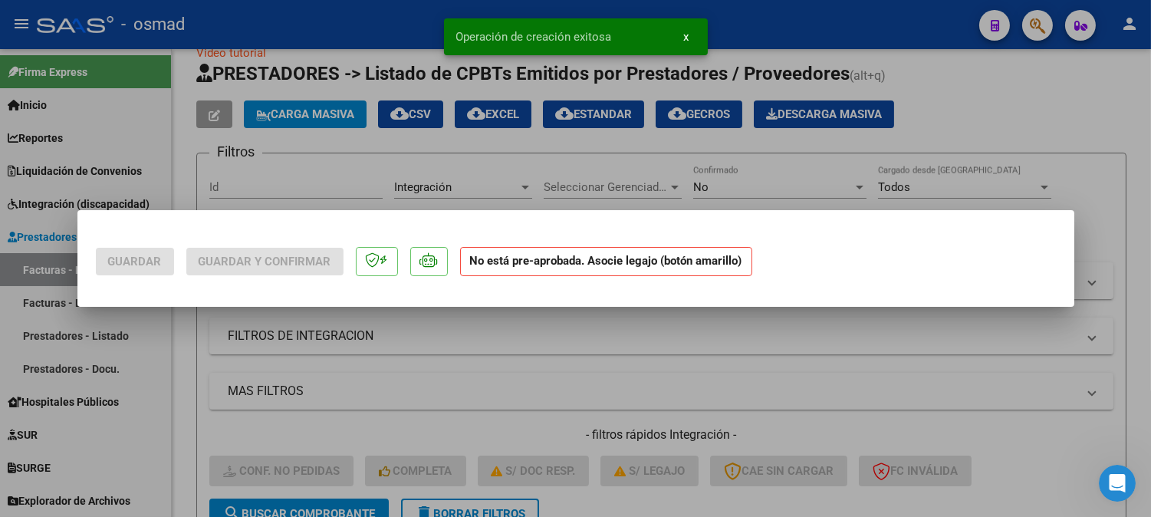
scroll to position [0, 0]
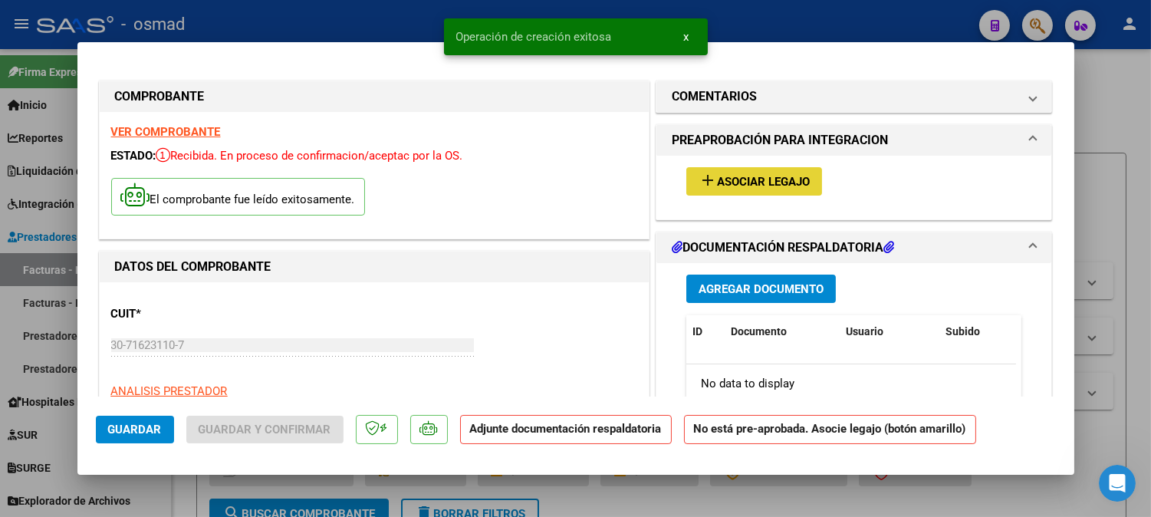
click at [747, 175] on span "Asociar Legajo" at bounding box center [763, 182] width 93 height 14
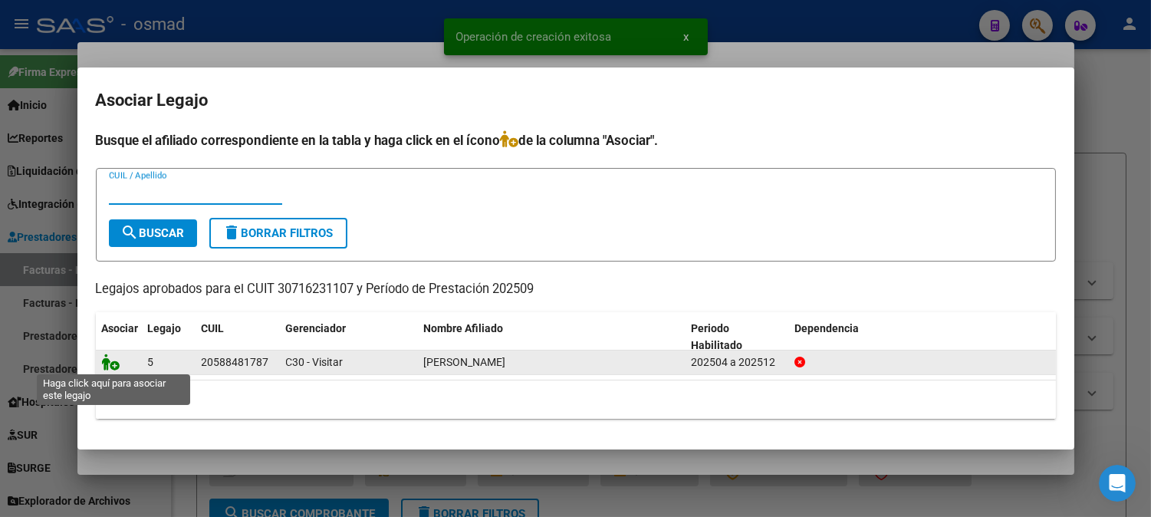
click at [113, 365] on icon at bounding box center [111, 361] width 18 height 17
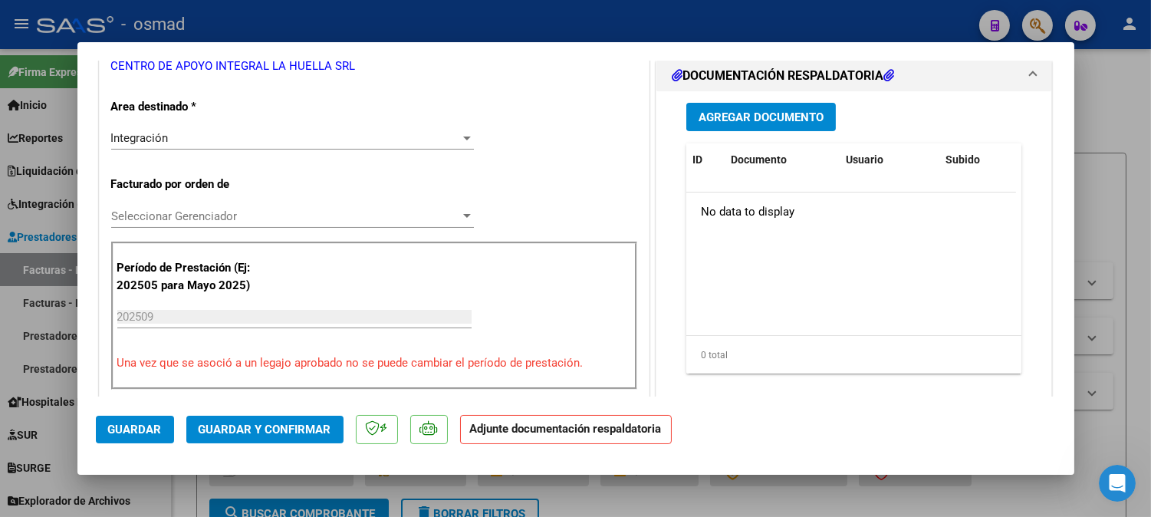
scroll to position [255, 0]
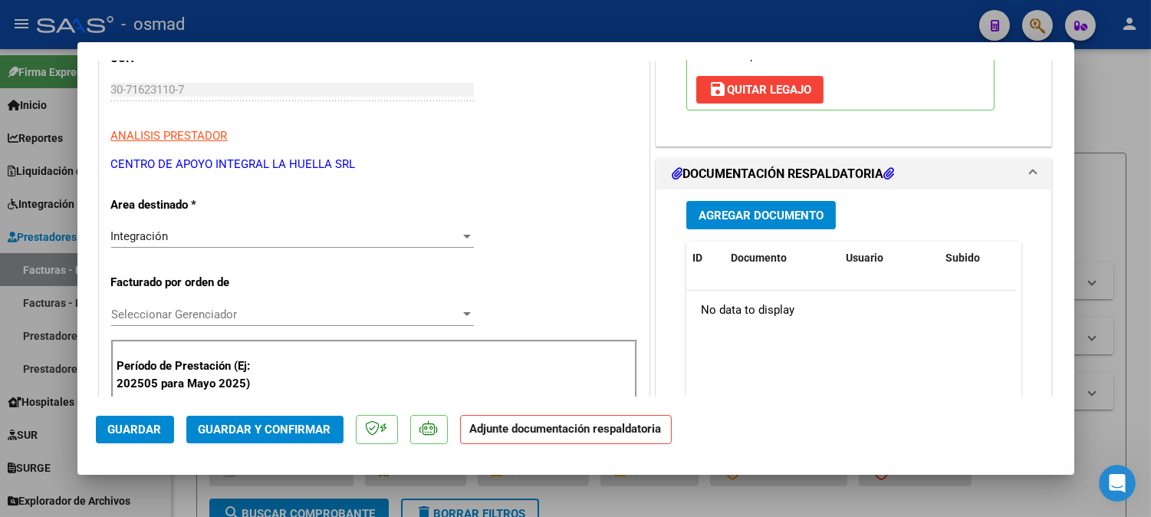
click at [773, 224] on button "Agregar Documento" at bounding box center [760, 215] width 149 height 28
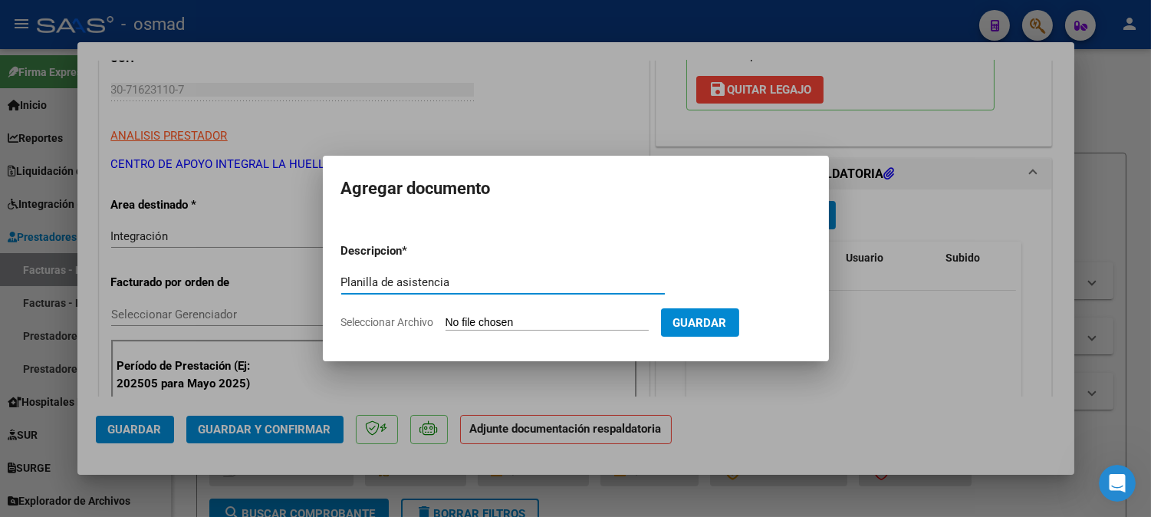
type input "Planilla de asistencia"
click at [530, 316] on input "Seleccionar Archivo" at bounding box center [546, 323] width 203 height 15
type input "C:\fakepath\PA-30716231107-01-0010-00026822.pdf"
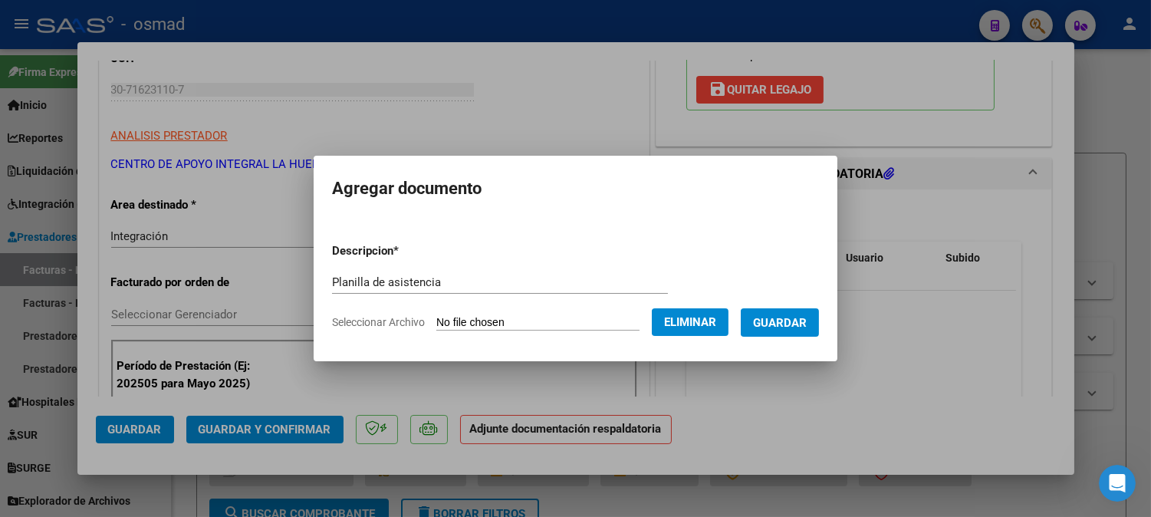
click at [786, 316] on span "Guardar" at bounding box center [780, 323] width 54 height 14
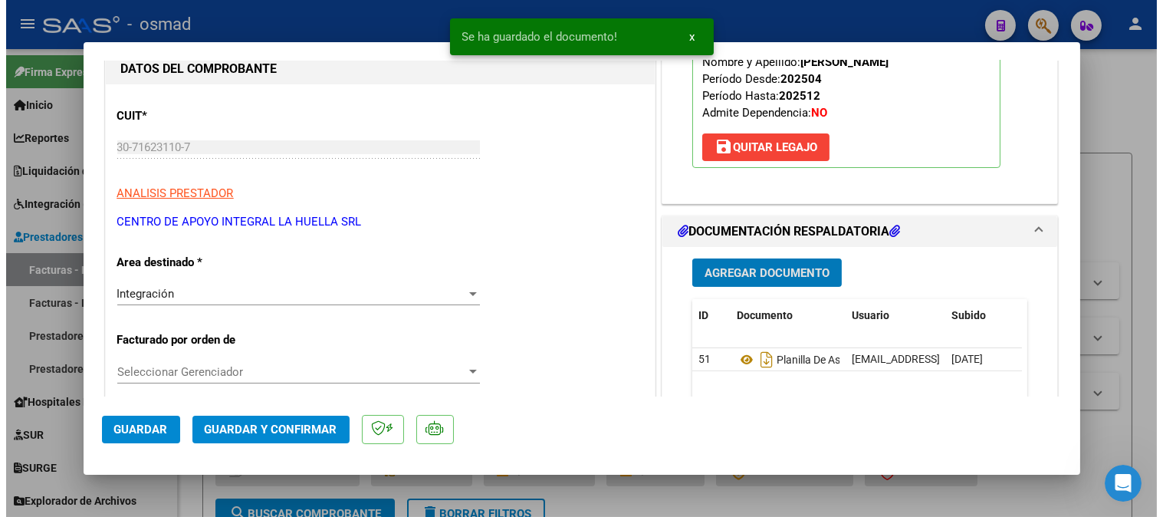
scroll to position [170, 0]
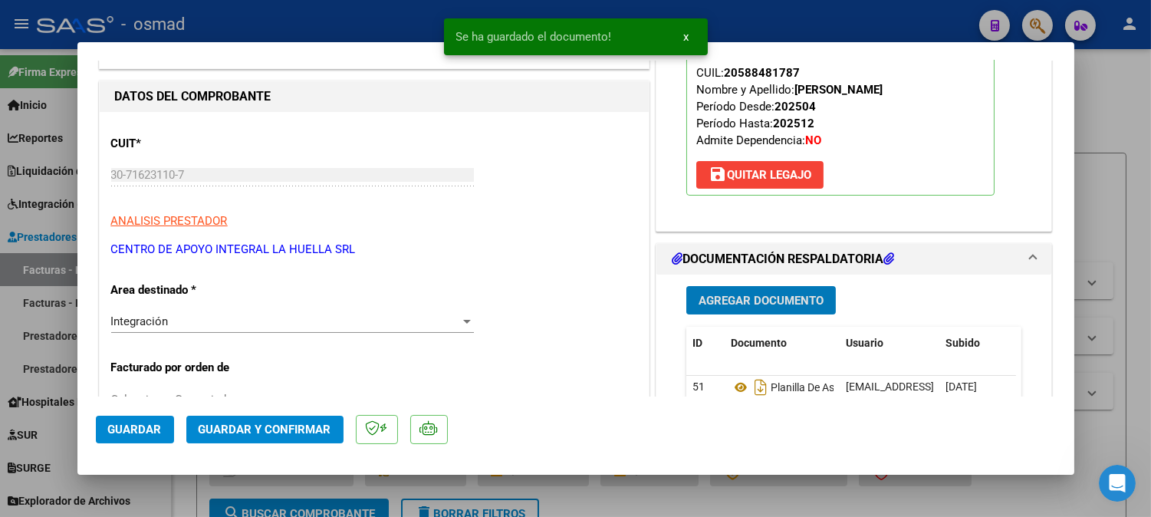
click at [143, 427] on span "Guardar" at bounding box center [135, 429] width 54 height 14
click at [1128, 111] on div at bounding box center [575, 258] width 1151 height 517
type input "$ 0,00"
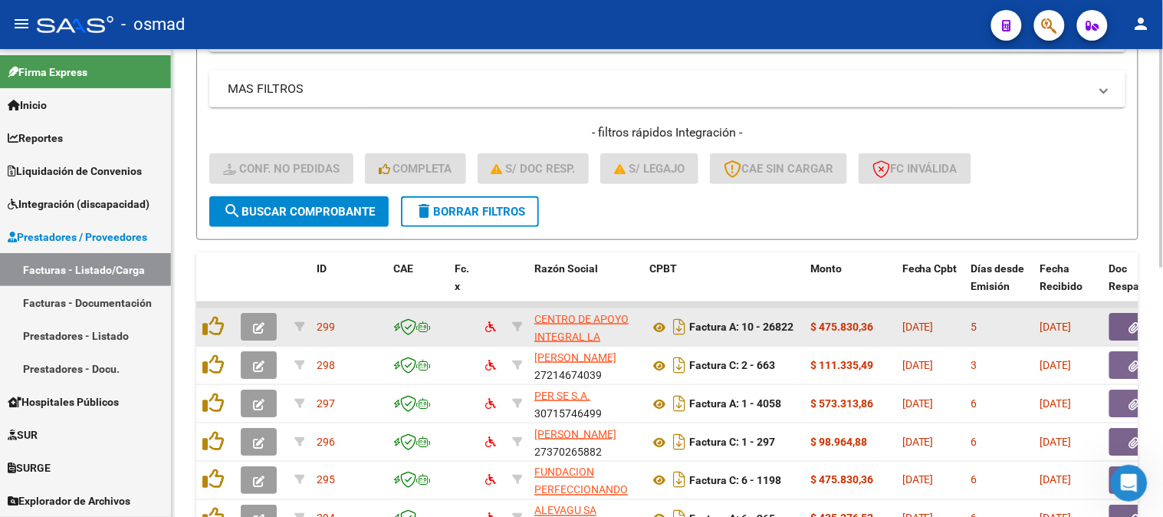
scroll to position [370, 0]
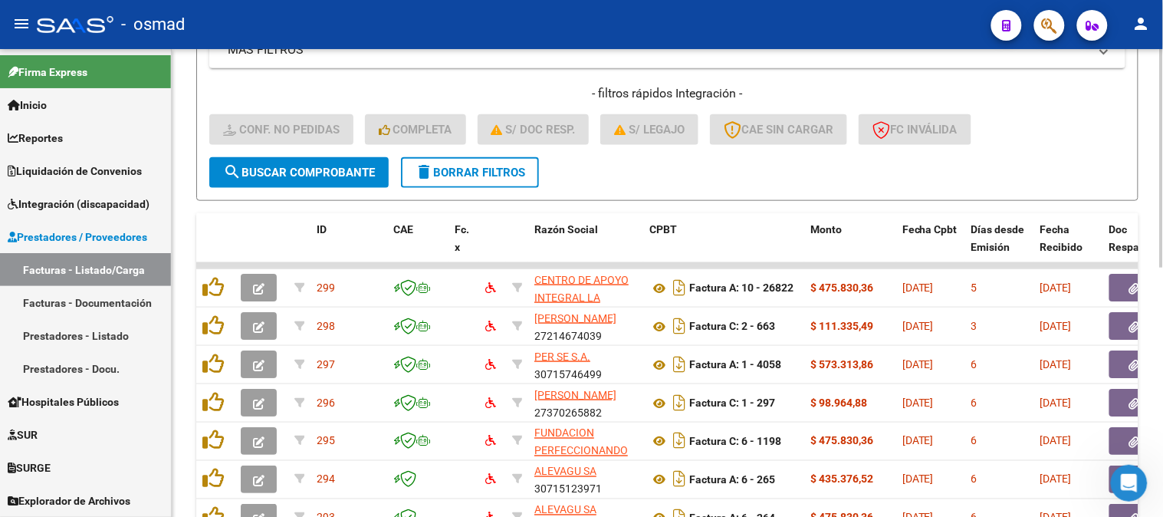
click at [460, 152] on div "- filtros rápidos Integración - Conf. no pedidas Completa S/ Doc Resp. S/ legaj…" at bounding box center [667, 121] width 916 height 72
click at [471, 166] on span "delete Borrar Filtros" at bounding box center [470, 173] width 110 height 14
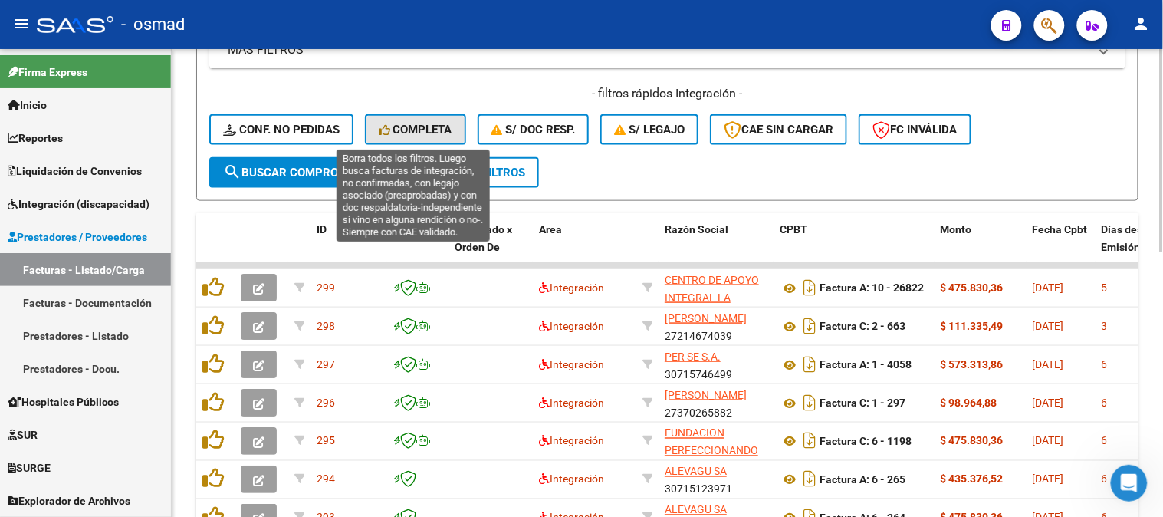
click at [434, 130] on span "Completa" at bounding box center [416, 130] width 74 height 14
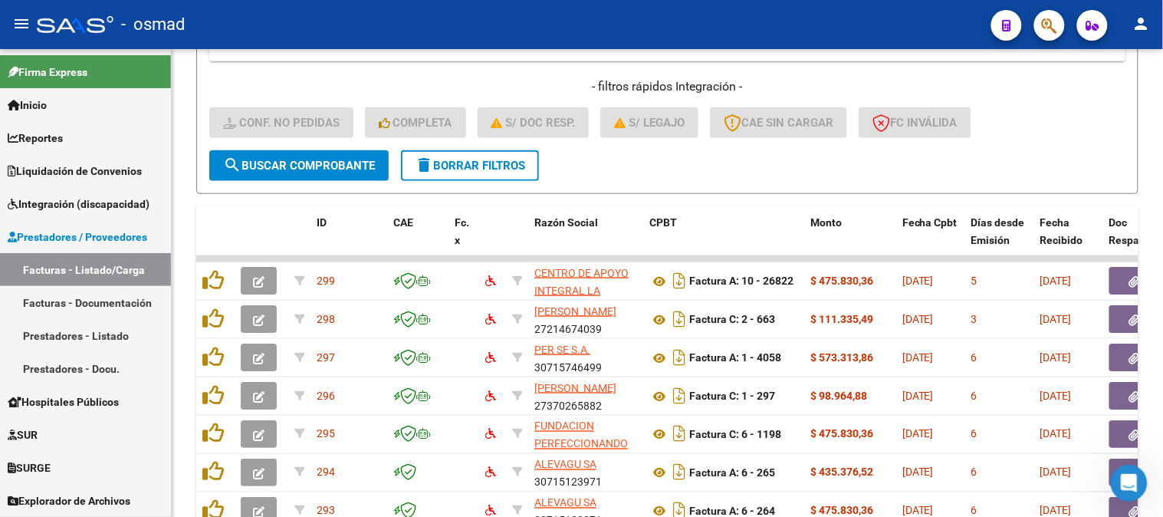
scroll to position [106, 0]
